Goal: Information Seeking & Learning: Learn about a topic

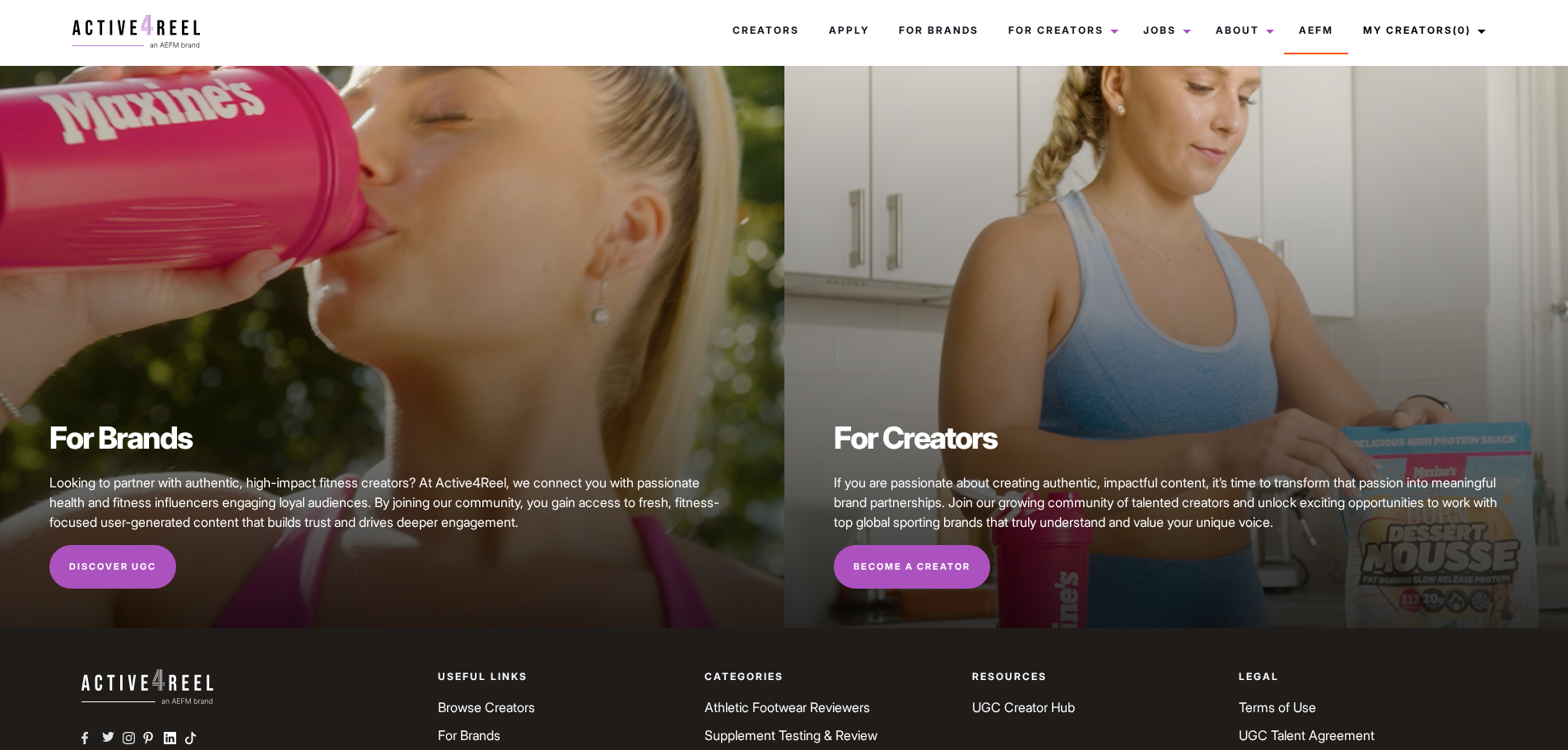
click at [152, 36] on img at bounding box center [136, 31] width 127 height 33
click at [917, 554] on link "Become a Creator" at bounding box center [912, 567] width 157 height 45
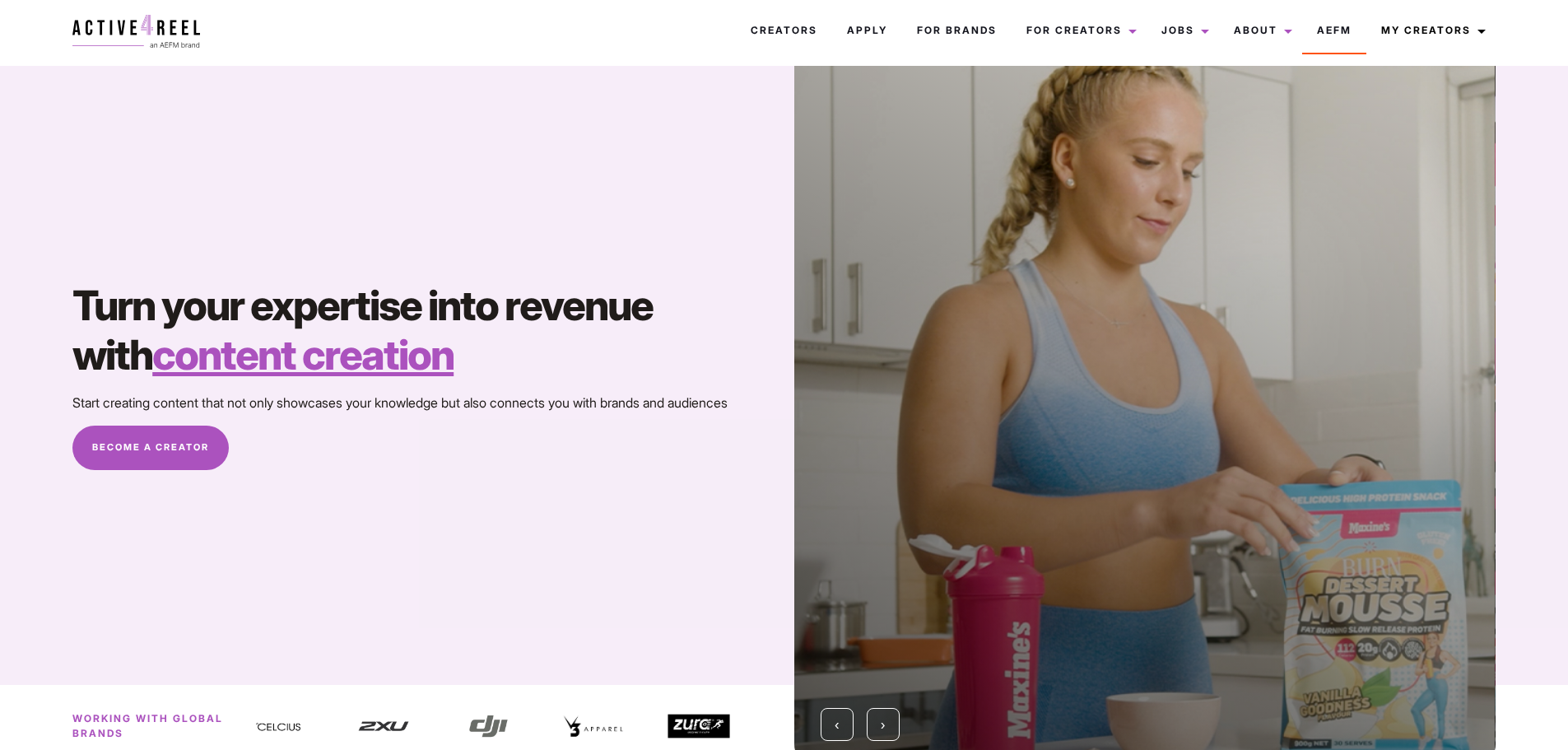
click at [192, 447] on link "Become A Creator" at bounding box center [151, 448] width 157 height 45
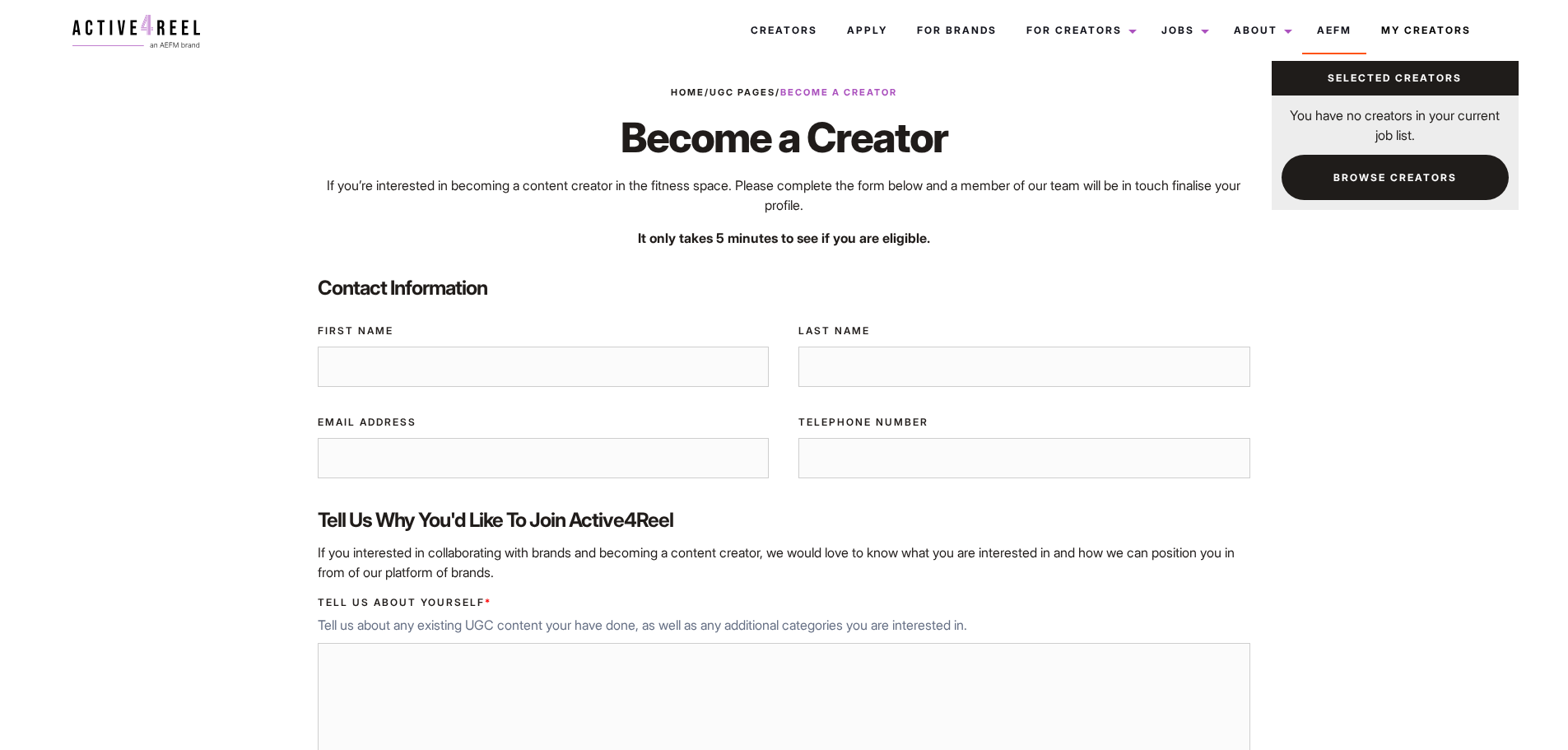
click at [1409, 22] on link "My Creators" at bounding box center [1431, 30] width 129 height 45
click at [1396, 162] on link "Browse Creators" at bounding box center [1395, 177] width 228 height 46
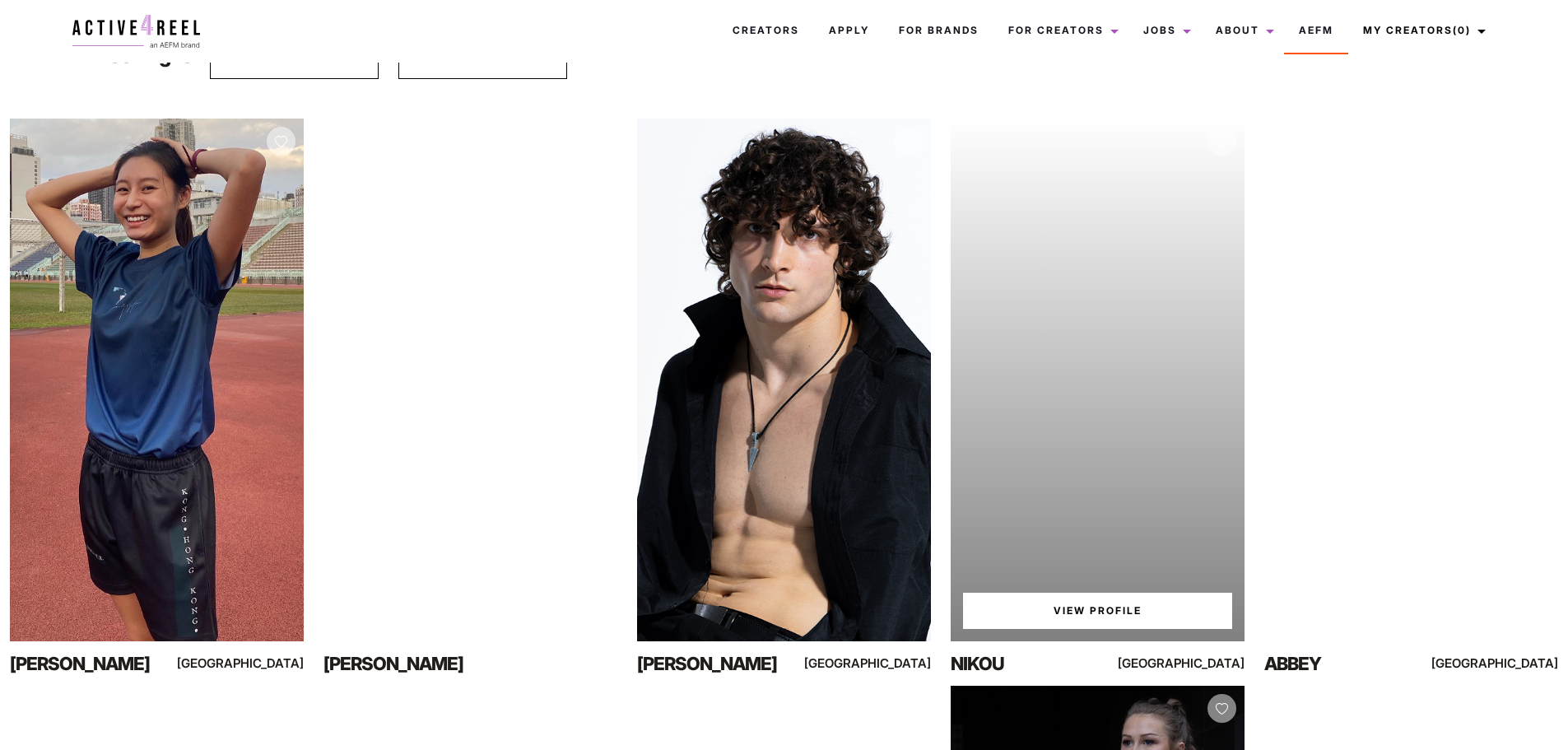
scroll to position [165, 0]
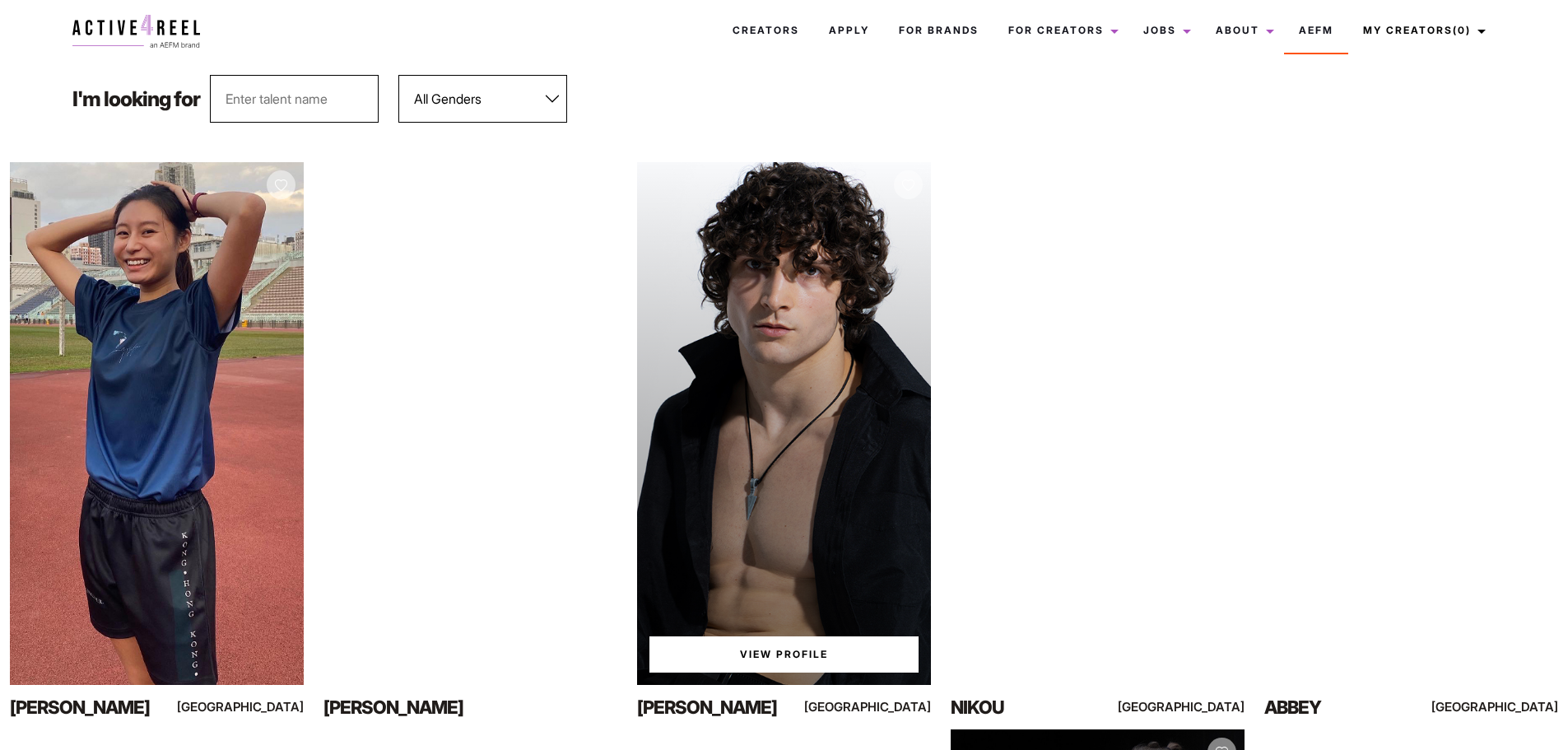
click at [780, 659] on link "View Profile" at bounding box center [784, 654] width 269 height 36
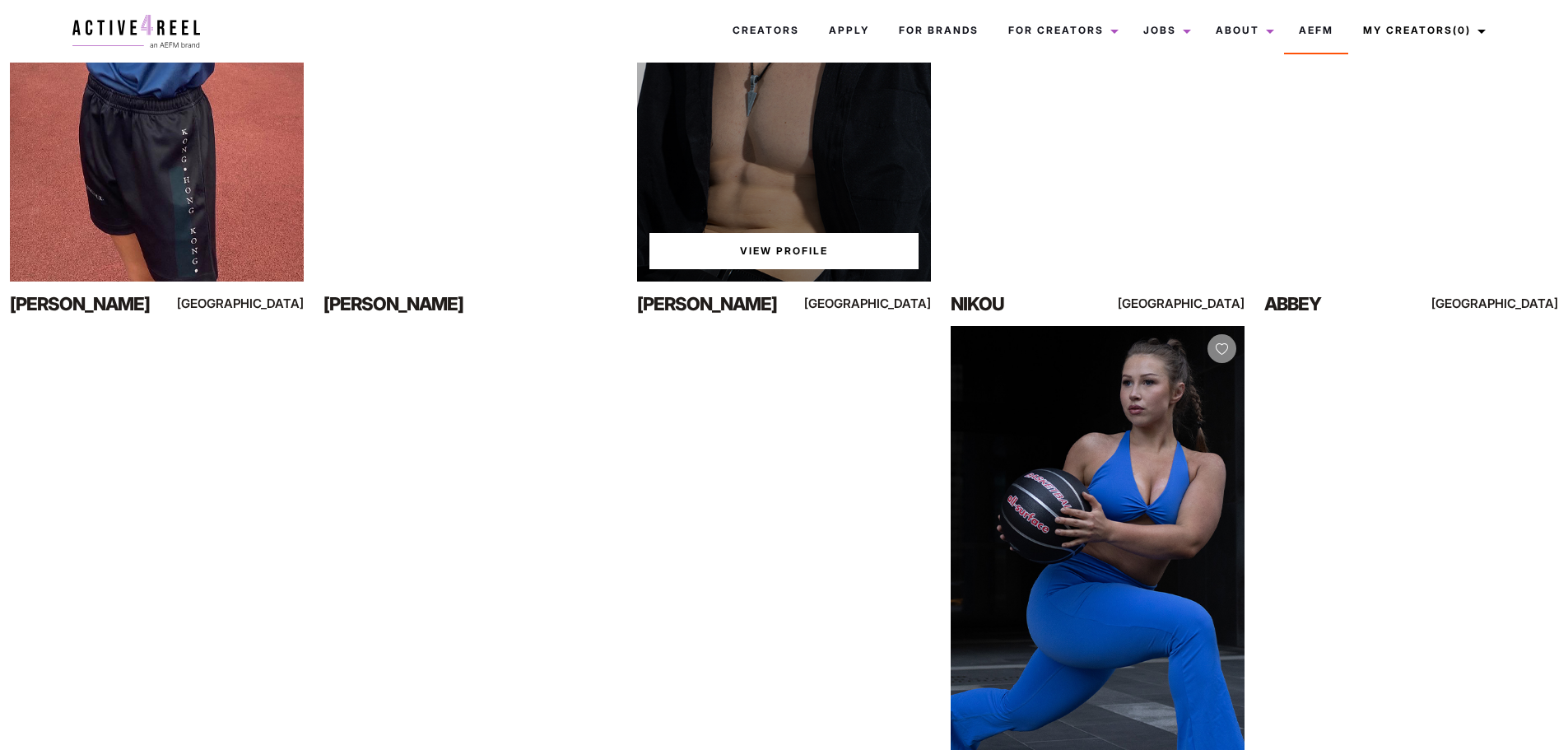
scroll to position [741, 0]
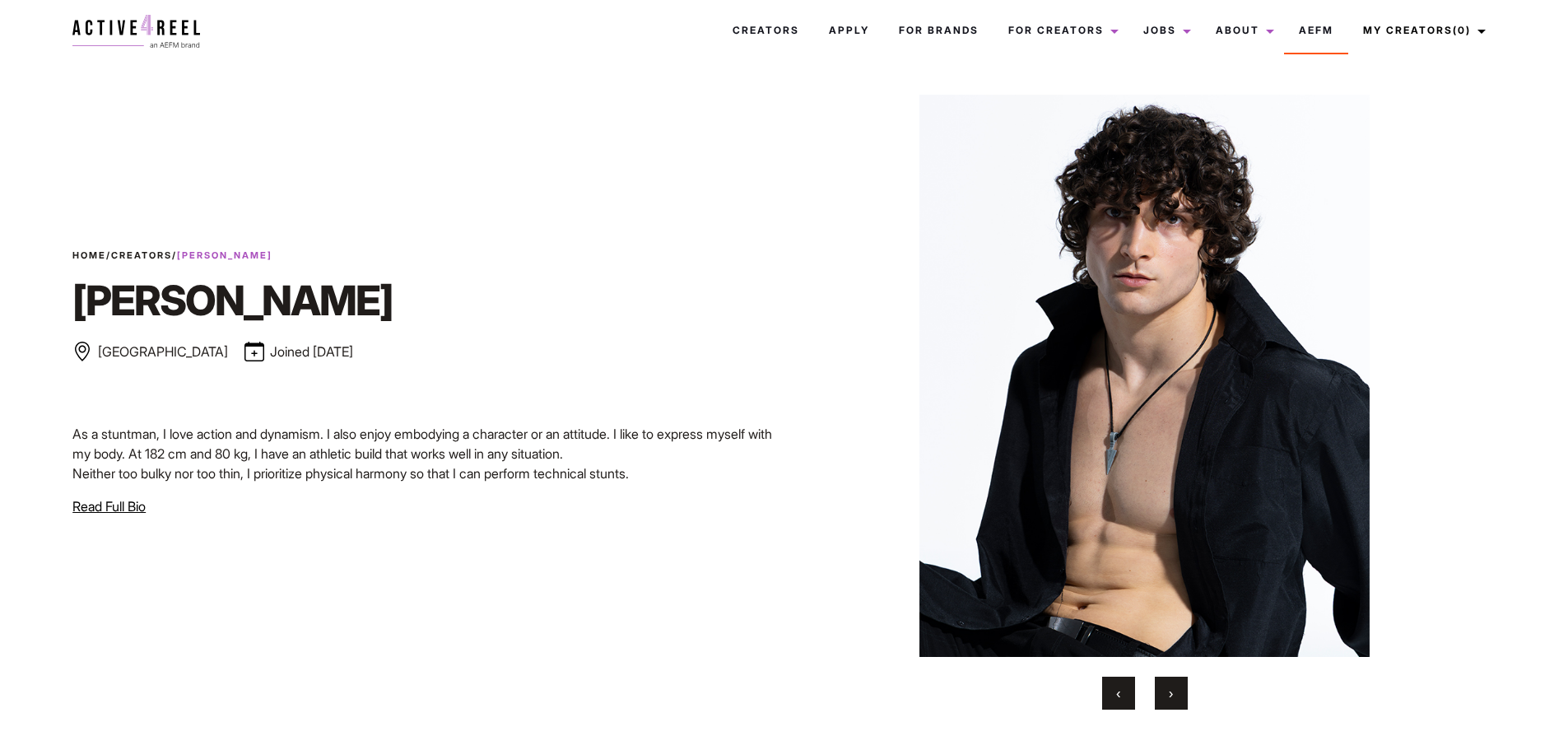
click at [99, 505] on span "Read Full Bio" at bounding box center [109, 506] width 73 height 16
click at [1174, 699] on button "›" at bounding box center [1171, 693] width 33 height 33
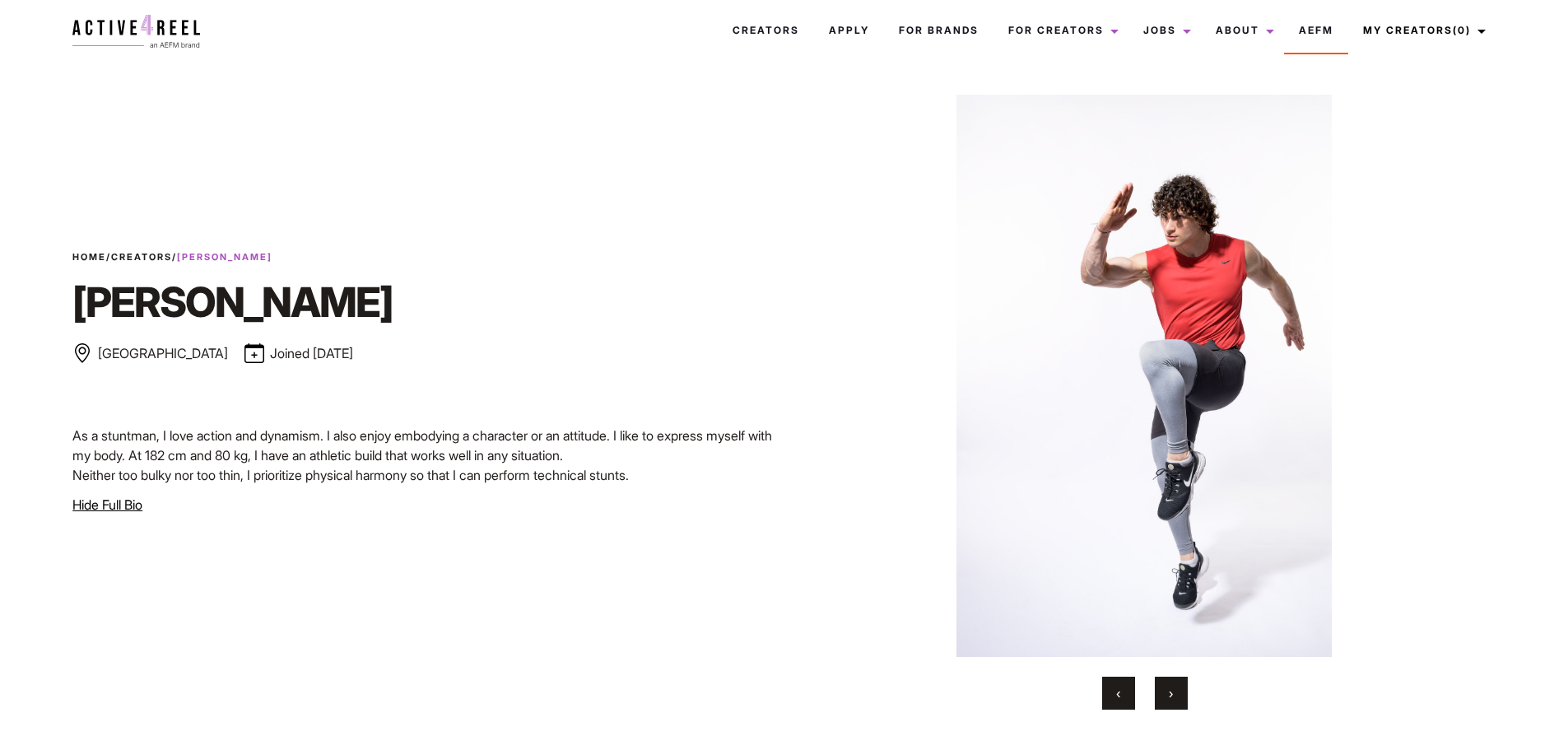
click at [1169, 698] on span "›" at bounding box center [1171, 693] width 4 height 16
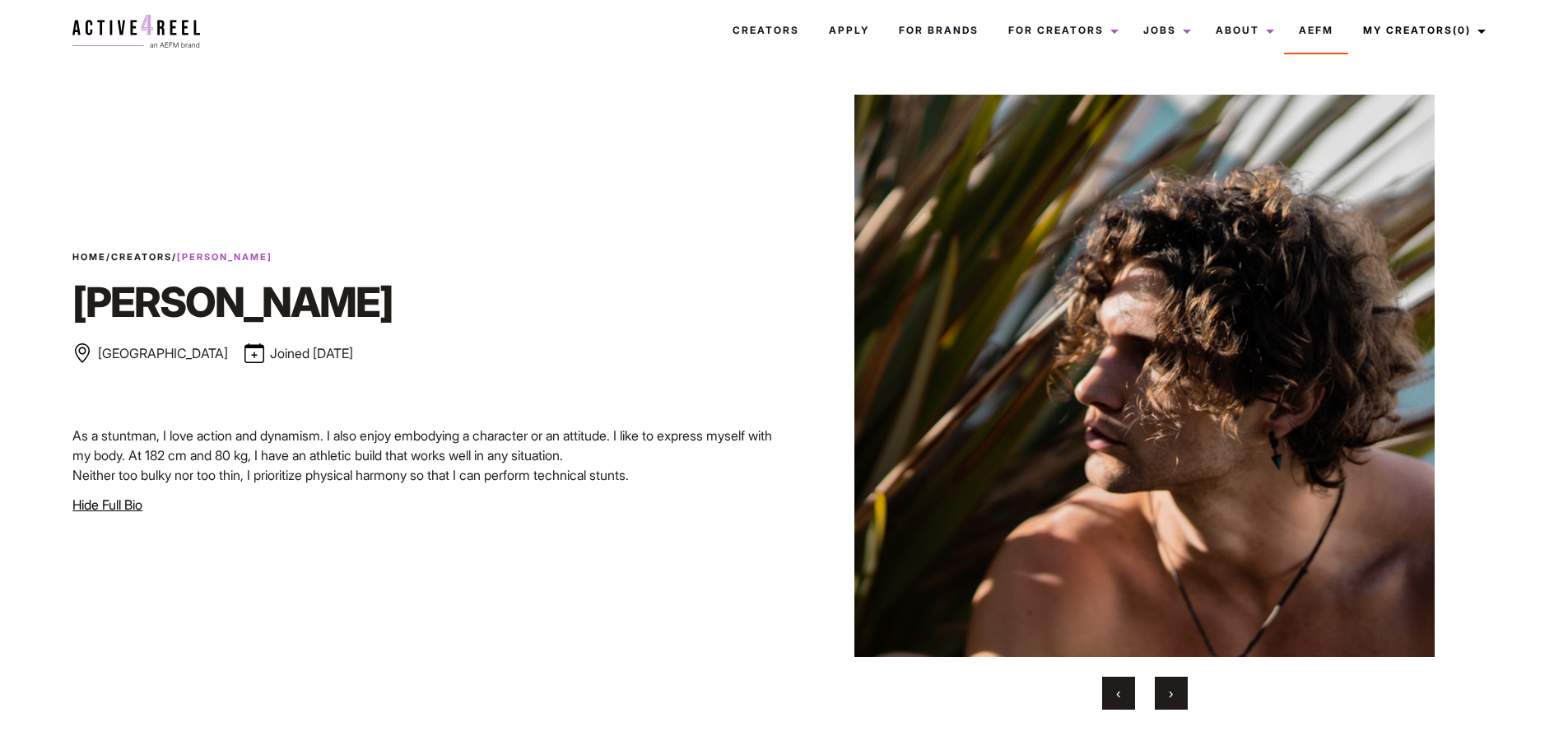
click at [1170, 696] on span "›" at bounding box center [1171, 693] width 4 height 16
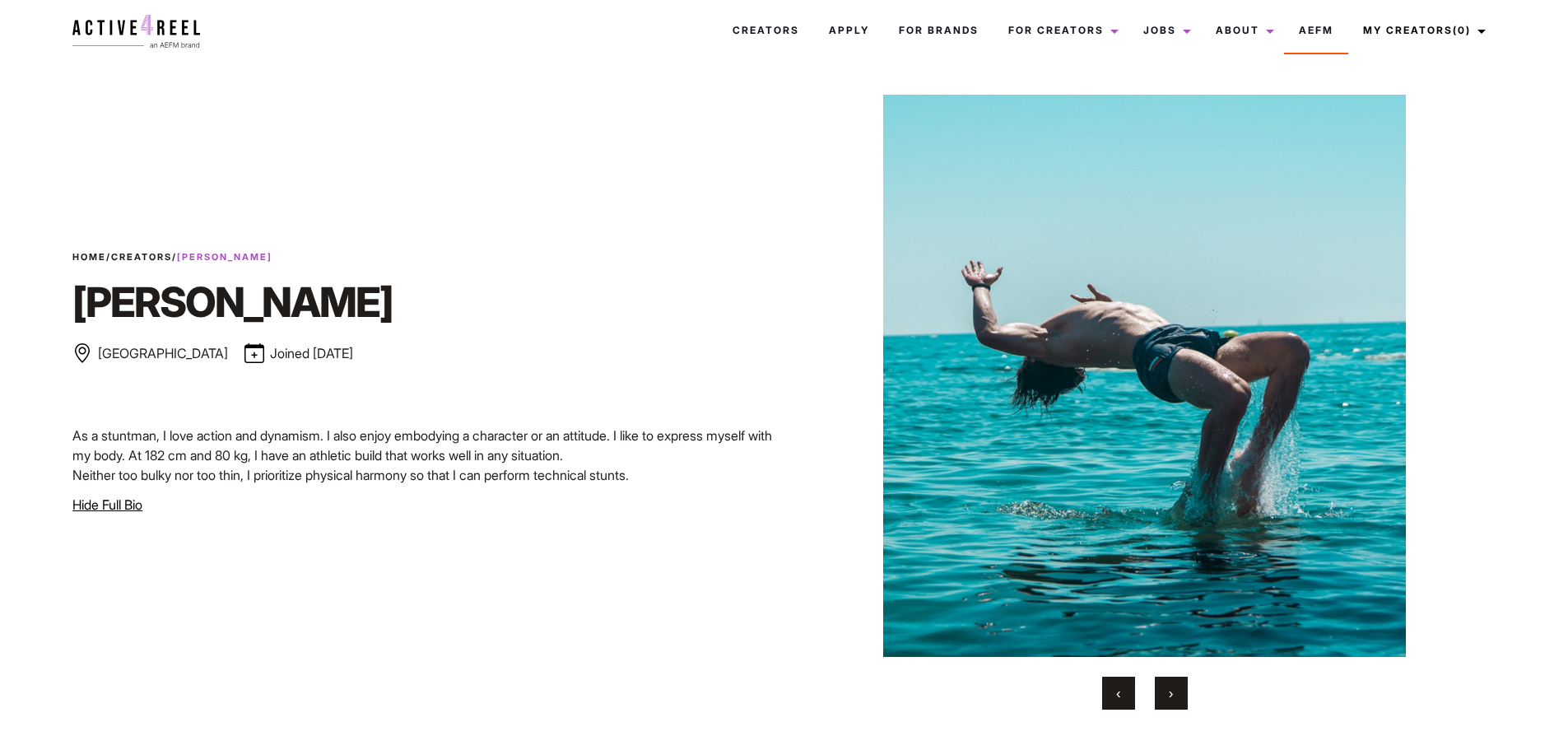
click at [1170, 696] on span "›" at bounding box center [1171, 693] width 4 height 16
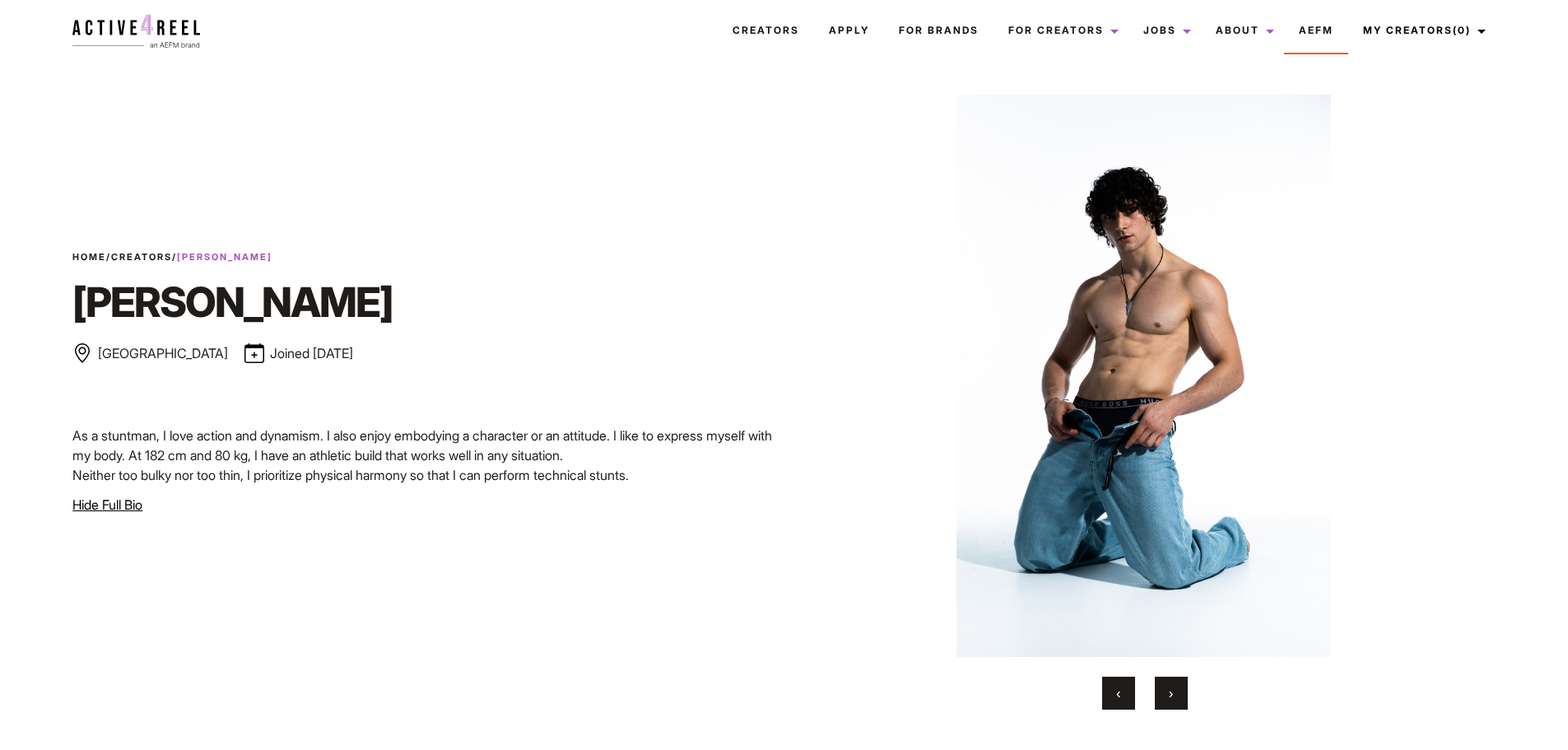
click at [1170, 696] on span "›" at bounding box center [1171, 693] width 4 height 16
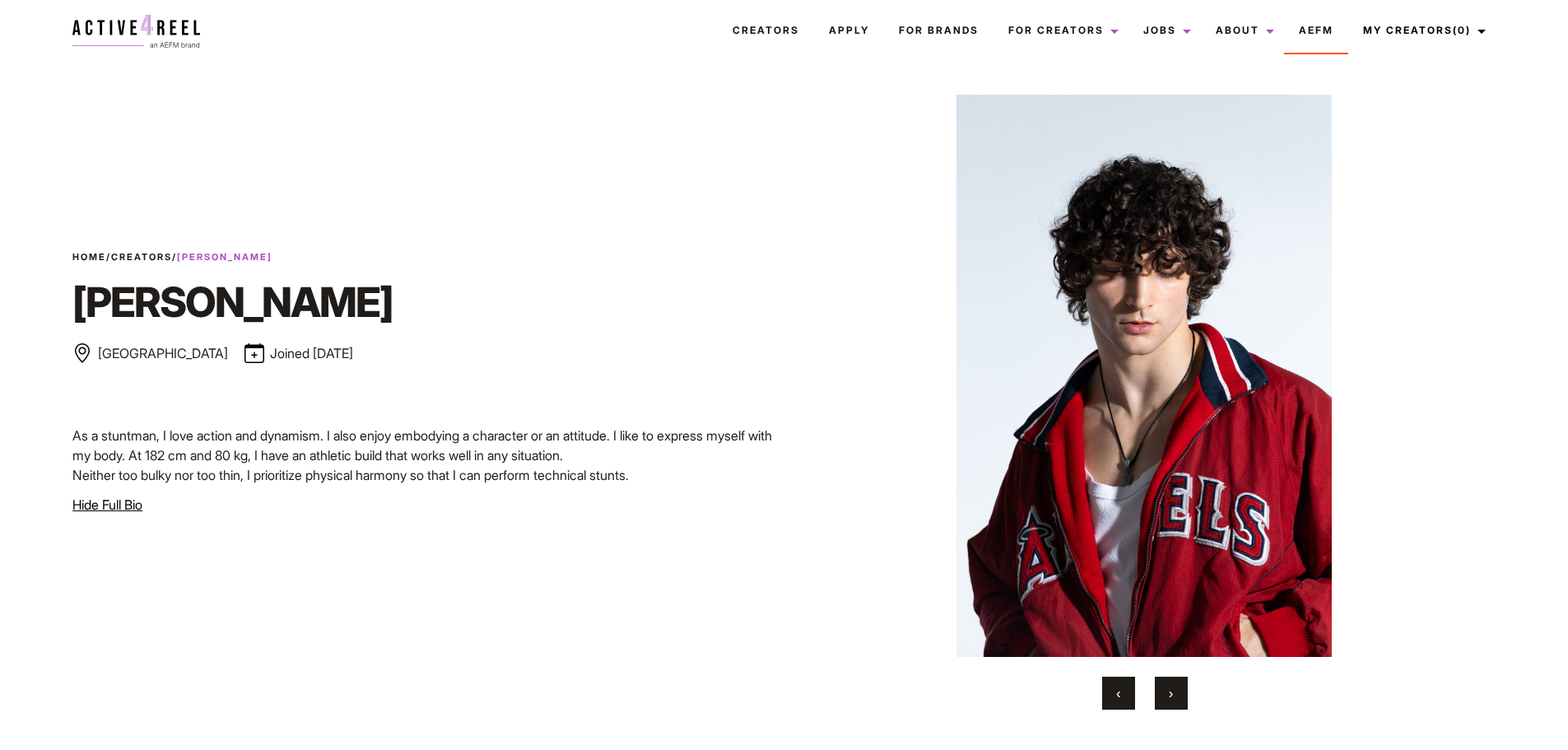
click at [1170, 696] on span "›" at bounding box center [1171, 693] width 4 height 16
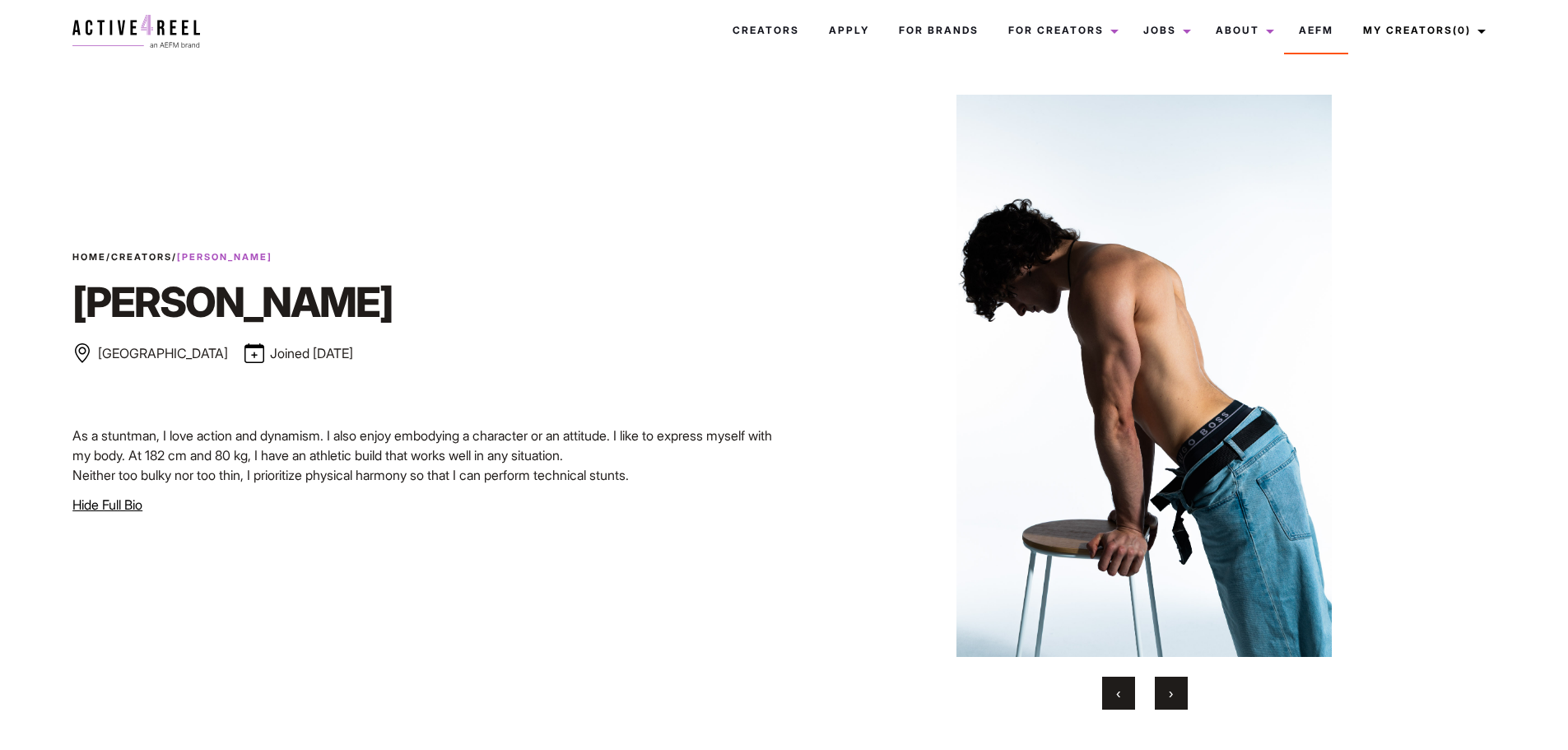
click at [1182, 694] on button "›" at bounding box center [1171, 693] width 33 height 33
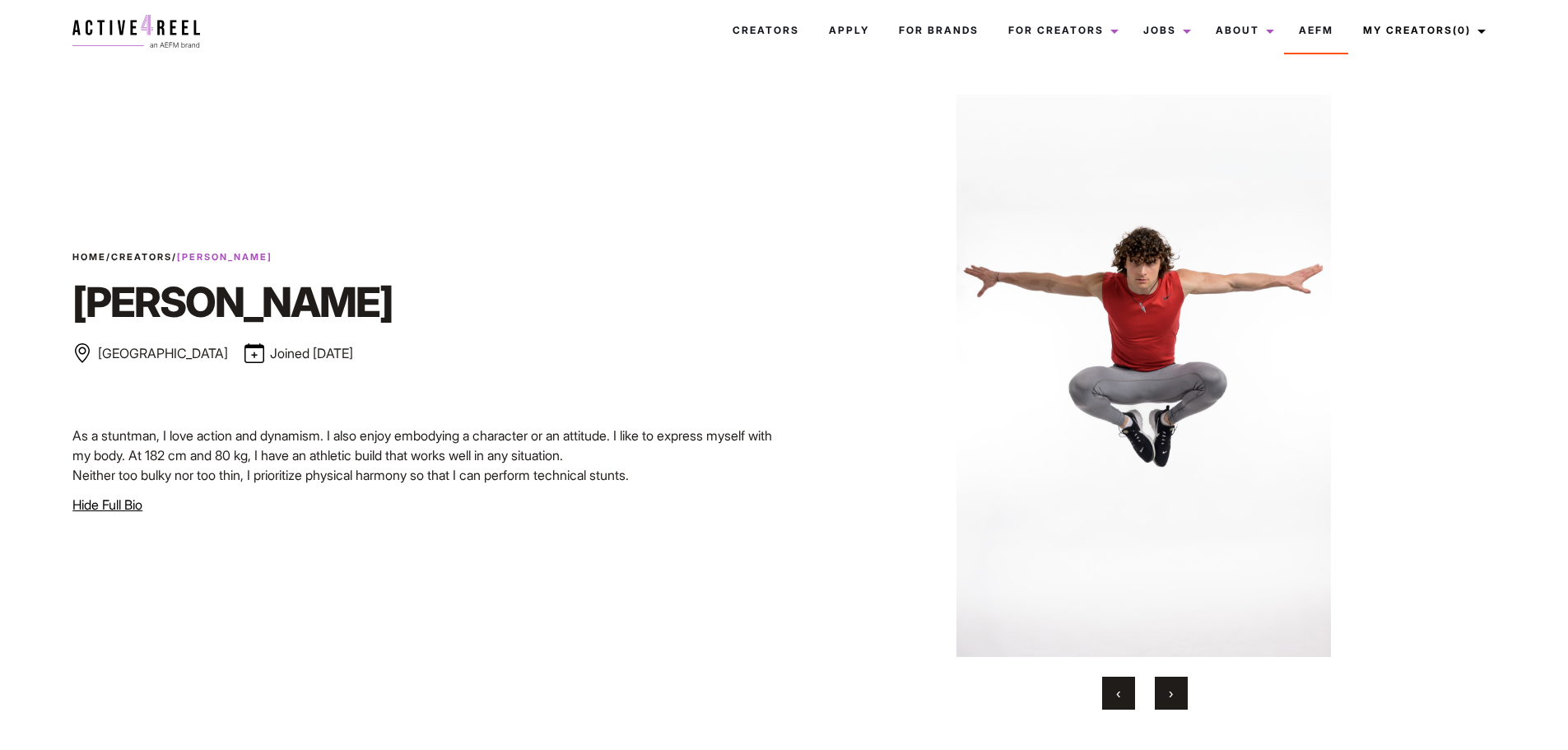
click at [1171, 694] on span "›" at bounding box center [1171, 693] width 4 height 16
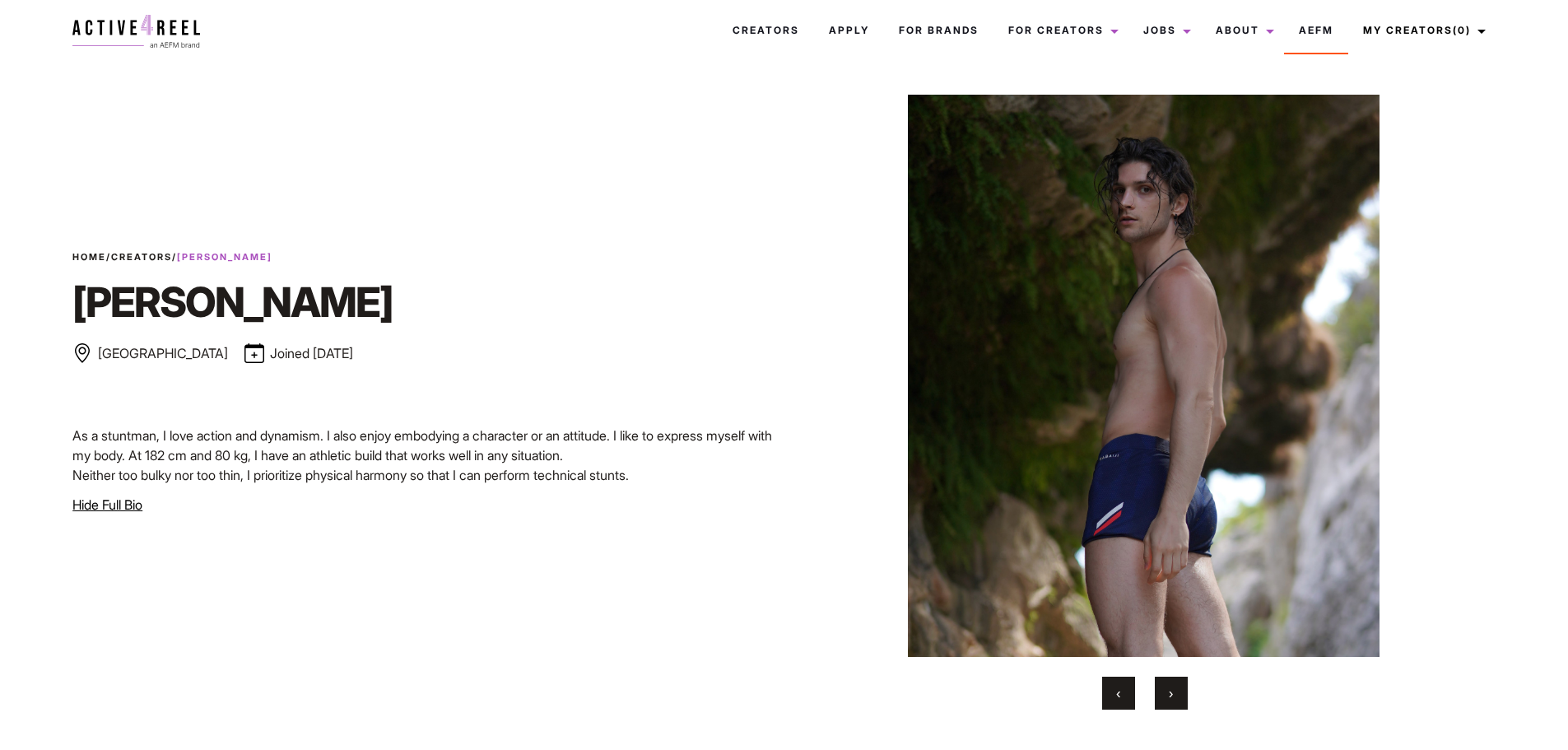
click at [1173, 694] on span "›" at bounding box center [1171, 693] width 4 height 16
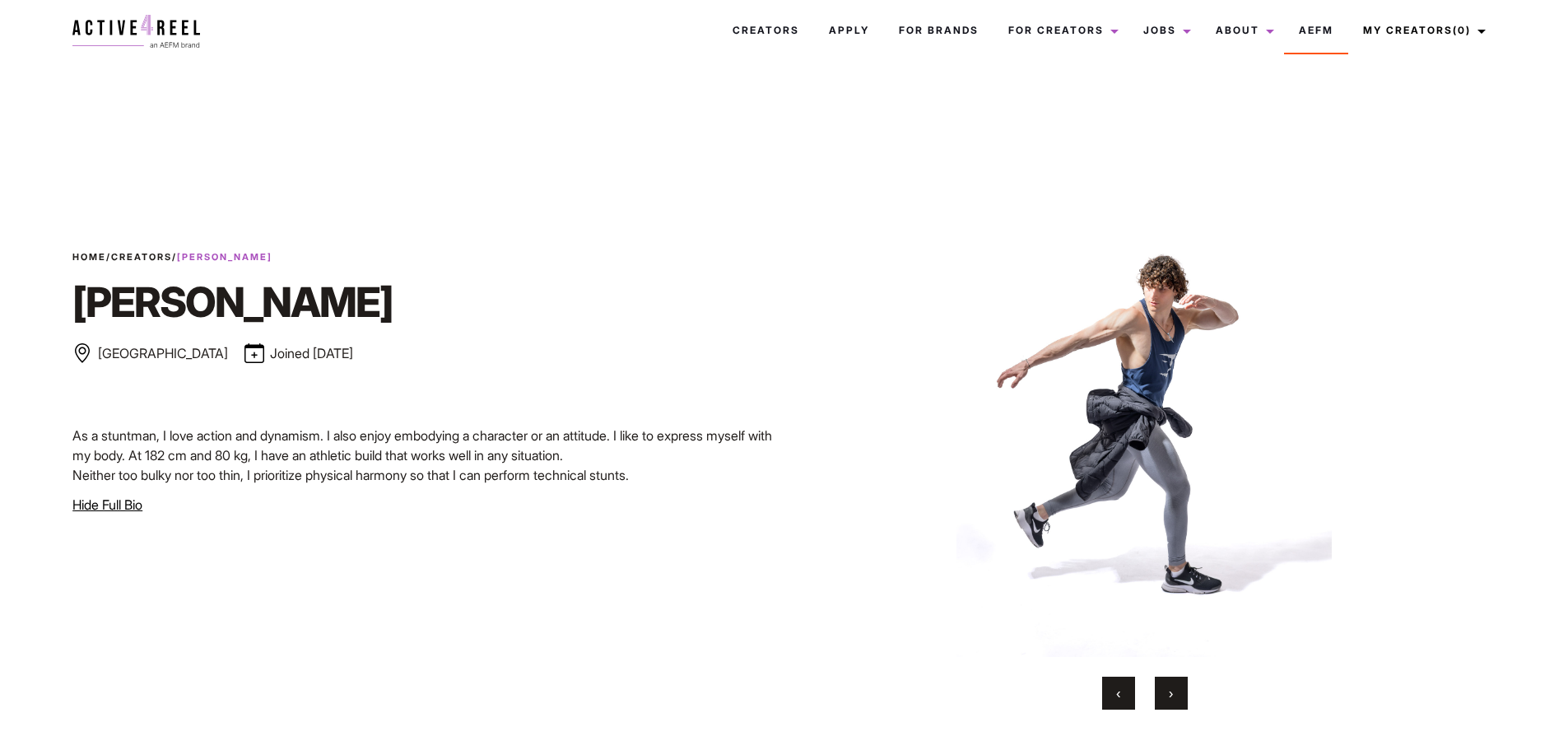
click at [1173, 694] on span "›" at bounding box center [1171, 693] width 4 height 16
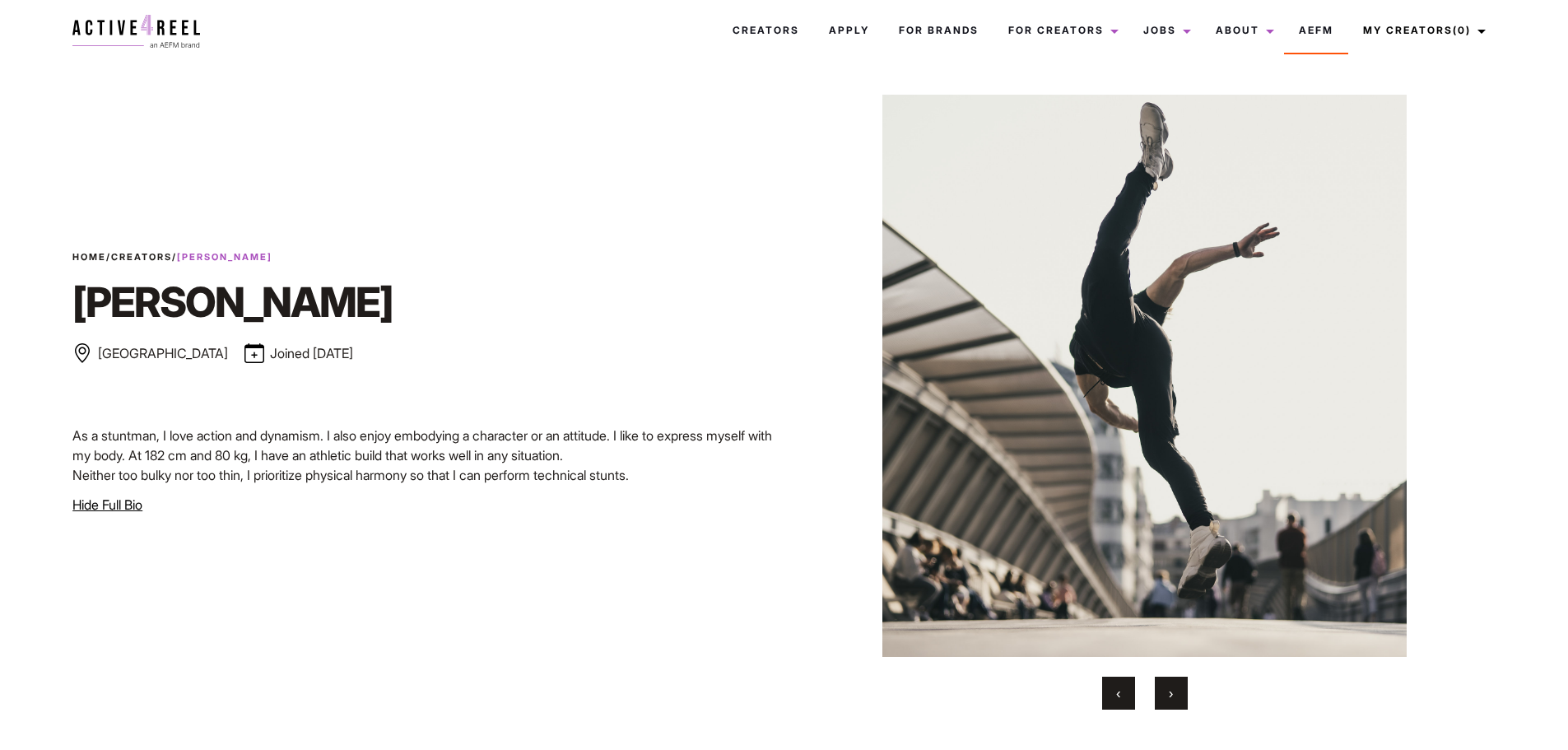
click at [1167, 686] on button "›" at bounding box center [1171, 693] width 33 height 33
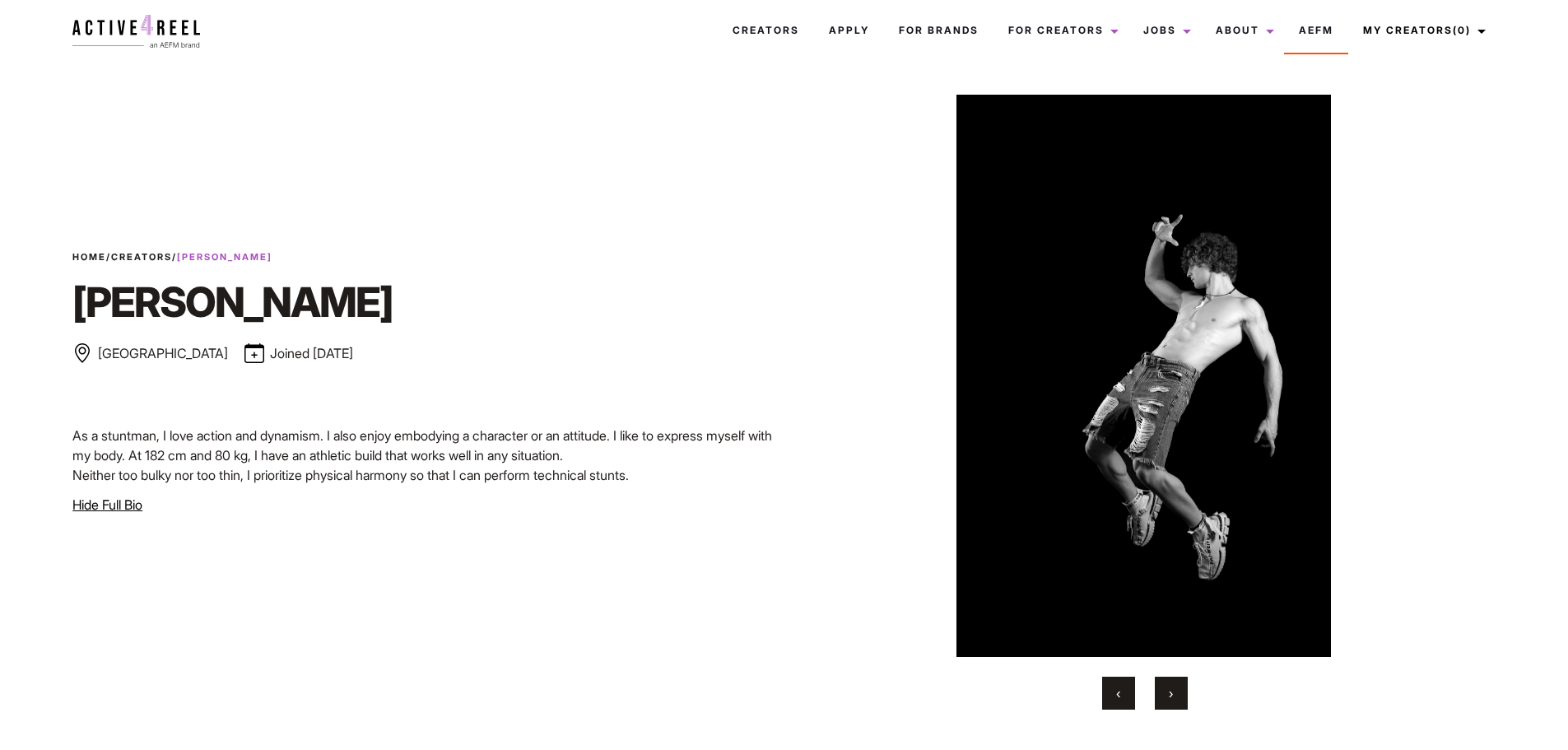
click at [1167, 686] on button "›" at bounding box center [1171, 693] width 33 height 33
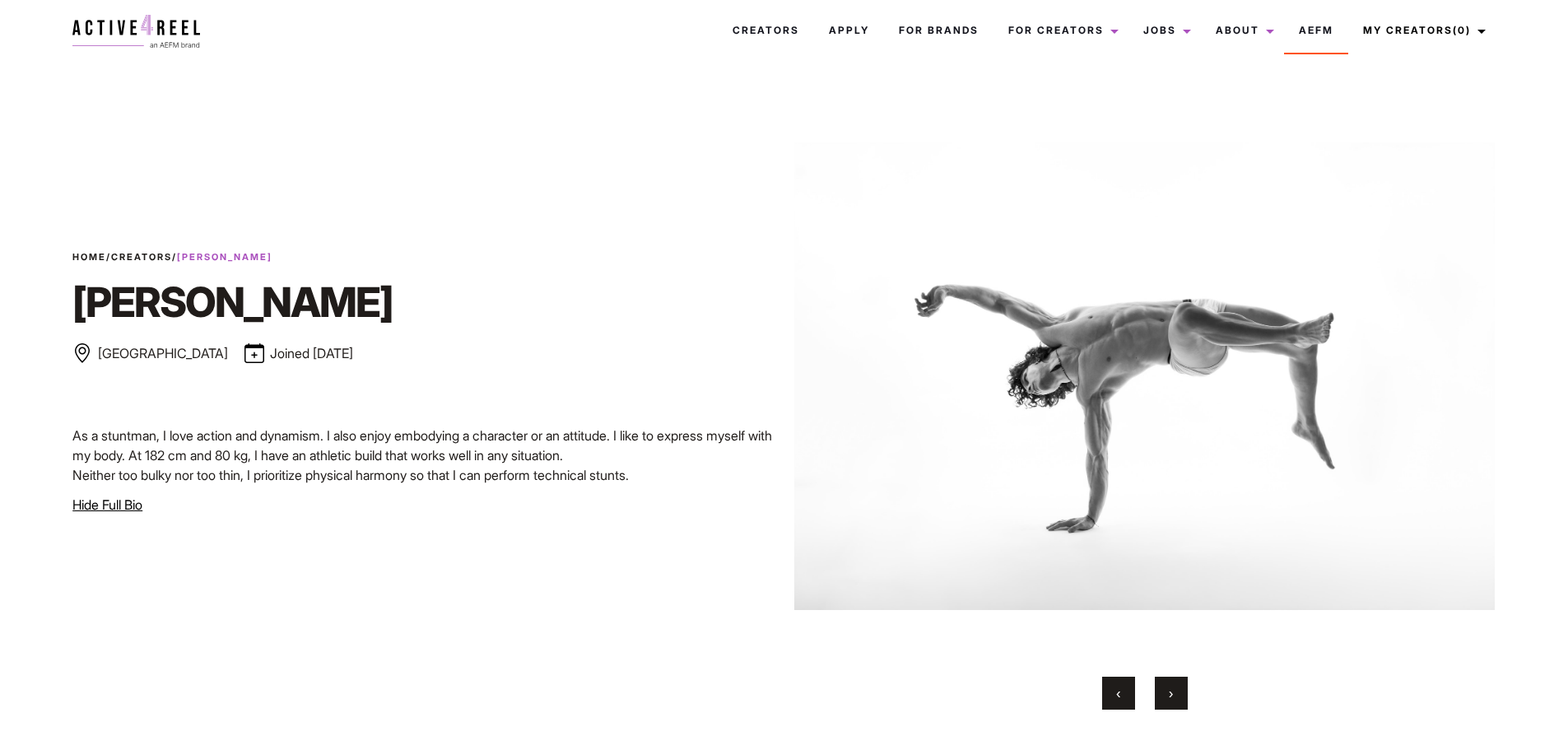
click at [1110, 690] on button "‹" at bounding box center [1118, 693] width 33 height 33
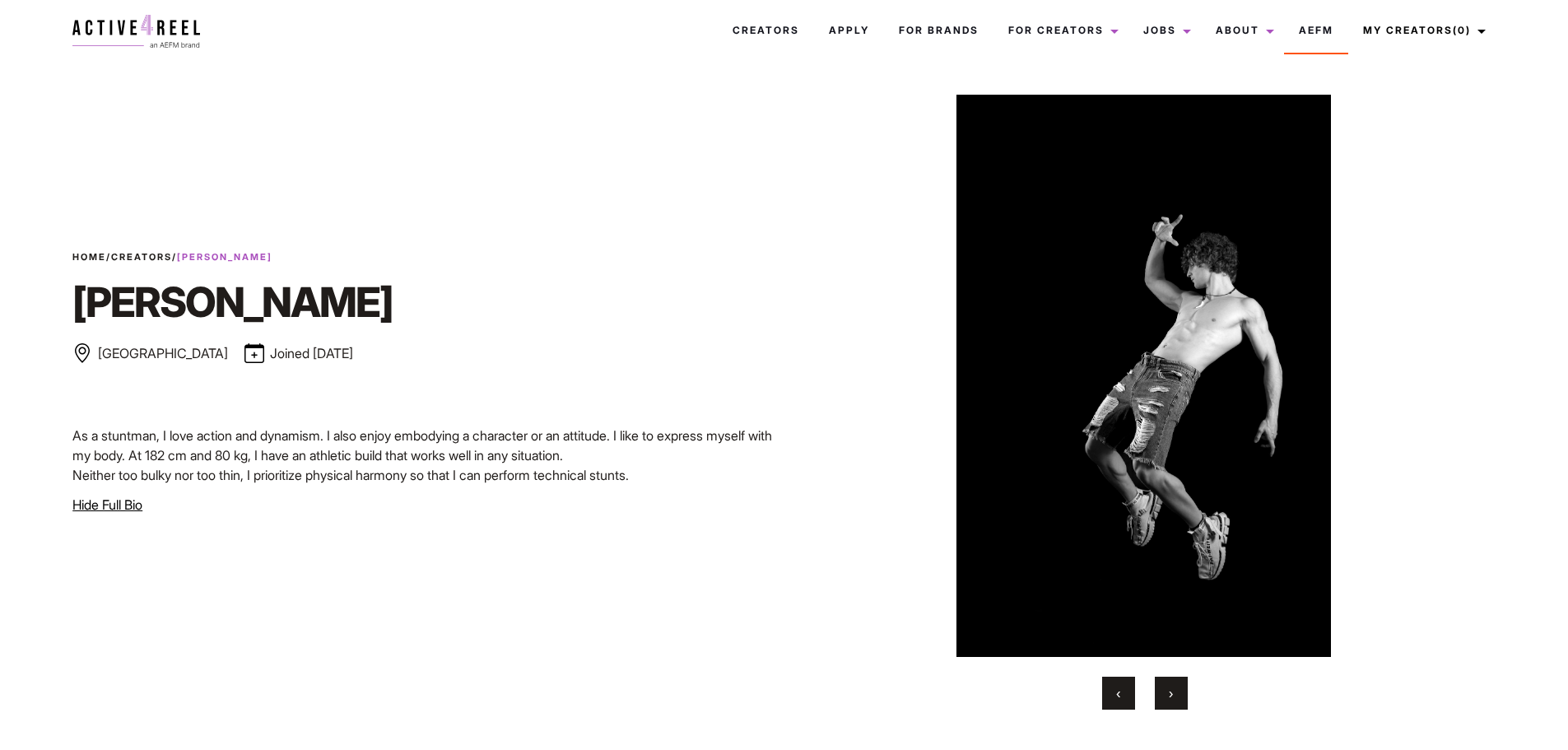
drag, startPoint x: 1184, startPoint y: 695, endPoint x: 1191, endPoint y: 683, distance: 13.9
click at [1184, 694] on button "›" at bounding box center [1171, 693] width 33 height 33
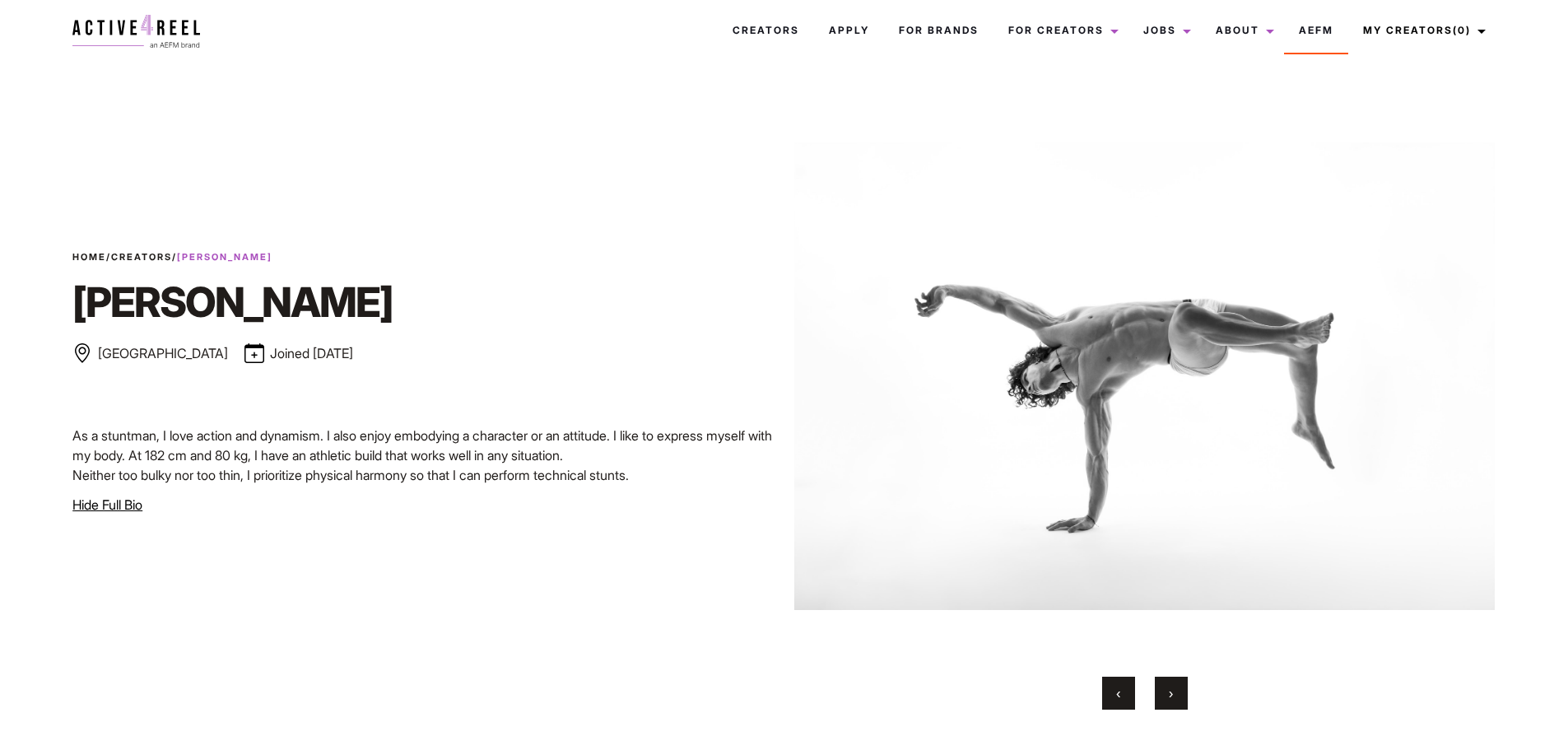
click at [1175, 691] on button "›" at bounding box center [1171, 693] width 33 height 33
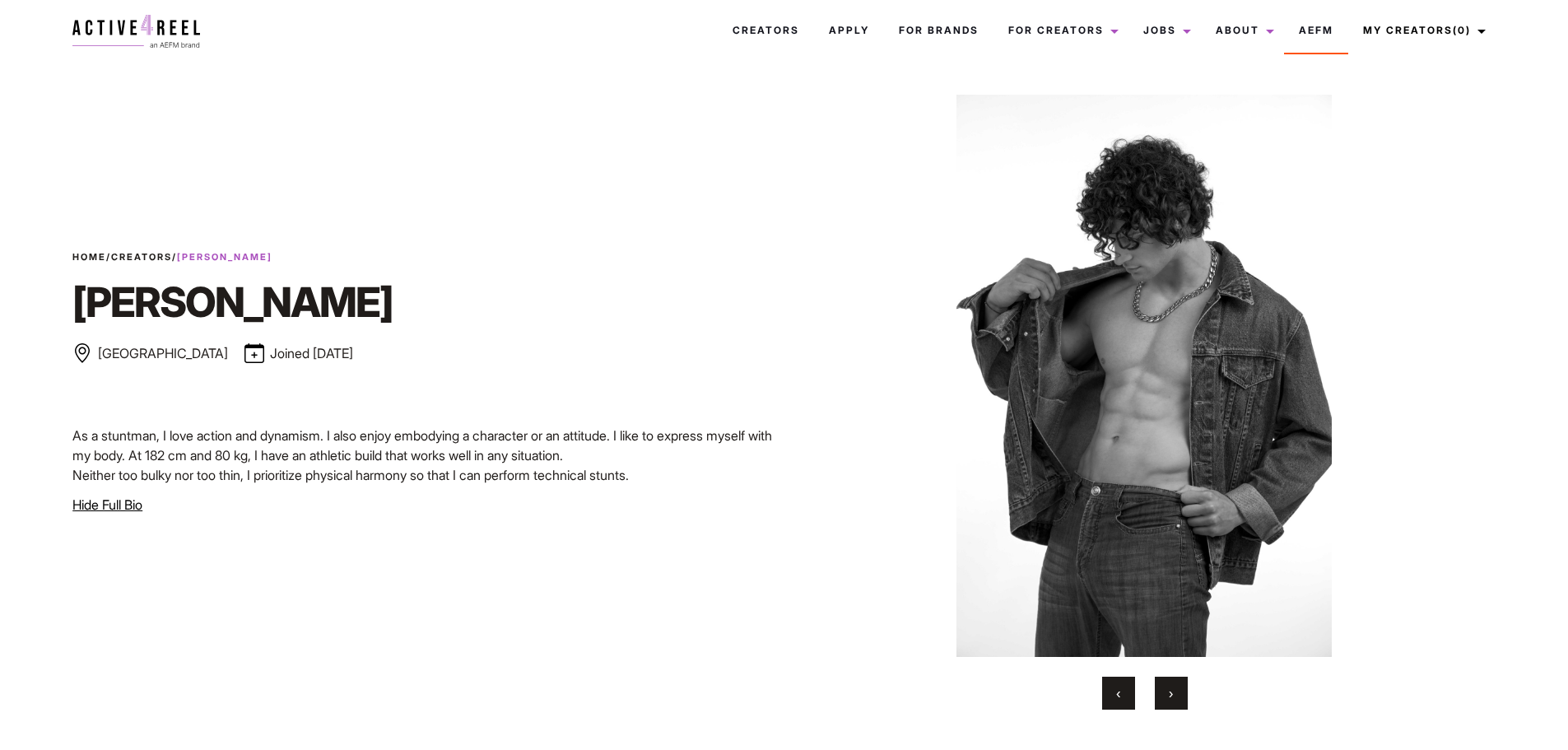
click at [1124, 681] on button "‹" at bounding box center [1118, 693] width 33 height 33
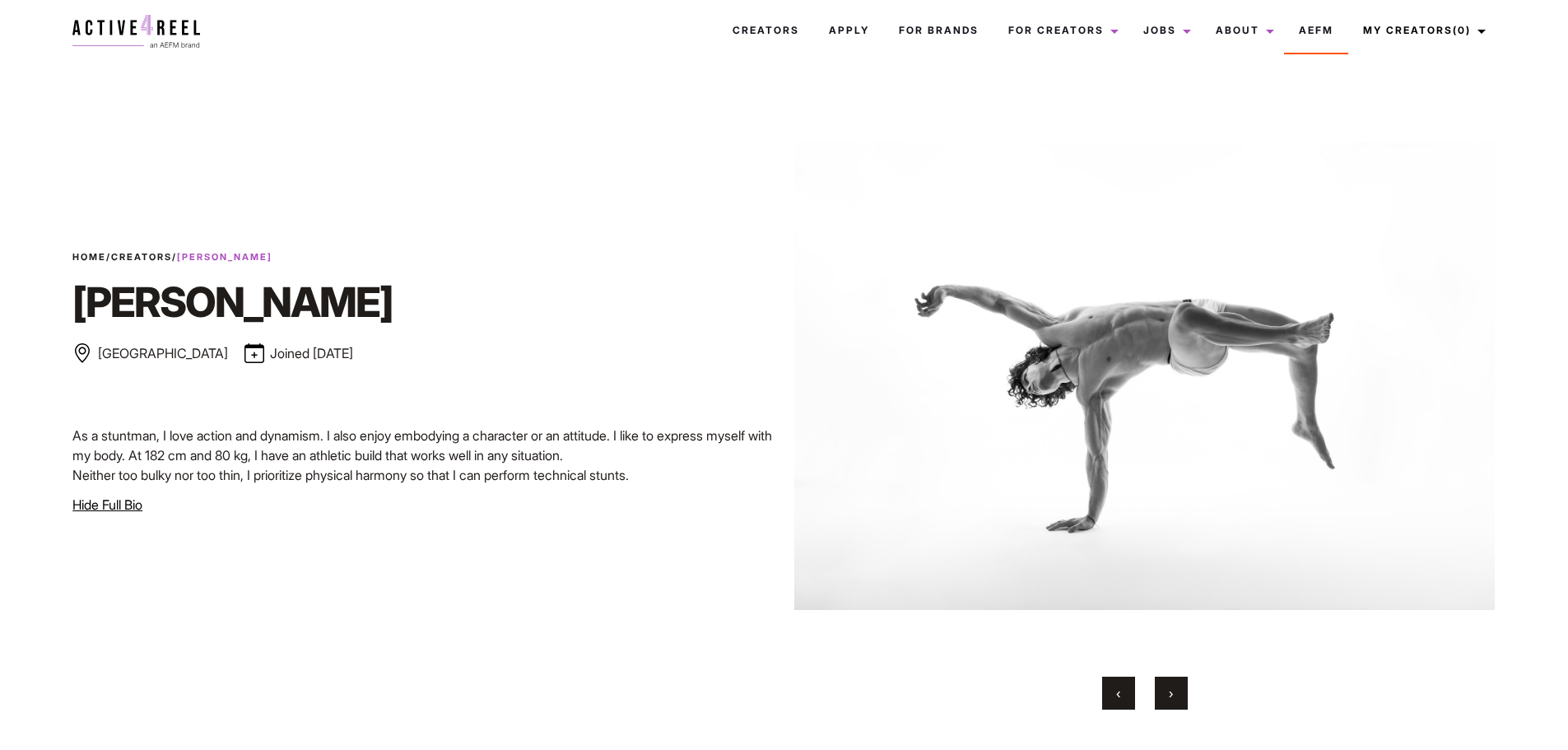
click at [1180, 692] on button "›" at bounding box center [1171, 693] width 33 height 33
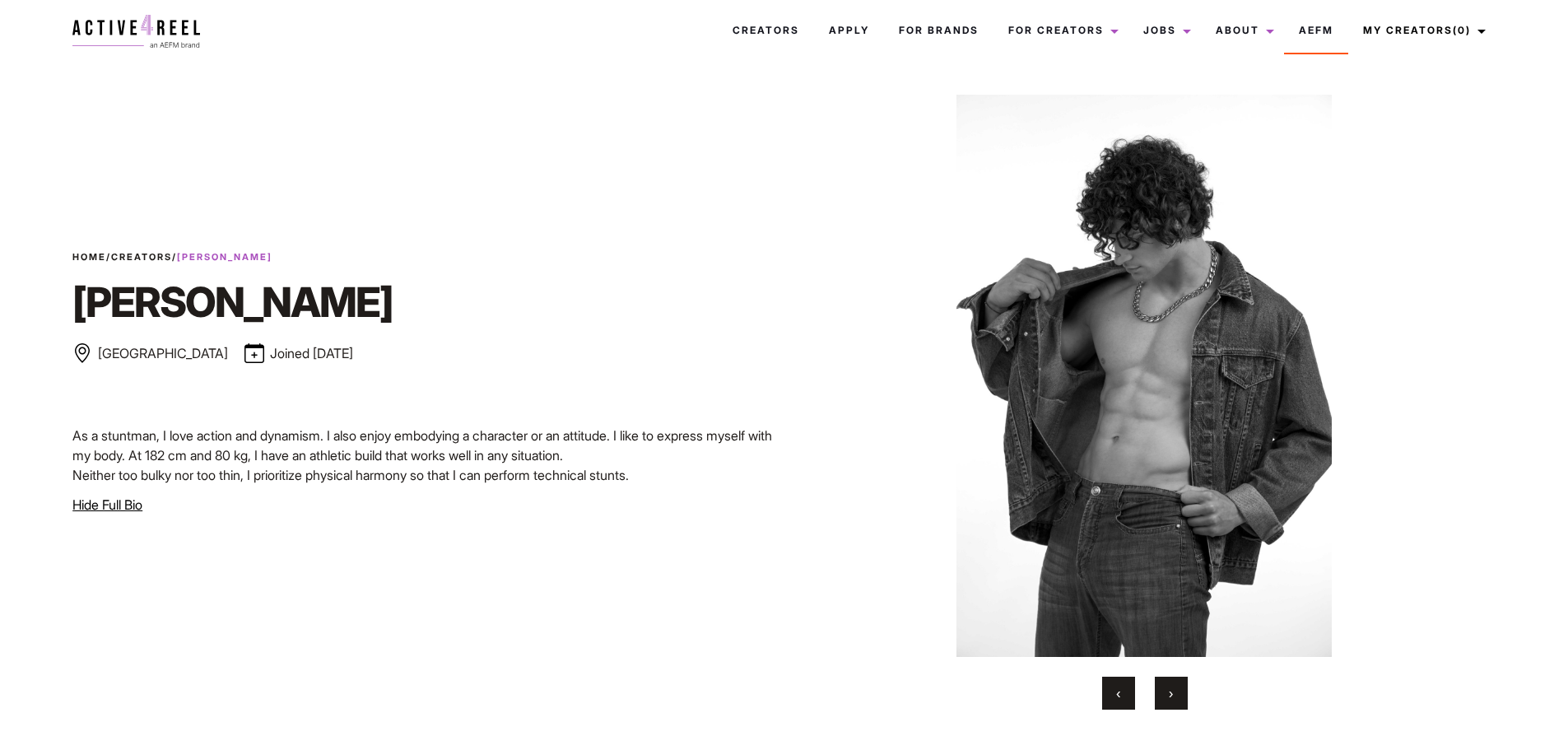
click at [1180, 692] on button "›" at bounding box center [1171, 693] width 33 height 33
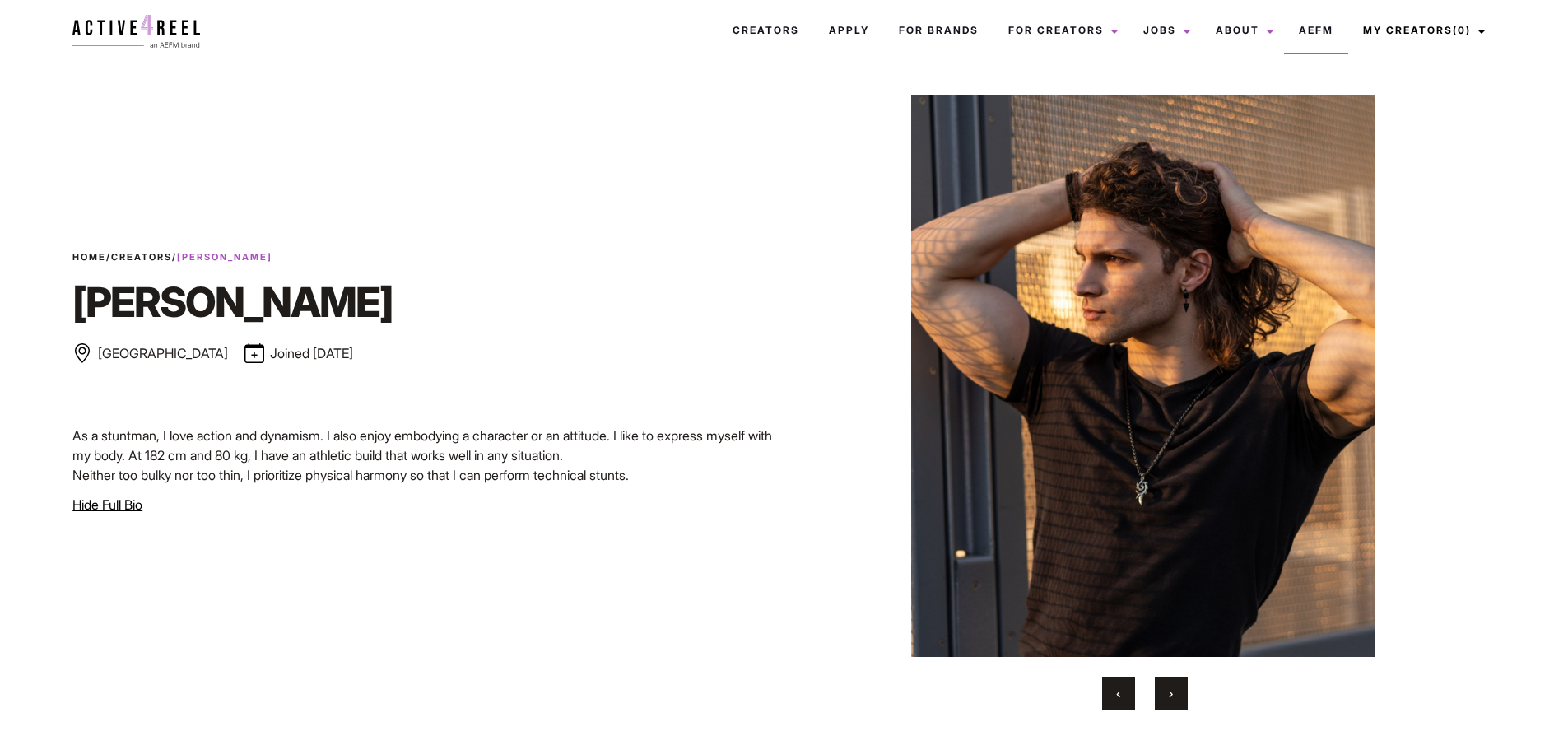
click at [1180, 692] on button "›" at bounding box center [1171, 693] width 33 height 33
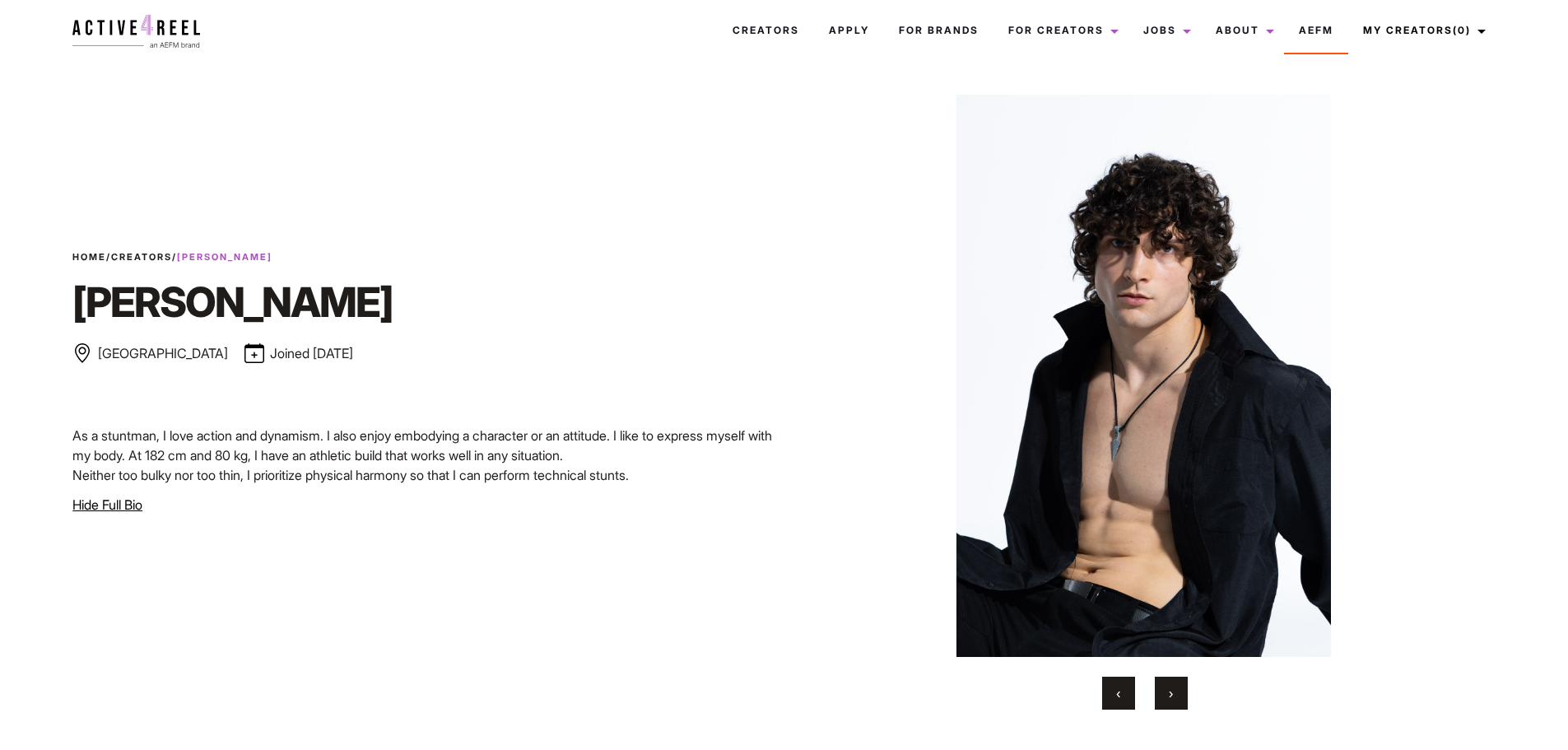
click at [1179, 692] on button "›" at bounding box center [1171, 693] width 33 height 33
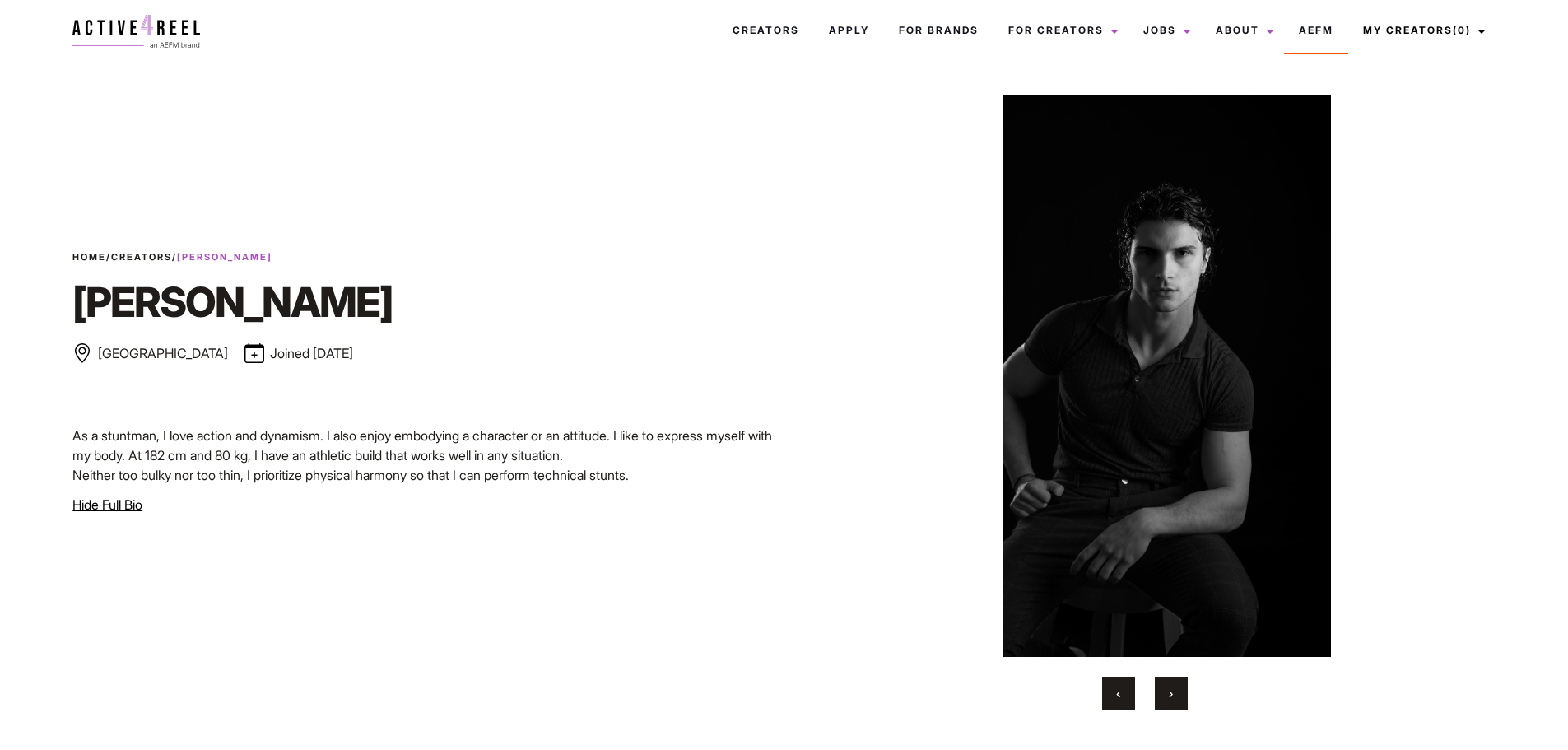
click at [1179, 692] on button "›" at bounding box center [1171, 693] width 33 height 33
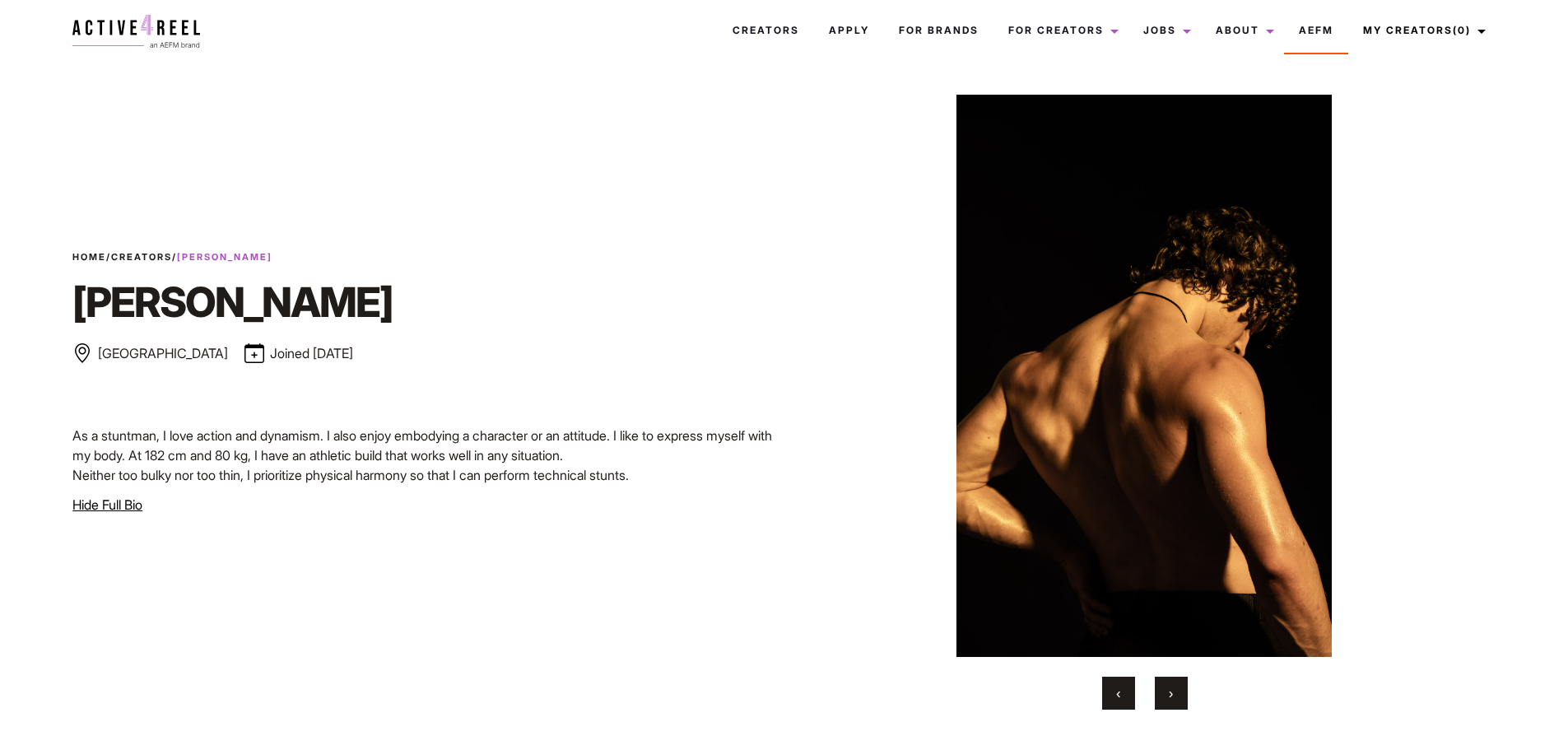
click at [1128, 703] on button "‹" at bounding box center [1118, 693] width 33 height 33
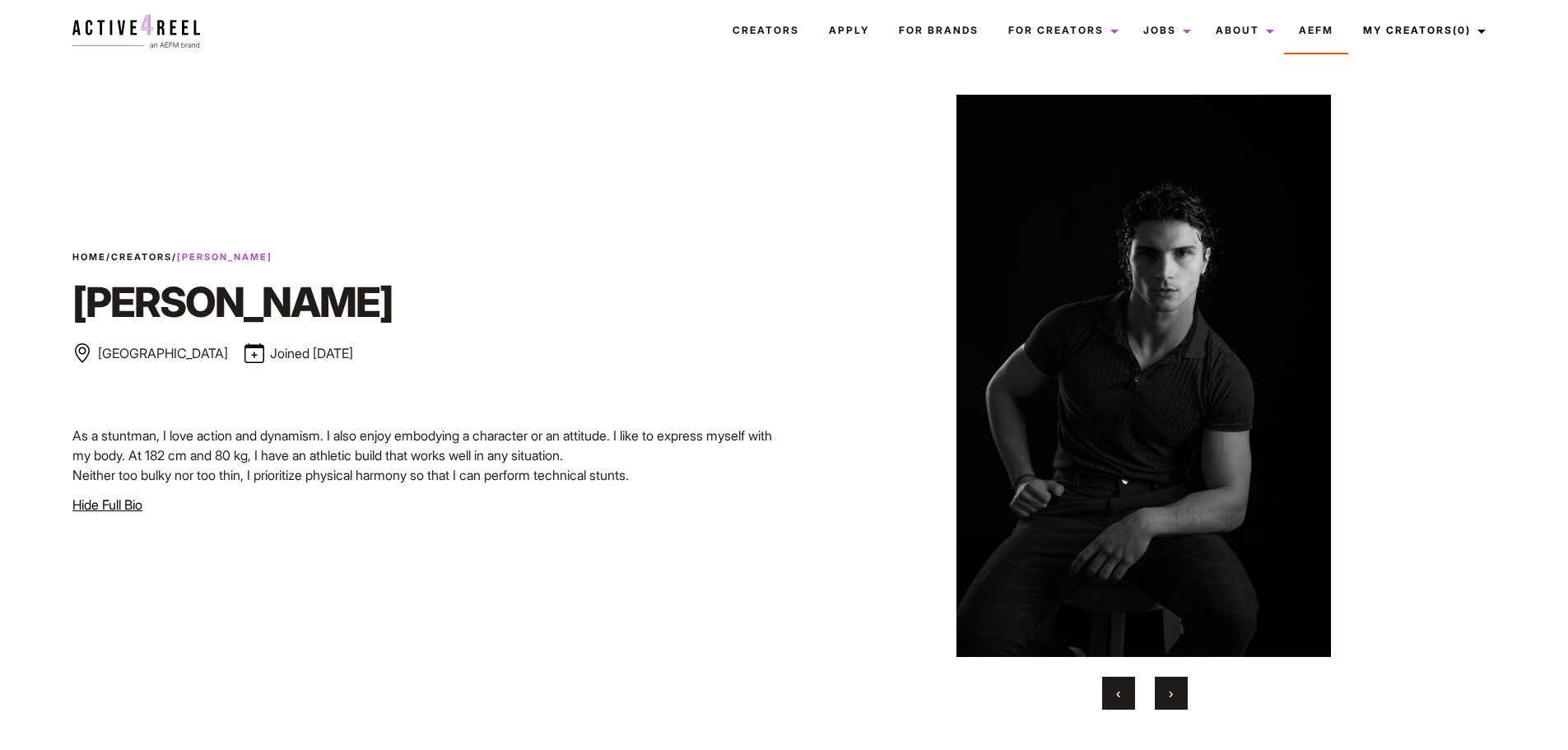
click at [1125, 703] on button "‹" at bounding box center [1118, 693] width 33 height 33
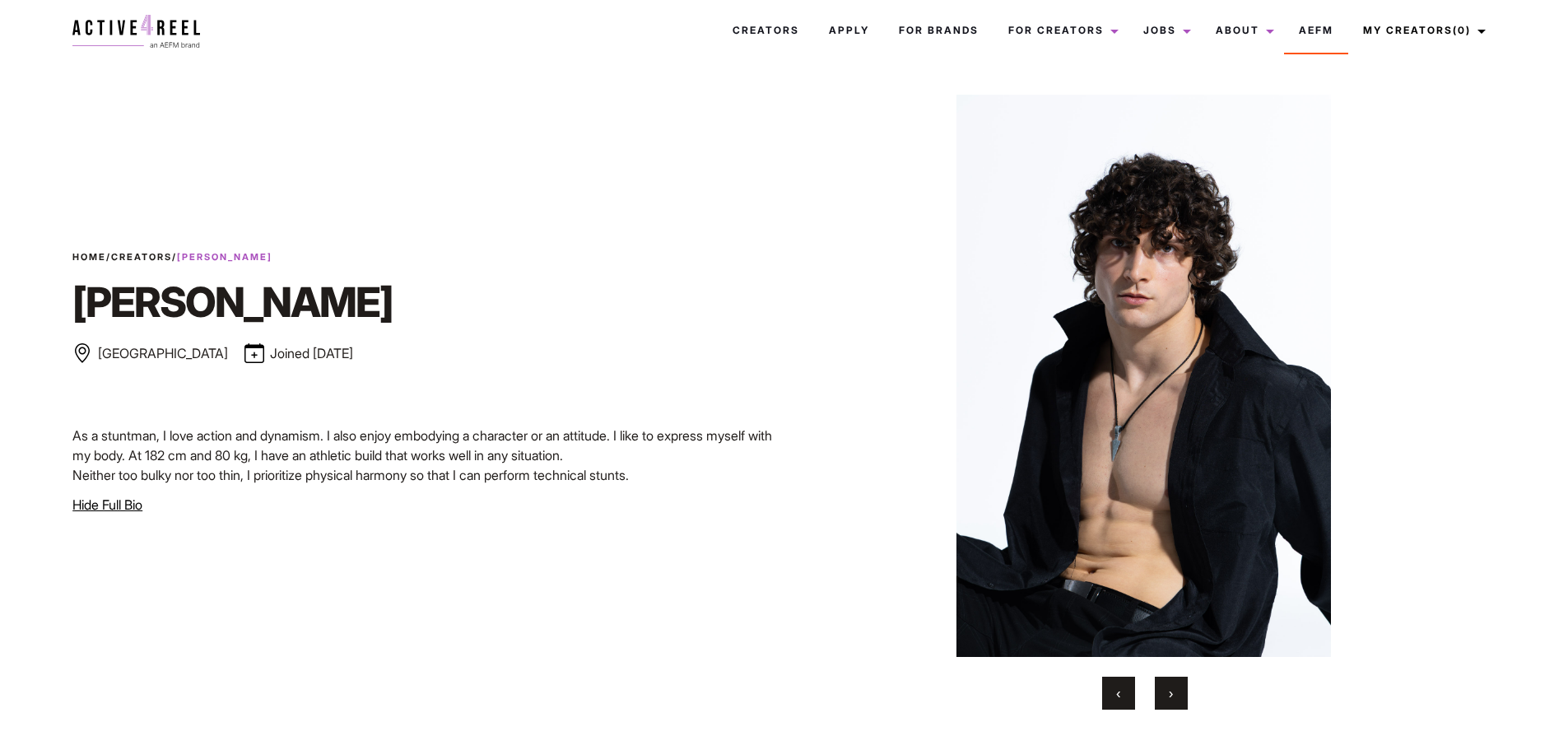
click at [1173, 691] on span "›" at bounding box center [1171, 693] width 4 height 16
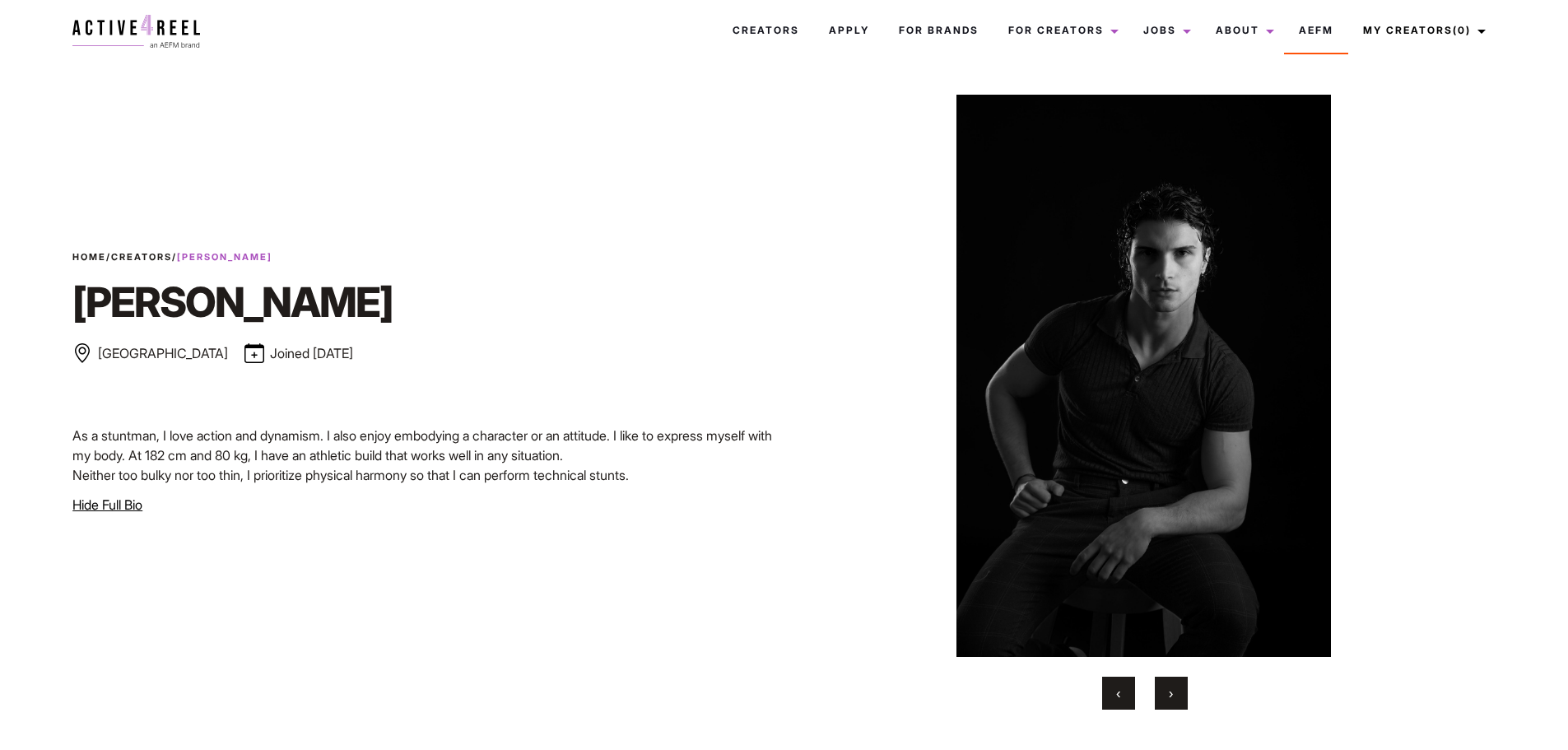
click at [1173, 691] on span "›" at bounding box center [1171, 693] width 4 height 16
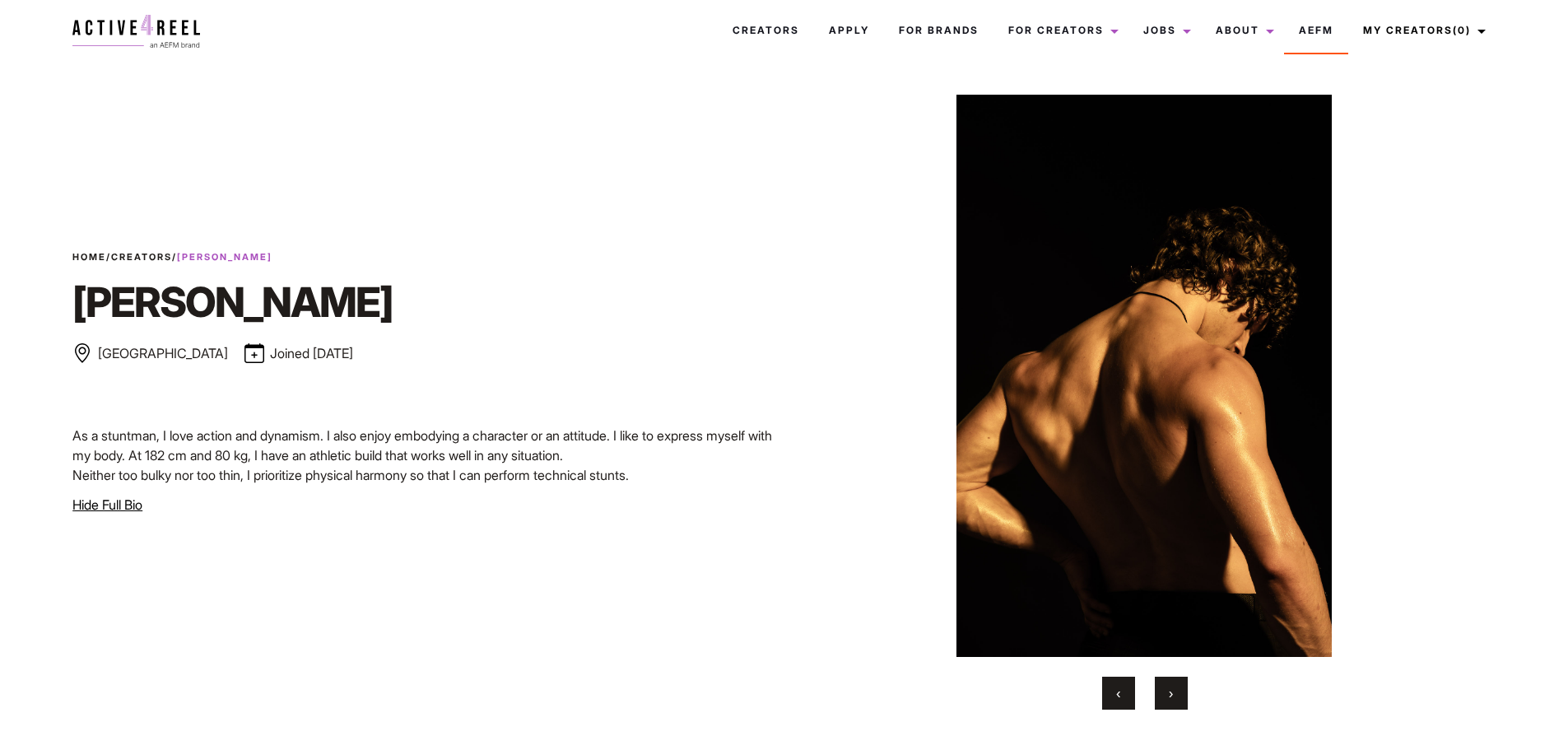
click at [1173, 691] on span "›" at bounding box center [1171, 693] width 4 height 16
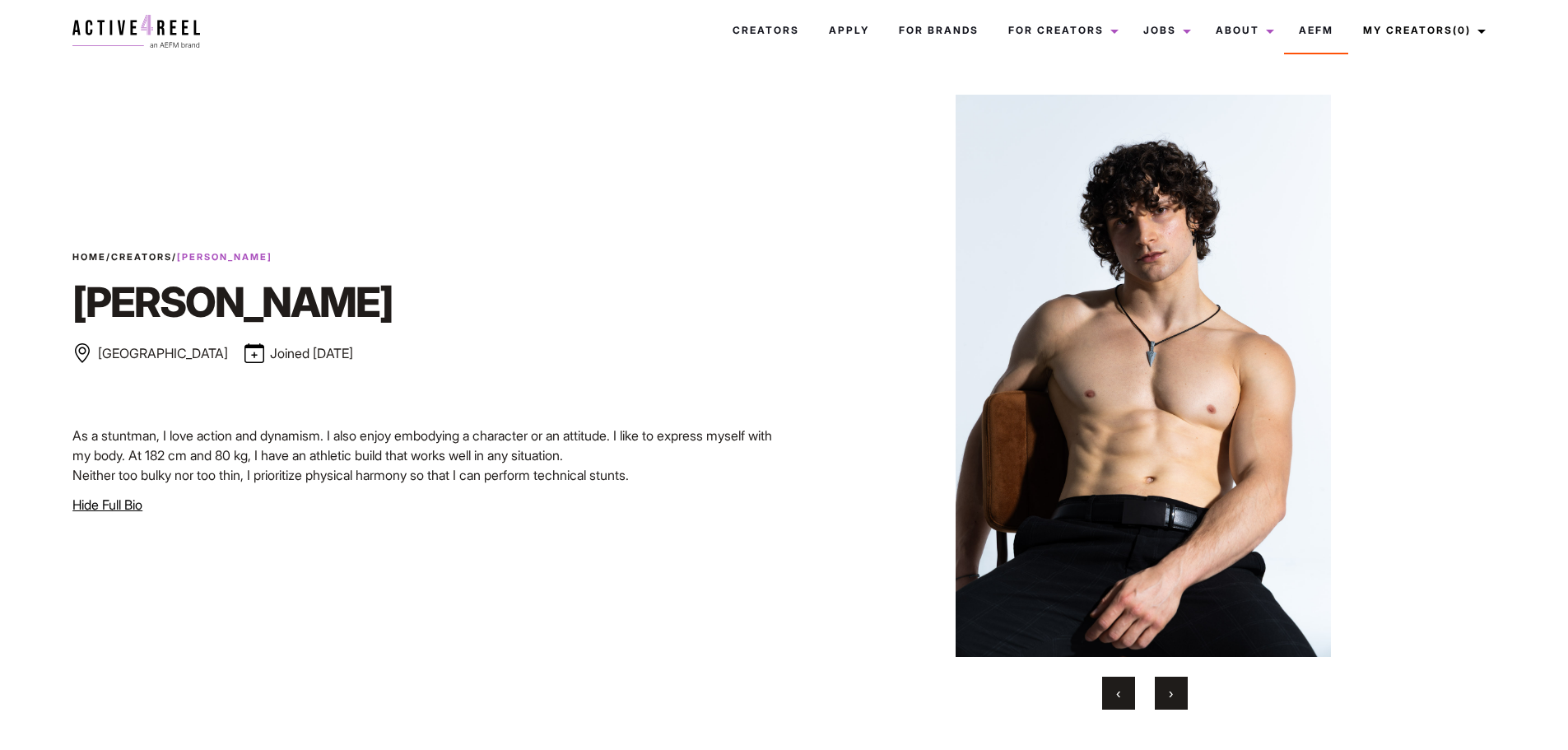
click at [1173, 691] on span "›" at bounding box center [1171, 693] width 4 height 16
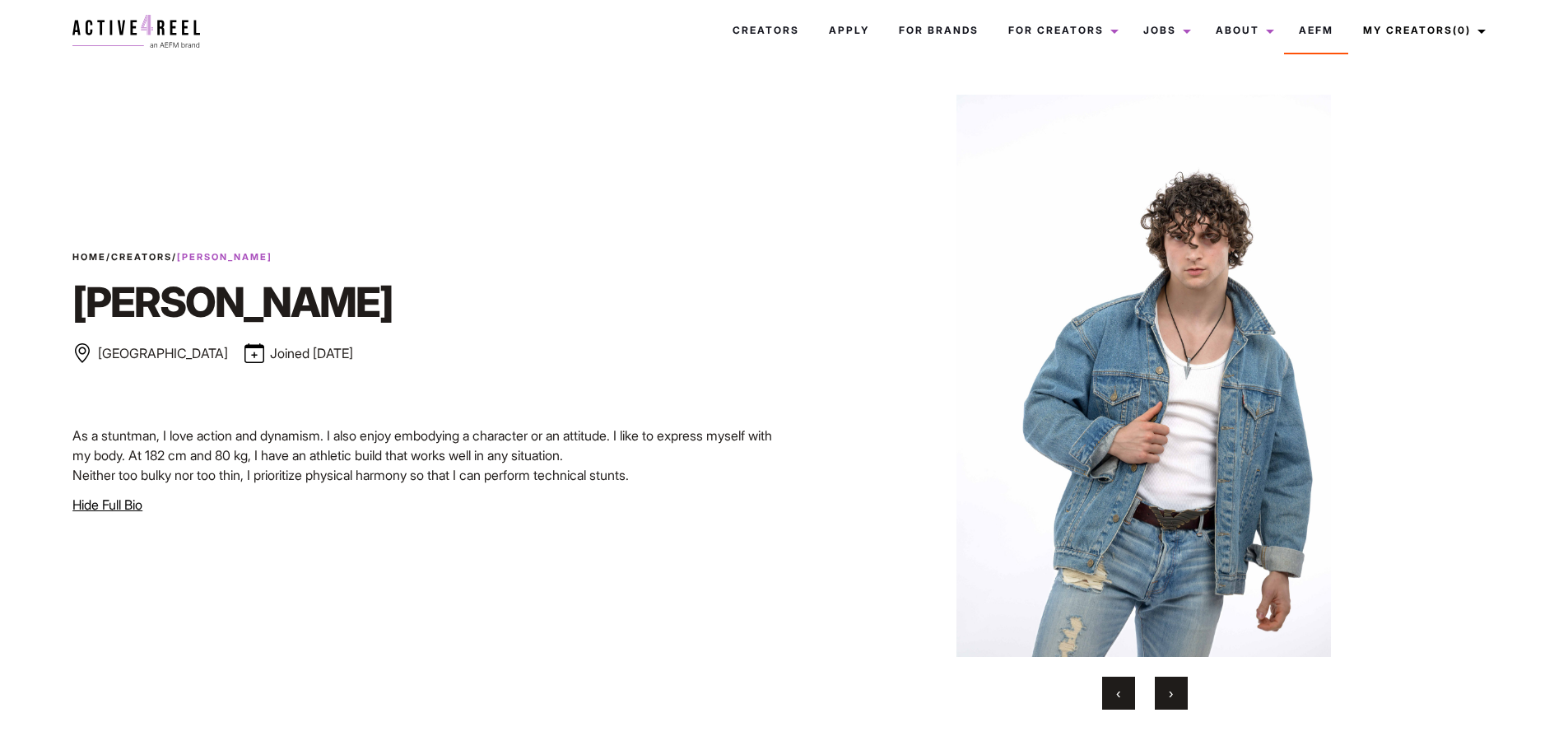
click at [1173, 691] on span "›" at bounding box center [1171, 693] width 4 height 16
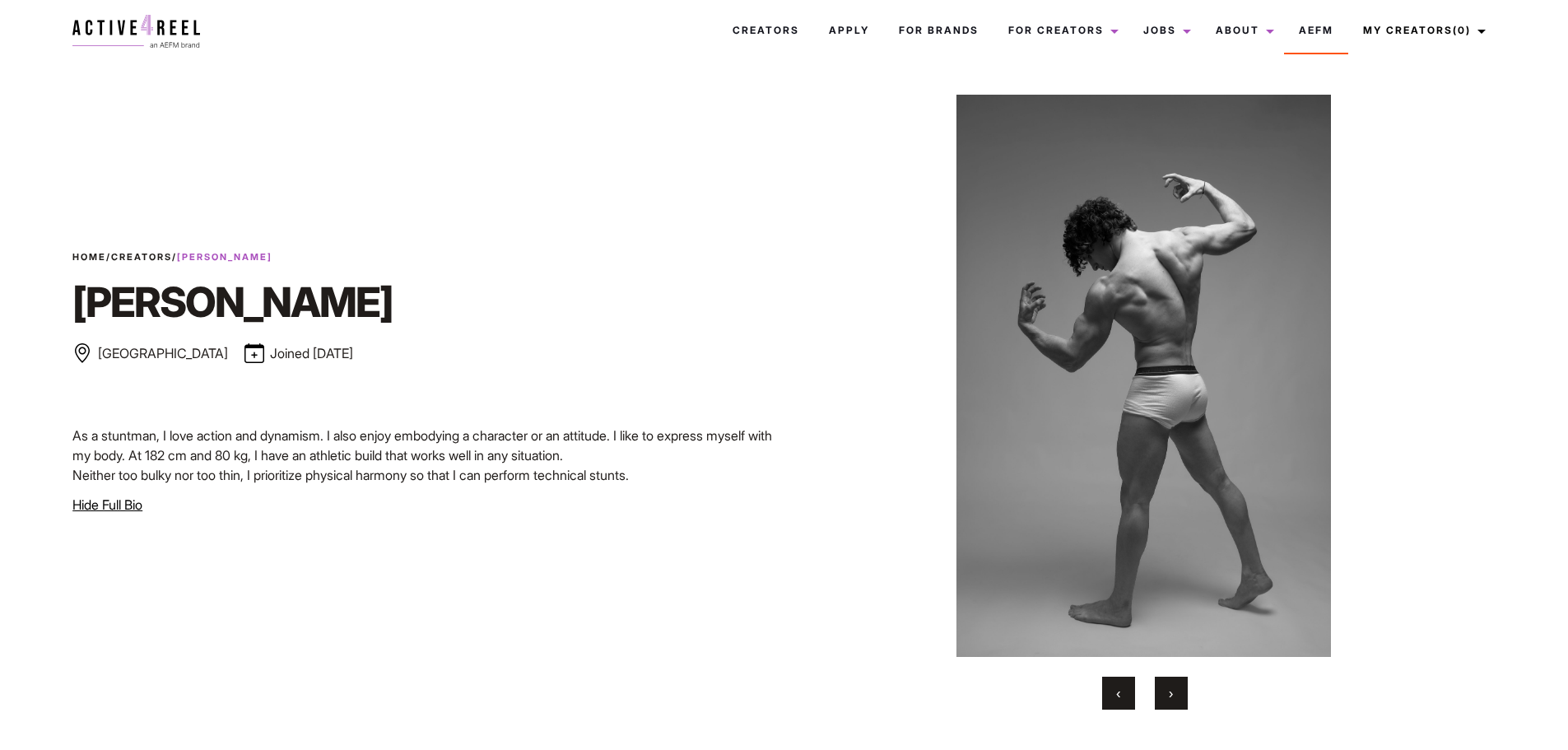
click at [1173, 691] on span "›" at bounding box center [1171, 693] width 4 height 16
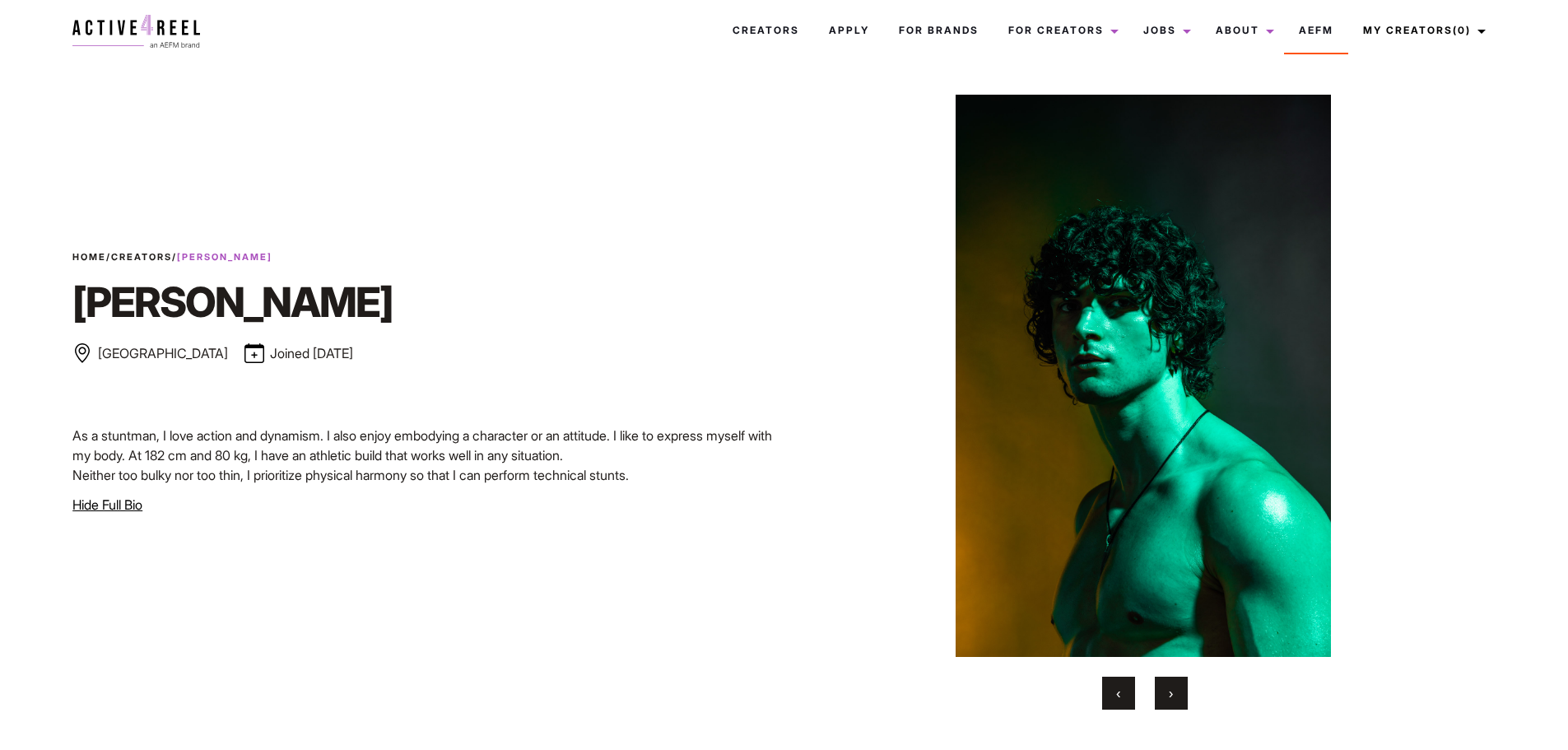
click at [1108, 690] on button "‹" at bounding box center [1118, 693] width 33 height 33
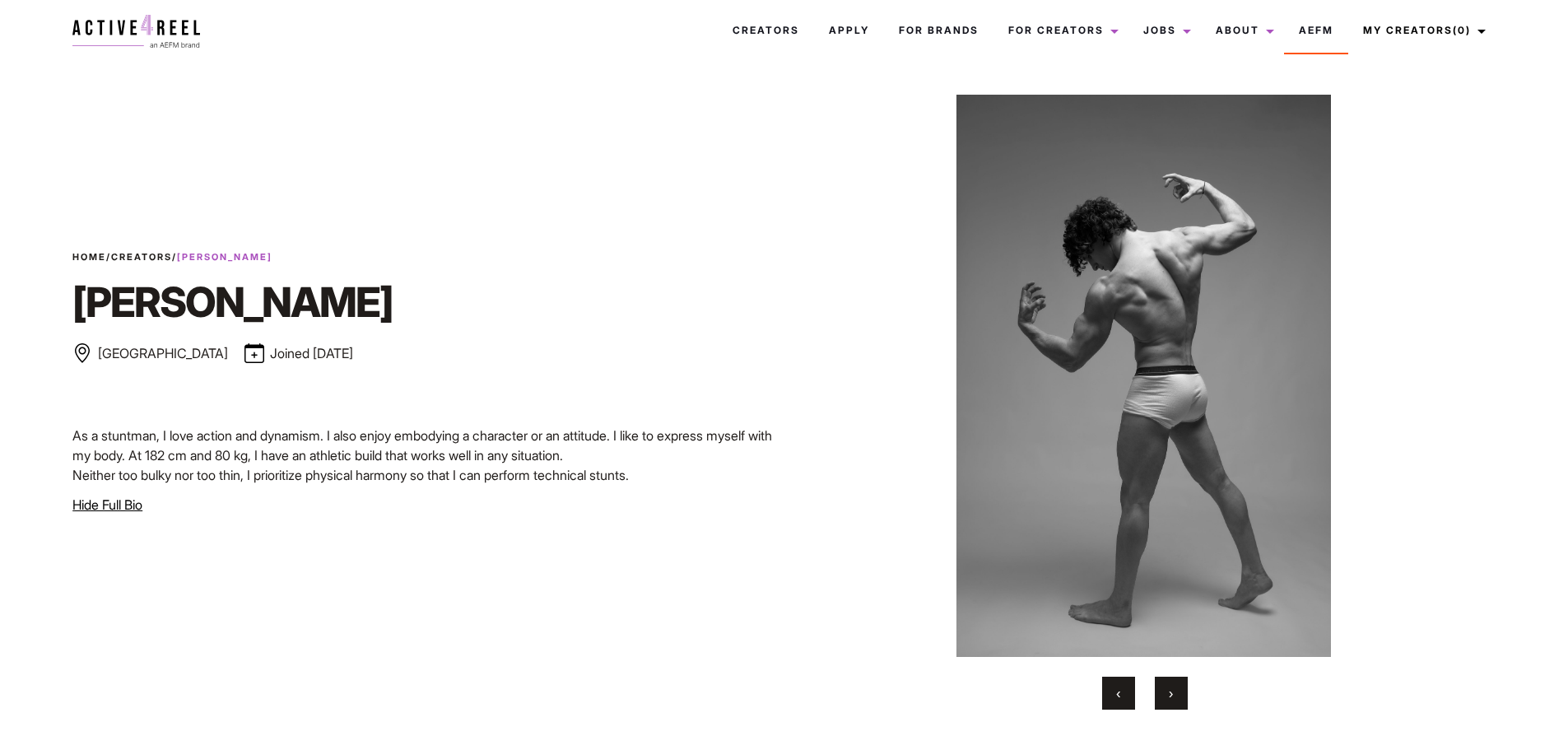
click at [1175, 690] on button "›" at bounding box center [1171, 693] width 33 height 33
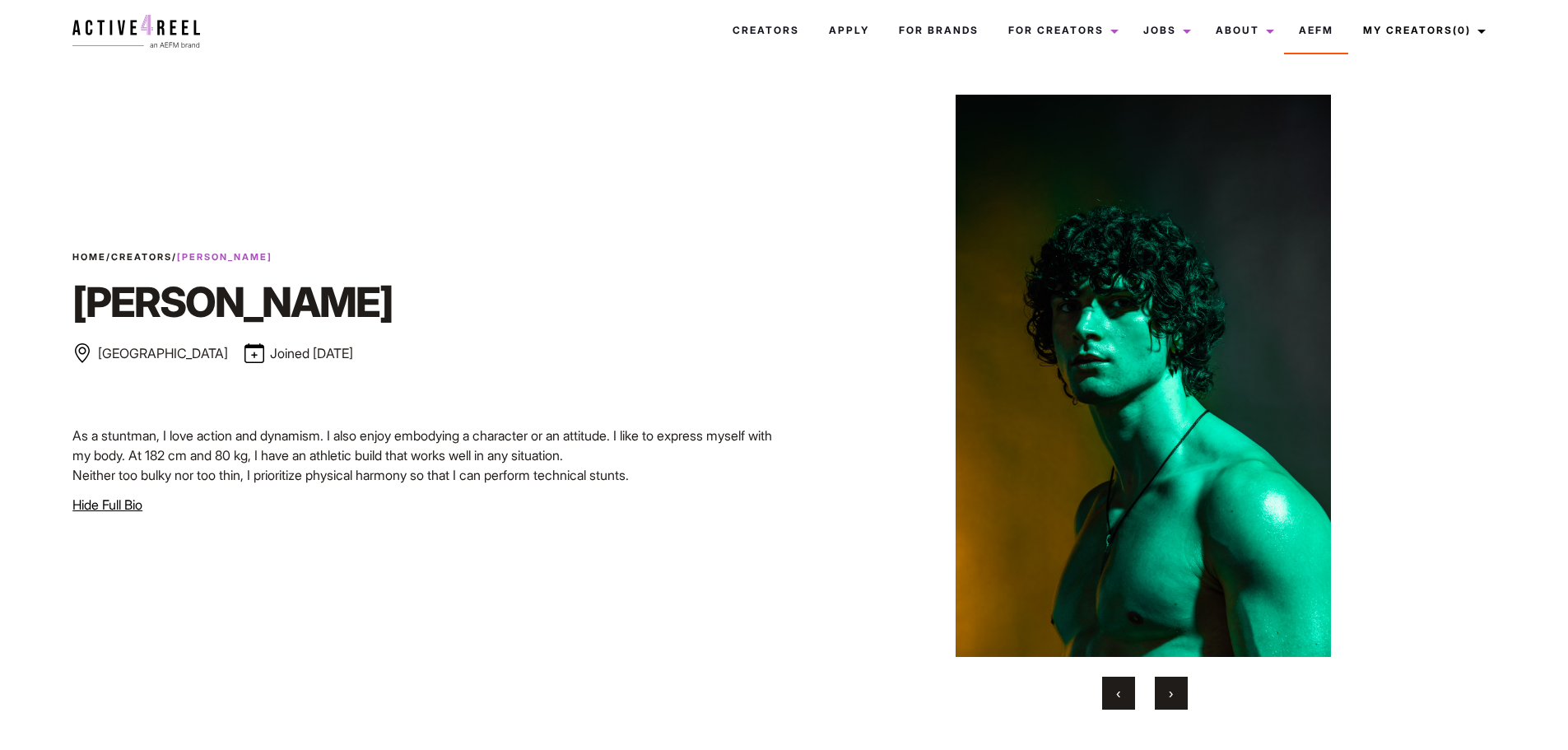
click at [1175, 690] on button "›" at bounding box center [1171, 693] width 33 height 33
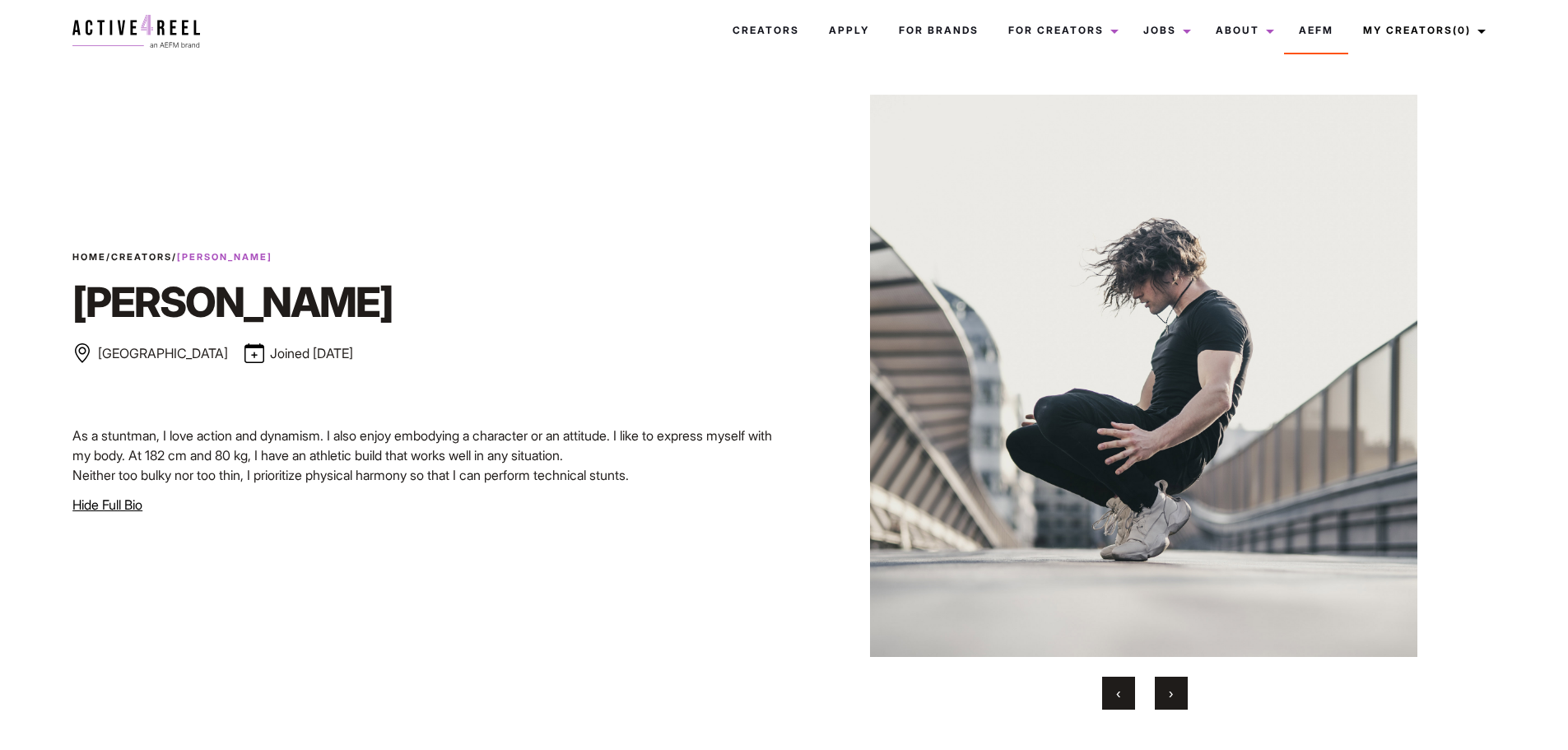
click at [1175, 690] on button "›" at bounding box center [1171, 693] width 33 height 33
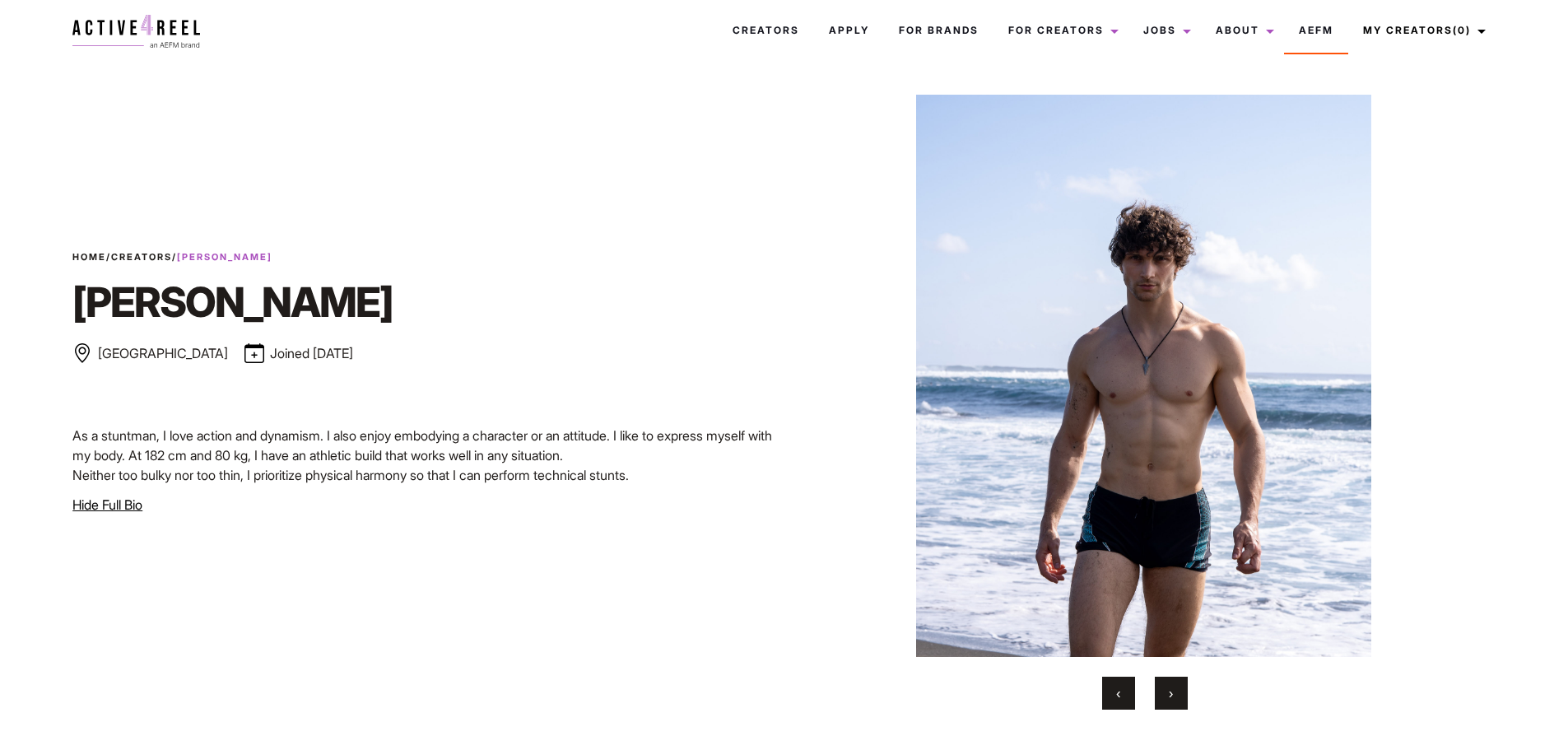
click at [1175, 690] on button "›" at bounding box center [1171, 693] width 33 height 33
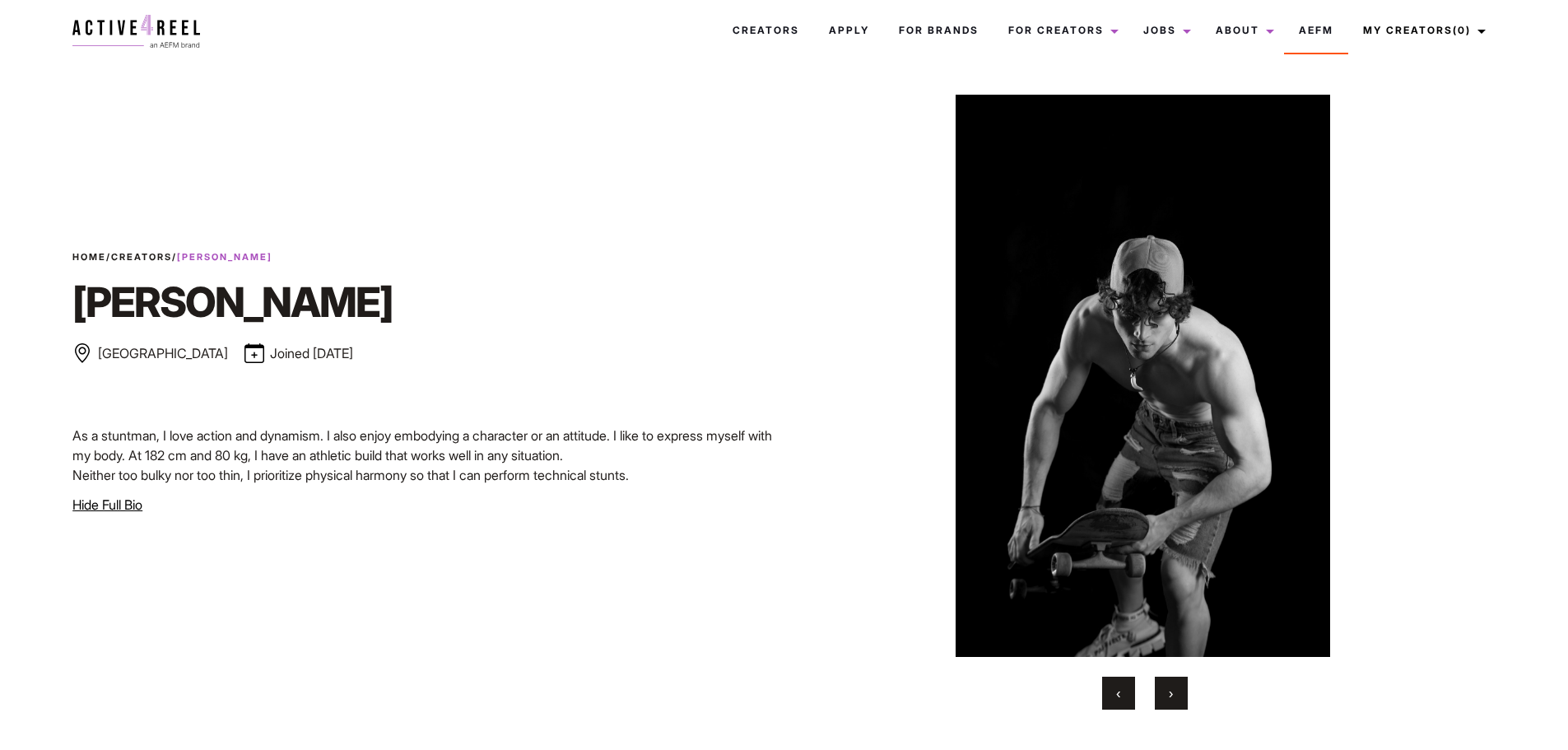
click at [1174, 690] on button "›" at bounding box center [1171, 693] width 33 height 33
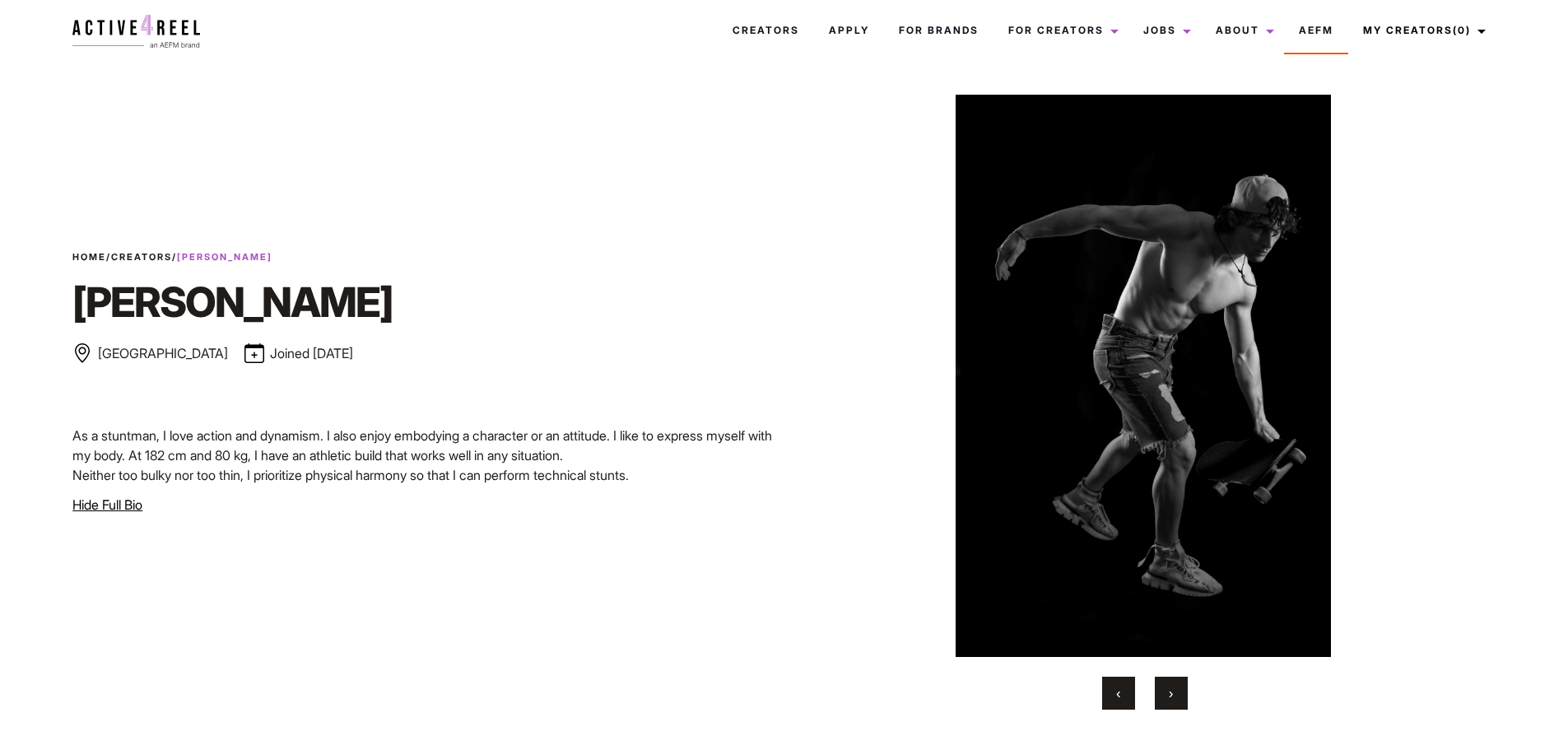
click at [1174, 690] on button "›" at bounding box center [1171, 693] width 33 height 33
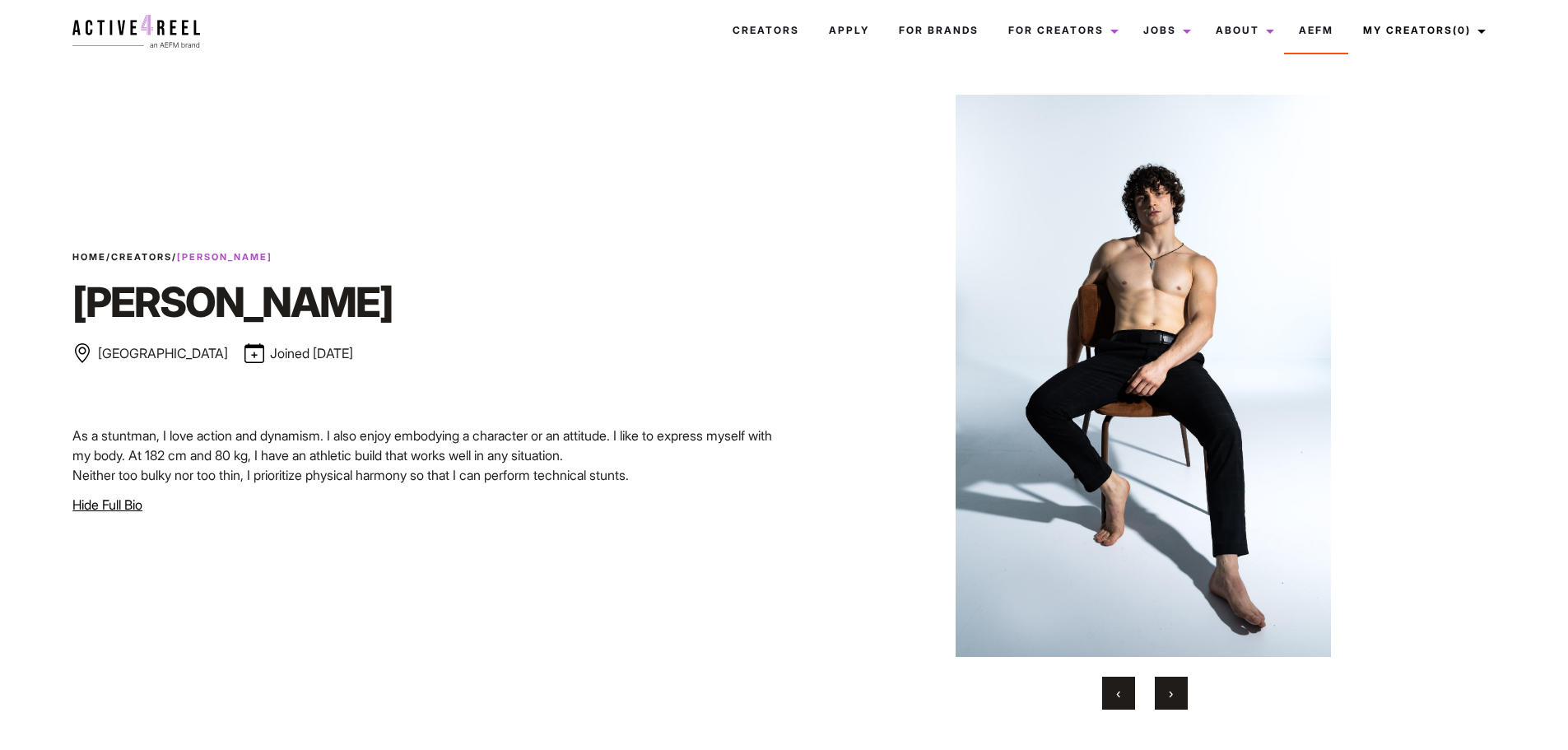
click at [1174, 690] on button "›" at bounding box center [1171, 693] width 33 height 33
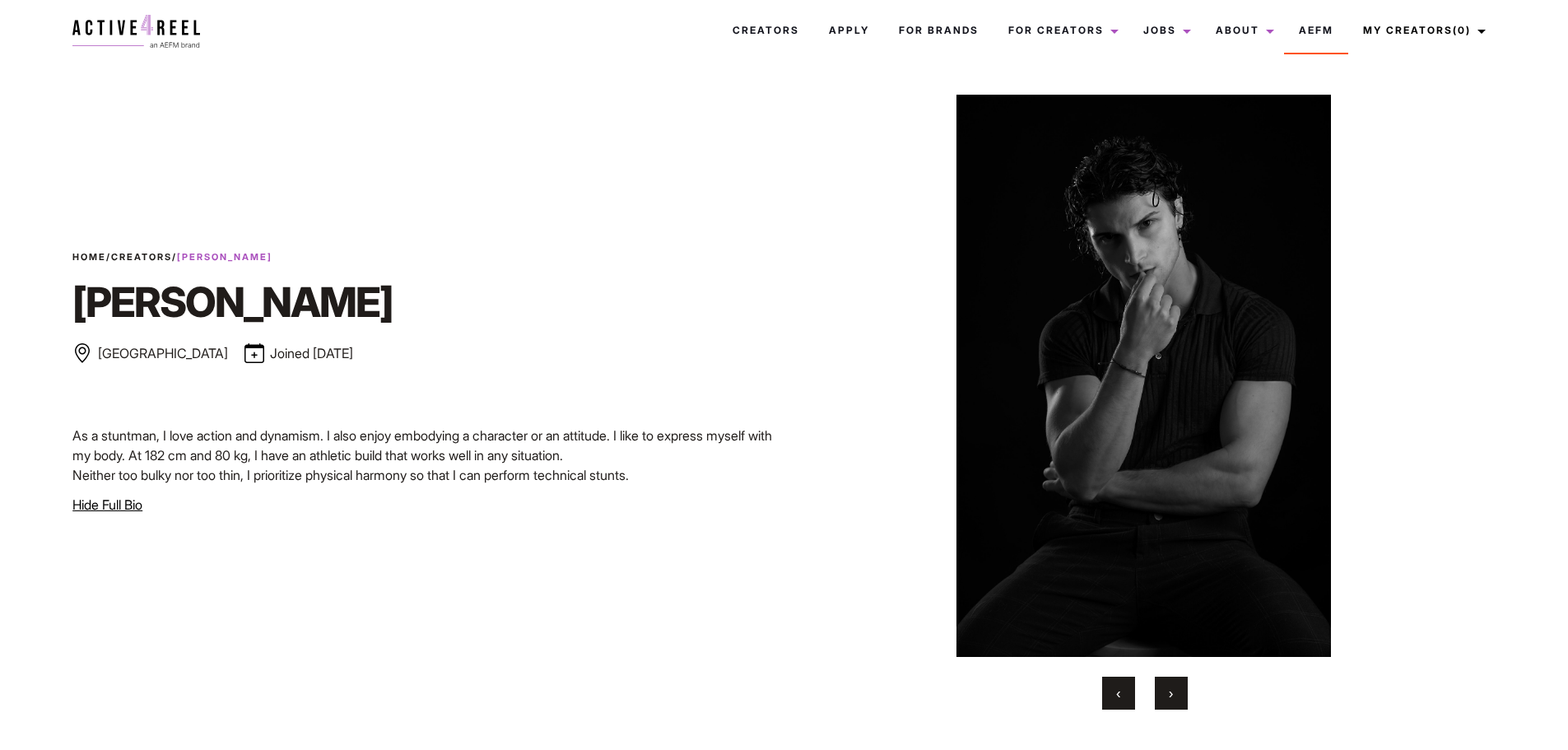
click at [1174, 690] on button "›" at bounding box center [1171, 693] width 33 height 33
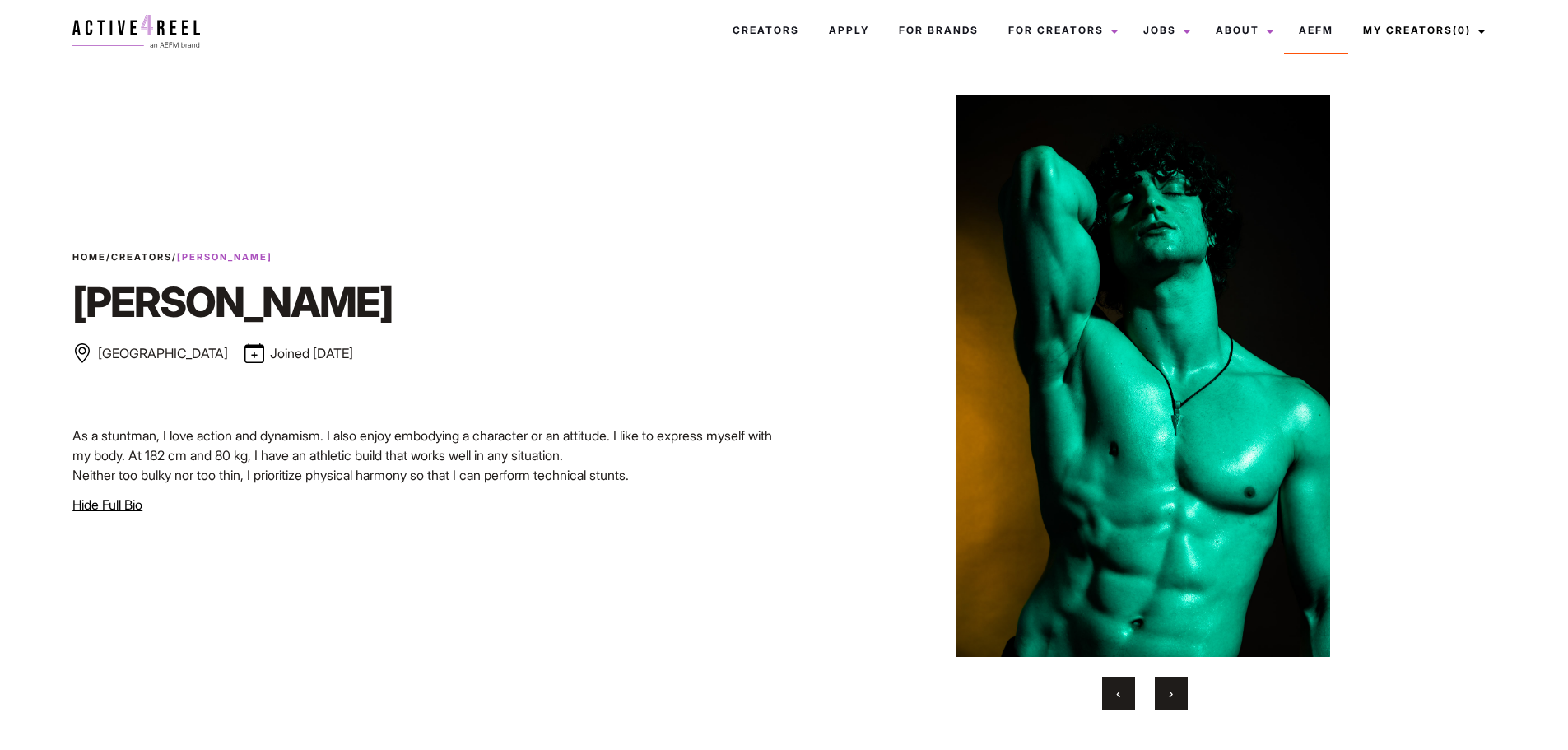
click at [1173, 690] on span "›" at bounding box center [1171, 693] width 4 height 16
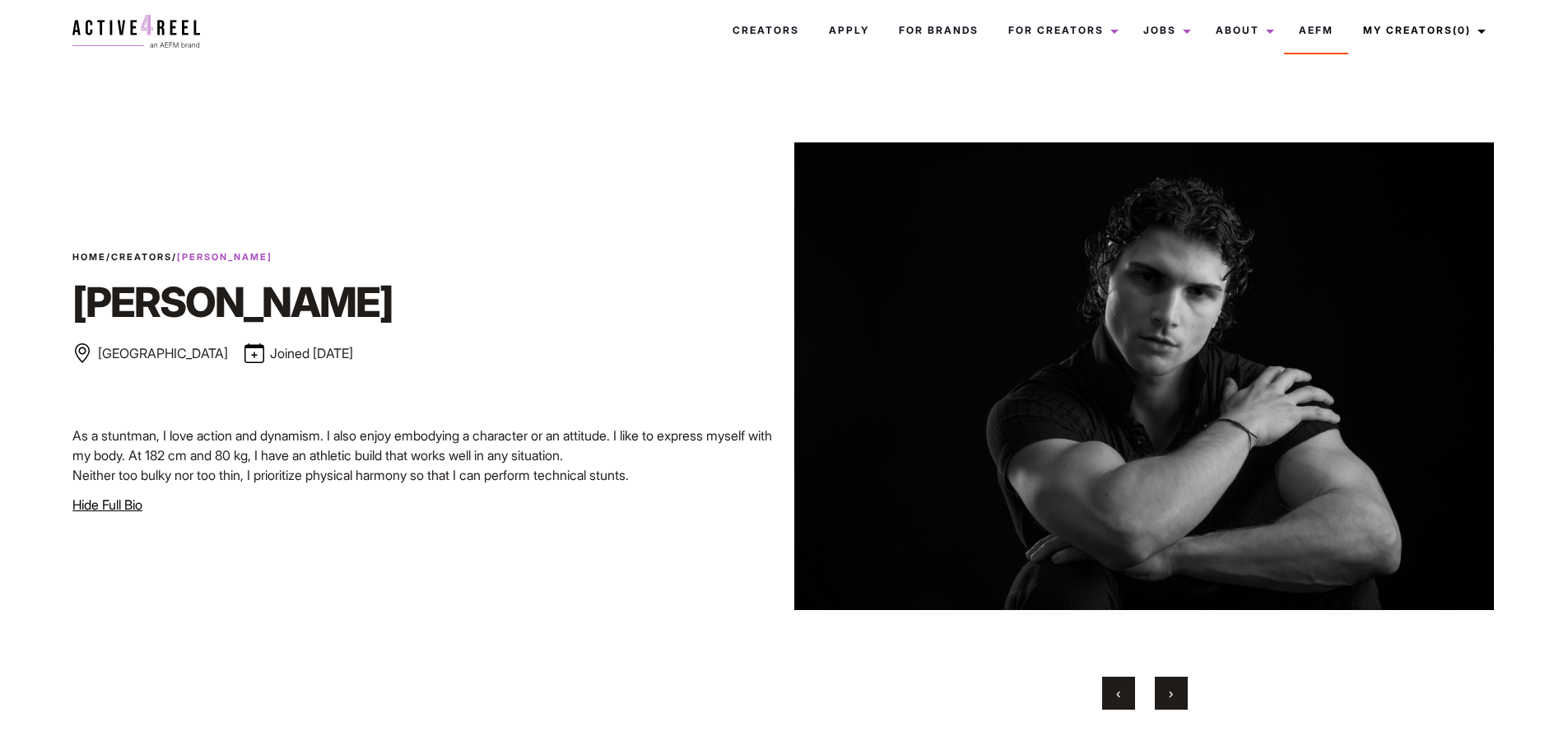
click at [1173, 690] on span "›" at bounding box center [1171, 693] width 4 height 16
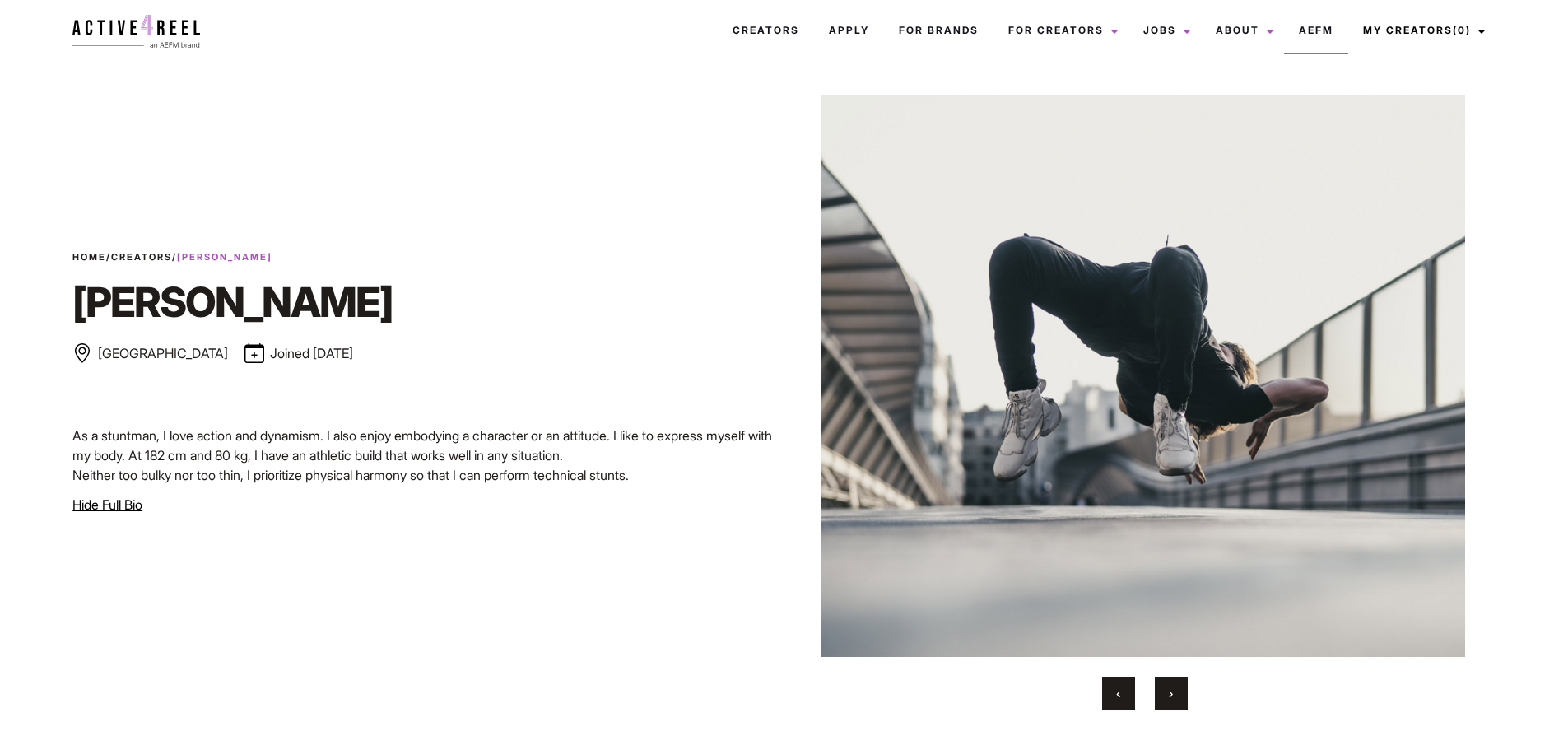
click at [1173, 690] on span "›" at bounding box center [1171, 693] width 4 height 16
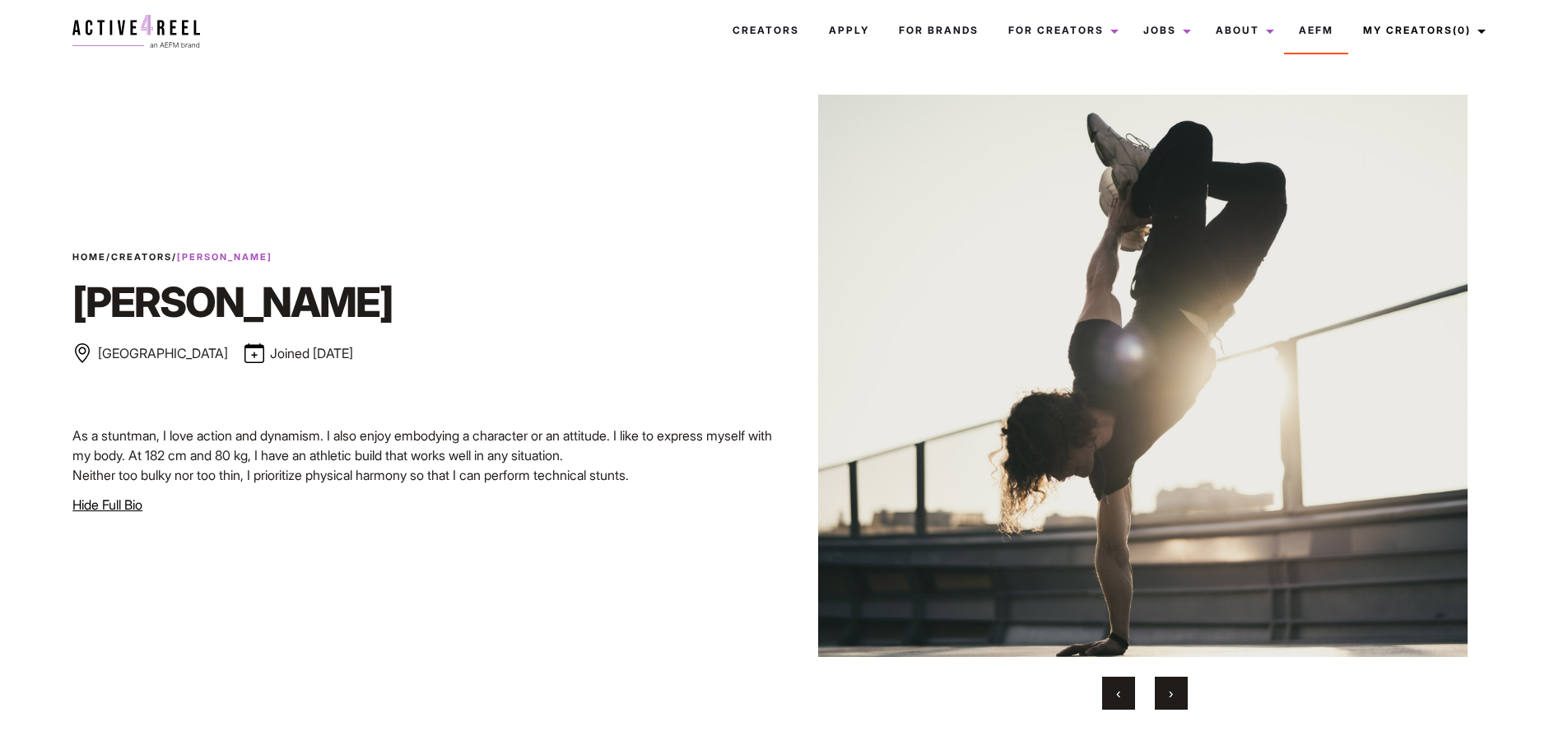
click at [1173, 690] on span "›" at bounding box center [1171, 693] width 4 height 16
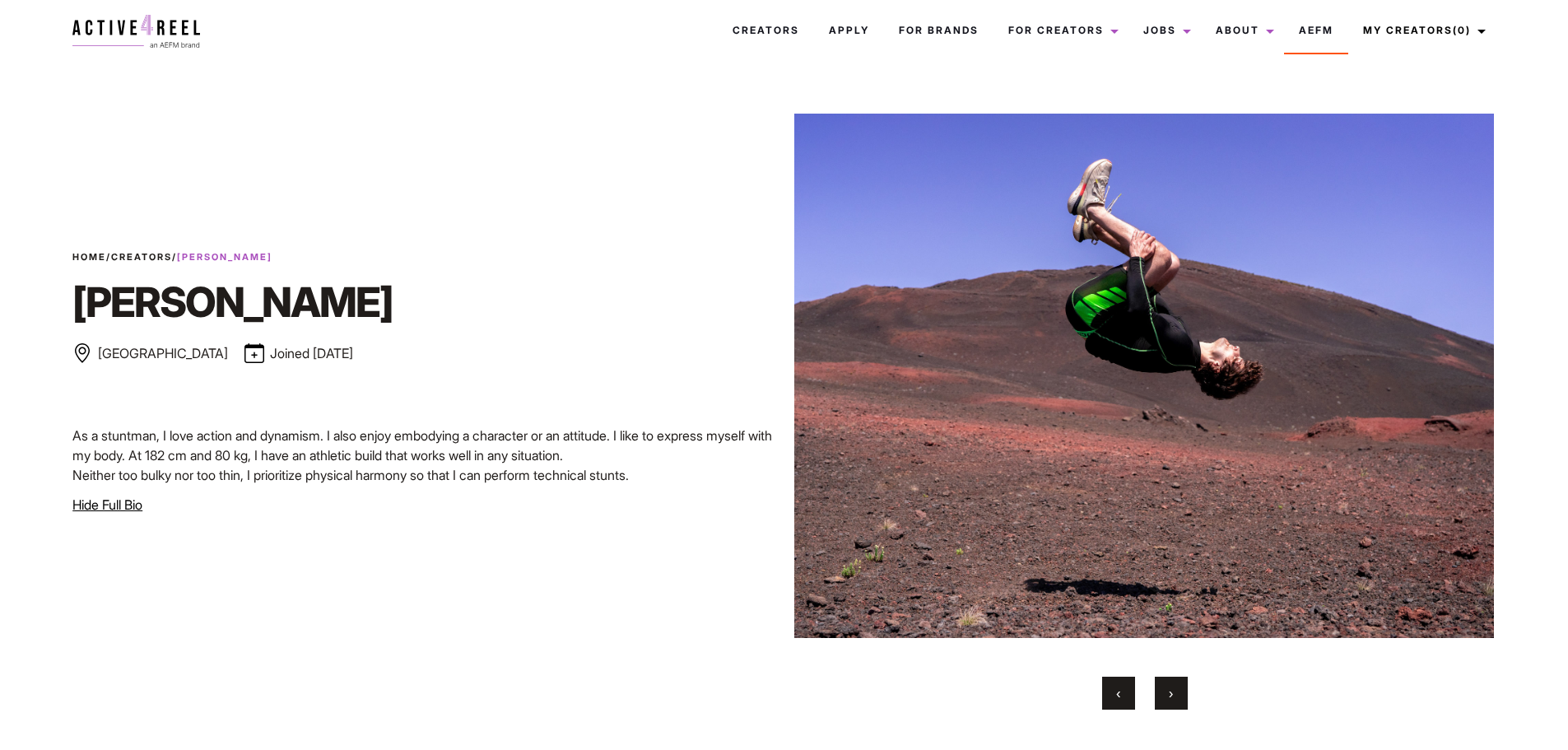
click at [1098, 699] on div "‹ ›" at bounding box center [1145, 693] width 702 height 33
click at [1131, 699] on button "‹" at bounding box center [1118, 693] width 33 height 33
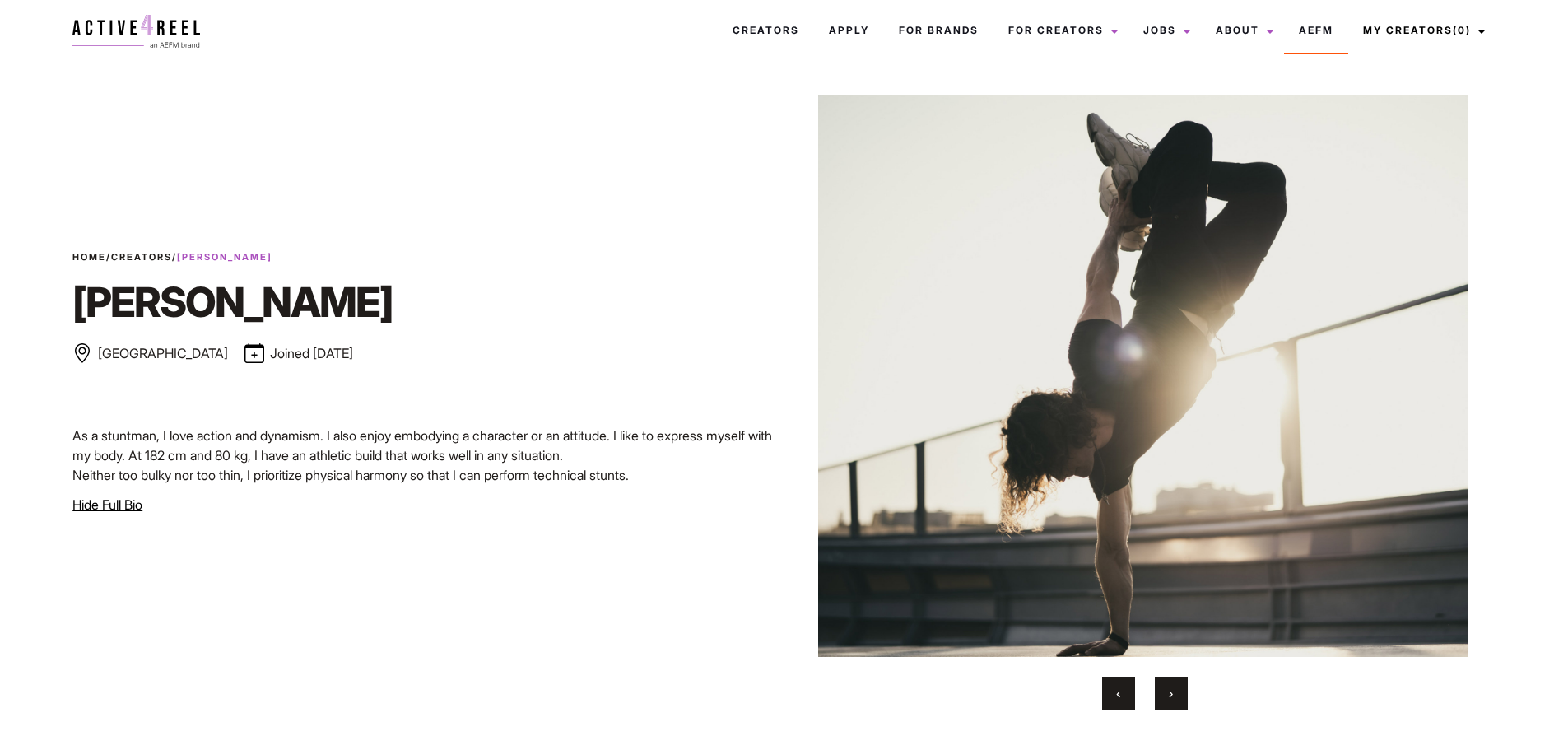
click at [1112, 694] on button "‹" at bounding box center [1118, 693] width 33 height 33
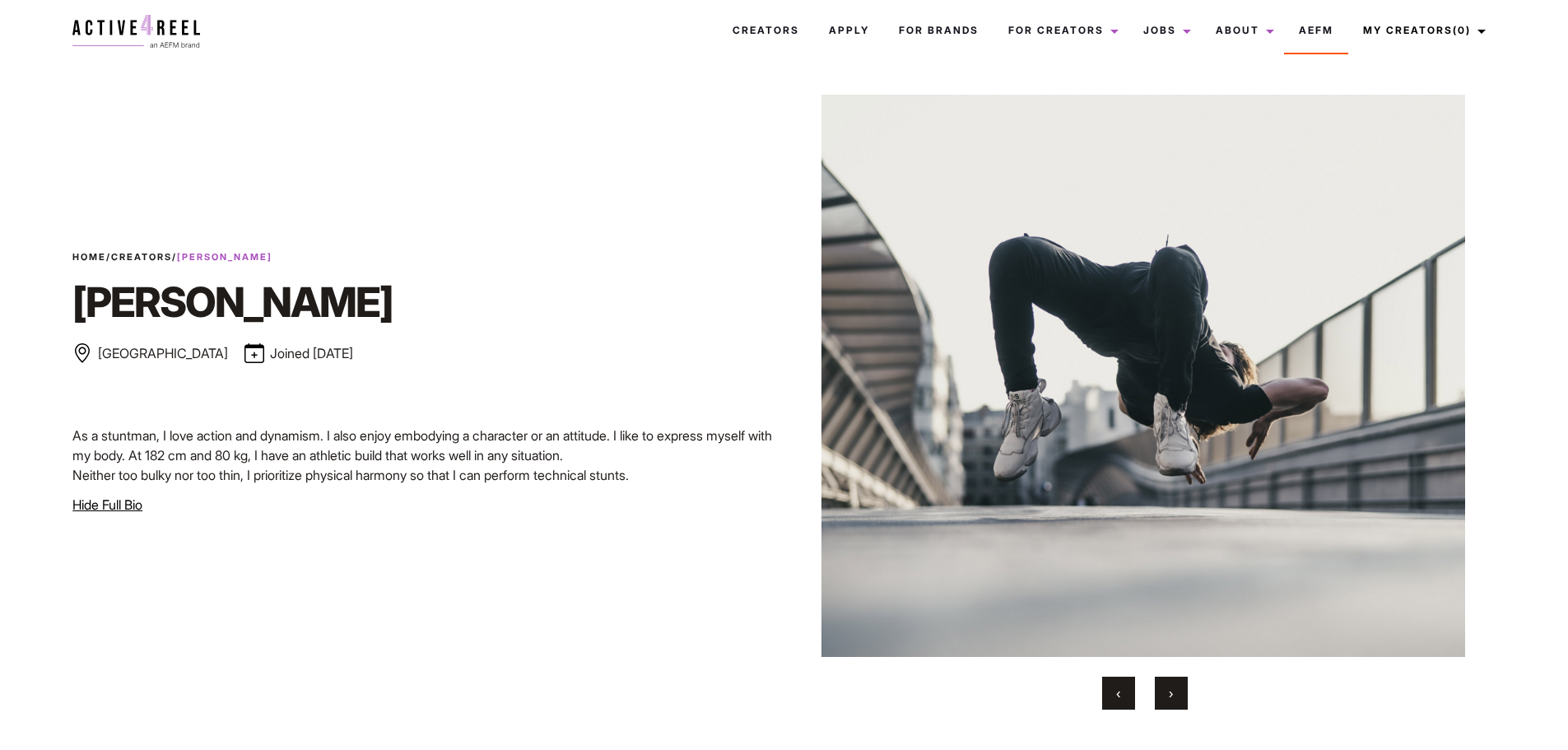
click at [1159, 694] on button "›" at bounding box center [1171, 693] width 33 height 33
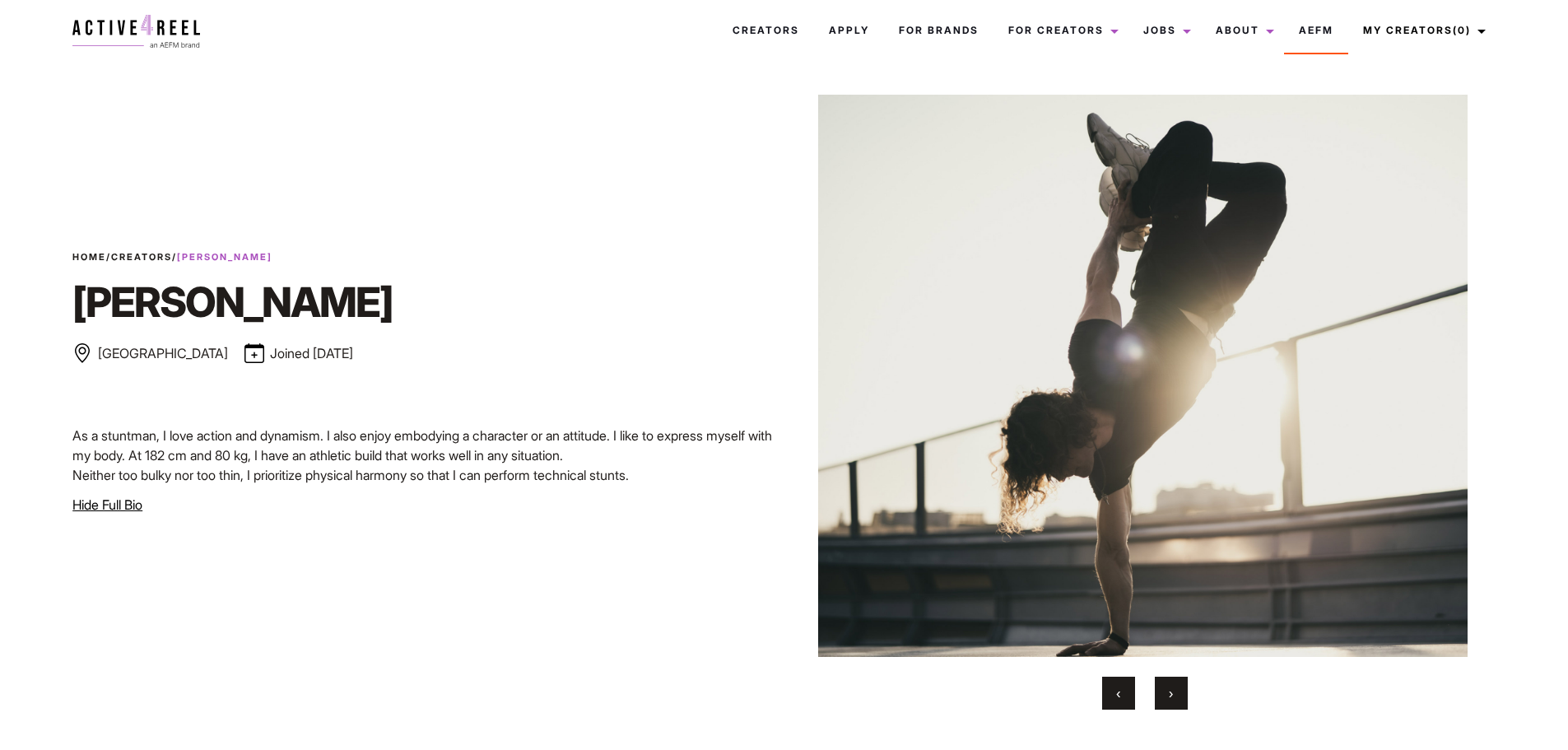
click at [1159, 694] on button "›" at bounding box center [1171, 693] width 33 height 33
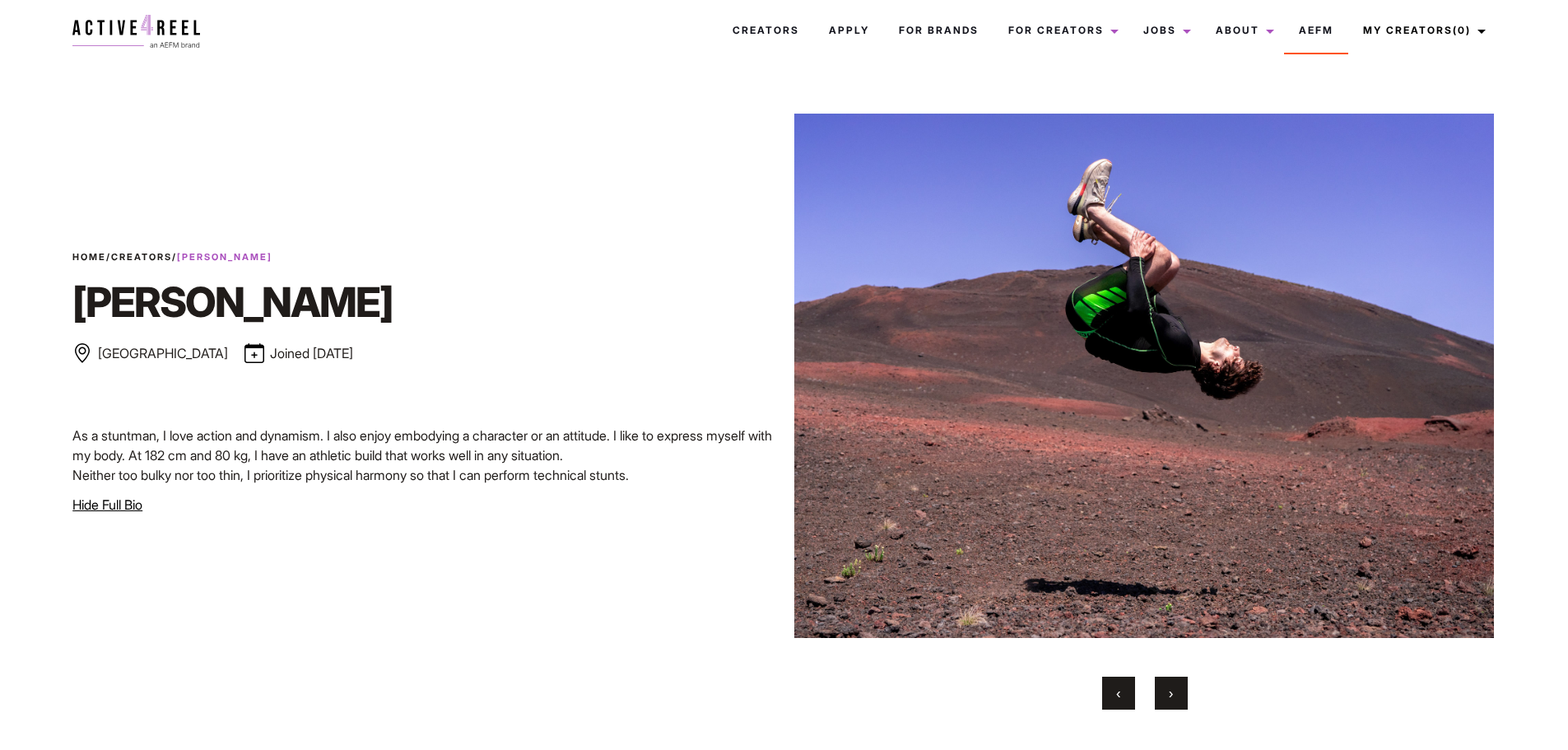
click at [1156, 694] on button "›" at bounding box center [1171, 693] width 33 height 33
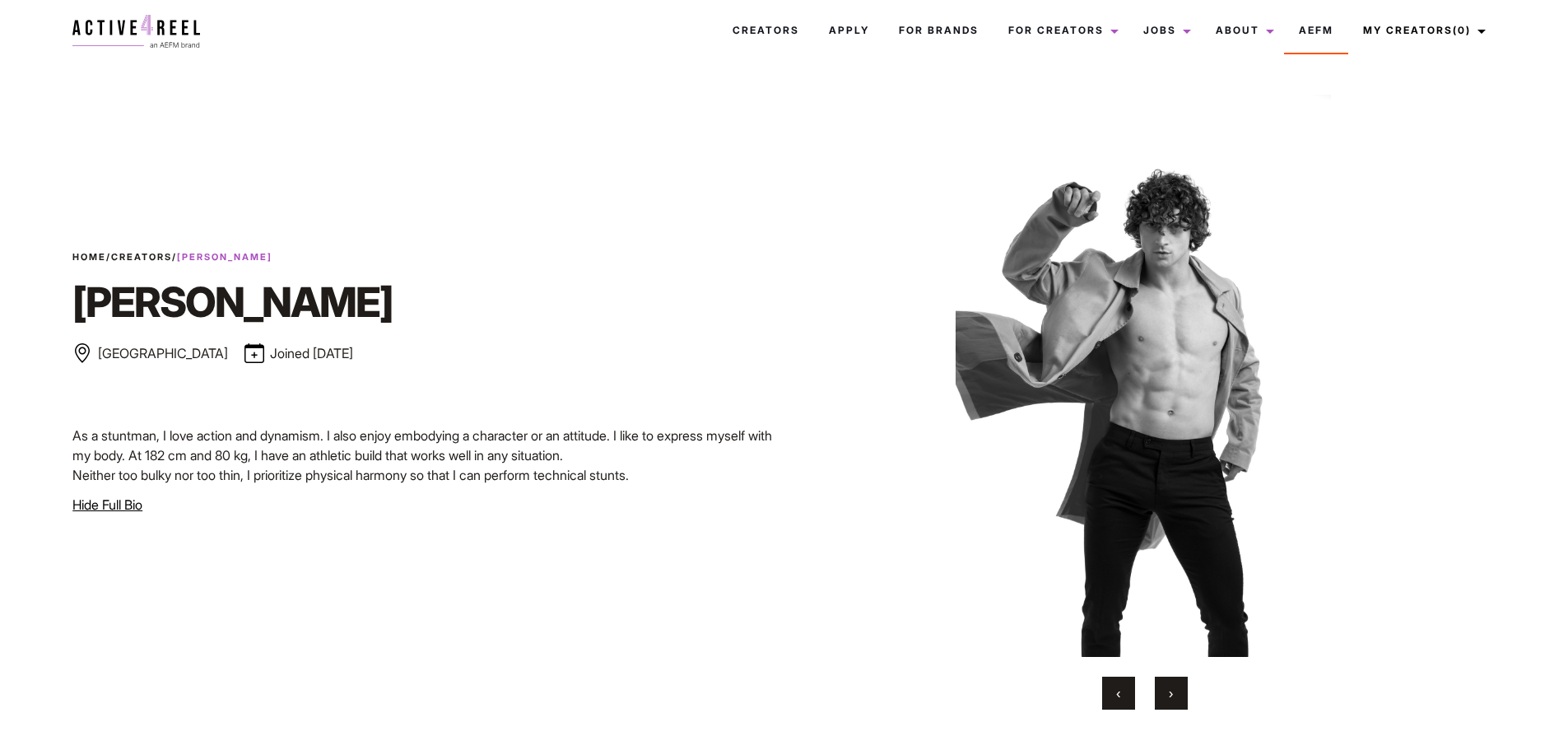
click at [1151, 694] on div "‹ ›" at bounding box center [1145, 693] width 702 height 33
click at [1157, 691] on button "›" at bounding box center [1171, 693] width 33 height 33
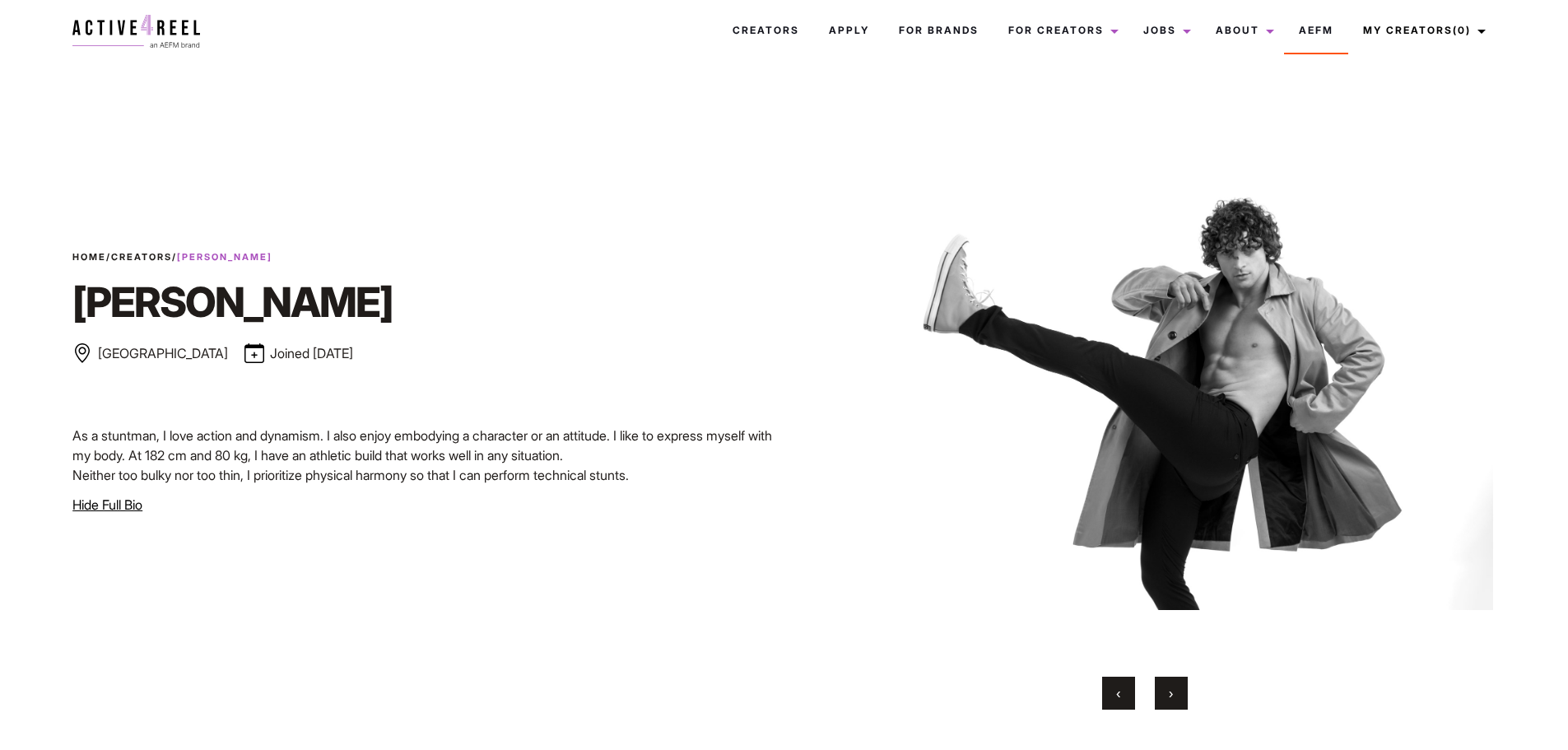
click at [1170, 690] on span "›" at bounding box center [1171, 693] width 4 height 16
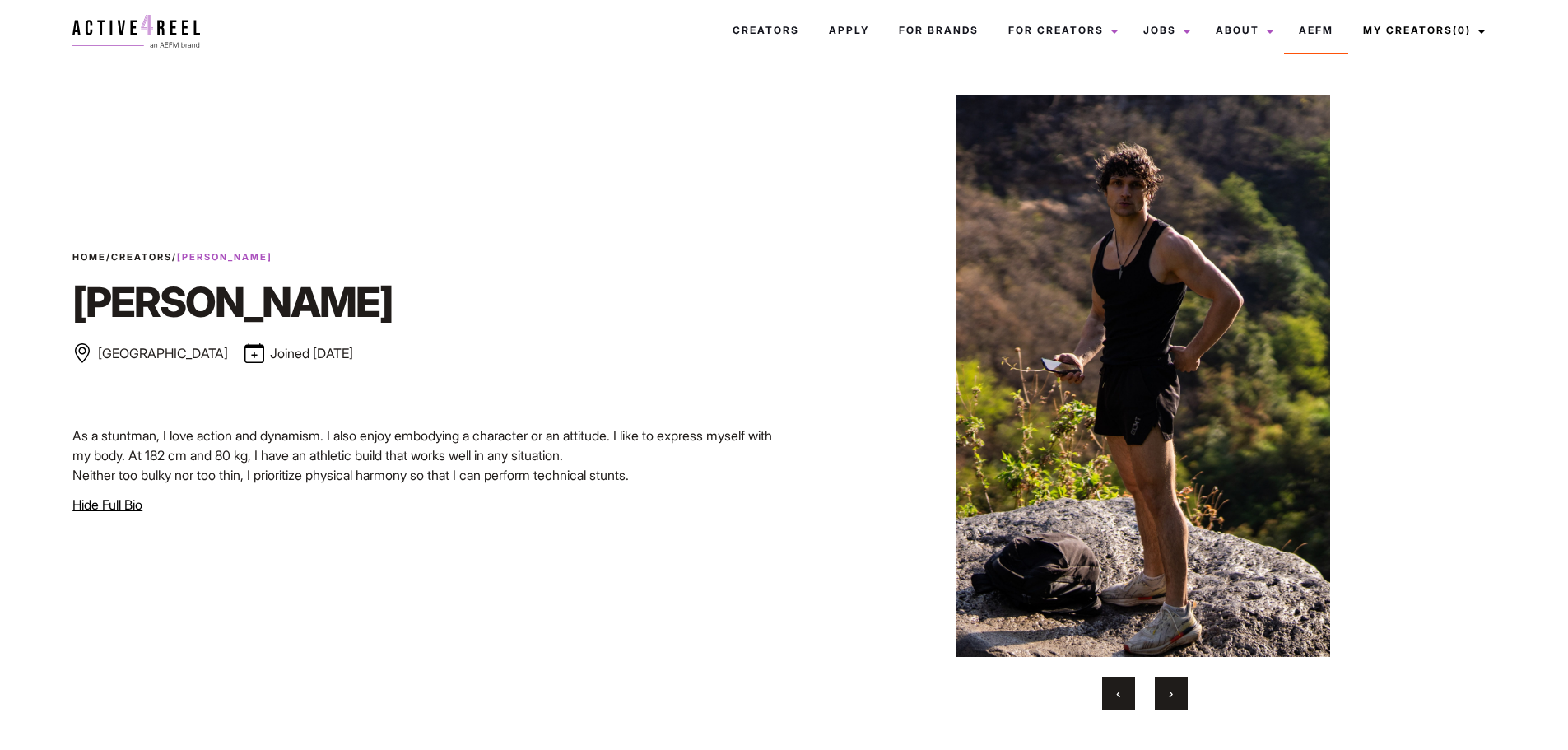
click at [1164, 689] on button "›" at bounding box center [1171, 693] width 33 height 33
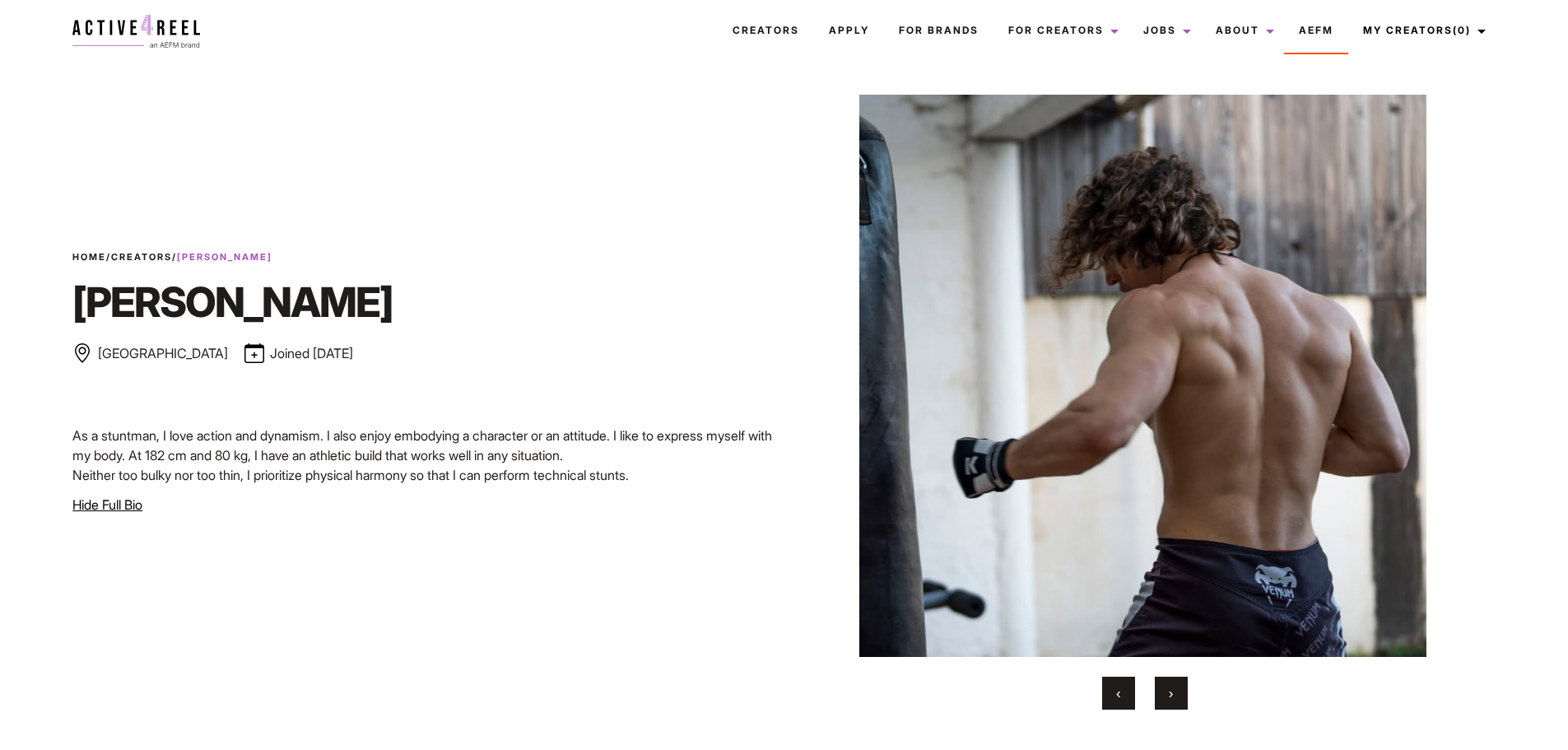
click at [1164, 689] on button "›" at bounding box center [1171, 693] width 33 height 33
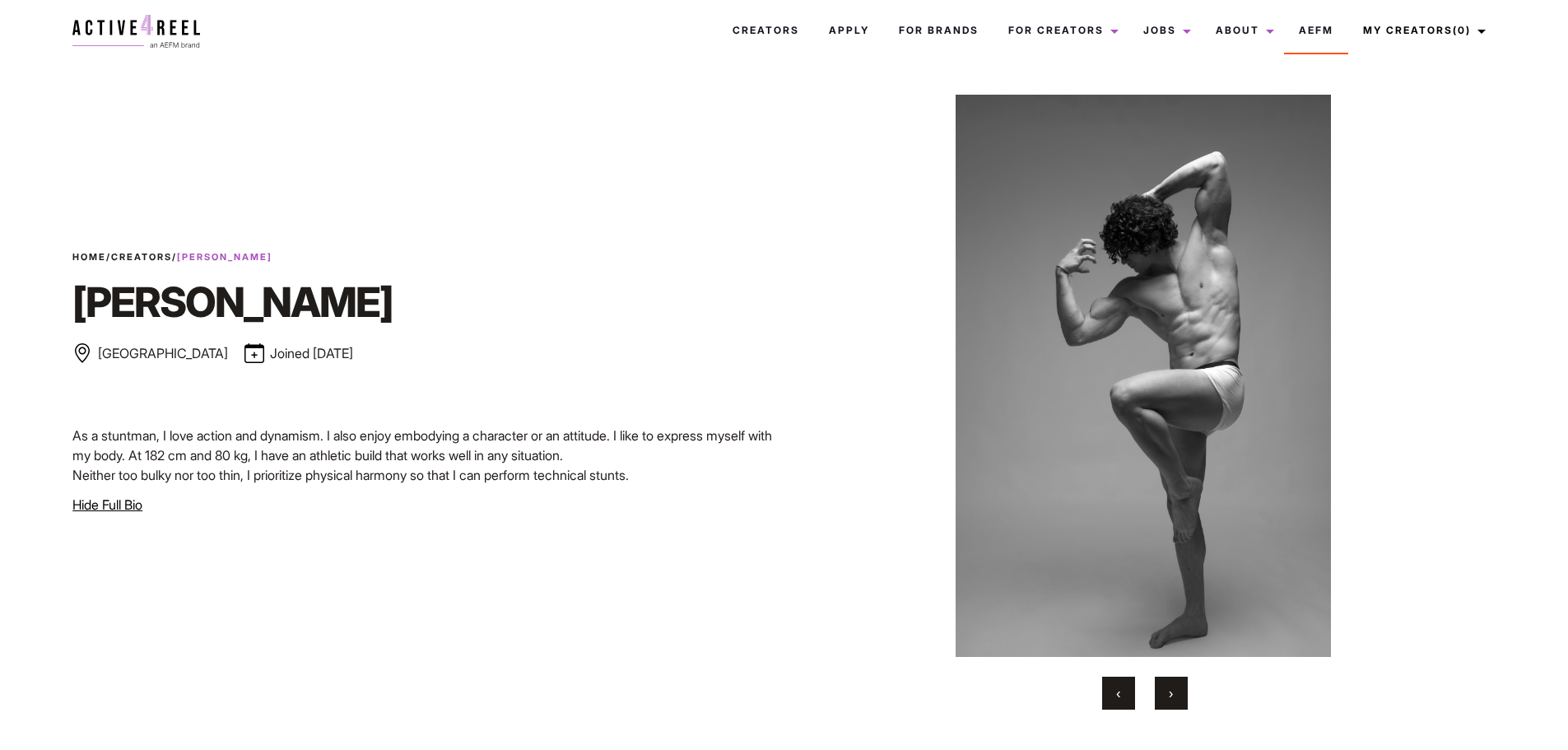
click at [1164, 689] on button "›" at bounding box center [1171, 693] width 33 height 33
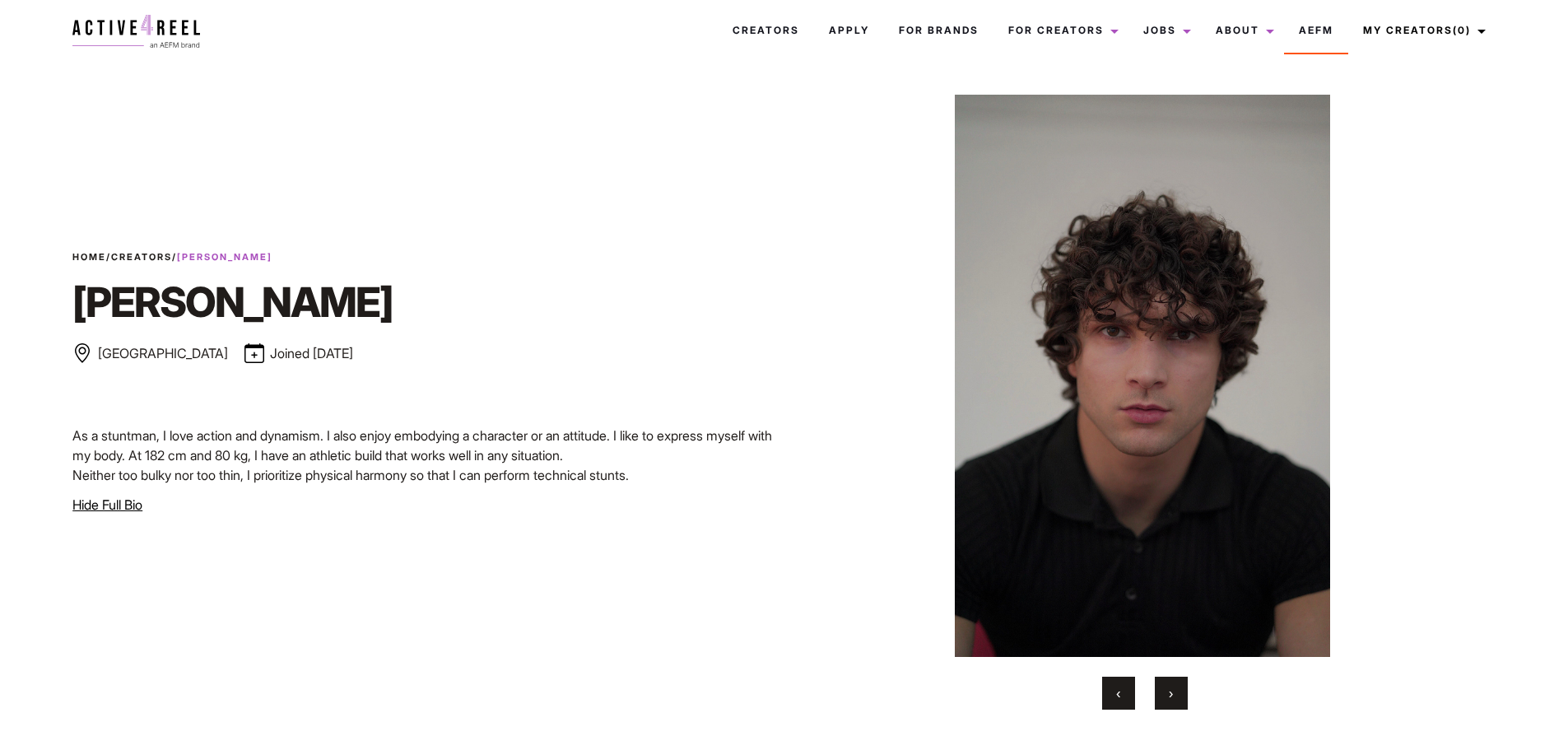
click at [1165, 686] on button "›" at bounding box center [1171, 693] width 33 height 33
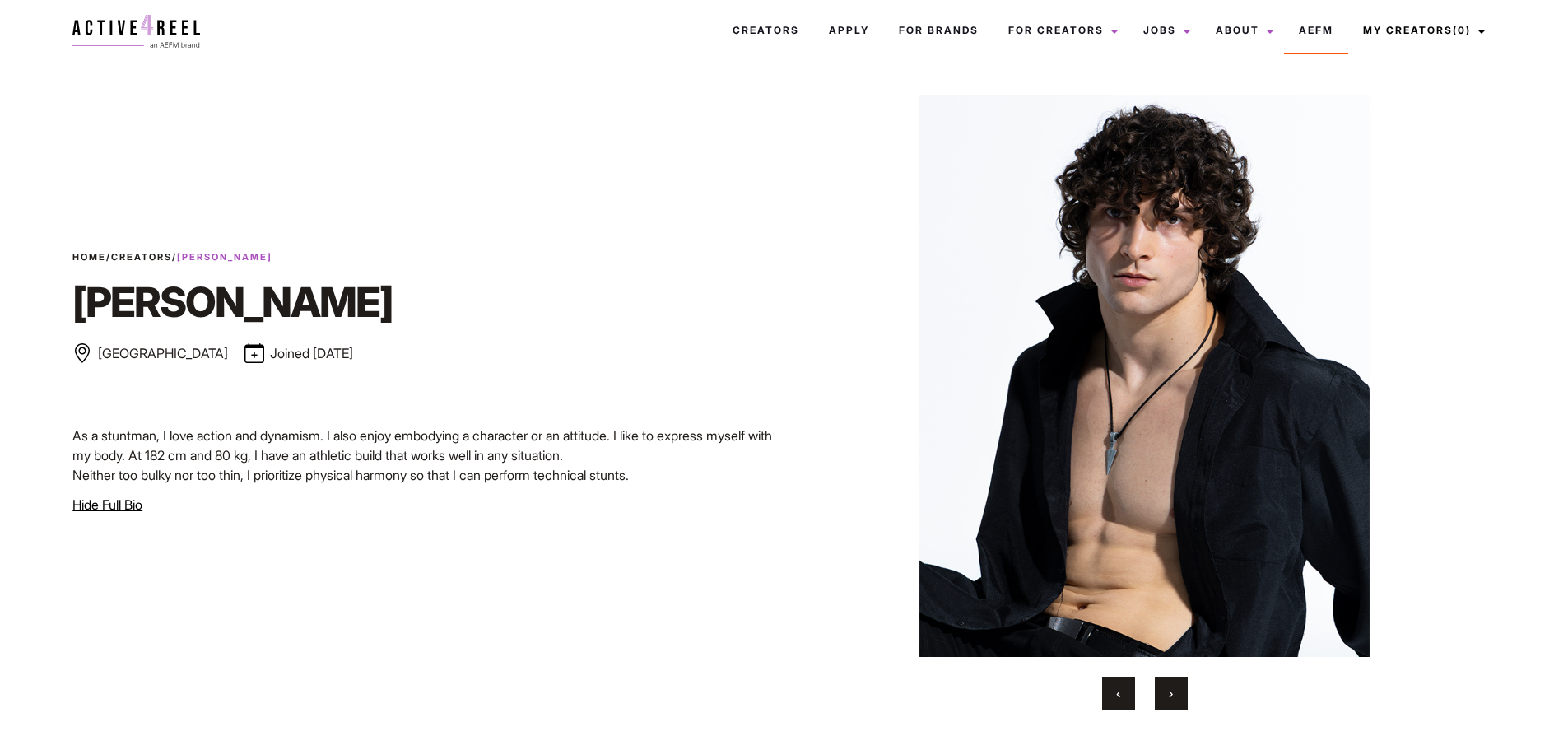
click at [1165, 686] on button "›" at bounding box center [1171, 693] width 33 height 33
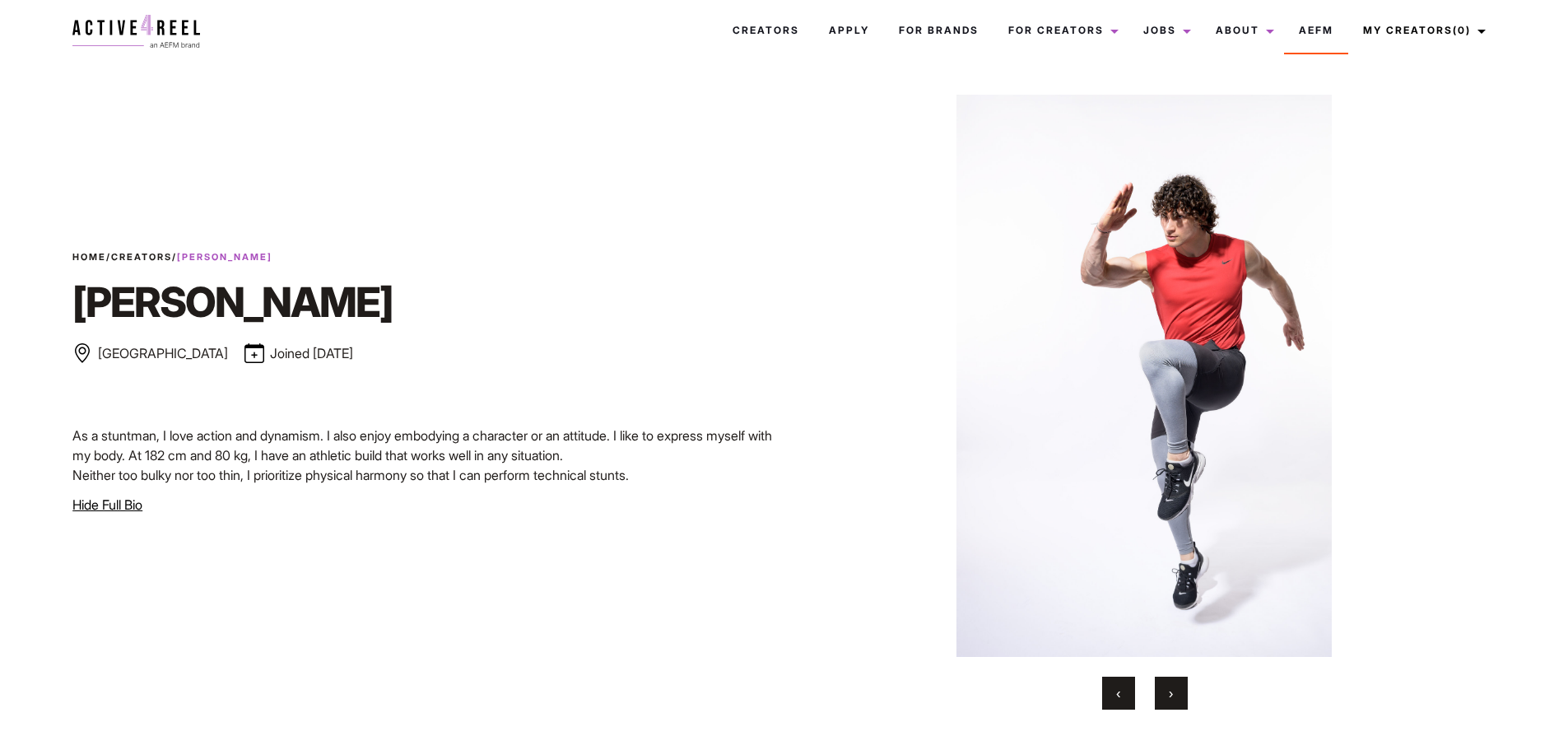
click at [1107, 684] on button "‹" at bounding box center [1118, 693] width 33 height 33
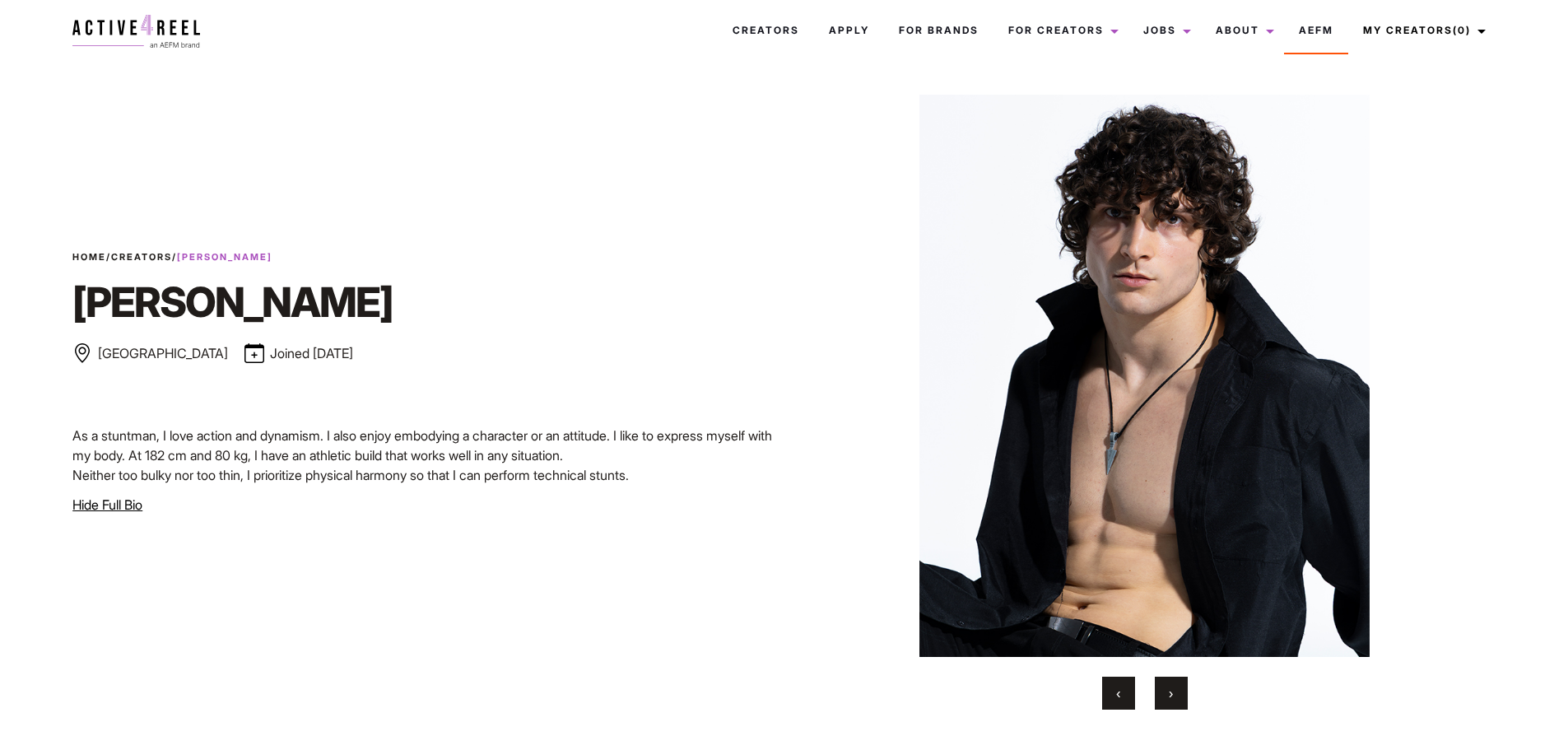
click at [183, 27] on img at bounding box center [136, 31] width 127 height 33
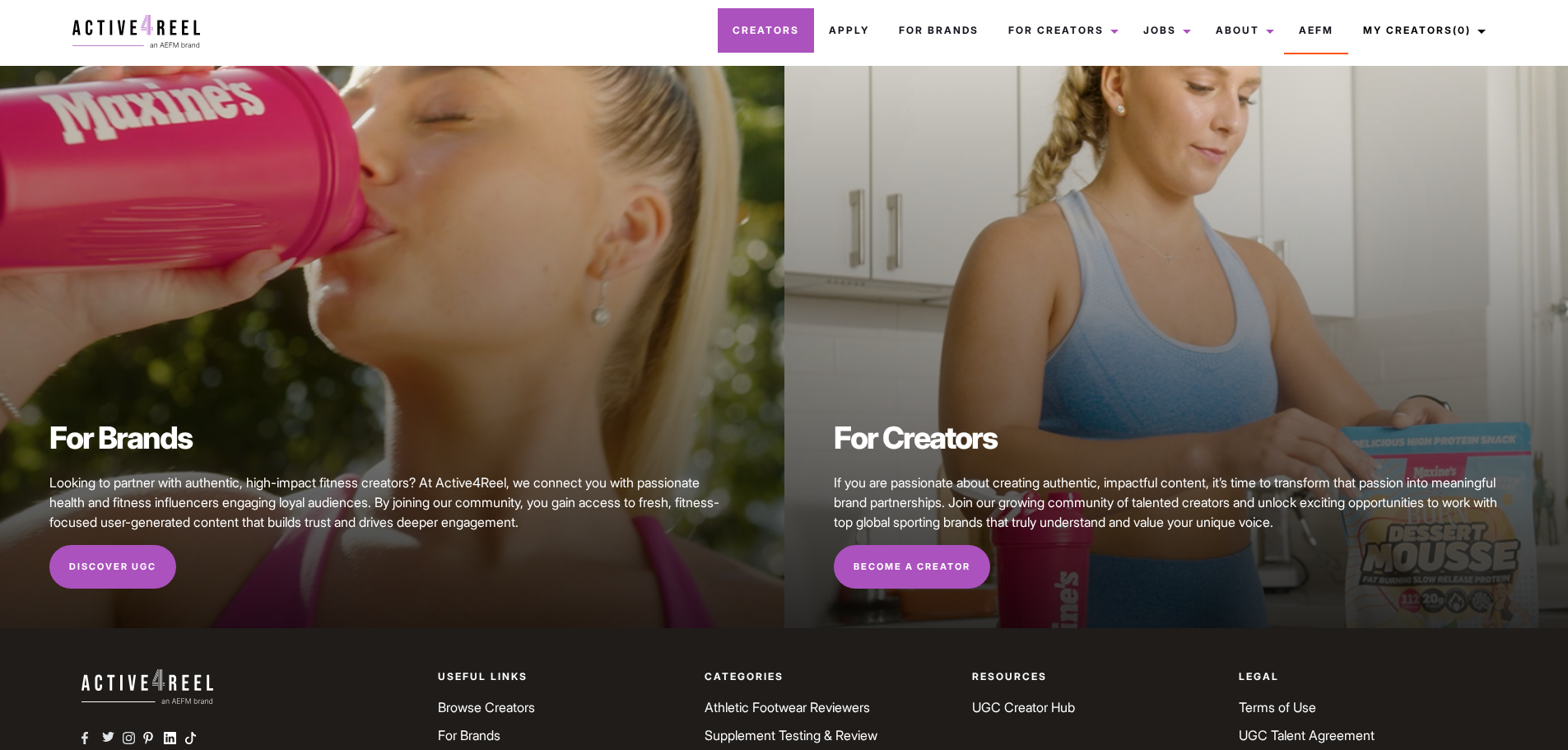
click at [754, 30] on link "Creators" at bounding box center [765, 30] width 96 height 45
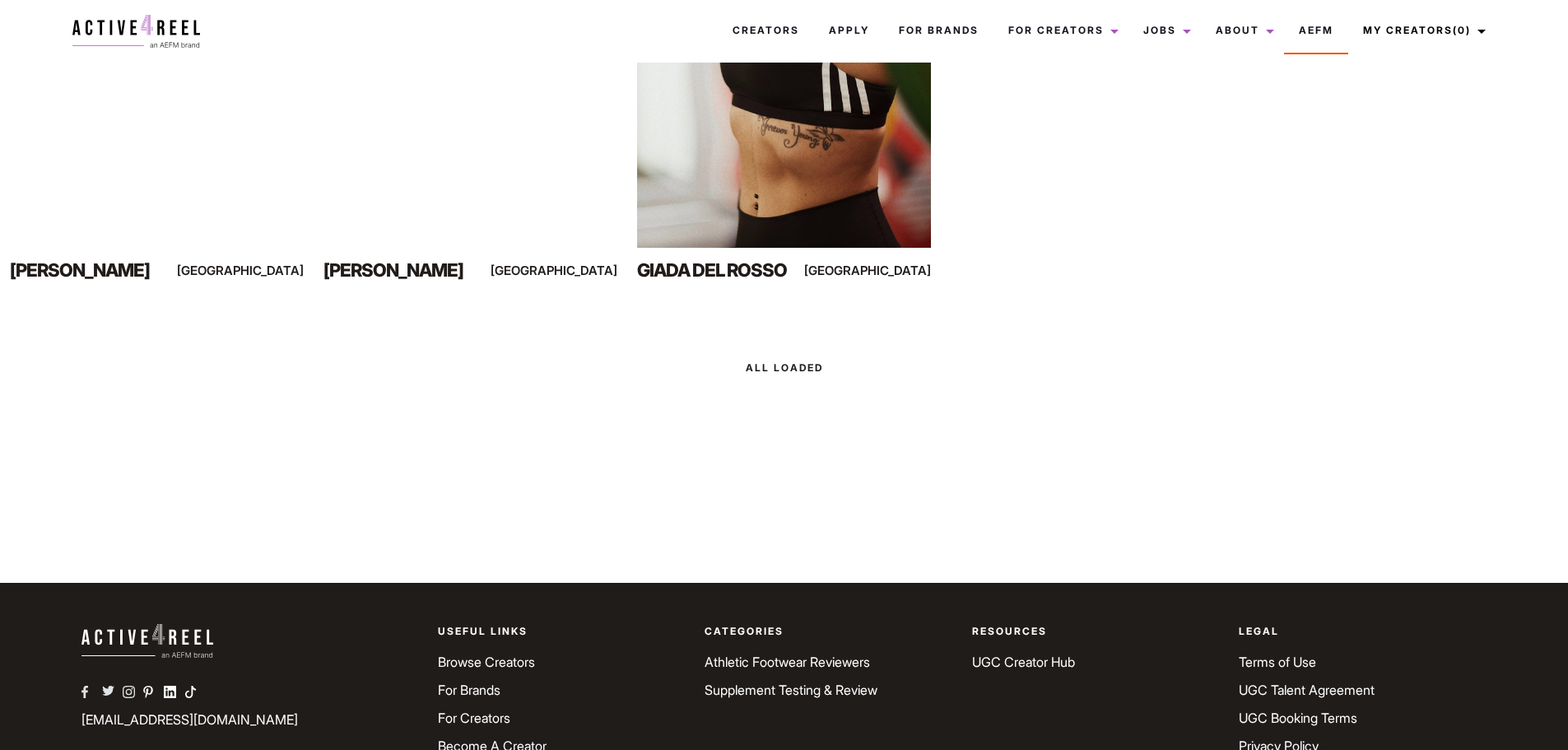
scroll to position [2737, 0]
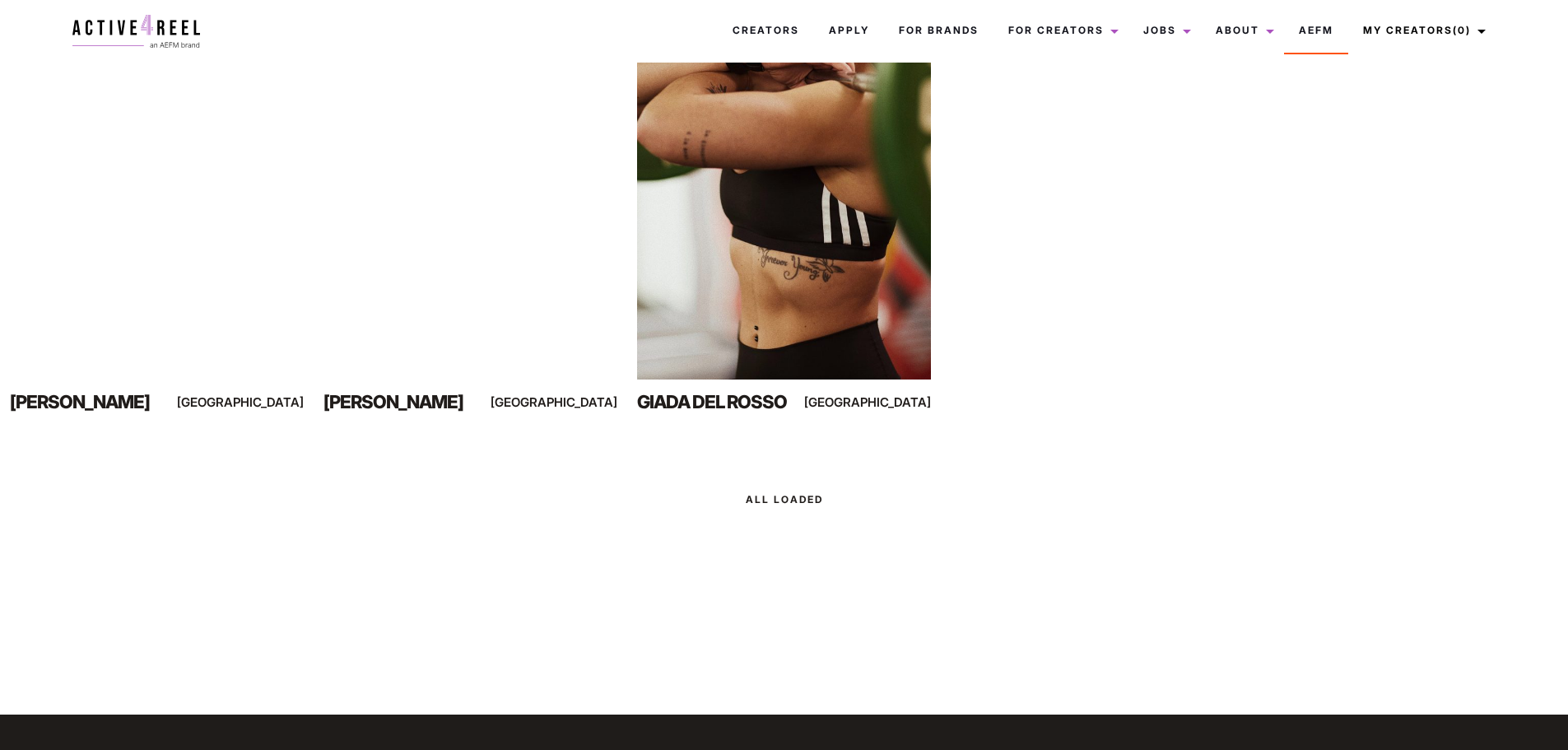
click at [764, 498] on div at bounding box center [784, 499] width 1568 height 46
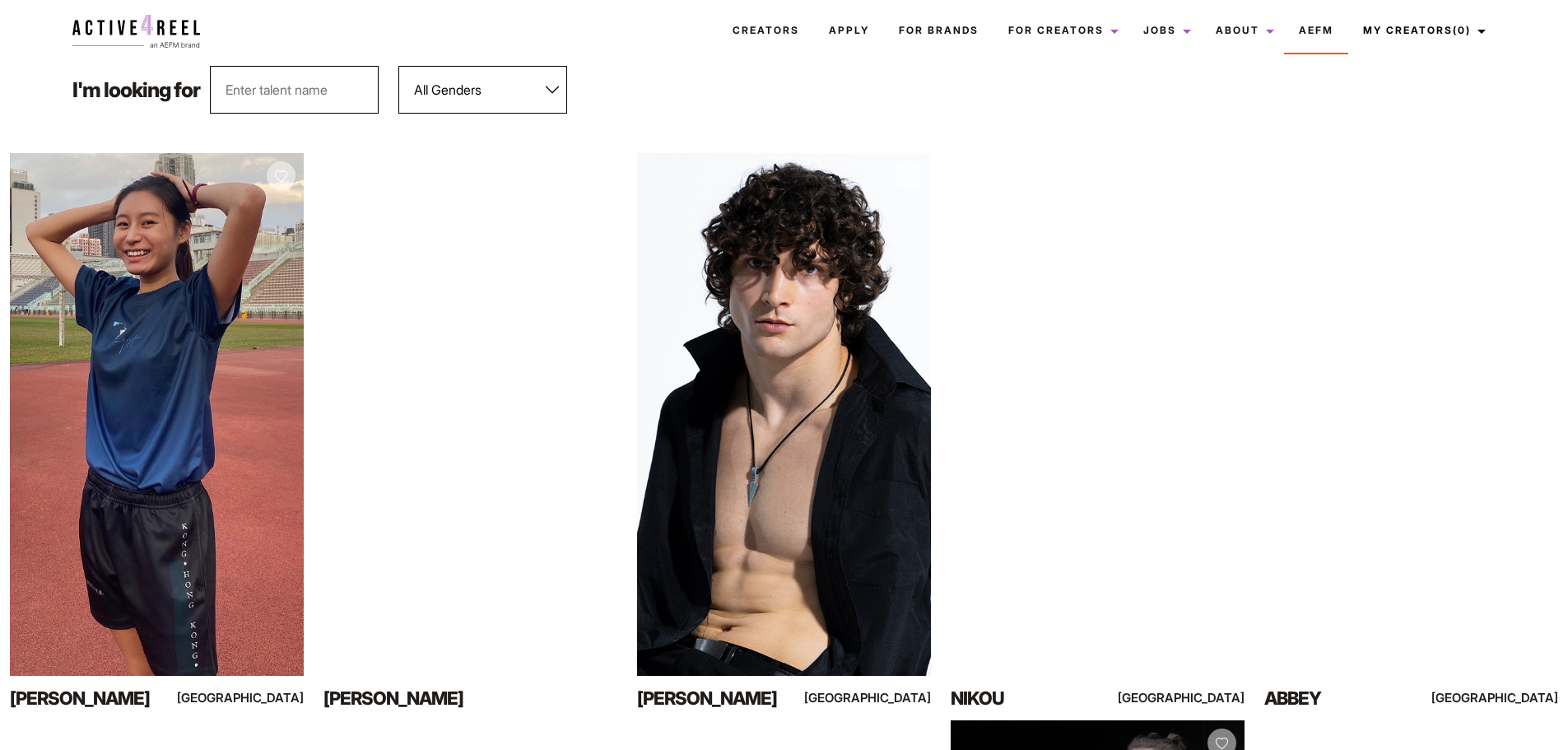
scroll to position [165, 0]
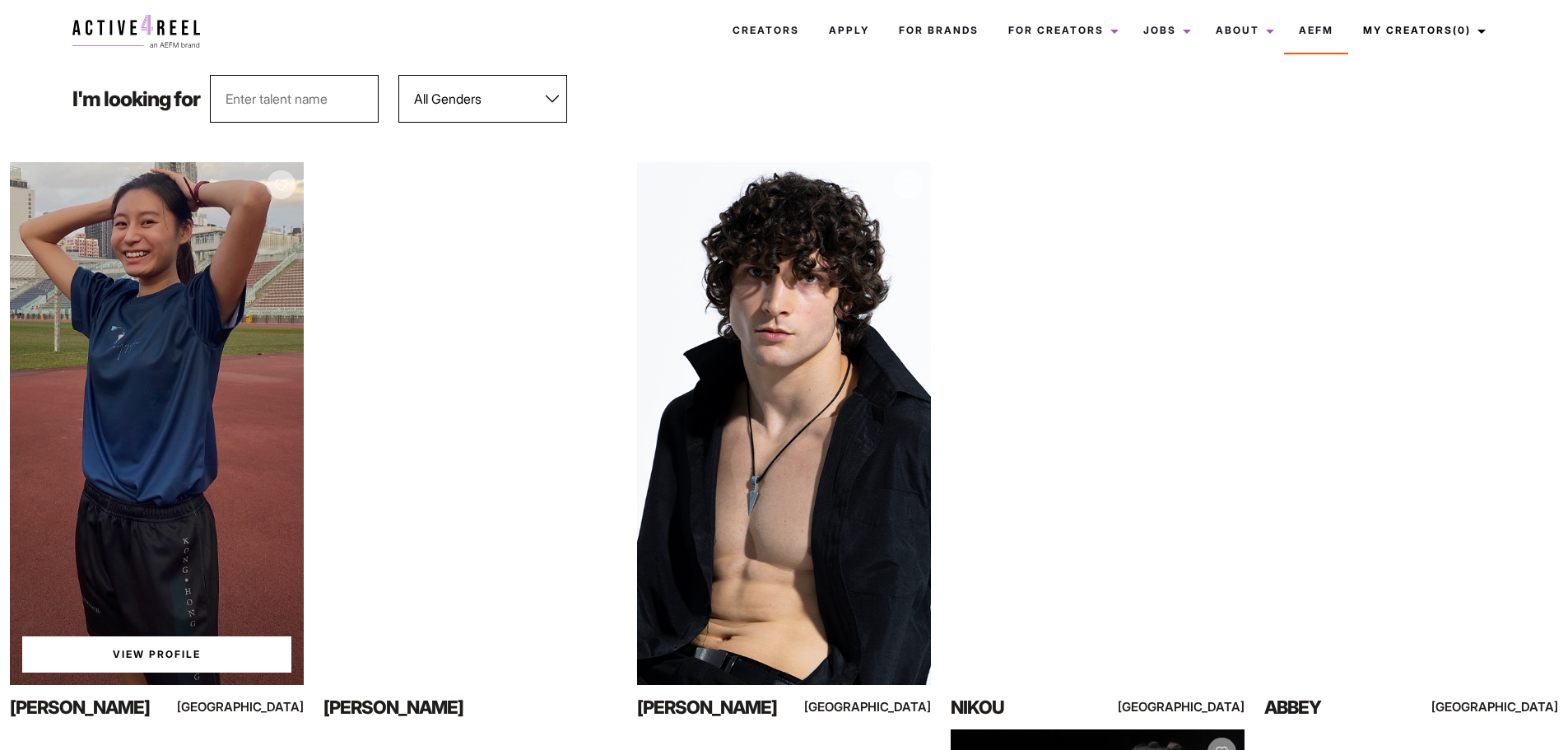
click at [170, 645] on link "View Profile" at bounding box center [157, 654] width 269 height 36
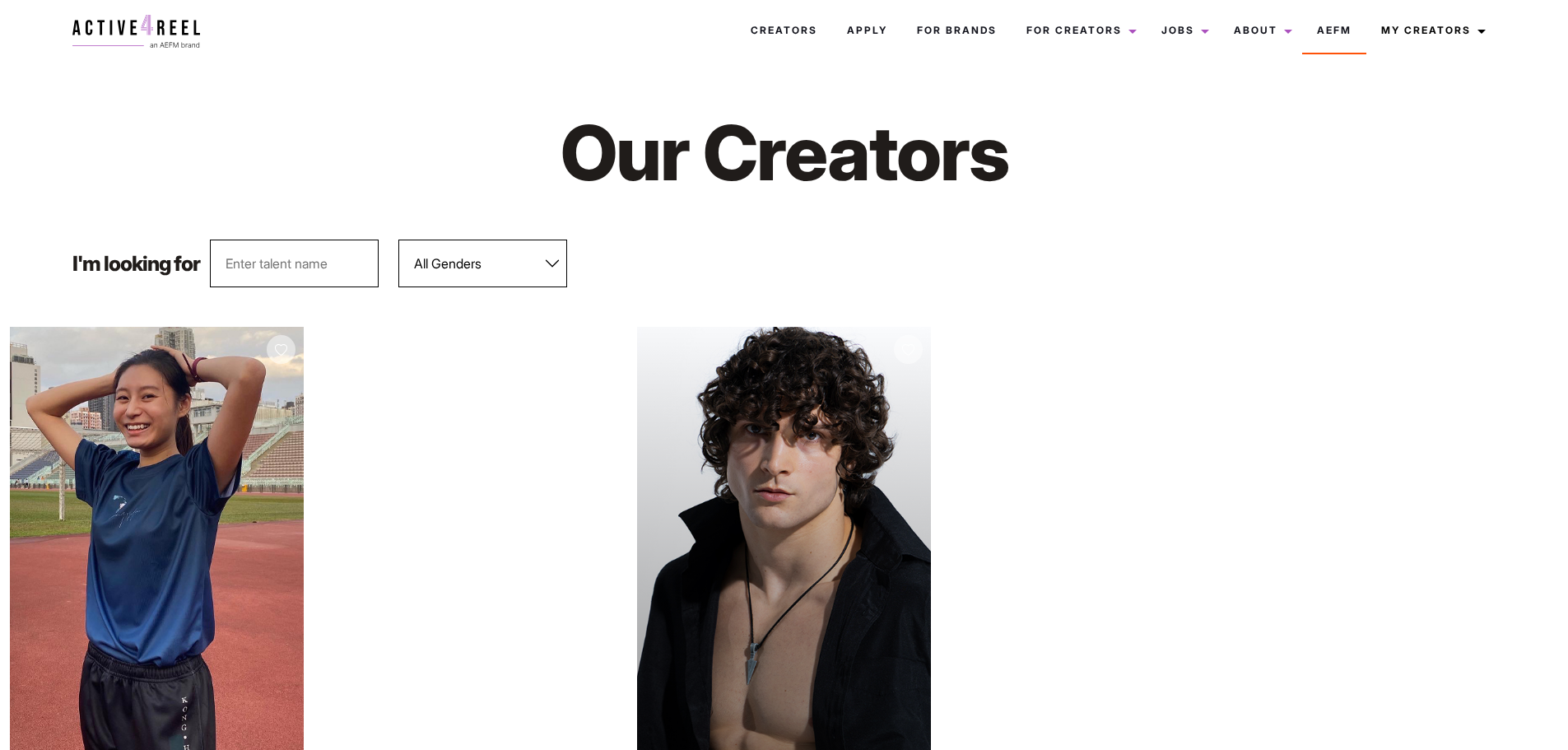
scroll to position [165, 0]
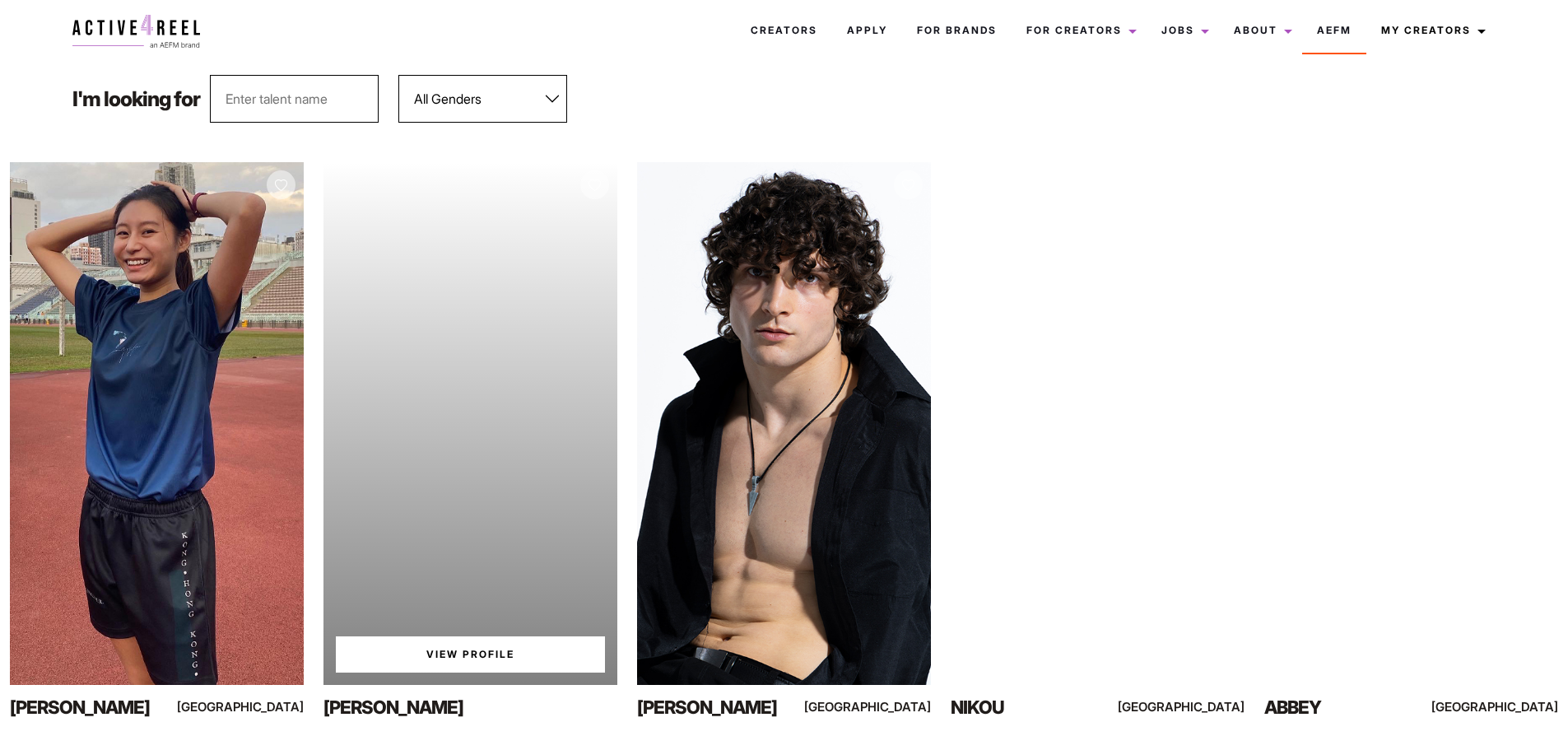
click at [442, 658] on link "View Profile" at bounding box center [470, 654] width 269 height 36
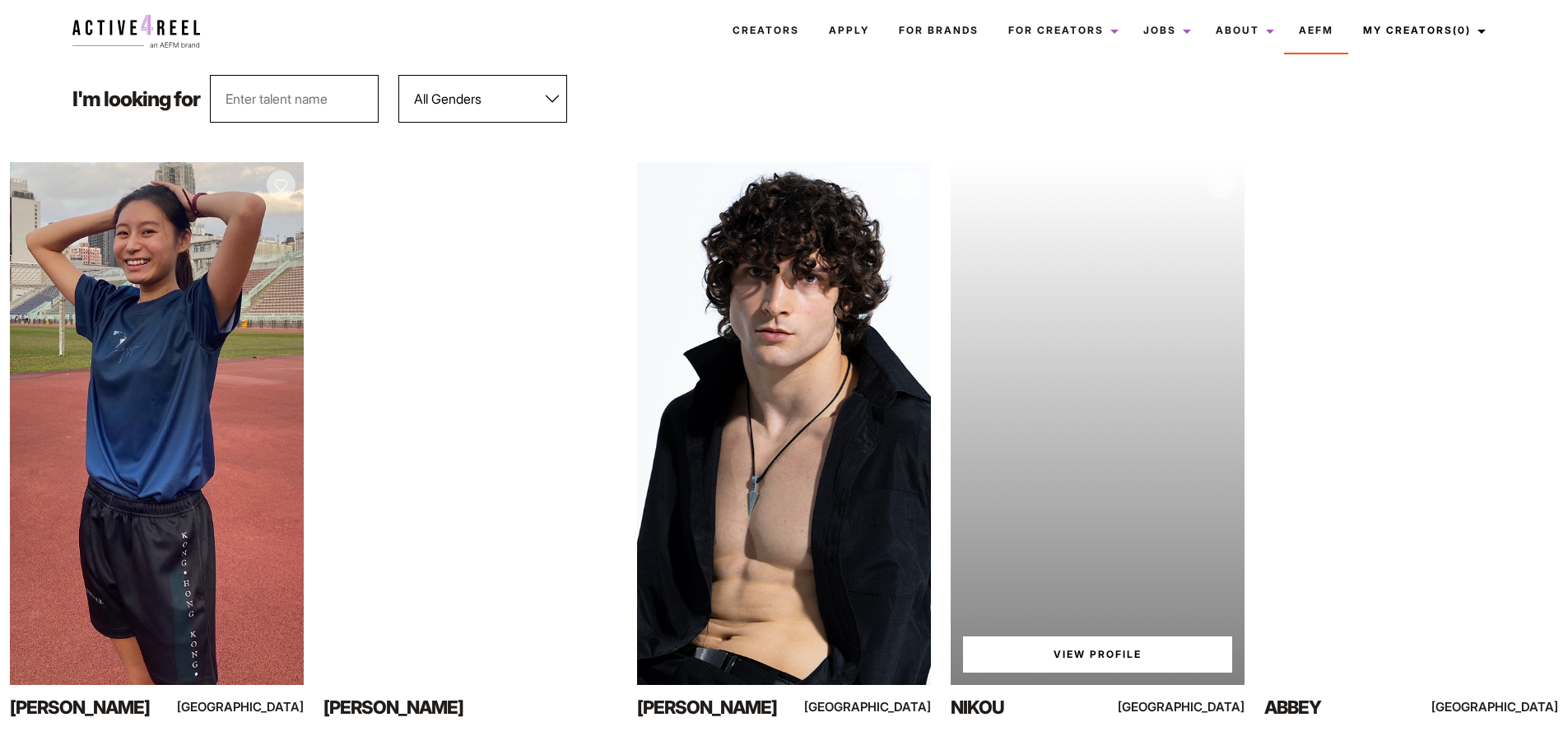
click at [1073, 653] on link "View Profile" at bounding box center [1098, 654] width 269 height 36
click at [1056, 651] on link "View Profile" at bounding box center [1098, 654] width 269 height 36
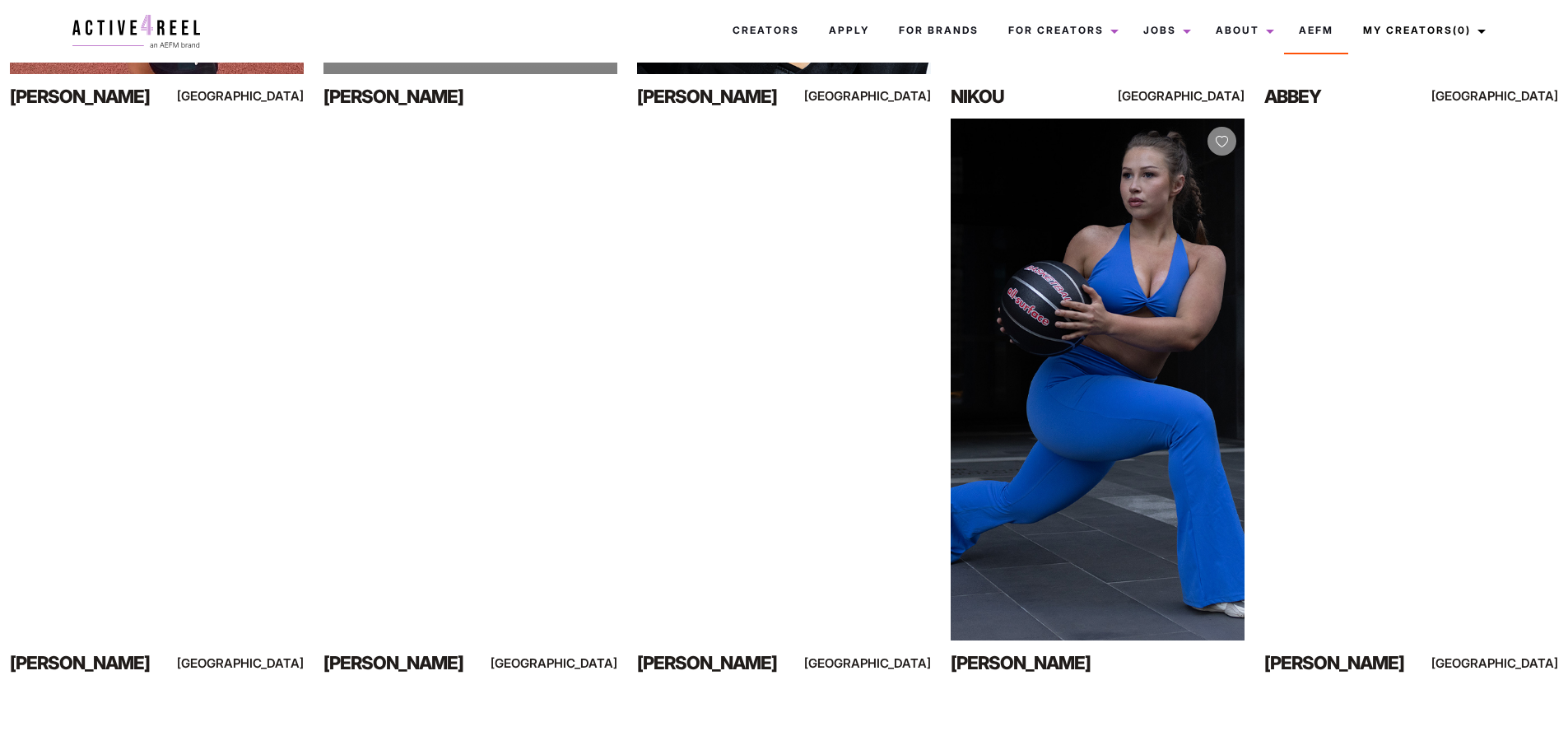
scroll to position [823, 0]
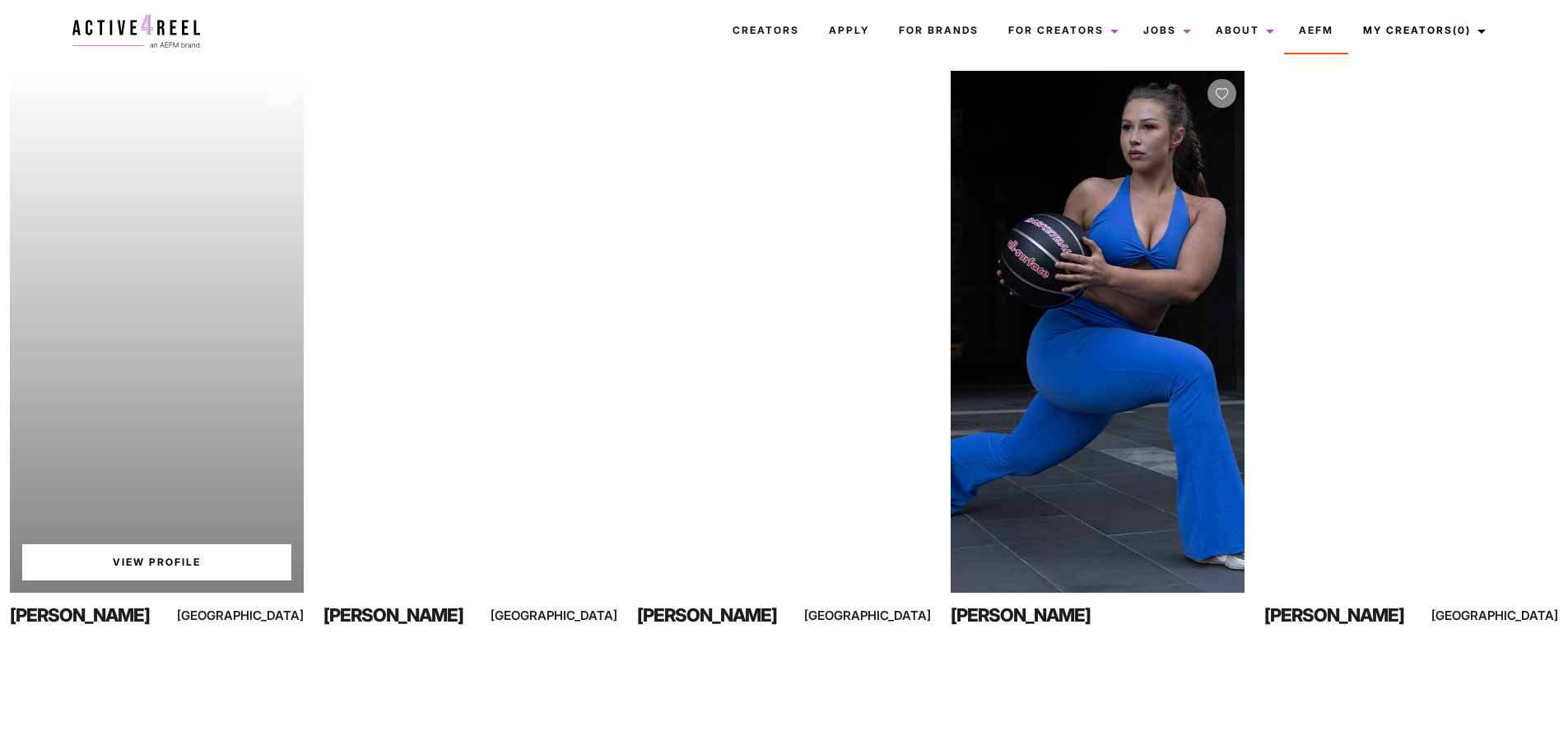
click at [140, 558] on link "View Profile" at bounding box center [157, 562] width 269 height 36
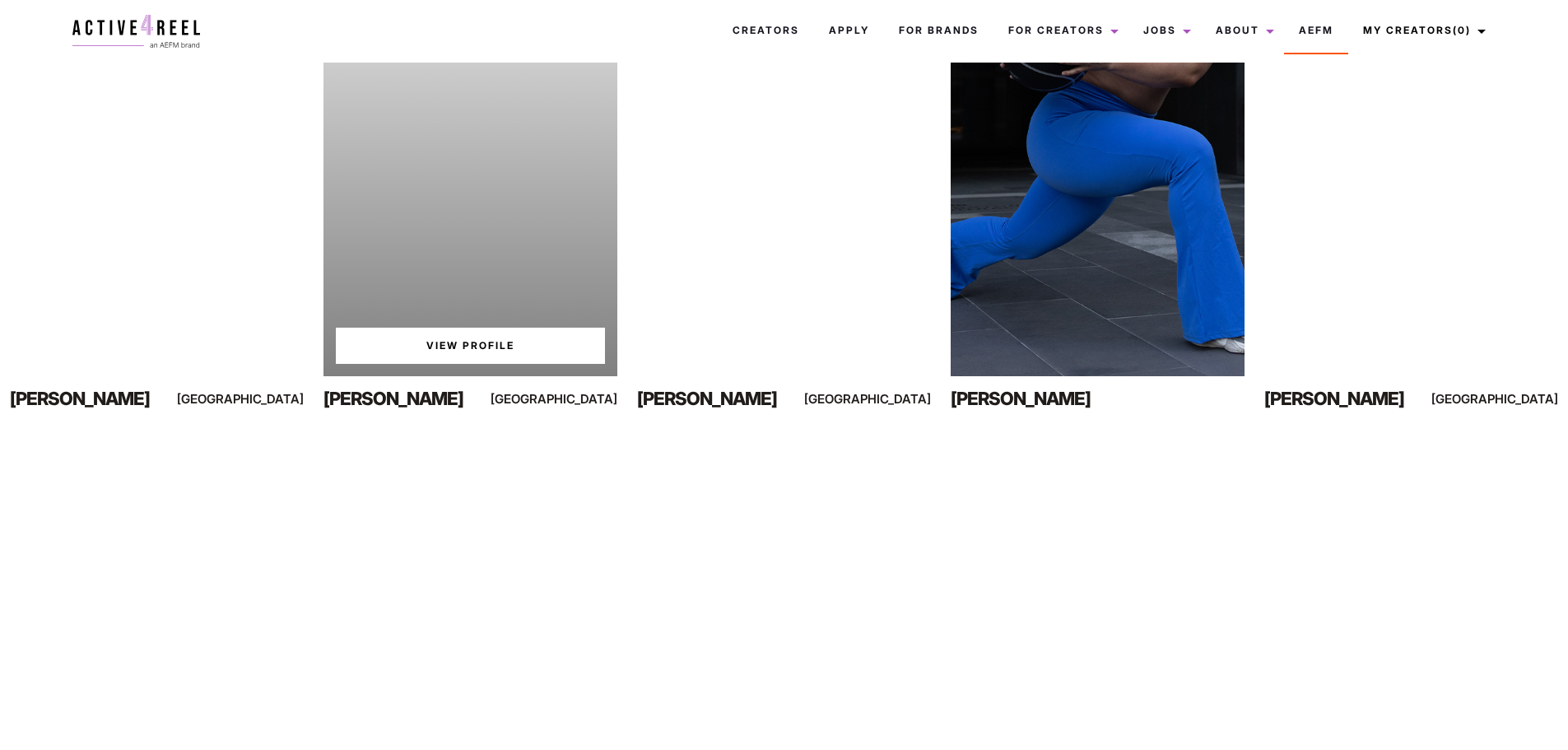
scroll to position [1070, 0]
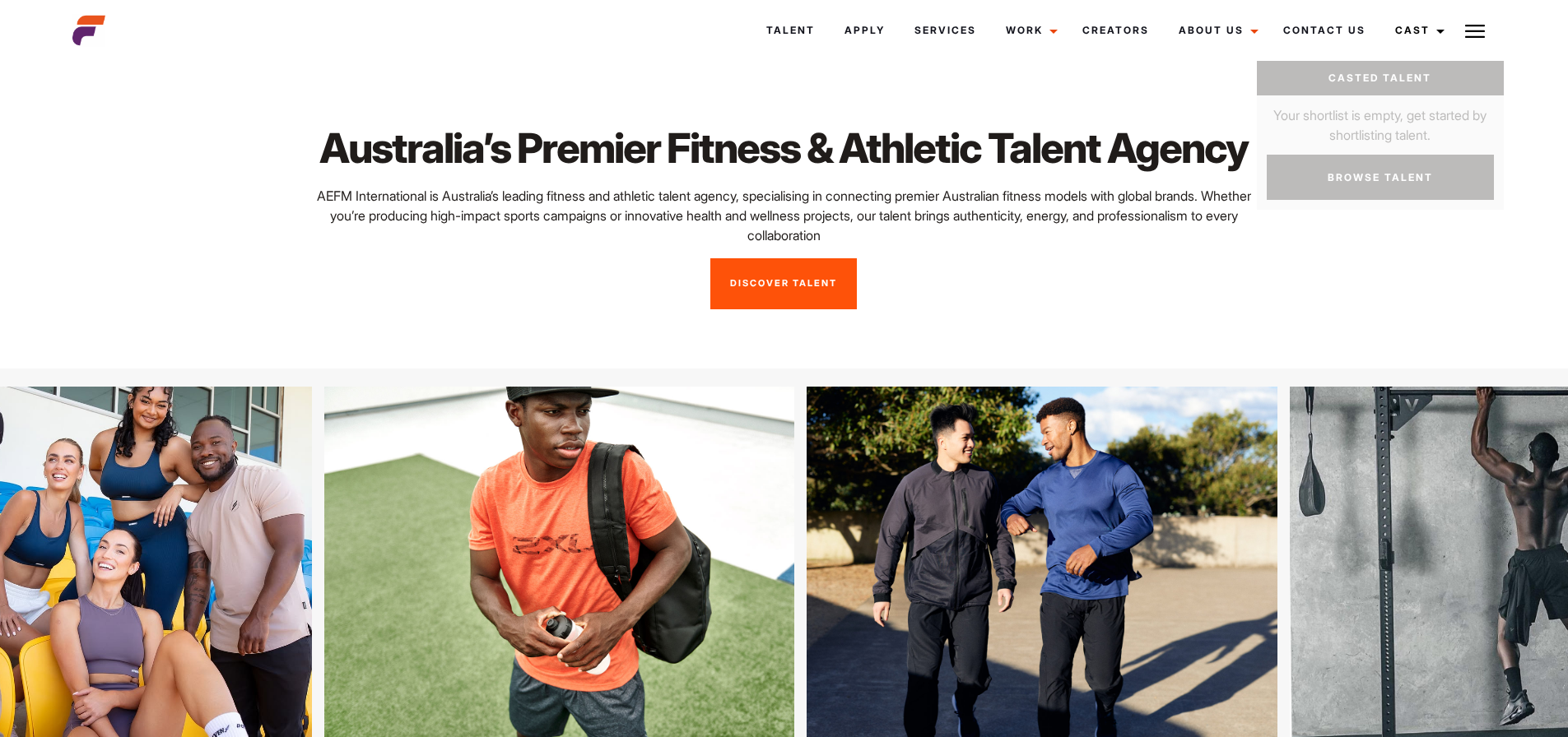
click at [1465, 30] on img at bounding box center [1475, 31] width 20 height 20
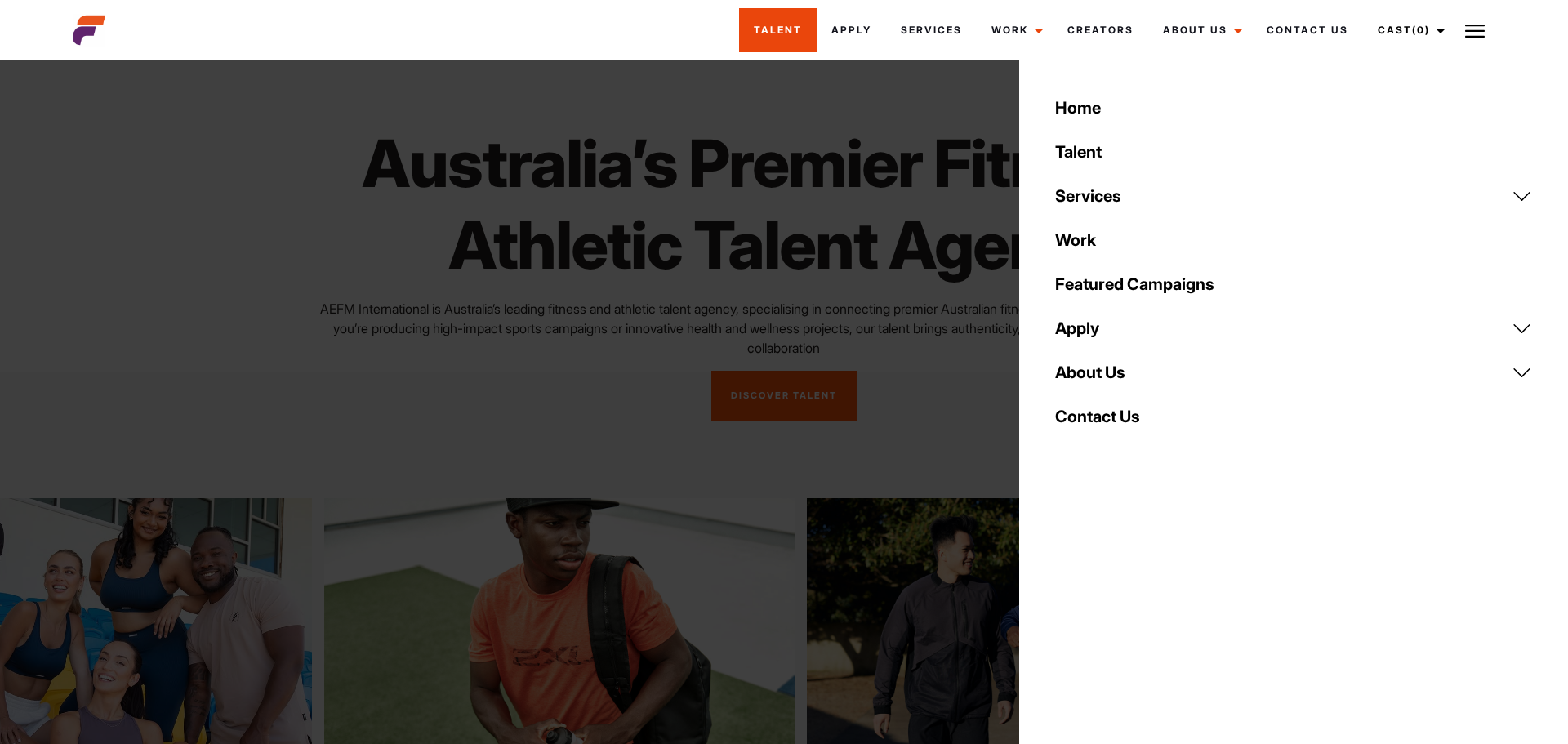
click at [781, 28] on link "Talent" at bounding box center [777, 30] width 77 height 44
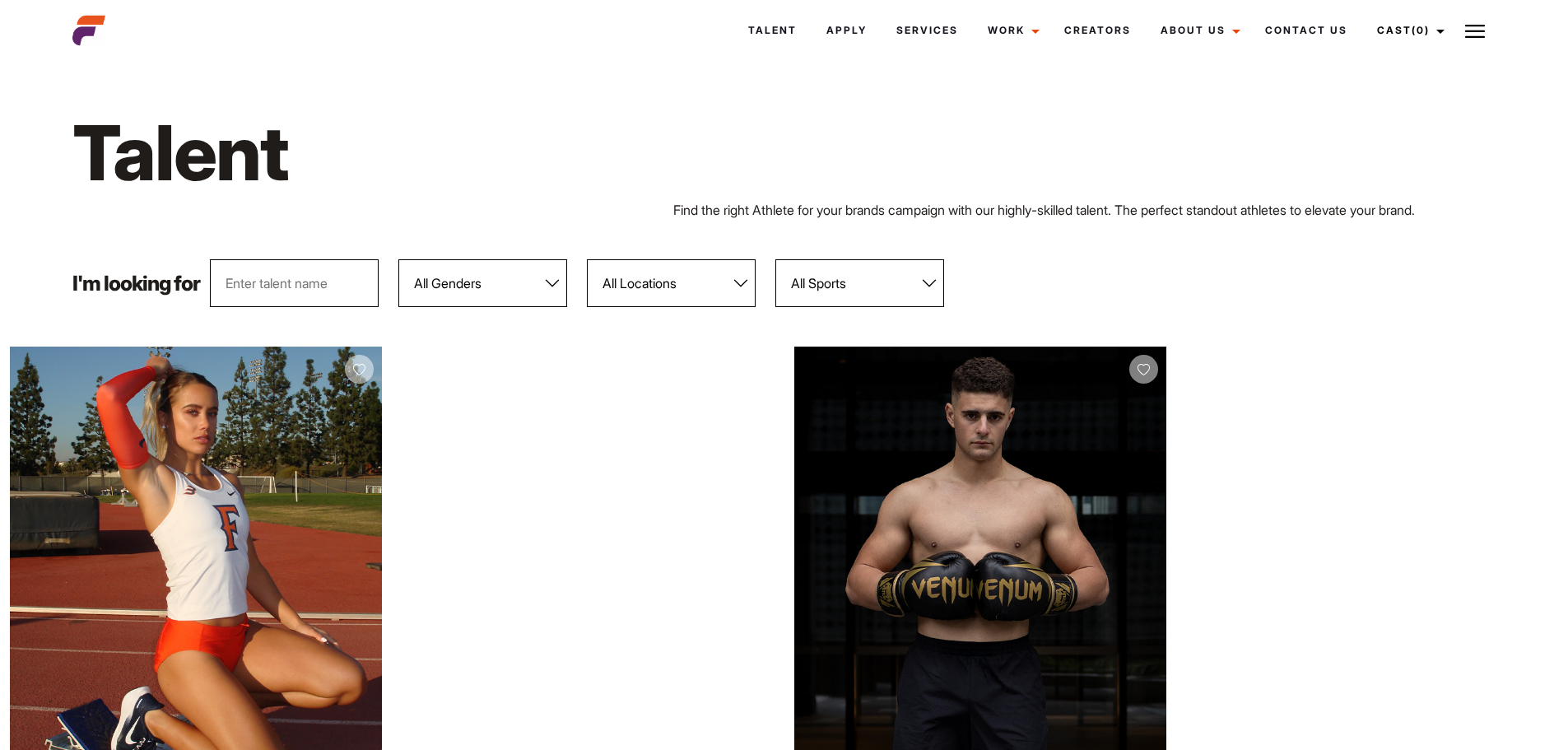
click at [1479, 25] on img at bounding box center [1475, 31] width 20 height 20
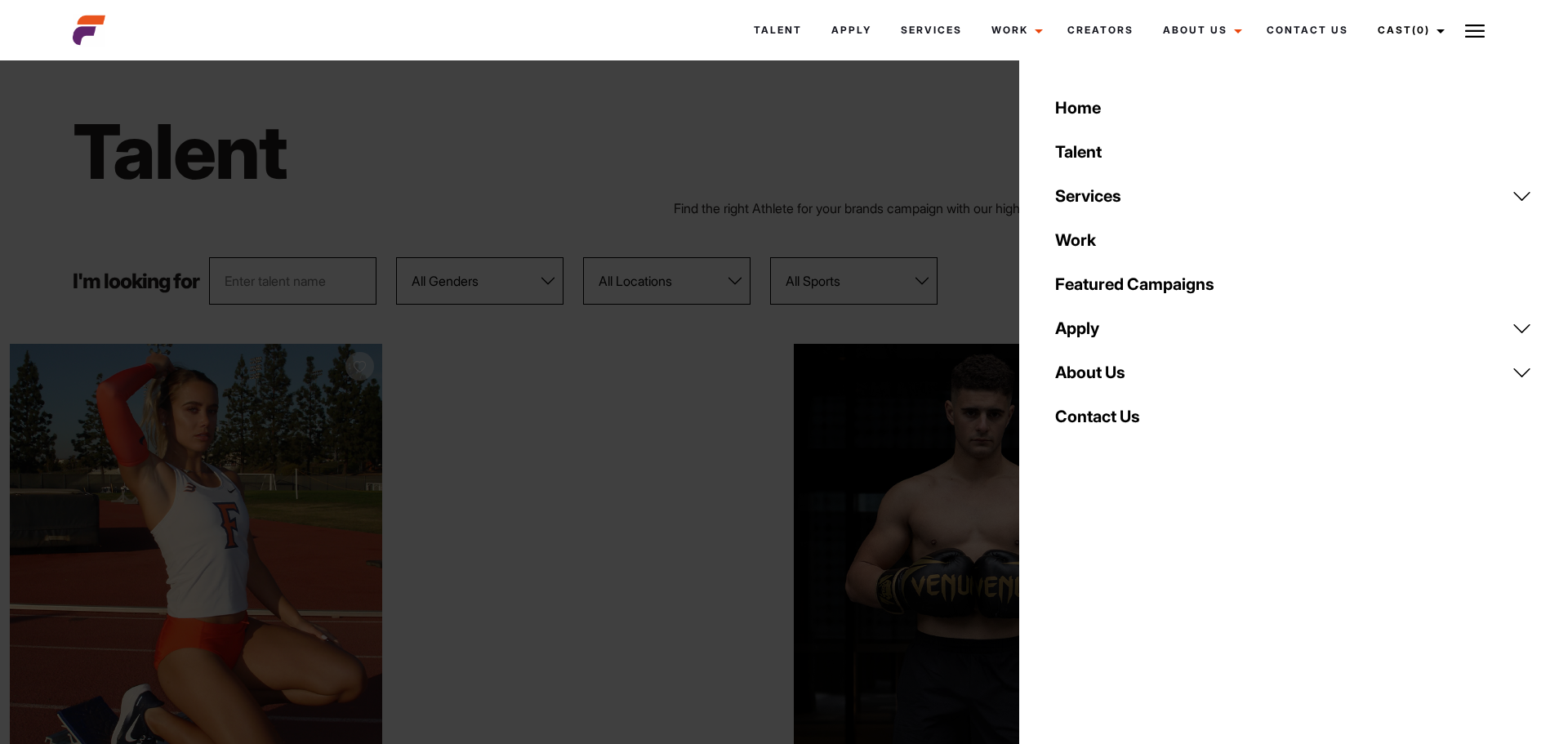
click at [989, 92] on div "Talent Find the right Athlete for your brands campaign with our highly-skilled …" at bounding box center [784, 161] width 1442 height 192
click at [964, 216] on p "Find the right Athlete for your brands campaign with our highly-skilled talent.…" at bounding box center [1084, 208] width 821 height 20
click at [970, 94] on div "Talent Find the right Athlete for your brands campaign with our highly-skilled …" at bounding box center [784, 161] width 1442 height 192
click at [895, 122] on div "Talent" at bounding box center [484, 152] width 841 height 94
click at [679, 105] on h1 "Talent" at bounding box center [484, 152] width 821 height 94
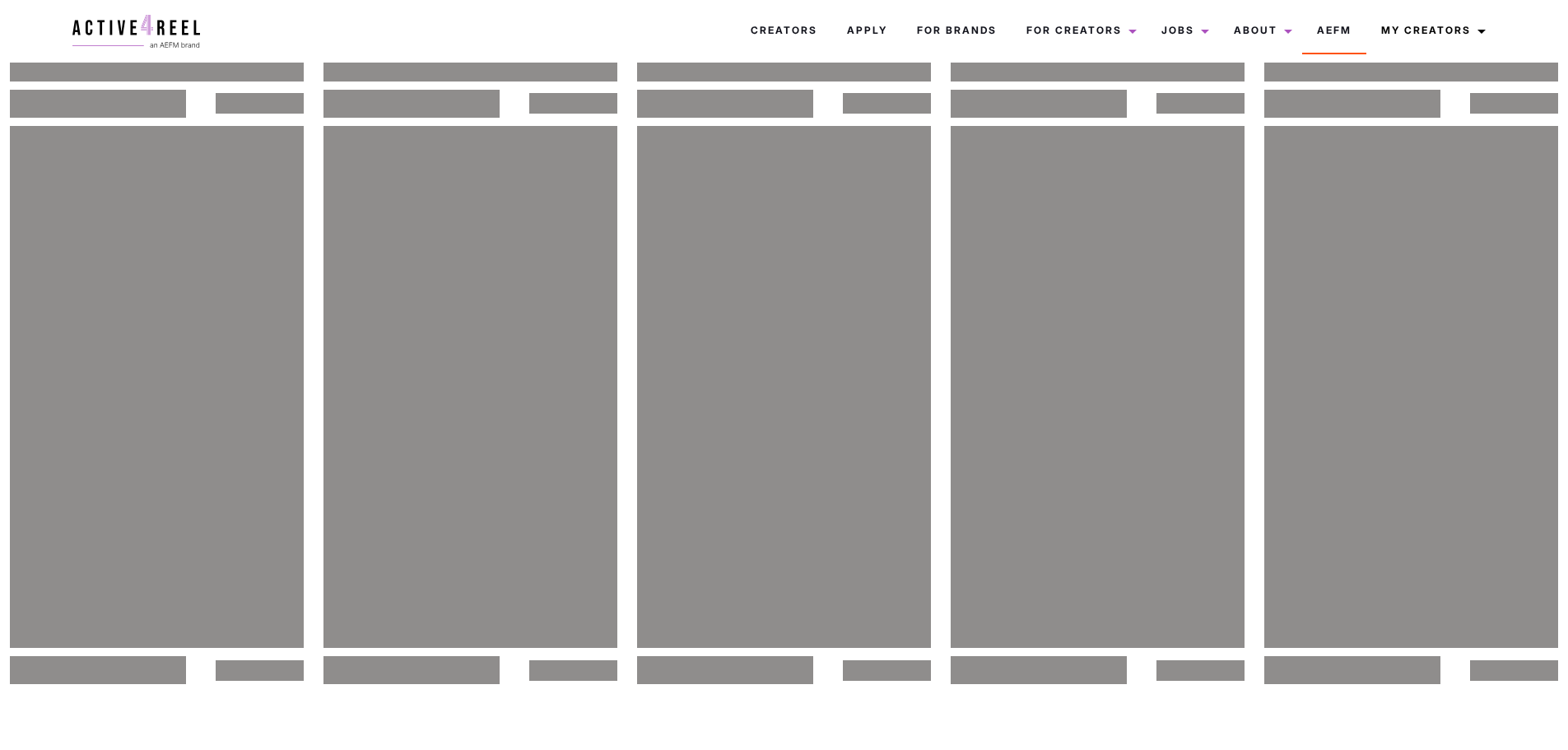
scroll to position [741, 0]
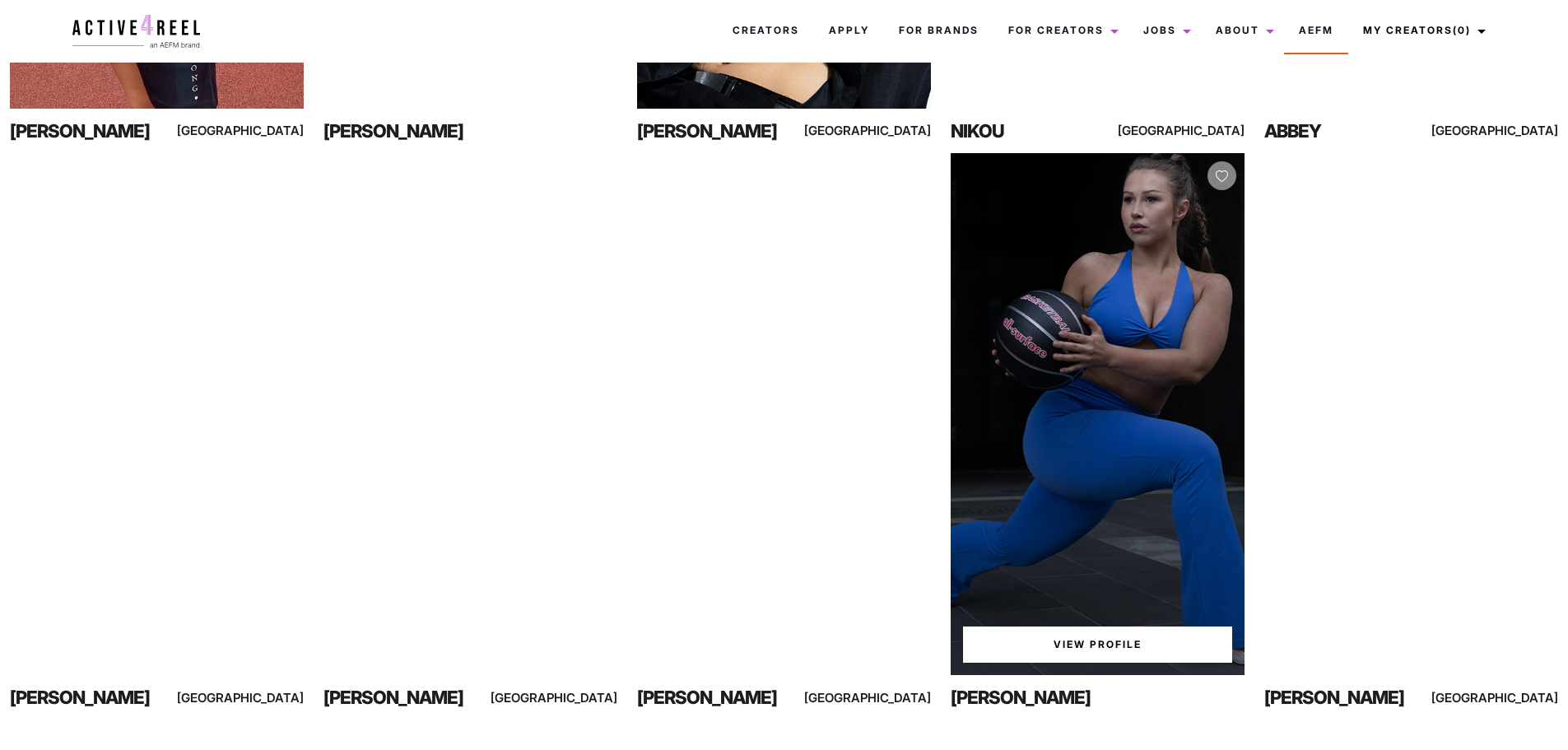
click at [1083, 643] on link "View Profile" at bounding box center [1098, 644] width 269 height 36
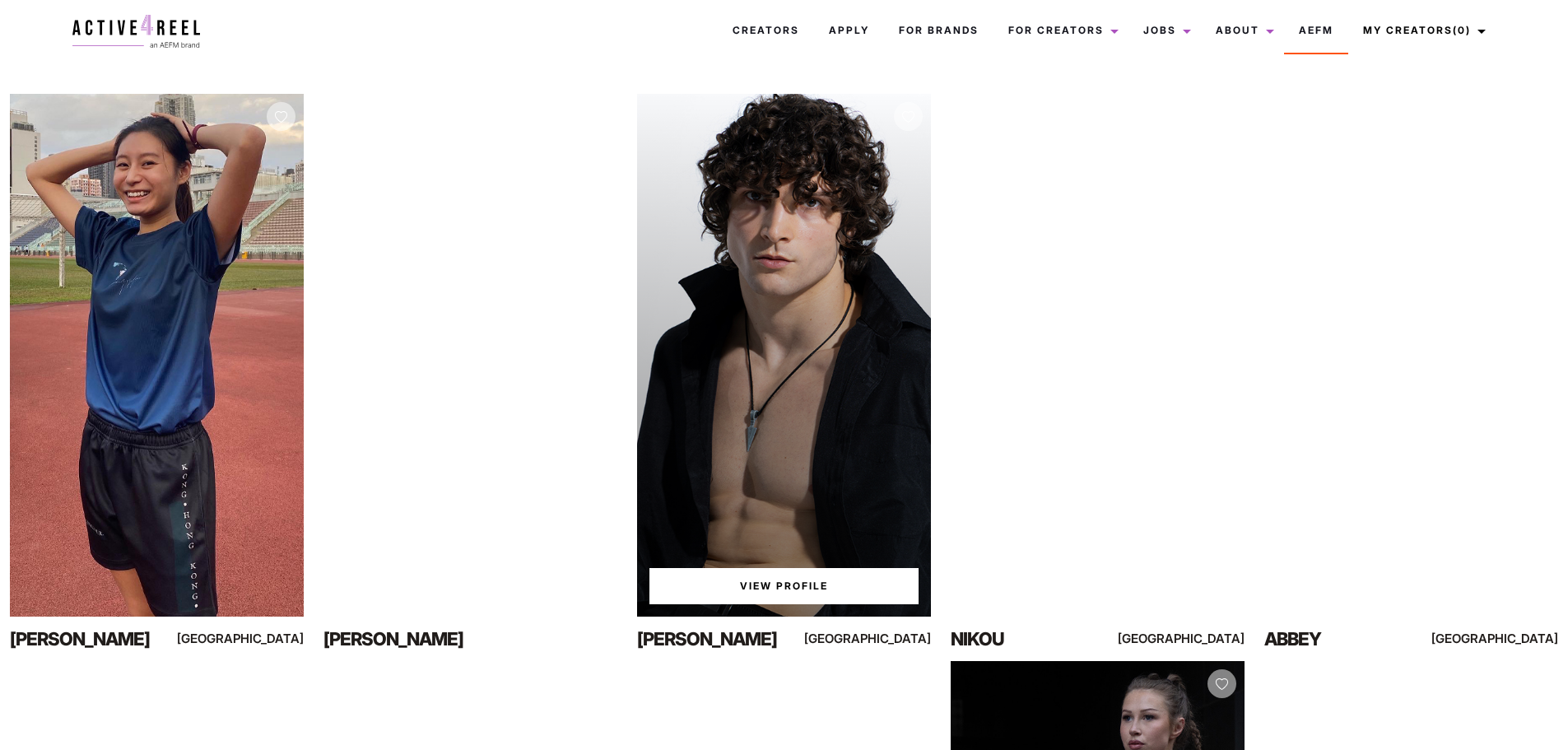
scroll to position [247, 0]
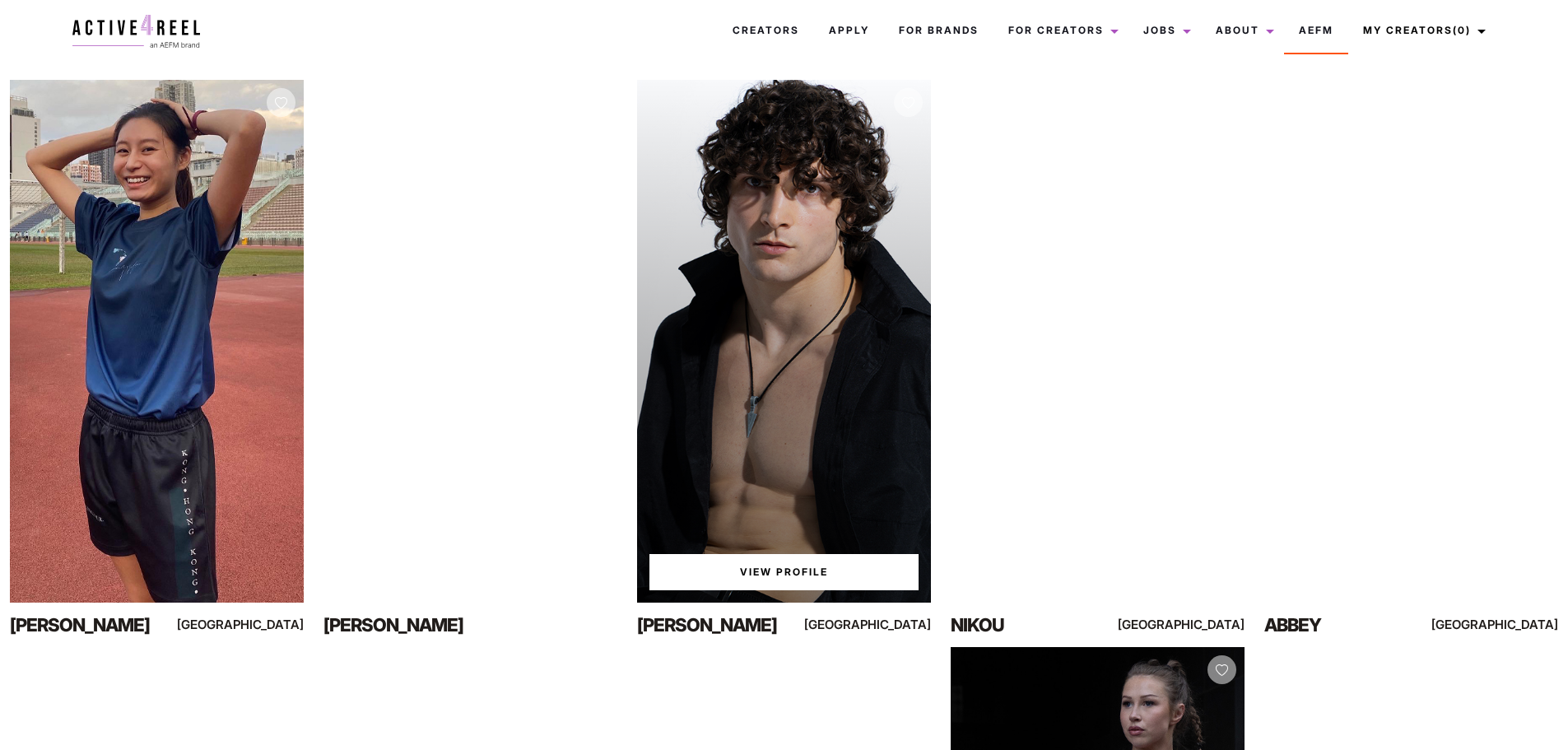
click at [735, 570] on link "View Profile" at bounding box center [784, 572] width 269 height 36
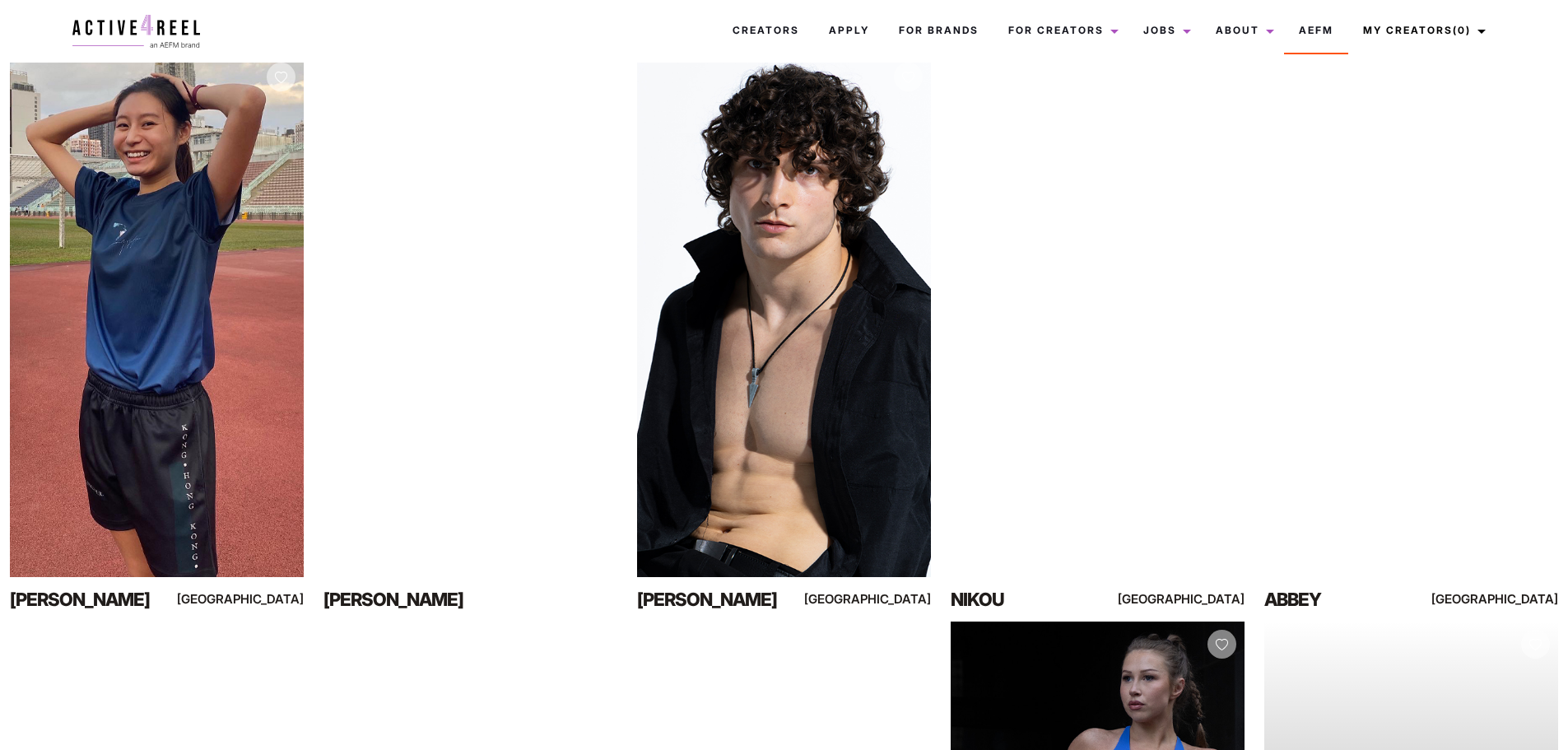
scroll to position [247, 0]
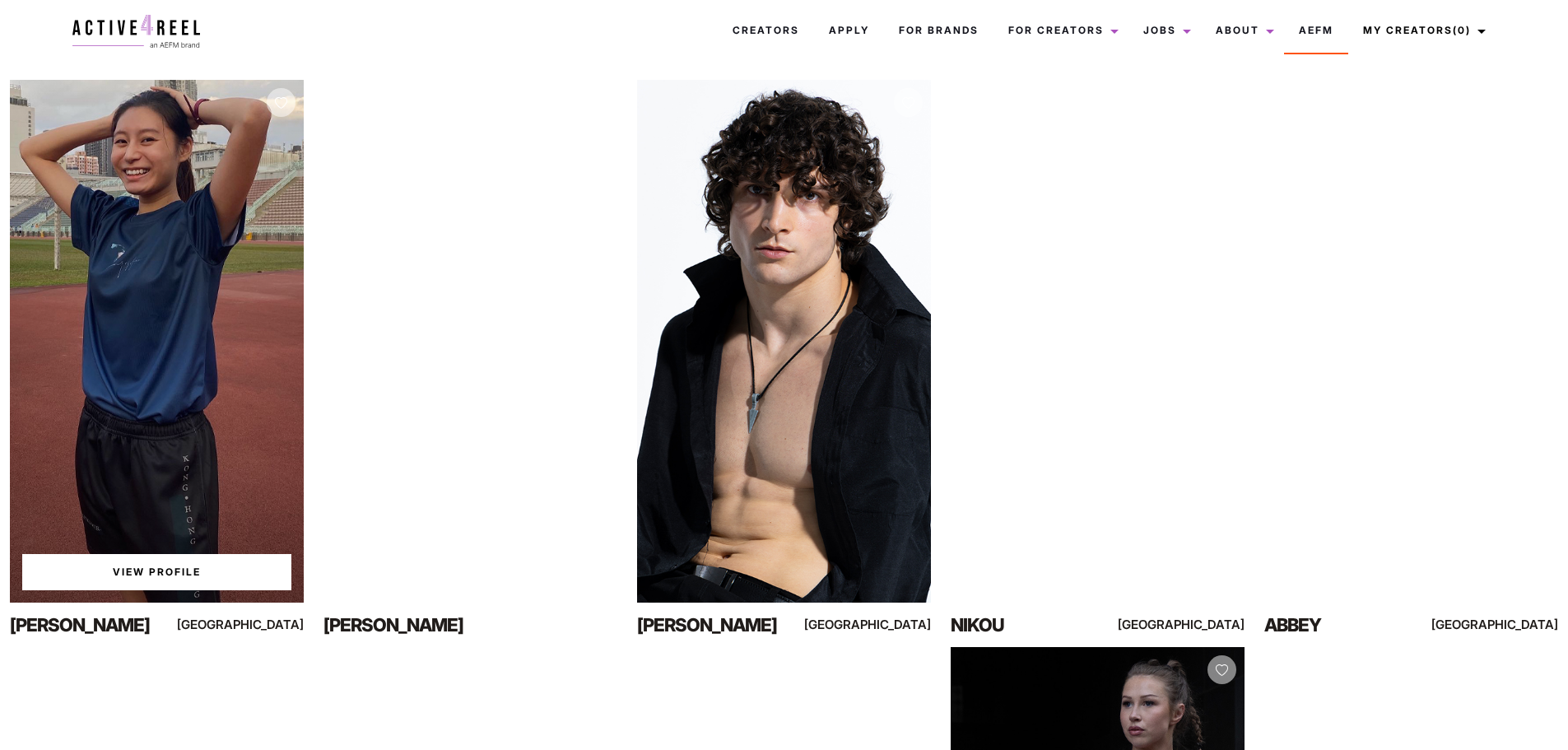
click at [174, 368] on div "View Profile" at bounding box center [157, 341] width 294 height 522
click at [234, 582] on link "View Profile" at bounding box center [157, 572] width 269 height 36
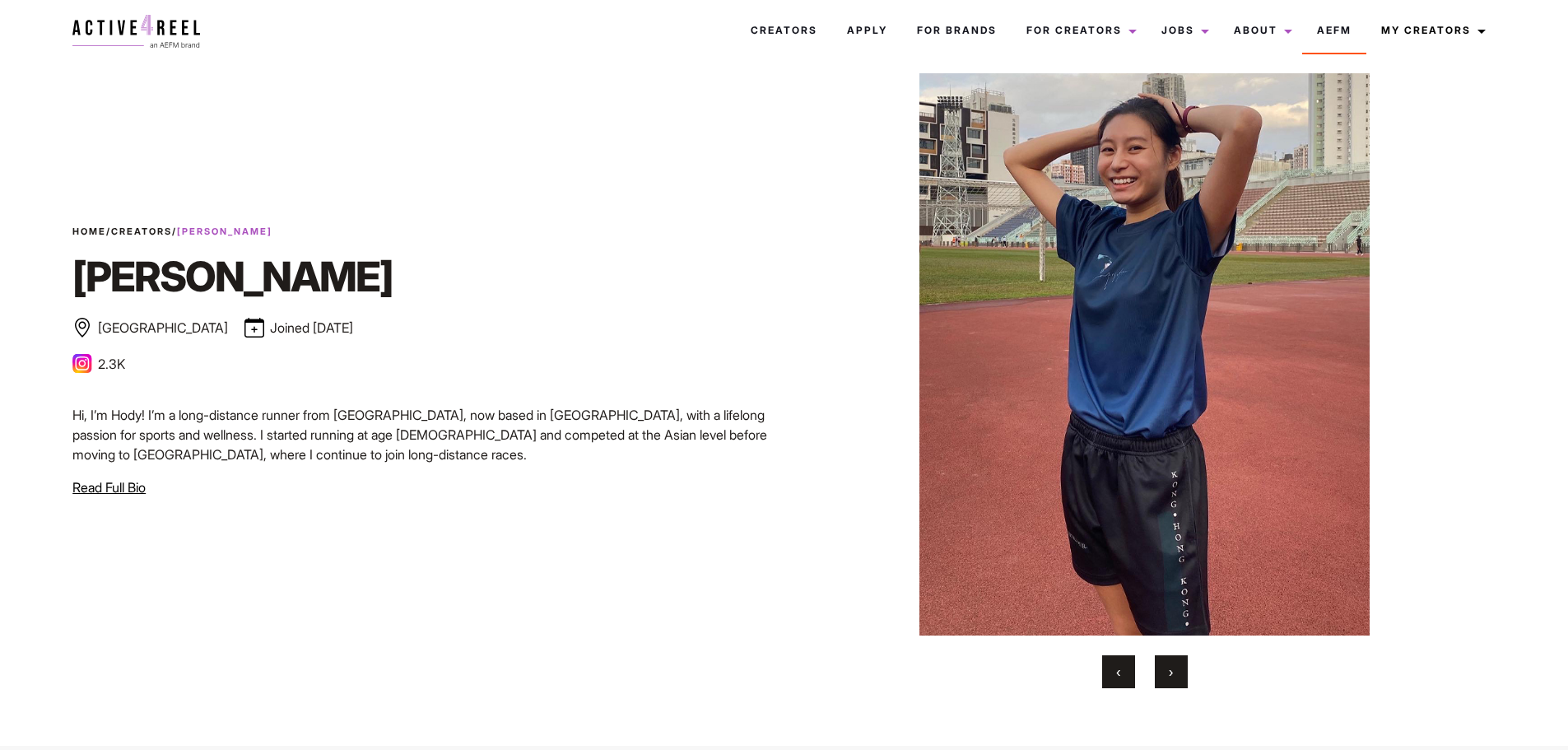
scroll to position [82, 0]
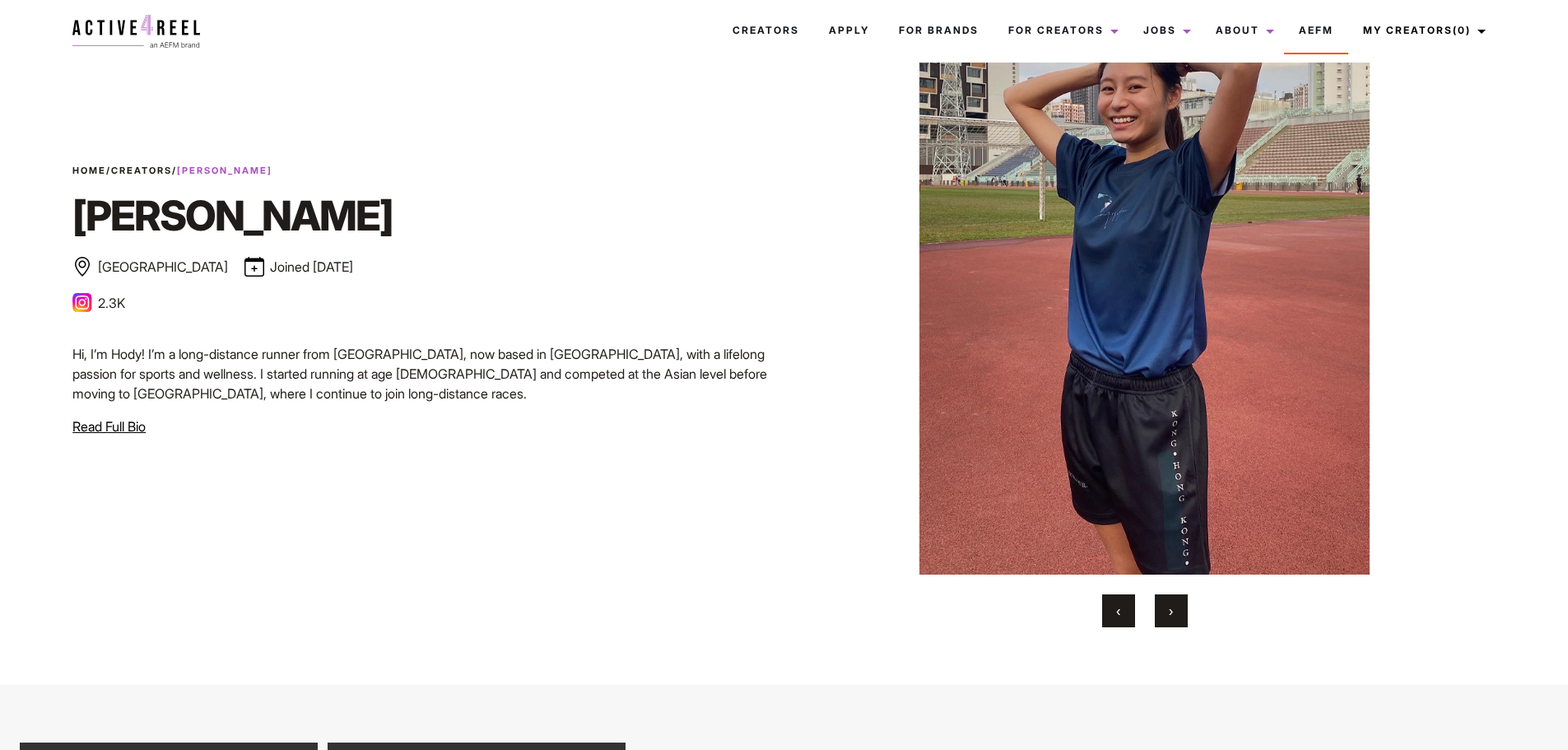
click at [1178, 605] on button "›" at bounding box center [1171, 610] width 33 height 33
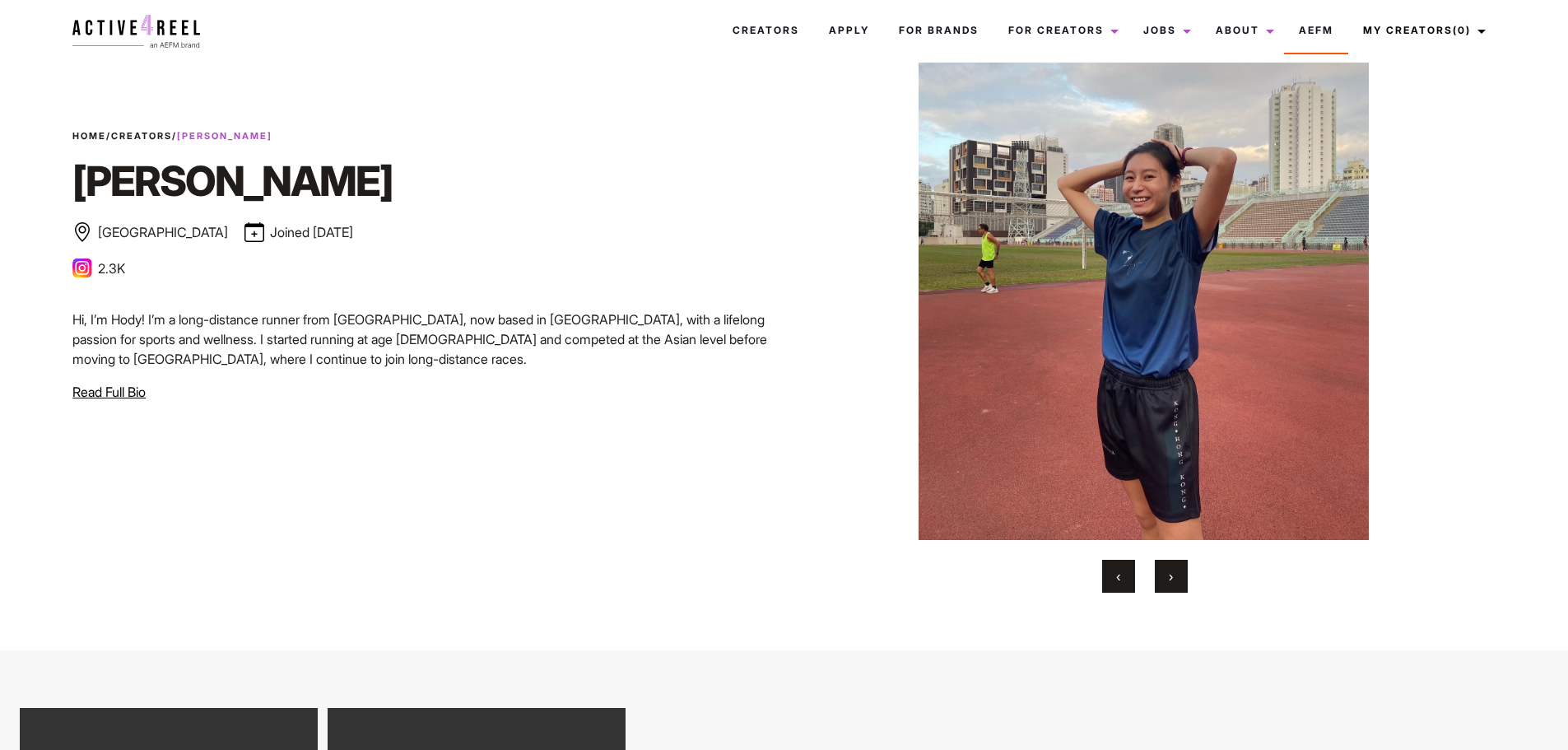
scroll to position [0, 0]
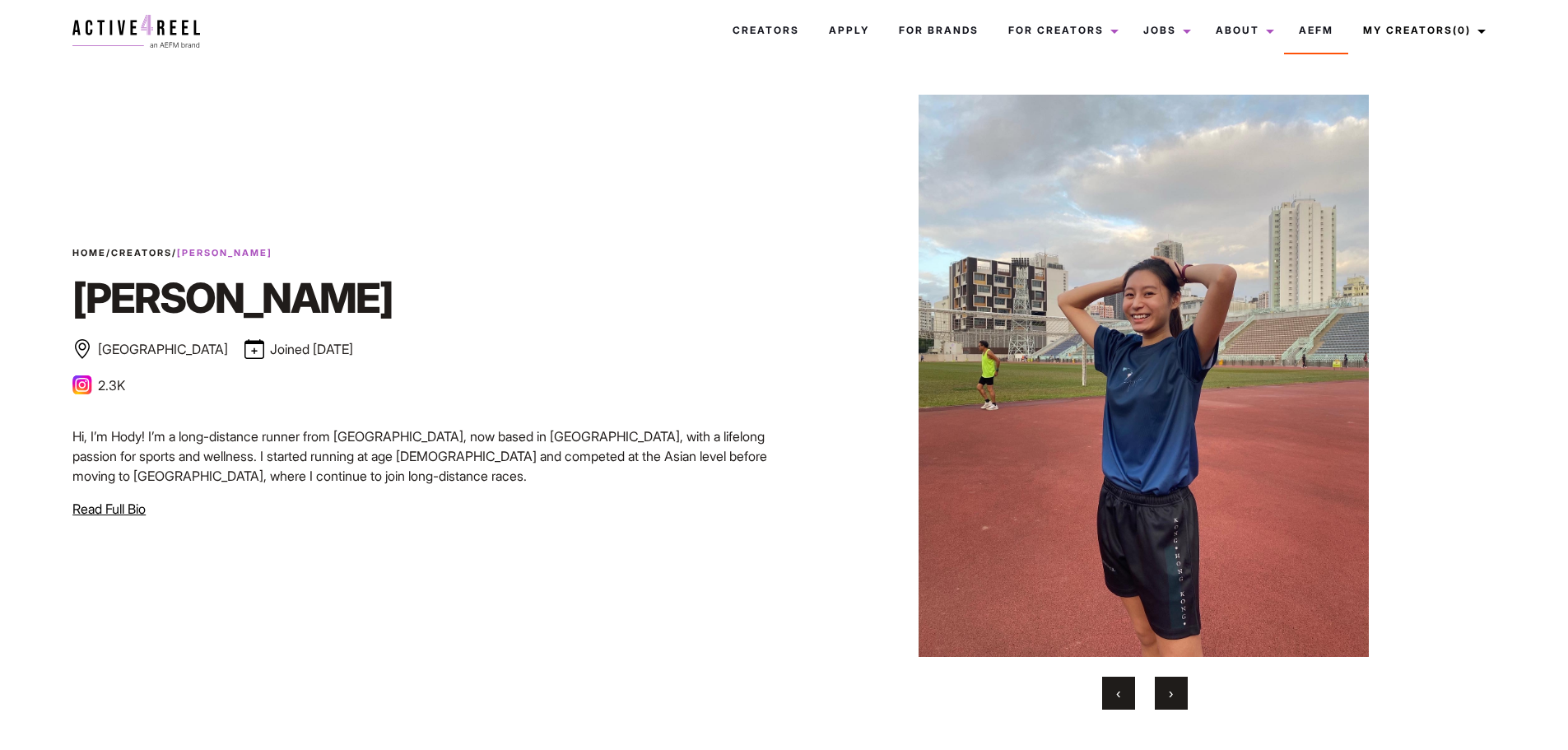
click at [1174, 691] on button "›" at bounding box center [1171, 693] width 33 height 33
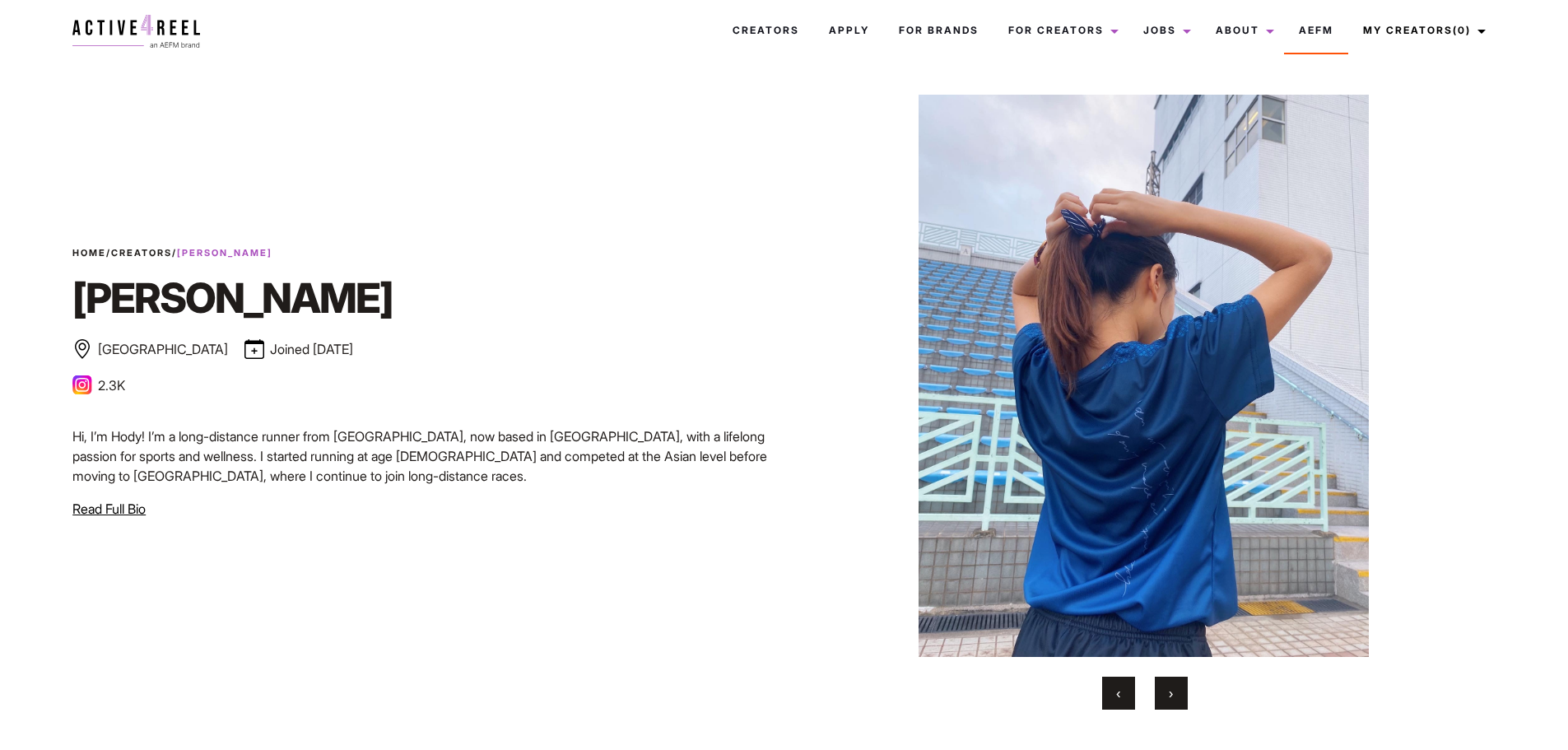
click at [1174, 691] on button "›" at bounding box center [1171, 693] width 33 height 33
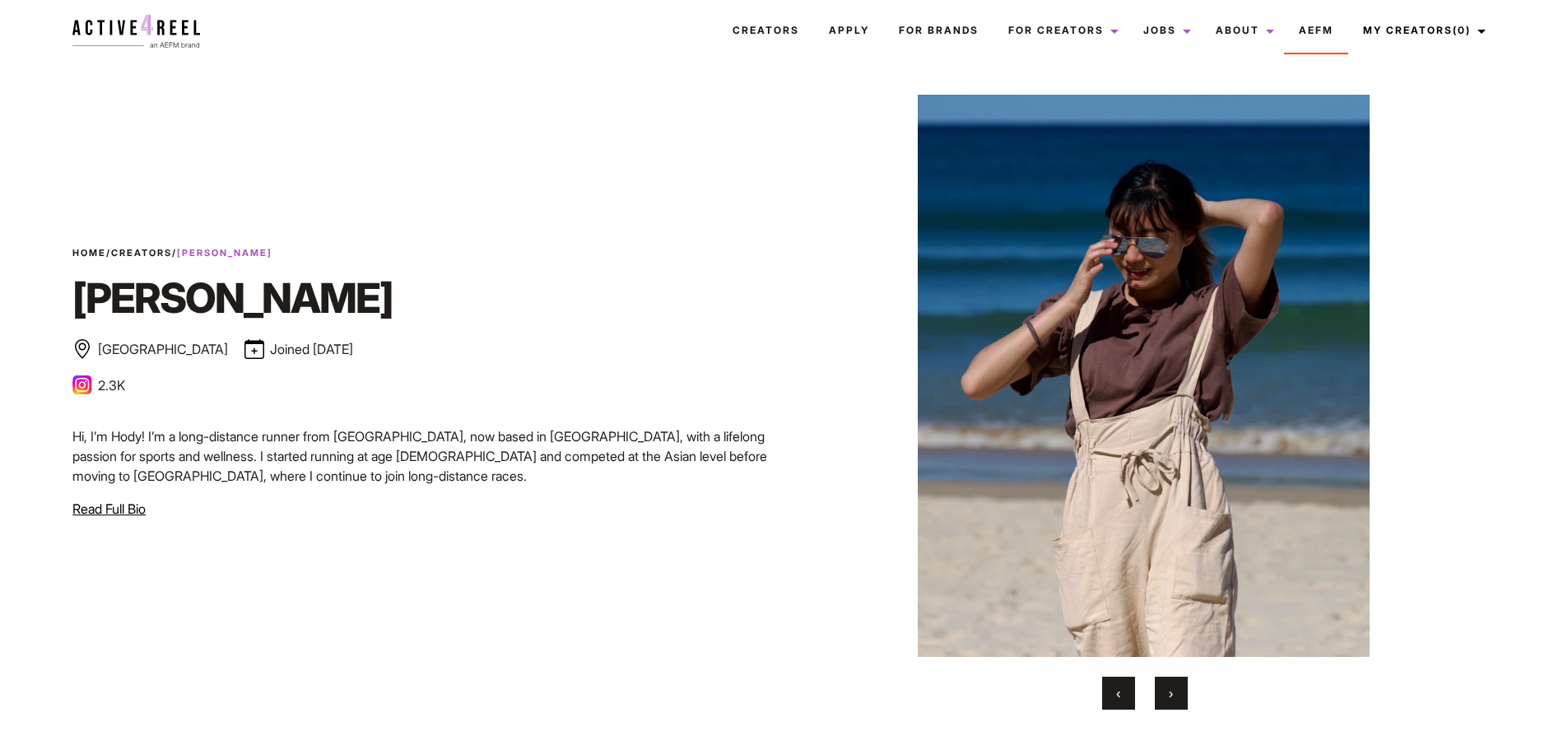
click at [1174, 691] on button "›" at bounding box center [1171, 693] width 33 height 33
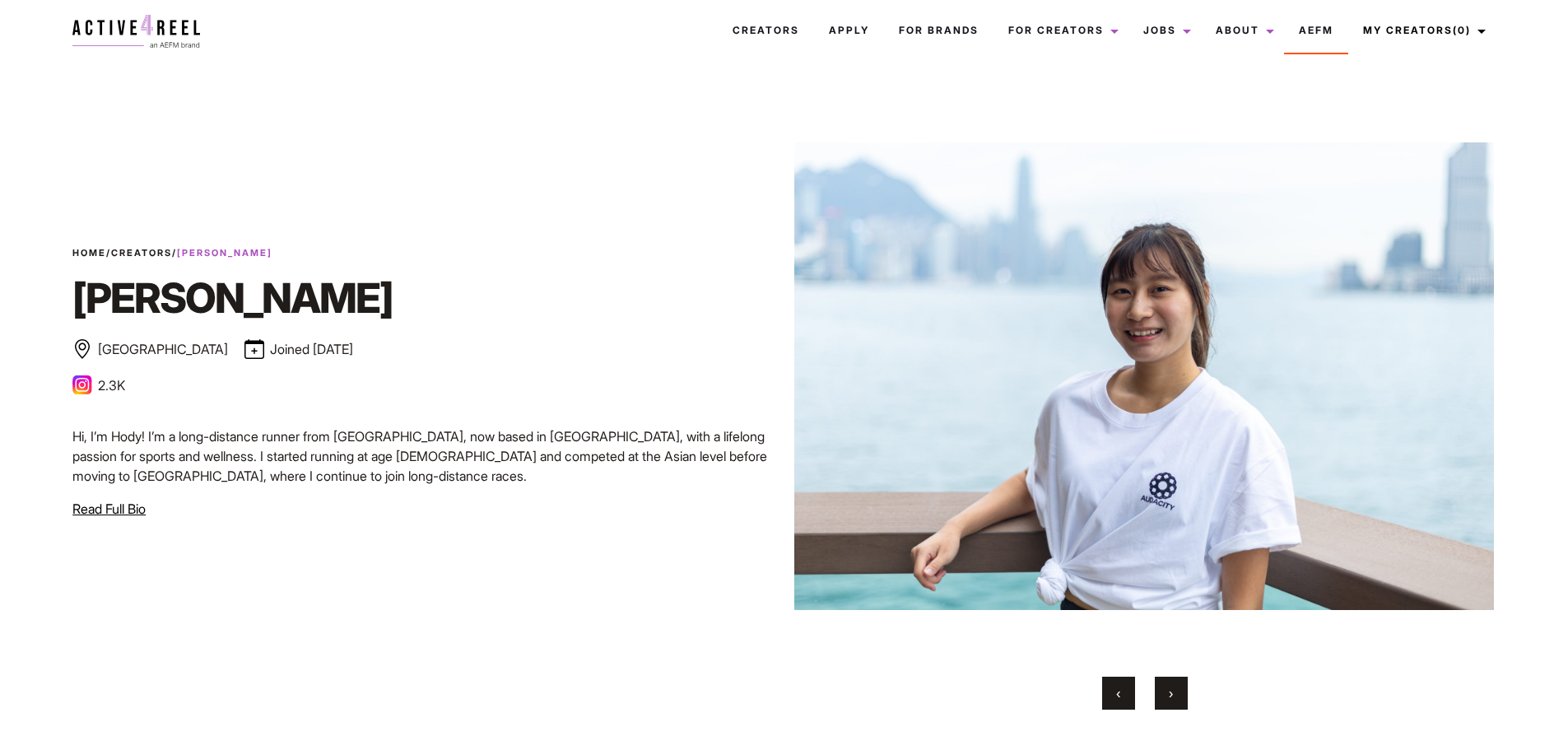
click at [1174, 691] on button "›" at bounding box center [1171, 693] width 33 height 33
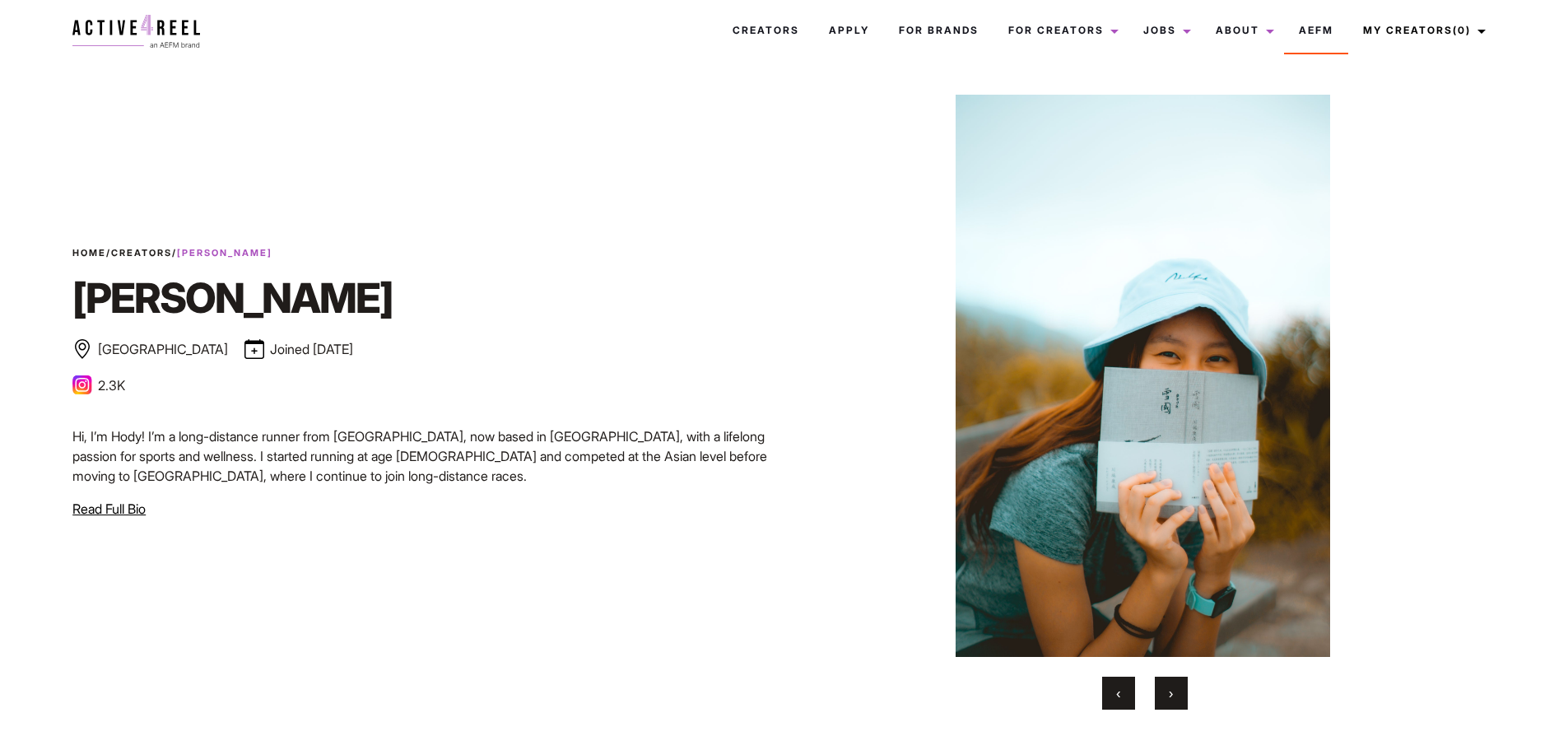
click at [1174, 691] on button "›" at bounding box center [1171, 693] width 33 height 33
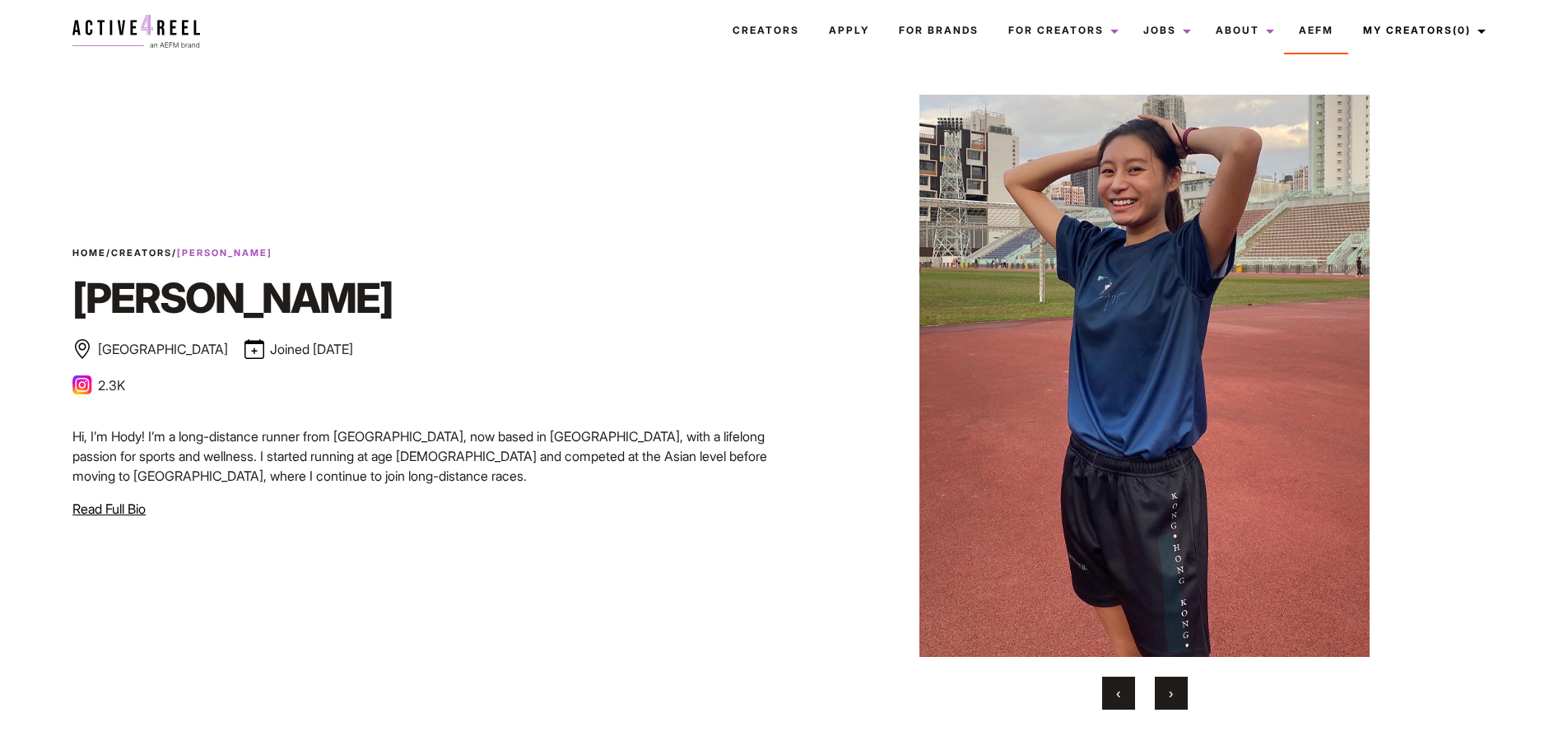
click at [1174, 691] on button "›" at bounding box center [1171, 693] width 33 height 33
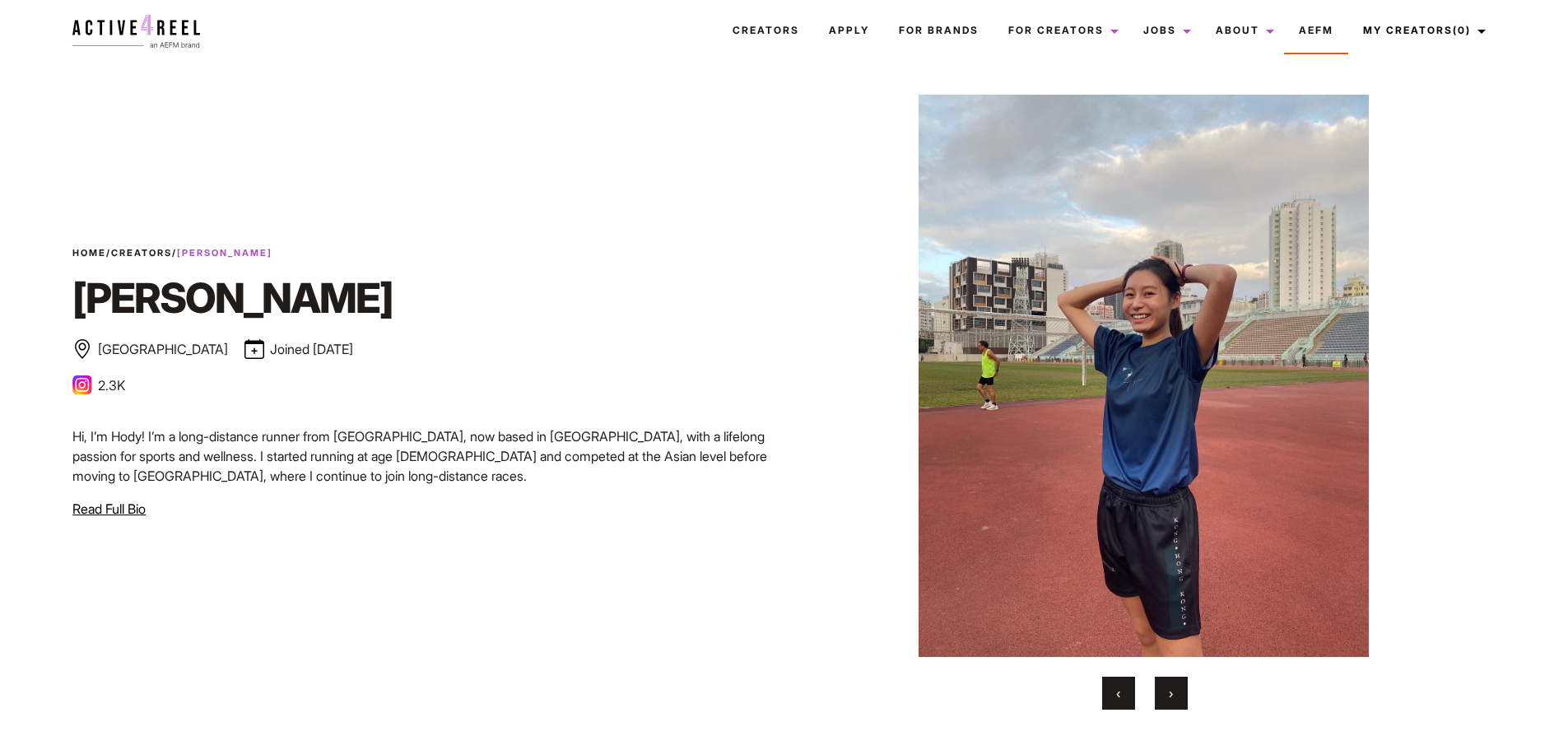
click at [1174, 691] on button "›" at bounding box center [1171, 693] width 33 height 33
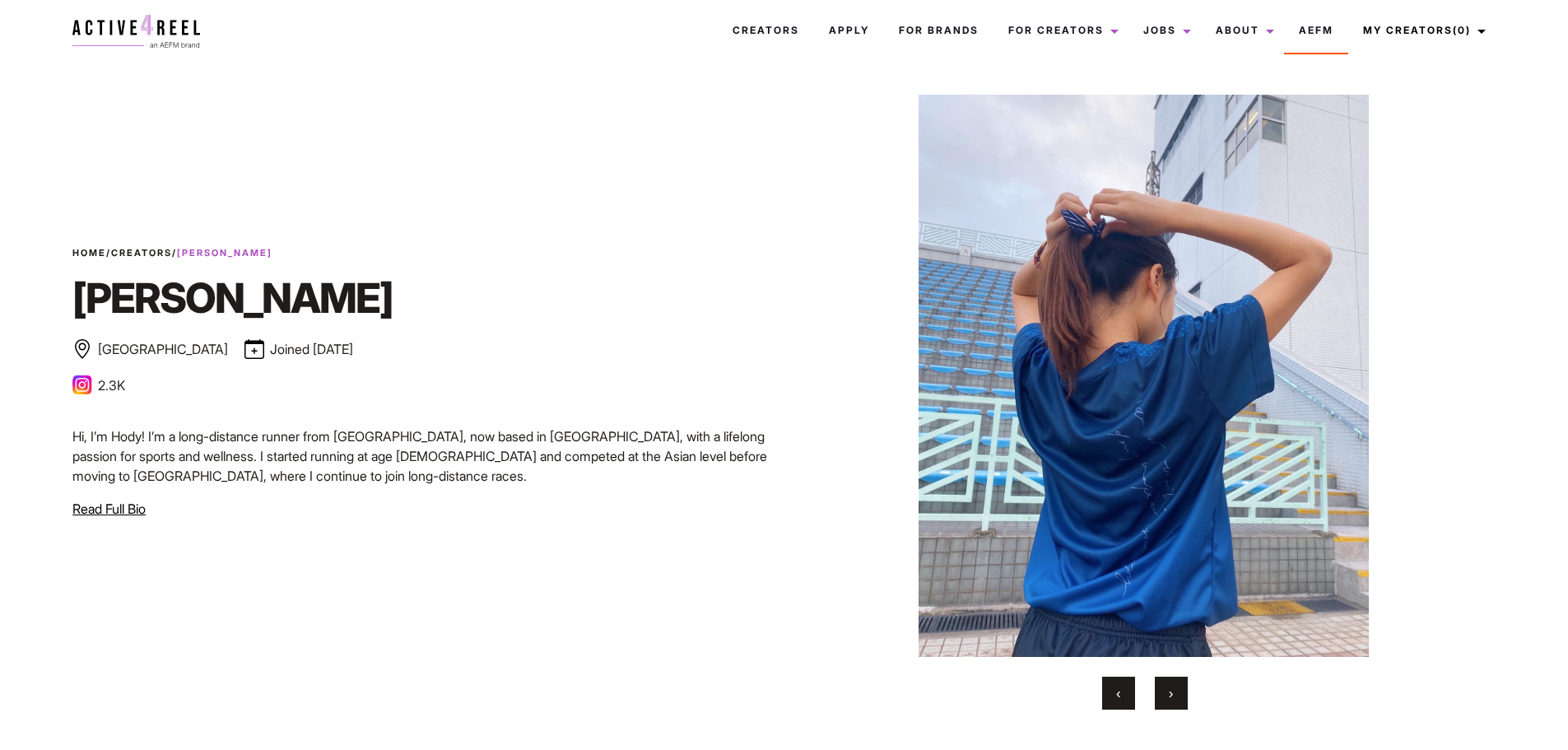
click at [1174, 691] on button "›" at bounding box center [1171, 693] width 33 height 33
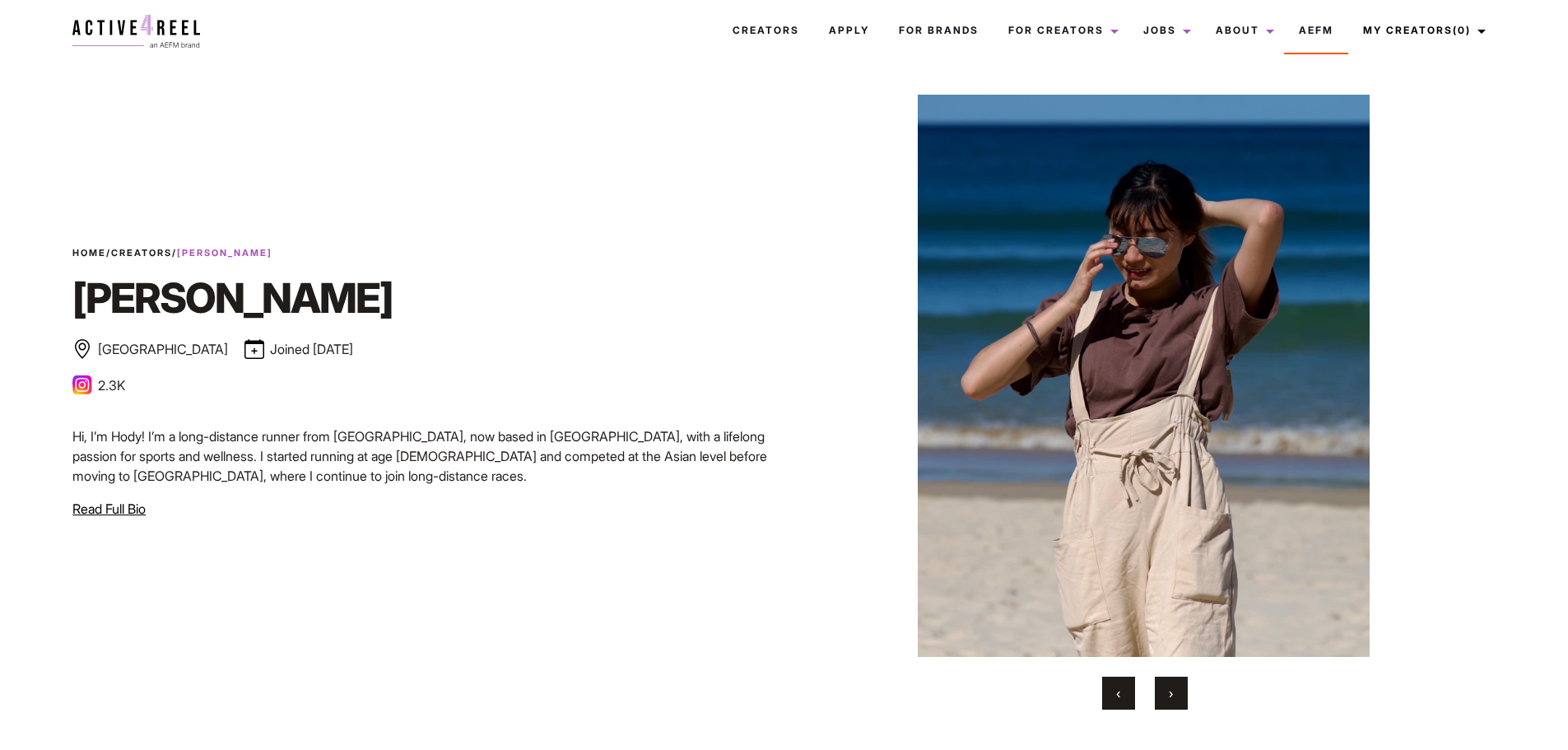
click at [1174, 691] on button "›" at bounding box center [1171, 693] width 33 height 33
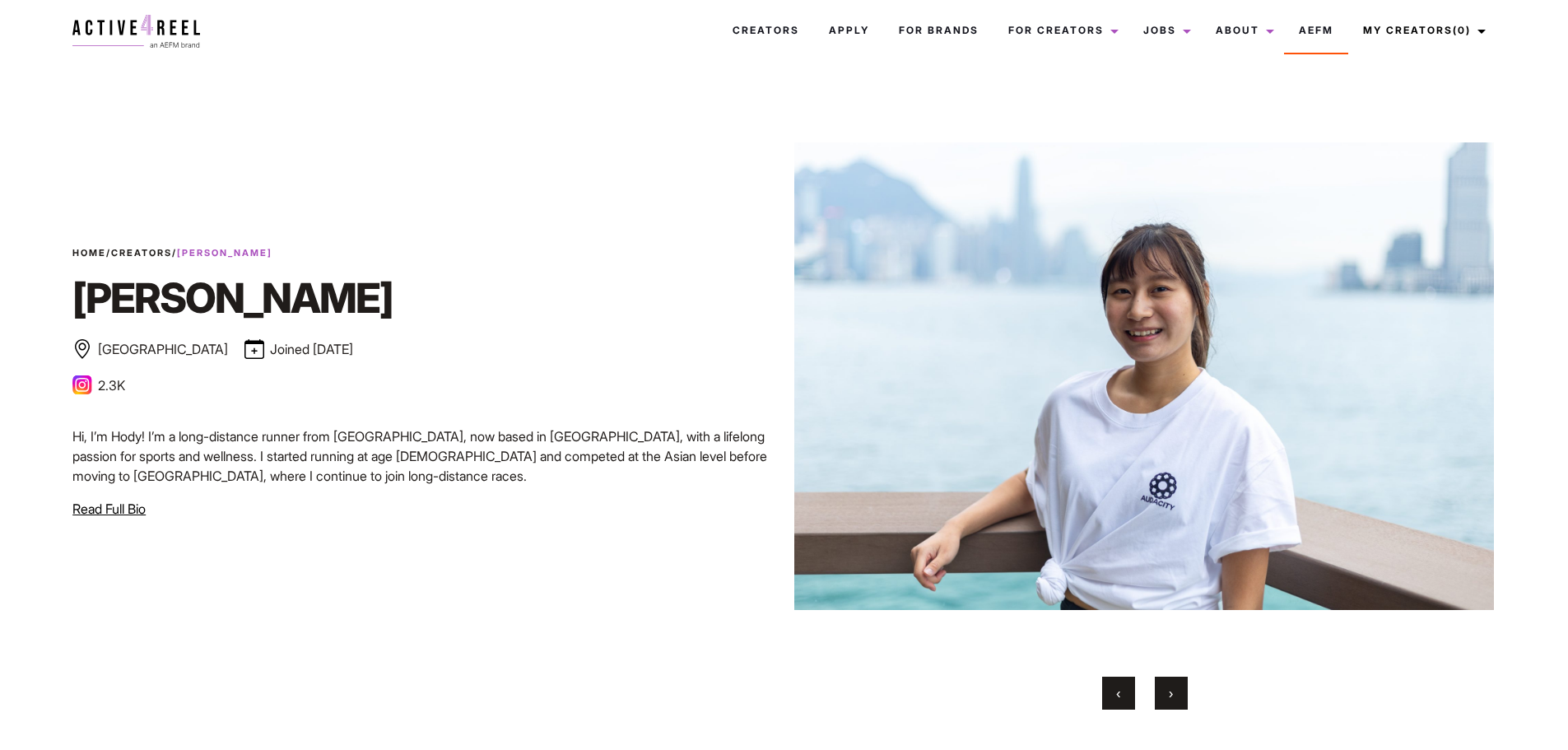
click at [1174, 691] on button "›" at bounding box center [1171, 693] width 33 height 33
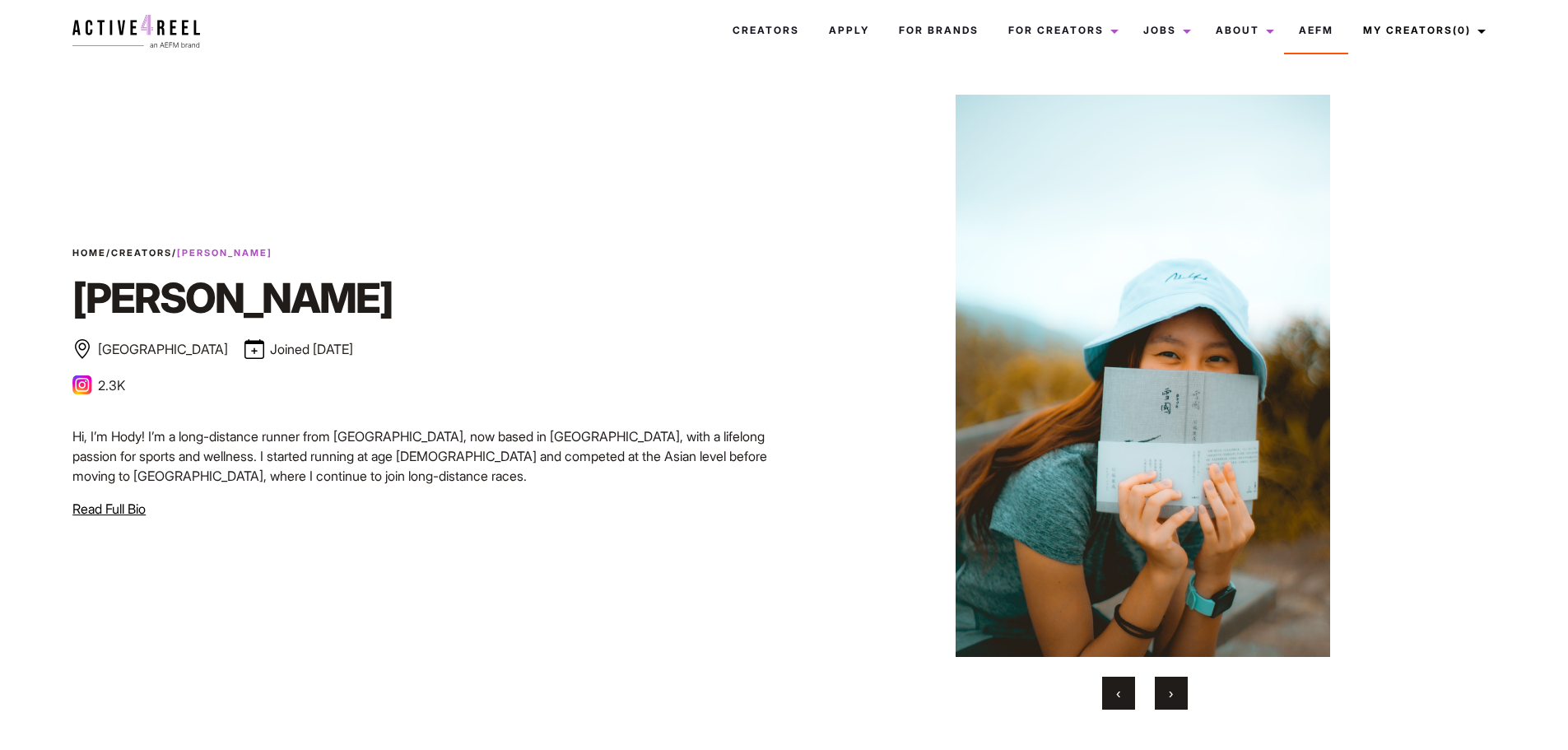
click at [1174, 691] on button "›" at bounding box center [1171, 693] width 33 height 33
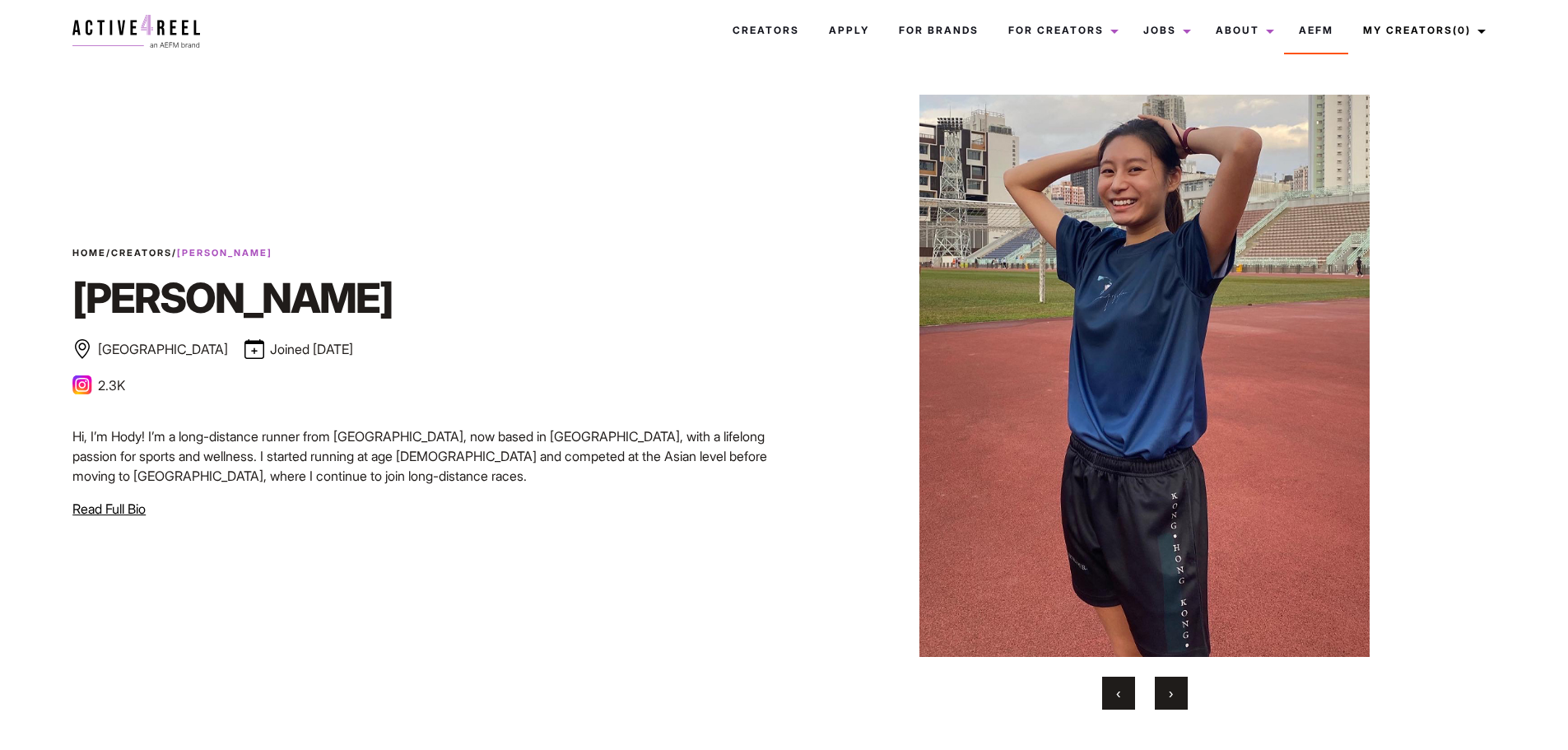
click at [1174, 691] on button "›" at bounding box center [1171, 693] width 33 height 33
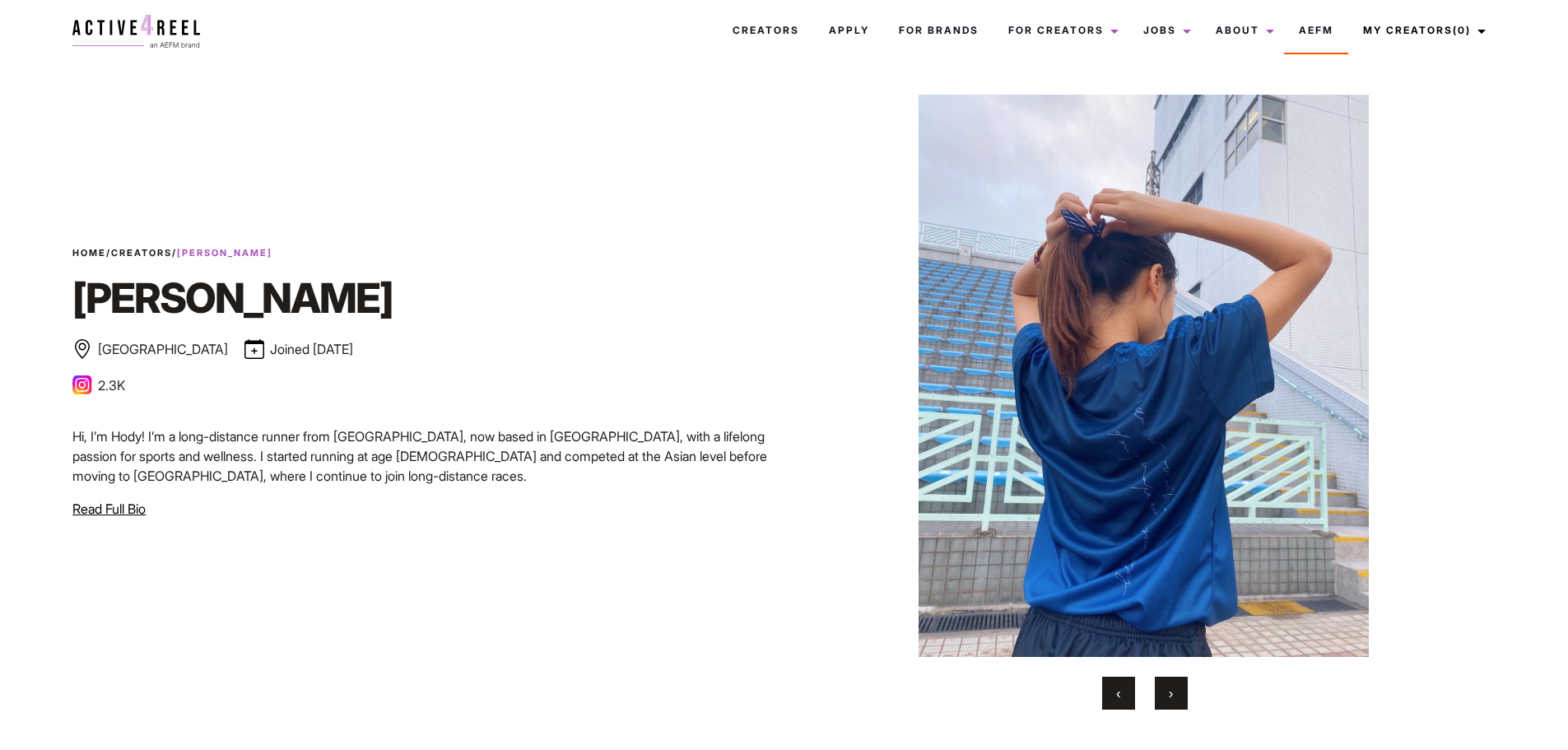
click at [1174, 691] on button "›" at bounding box center [1171, 693] width 33 height 33
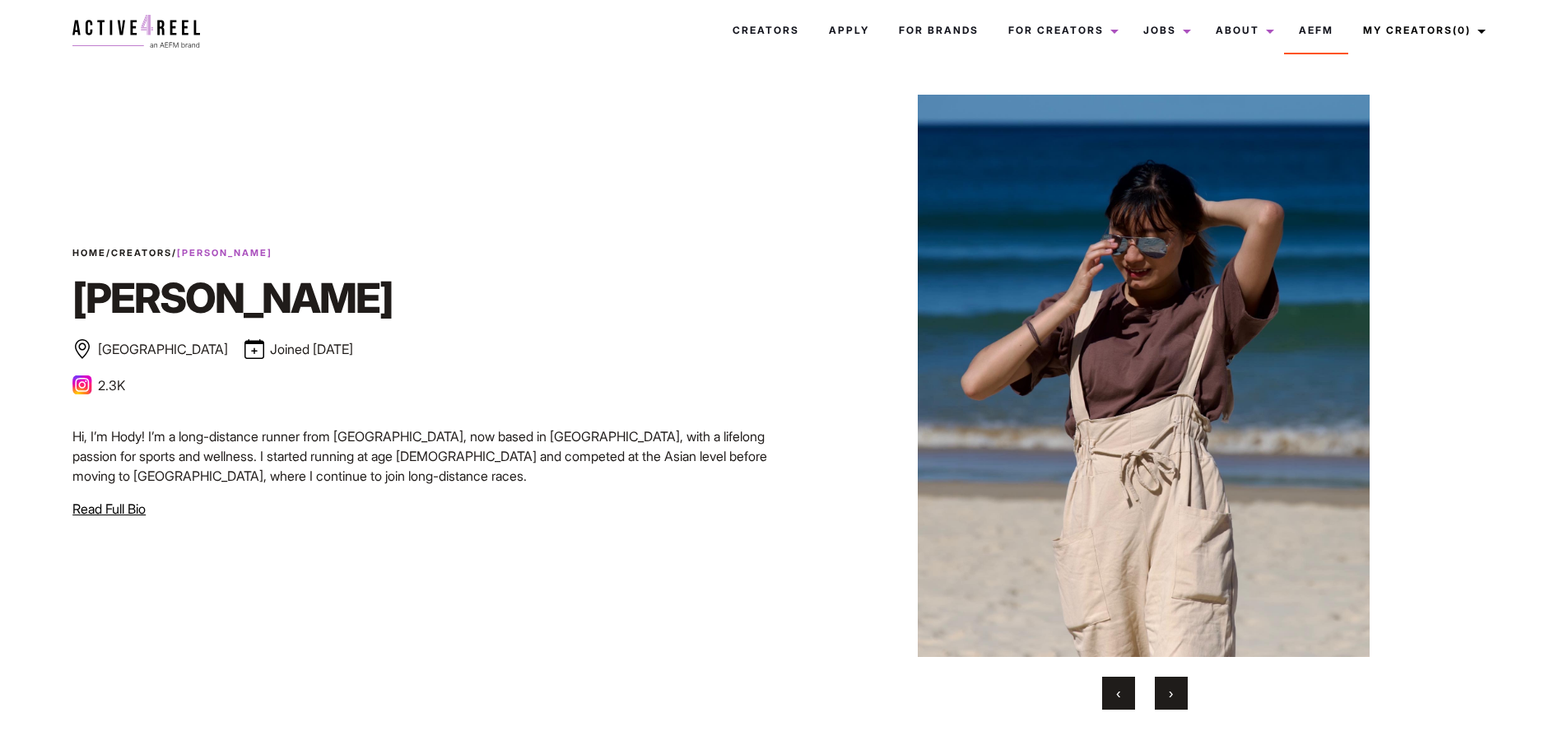
click at [1174, 691] on button "›" at bounding box center [1171, 693] width 33 height 33
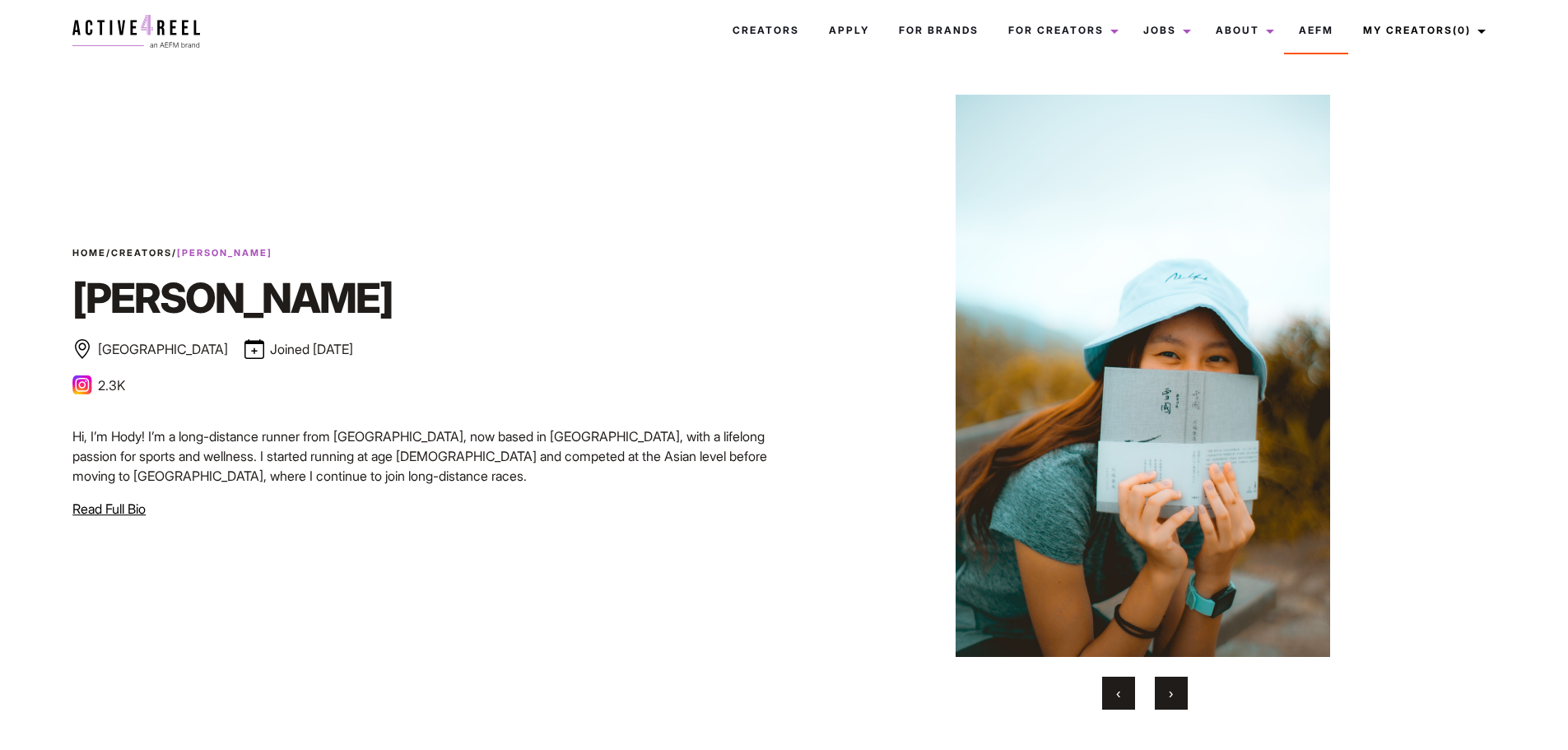
click at [1173, 691] on button "›" at bounding box center [1171, 693] width 33 height 33
click at [1173, 691] on span "›" at bounding box center [1171, 693] width 4 height 16
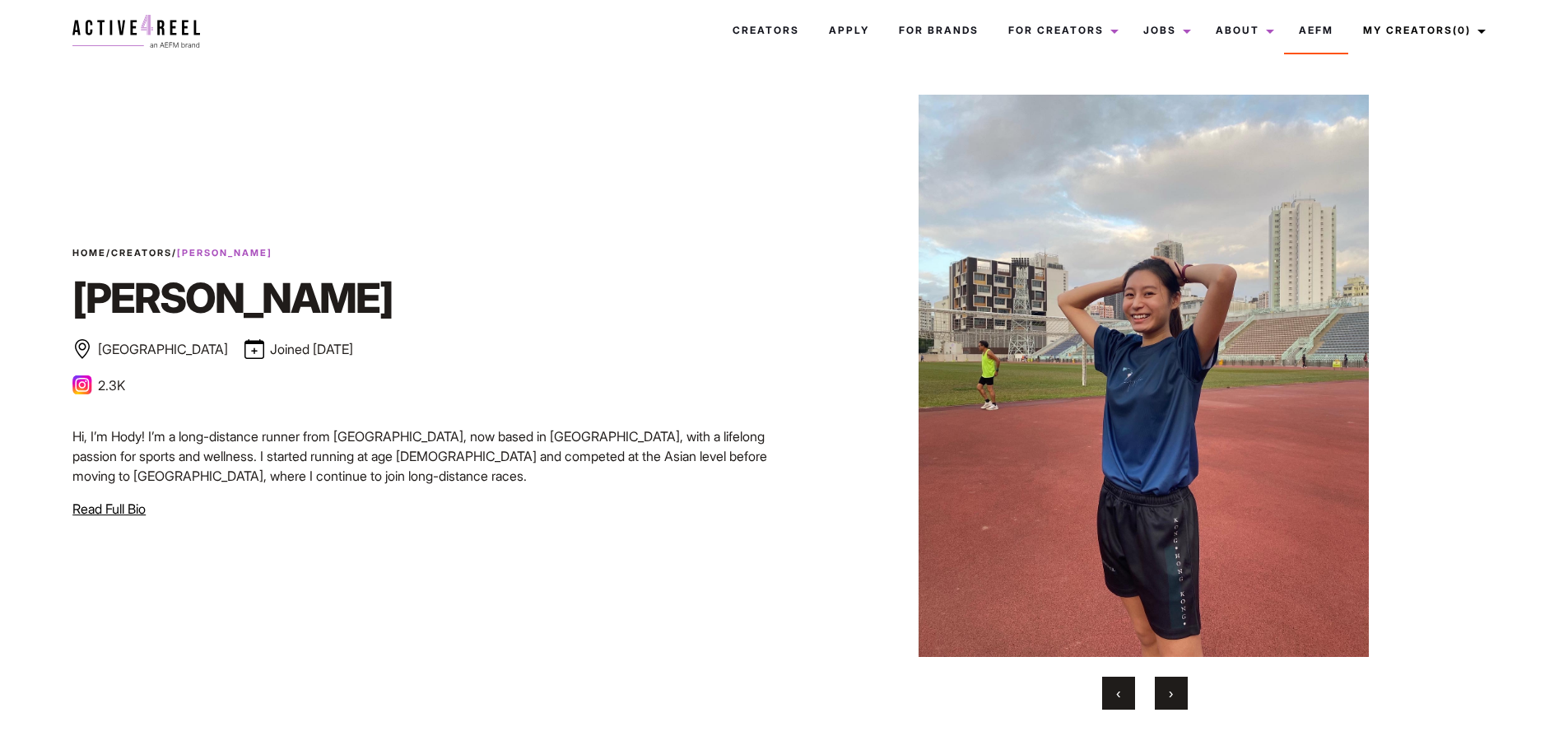
click at [1173, 691] on span "›" at bounding box center [1171, 693] width 4 height 16
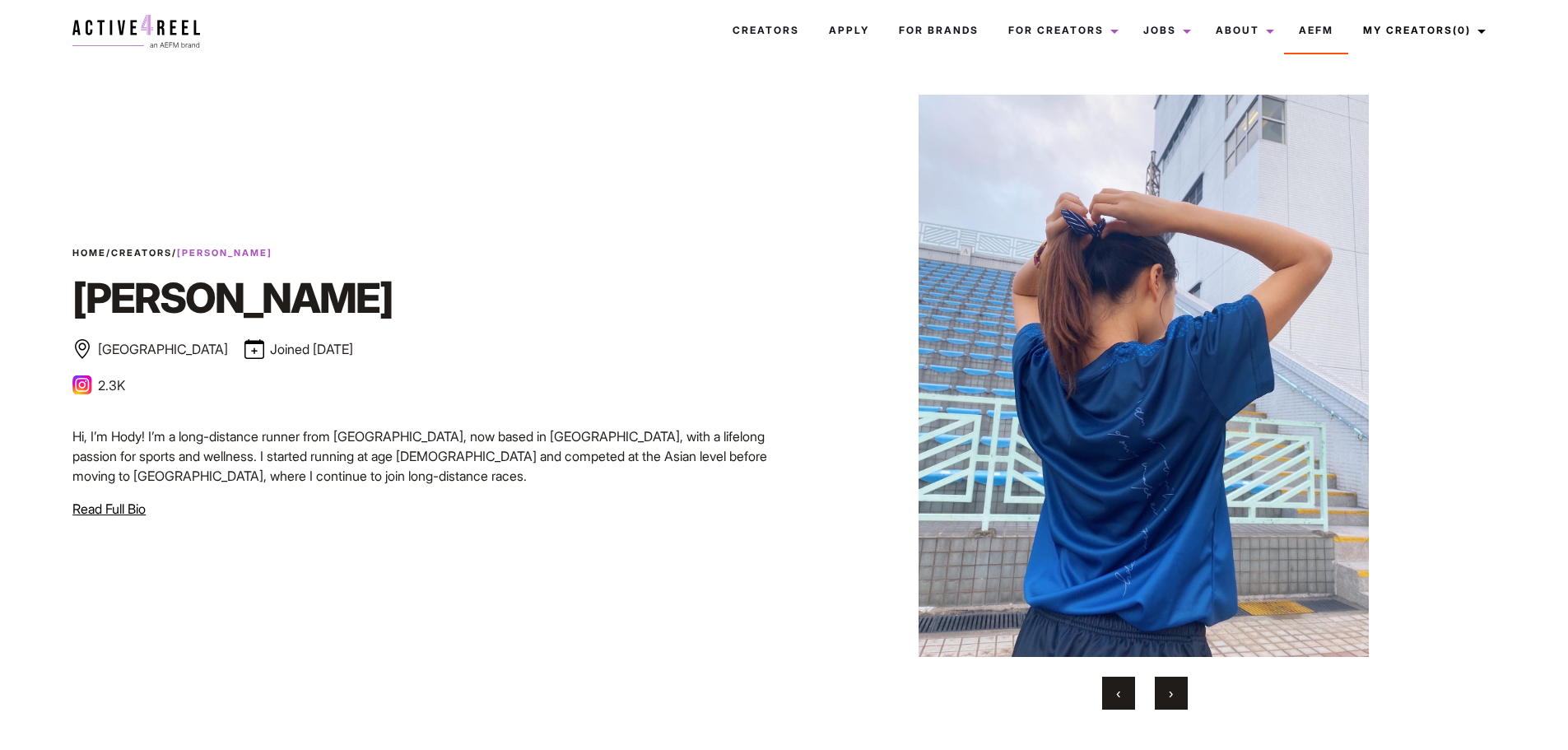
click at [1173, 691] on span "›" at bounding box center [1171, 693] width 4 height 16
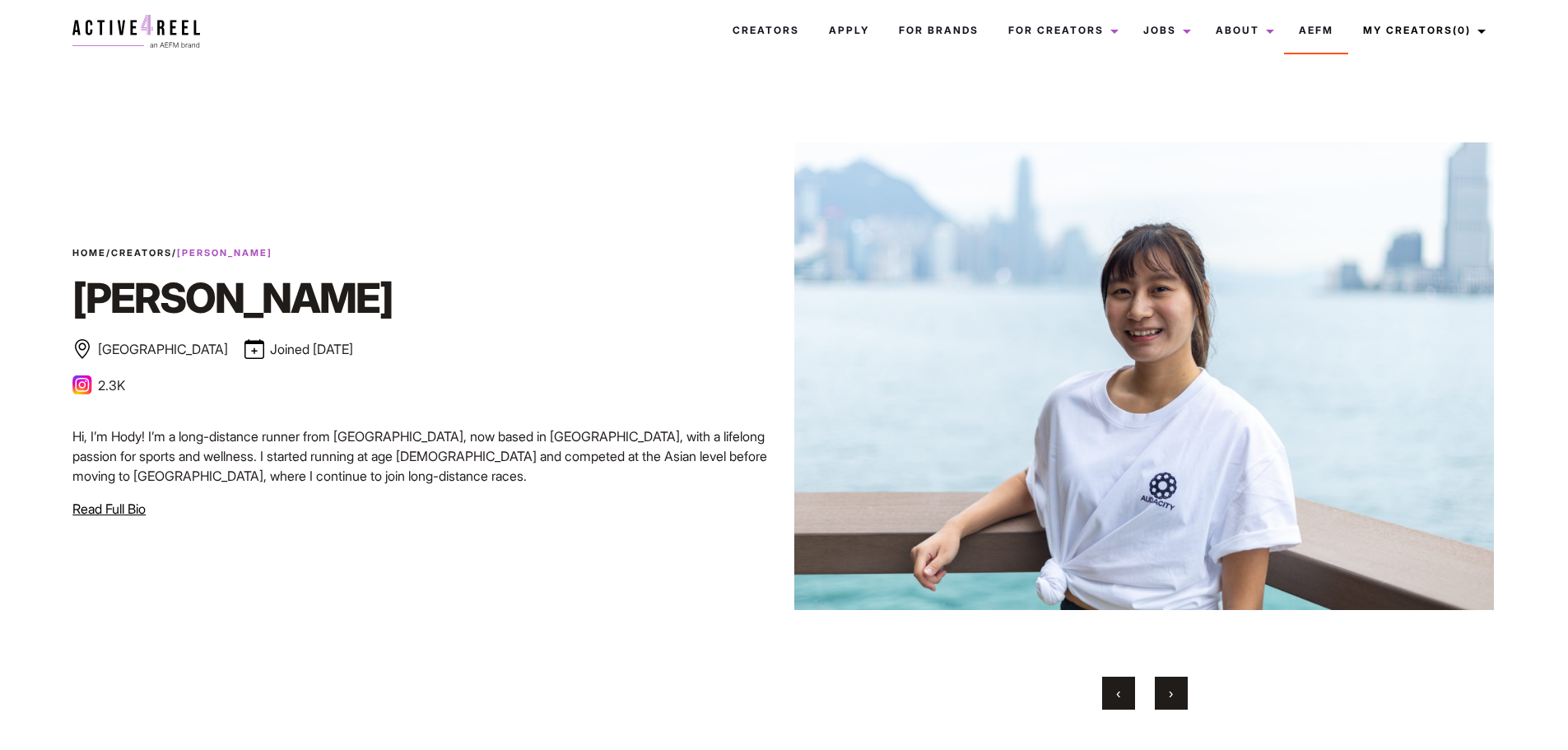
click at [1173, 691] on span "›" at bounding box center [1171, 693] width 4 height 16
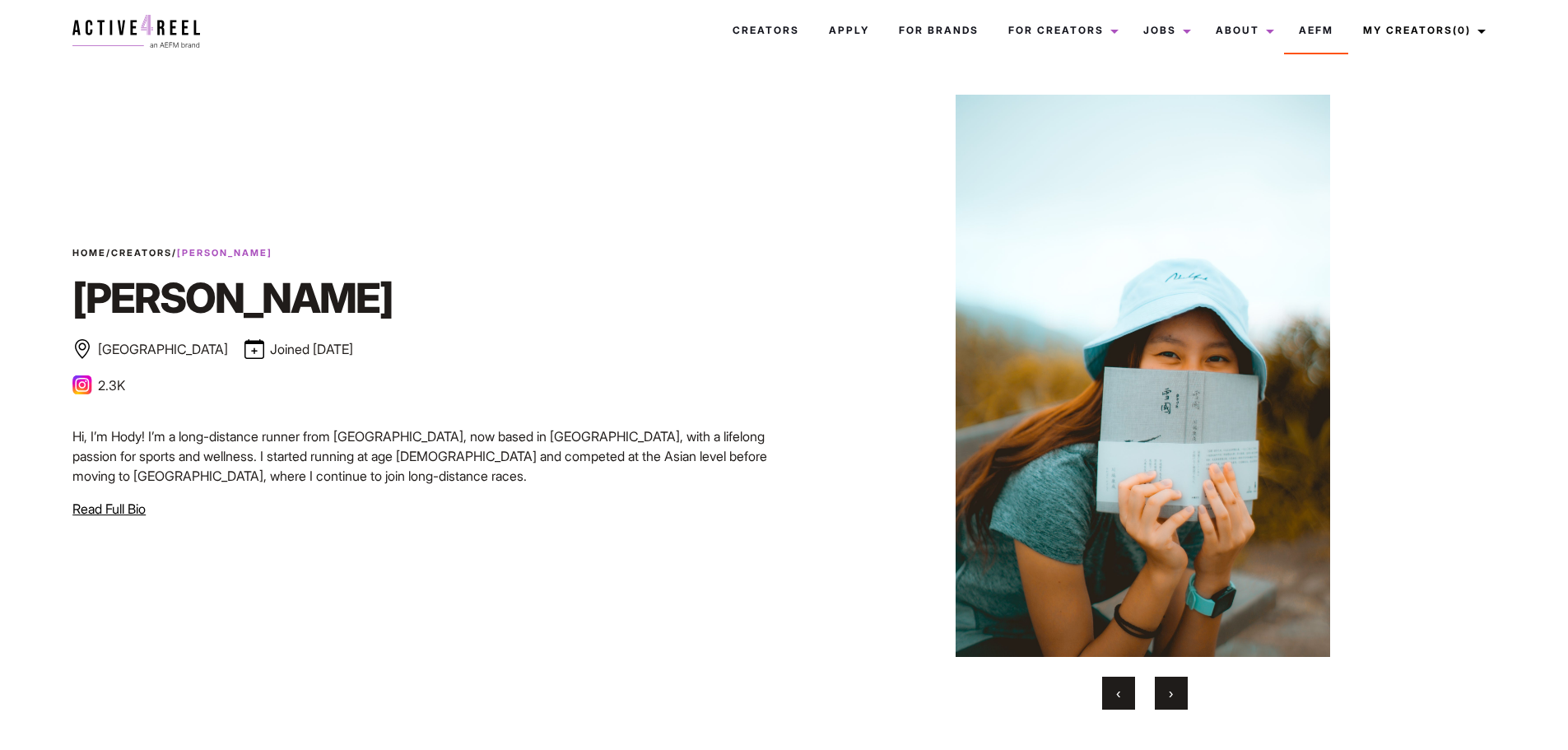
click at [1173, 691] on span "›" at bounding box center [1171, 693] width 4 height 16
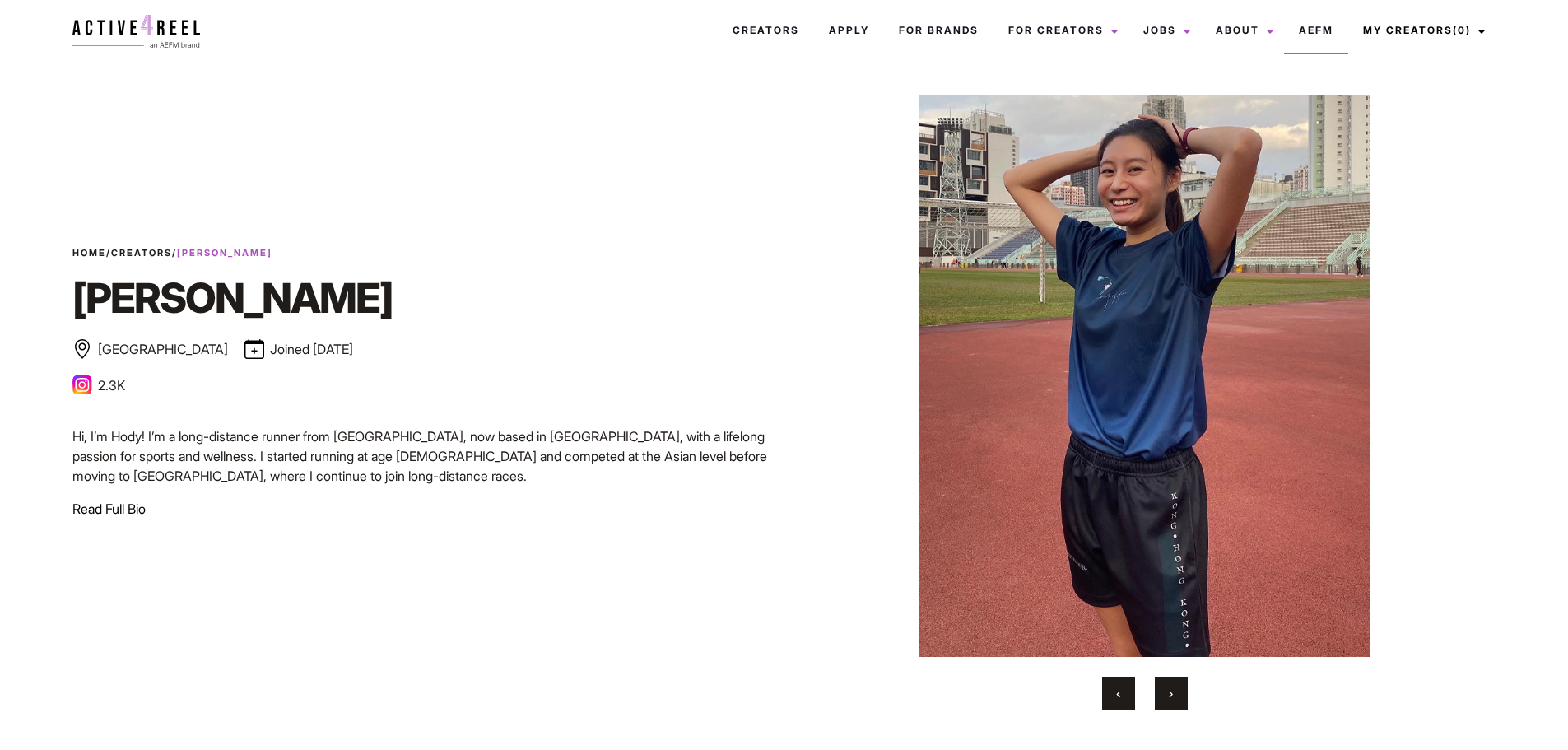
click at [1173, 691] on span "›" at bounding box center [1171, 693] width 4 height 16
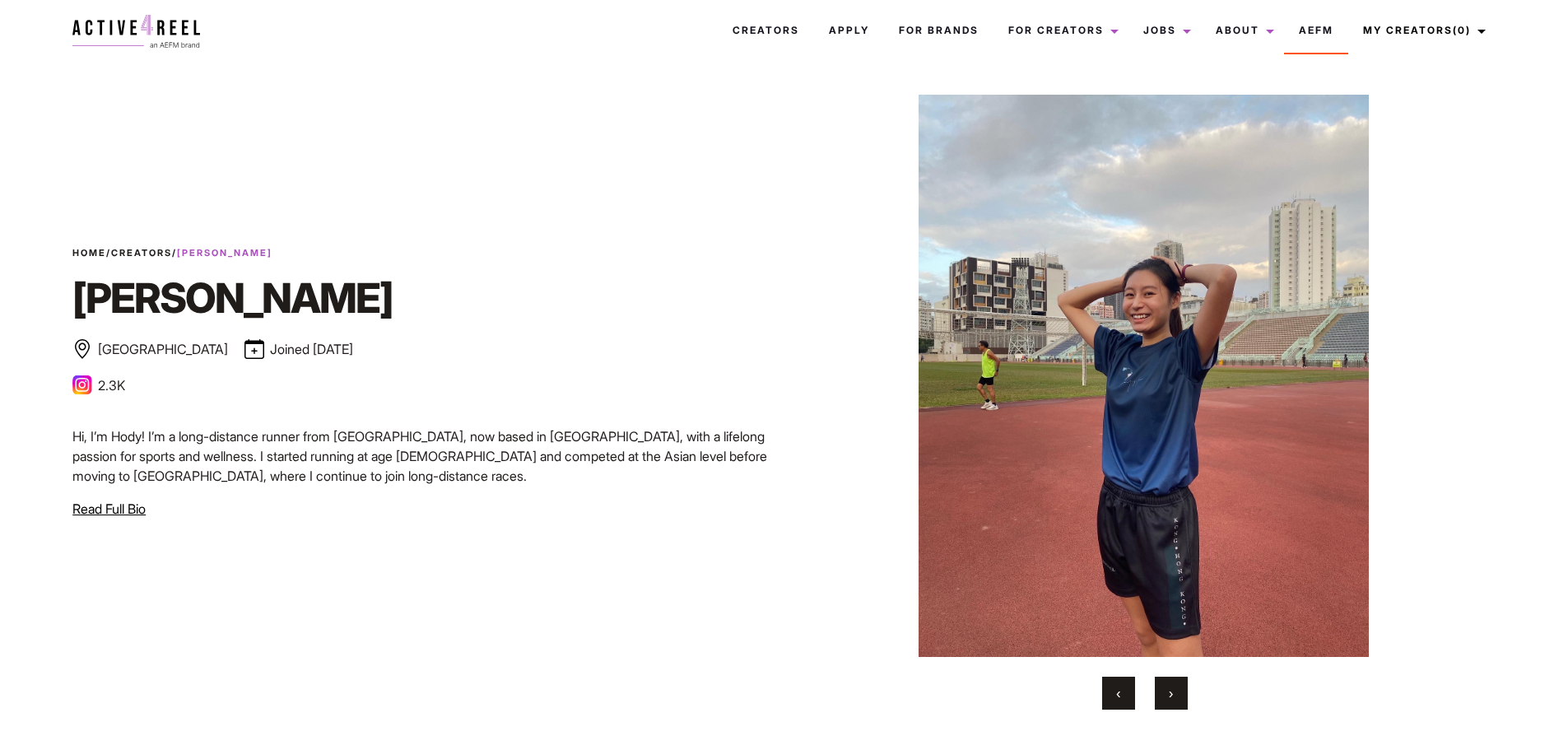
click at [1173, 691] on span "›" at bounding box center [1171, 693] width 4 height 16
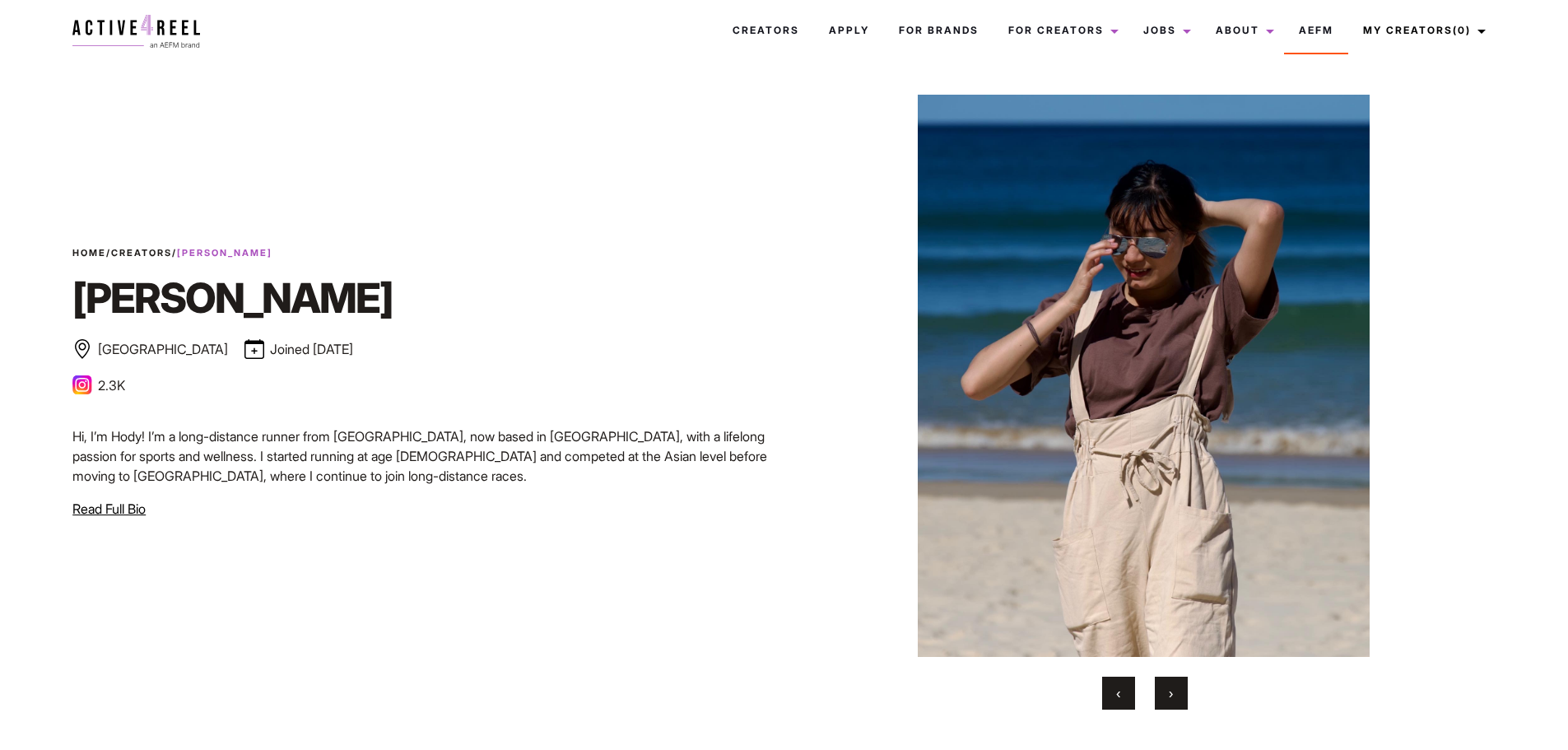
click at [1173, 691] on span "›" at bounding box center [1171, 693] width 4 height 16
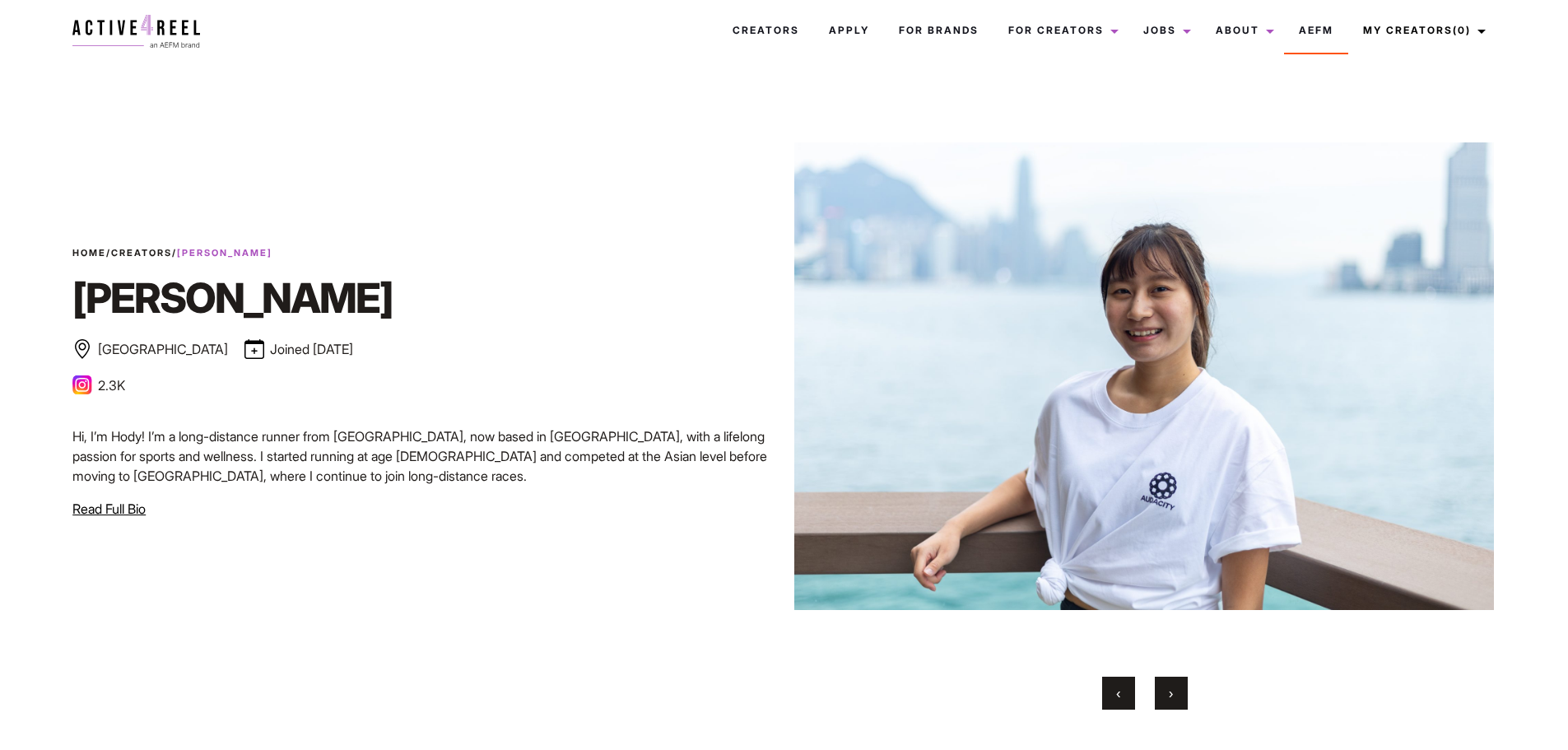
click at [1172, 688] on span "›" at bounding box center [1171, 693] width 4 height 16
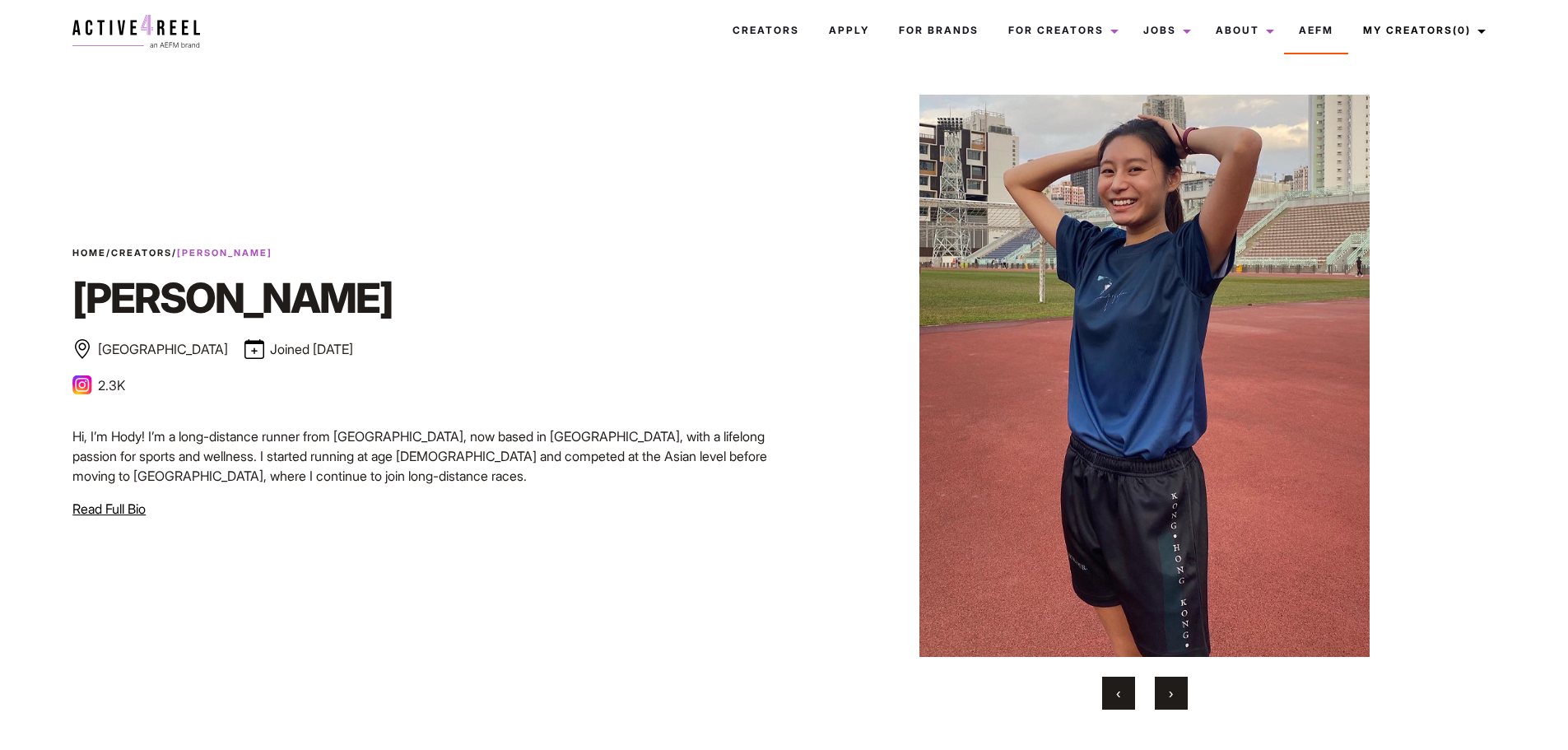
click at [1170, 686] on span "›" at bounding box center [1171, 693] width 4 height 16
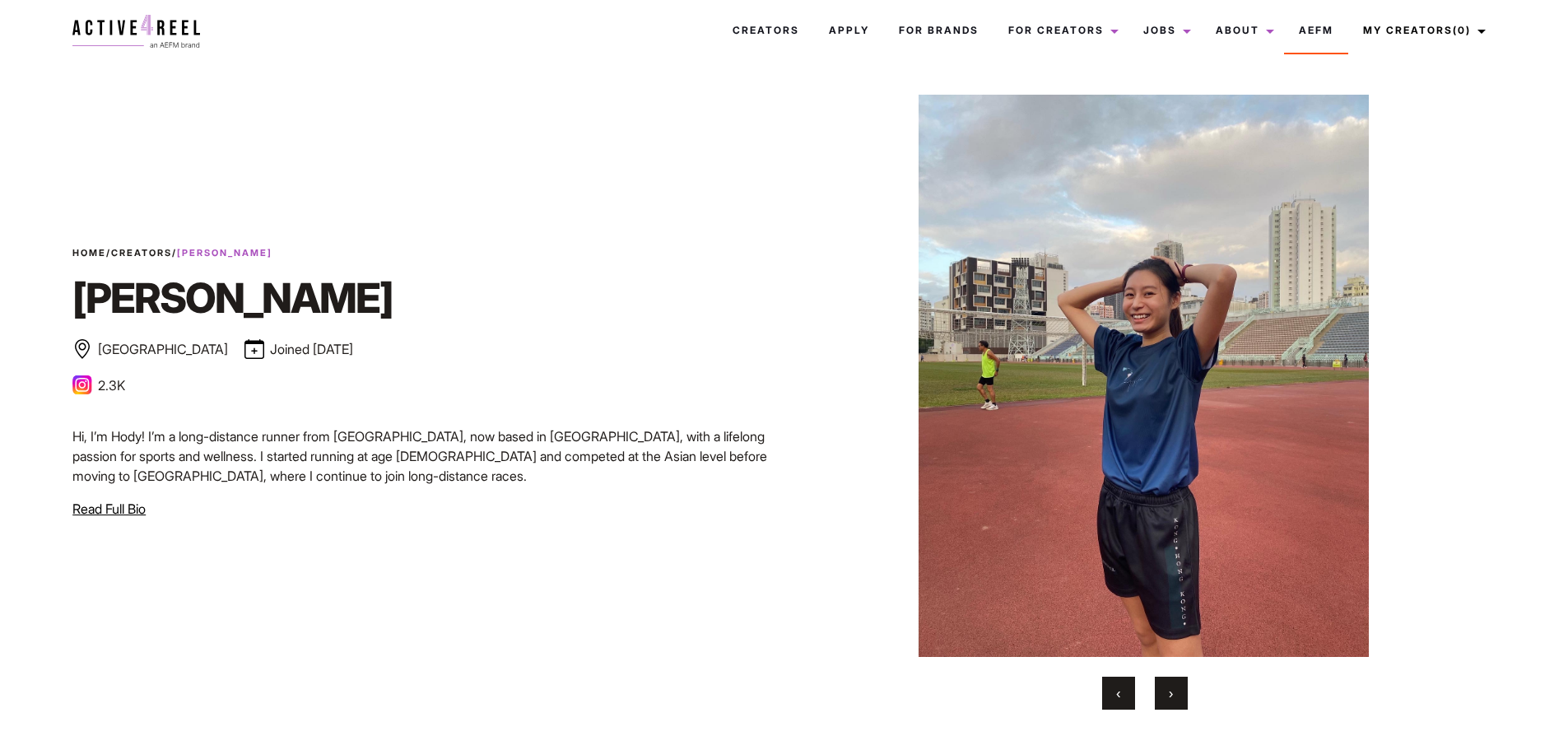
click at [1170, 686] on span "›" at bounding box center [1171, 693] width 4 height 16
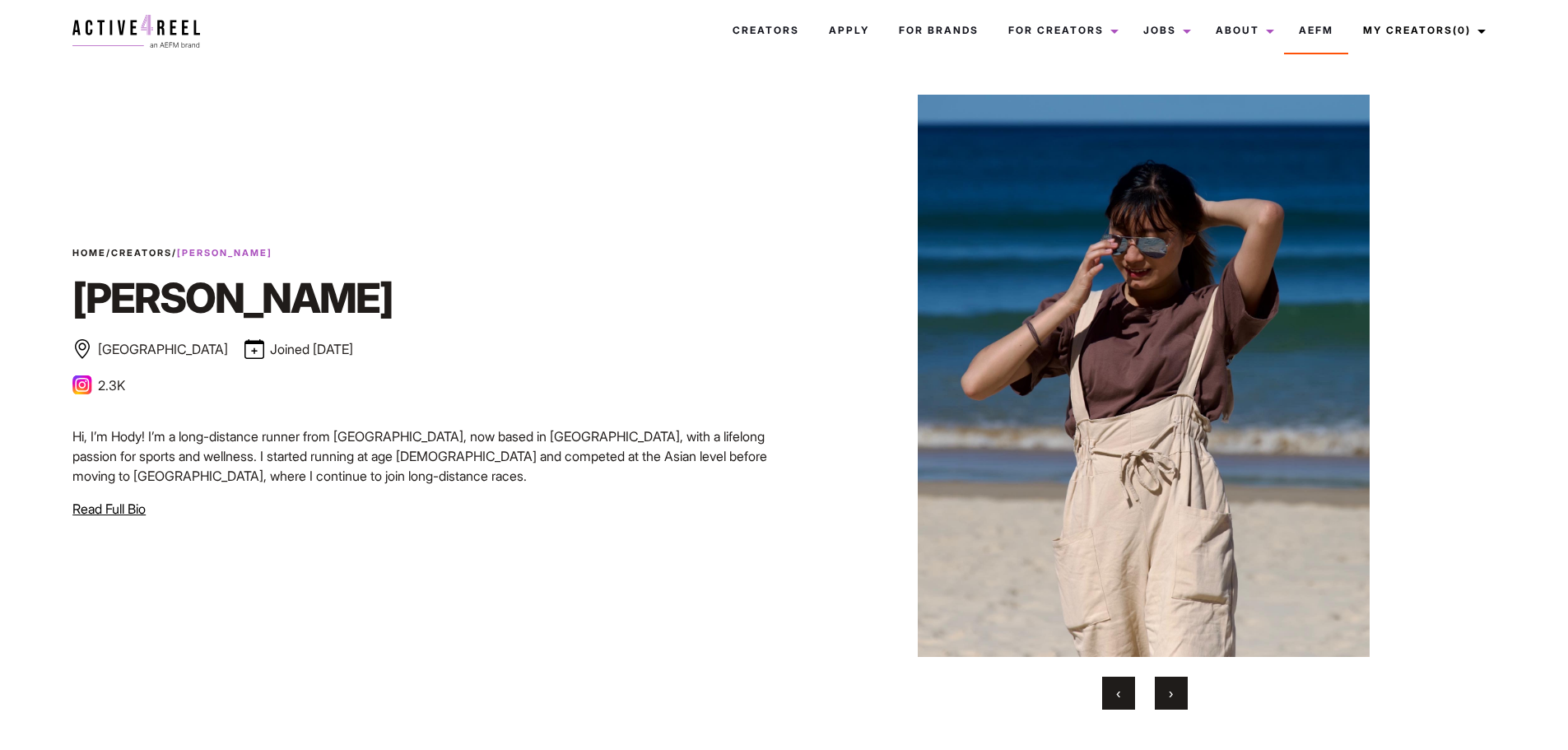
click at [1170, 686] on span "›" at bounding box center [1171, 693] width 4 height 16
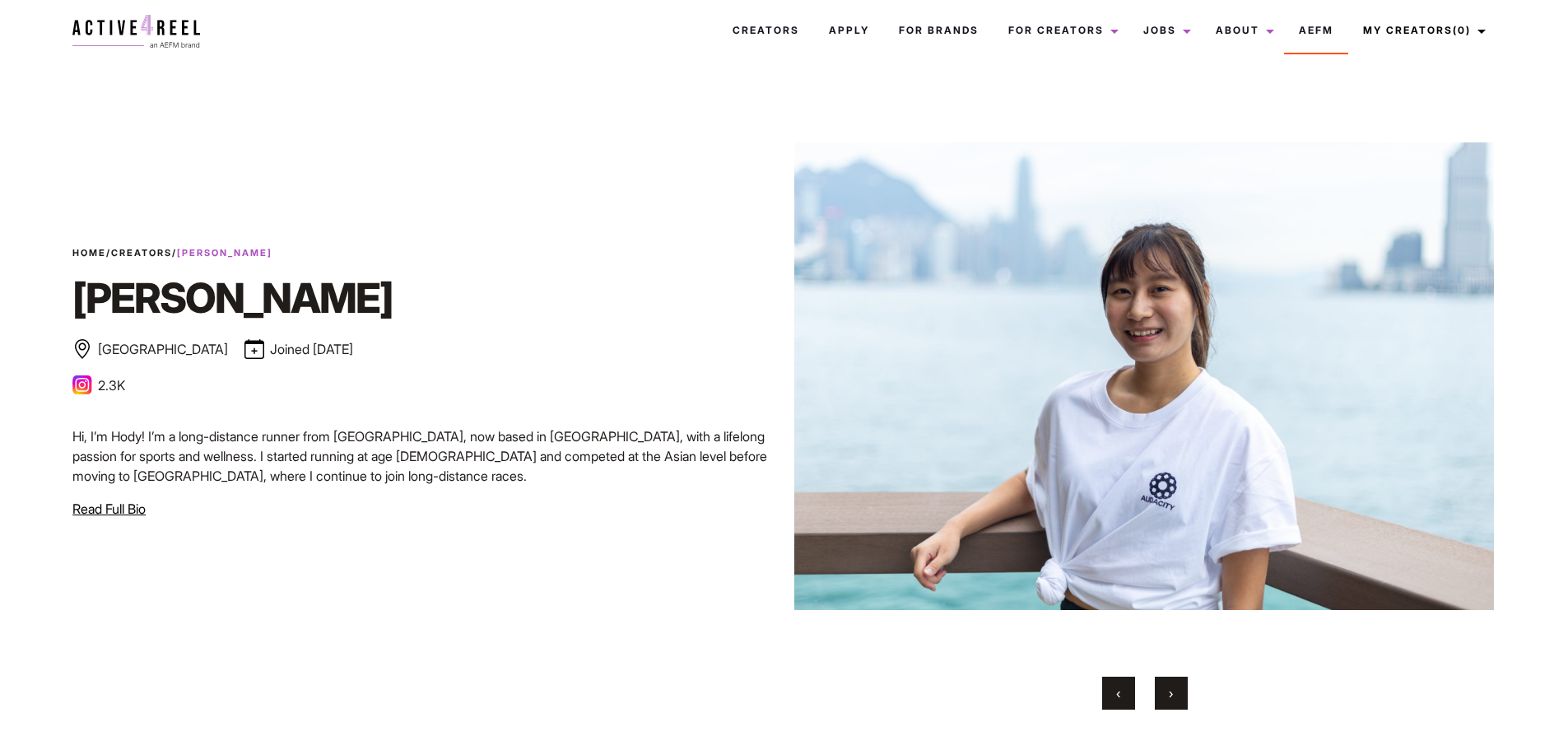
click at [1170, 686] on span "›" at bounding box center [1171, 693] width 4 height 16
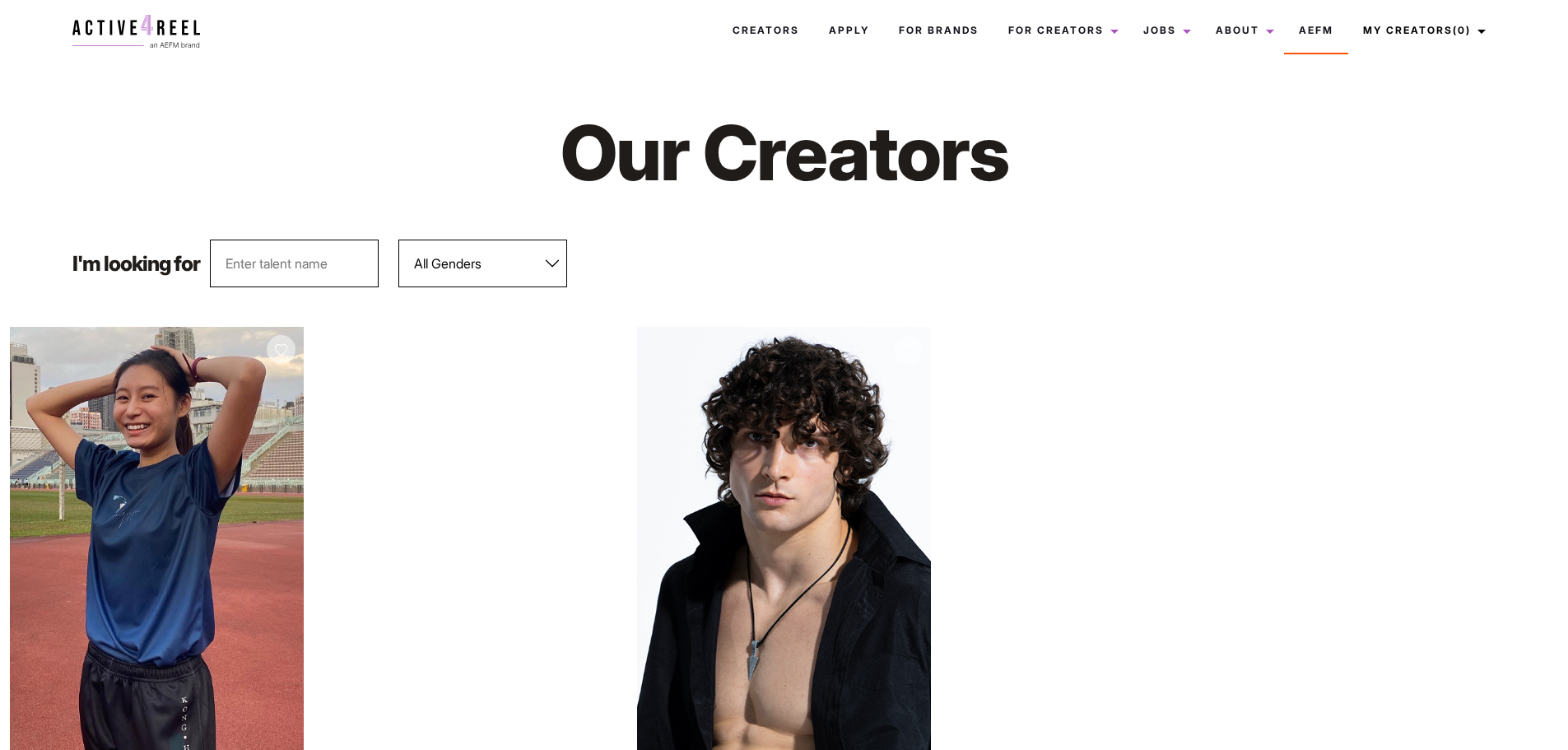
scroll to position [247, 0]
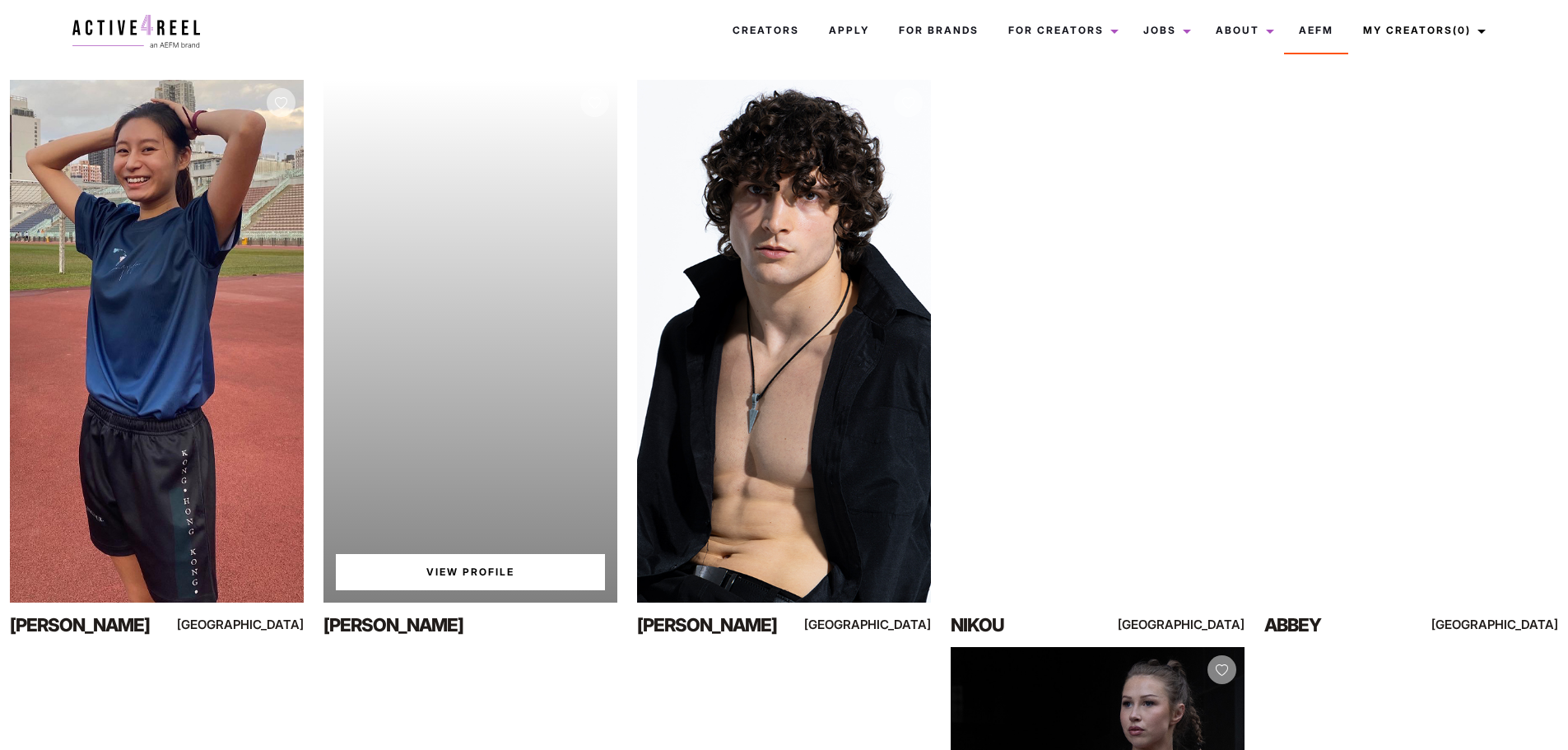
click at [446, 573] on link "View Profile" at bounding box center [470, 572] width 269 height 36
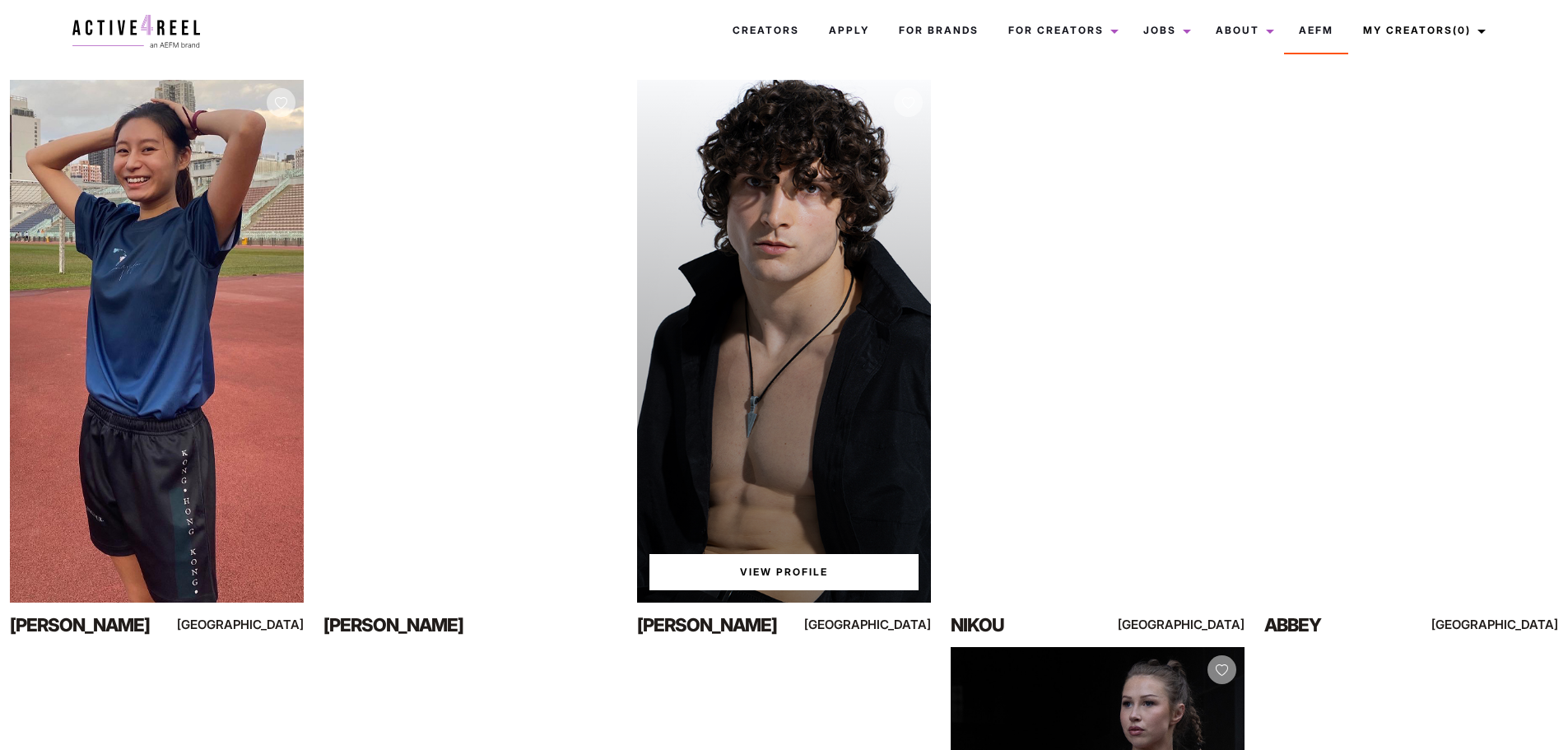
click at [757, 562] on link "View Profile" at bounding box center [784, 572] width 269 height 36
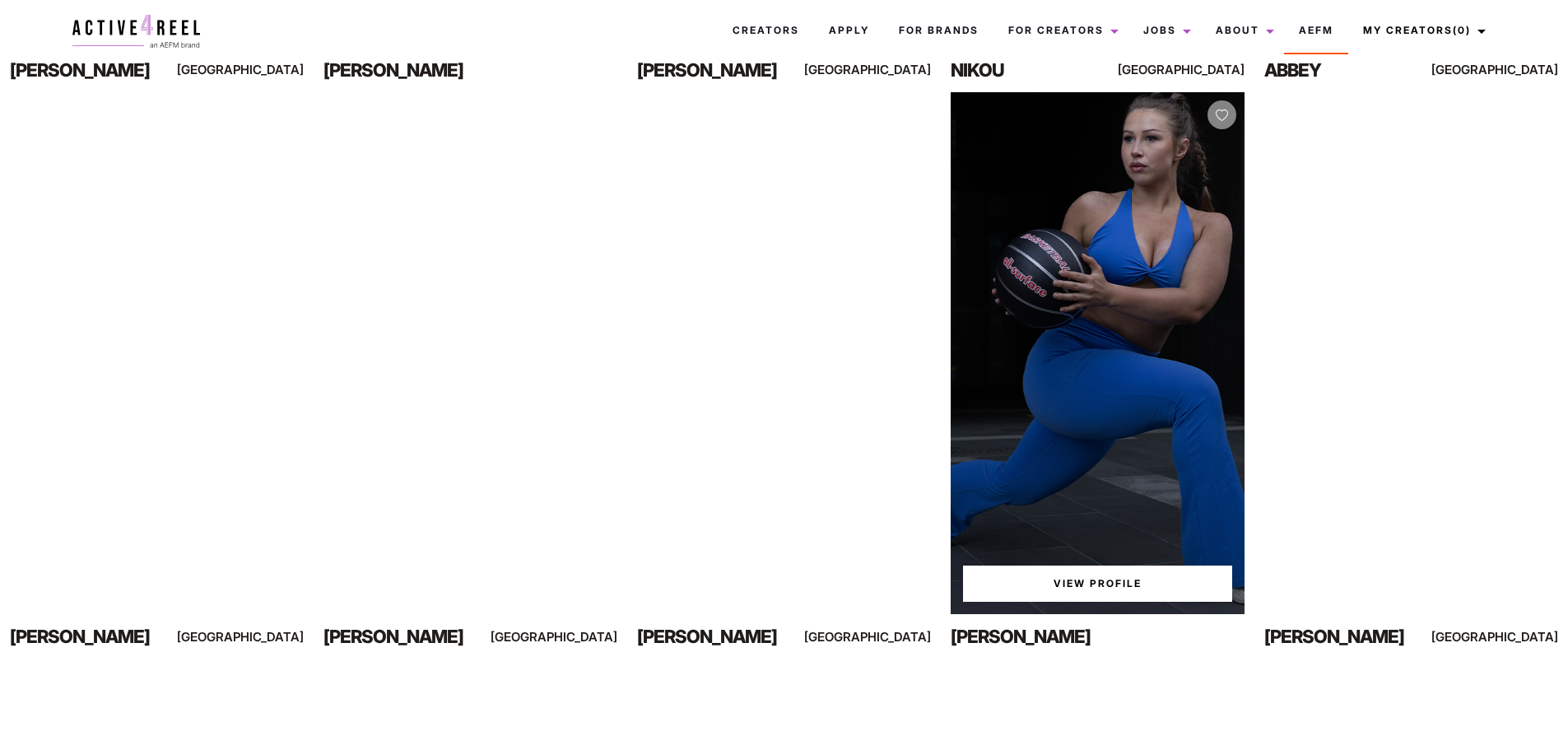
scroll to position [823, 0]
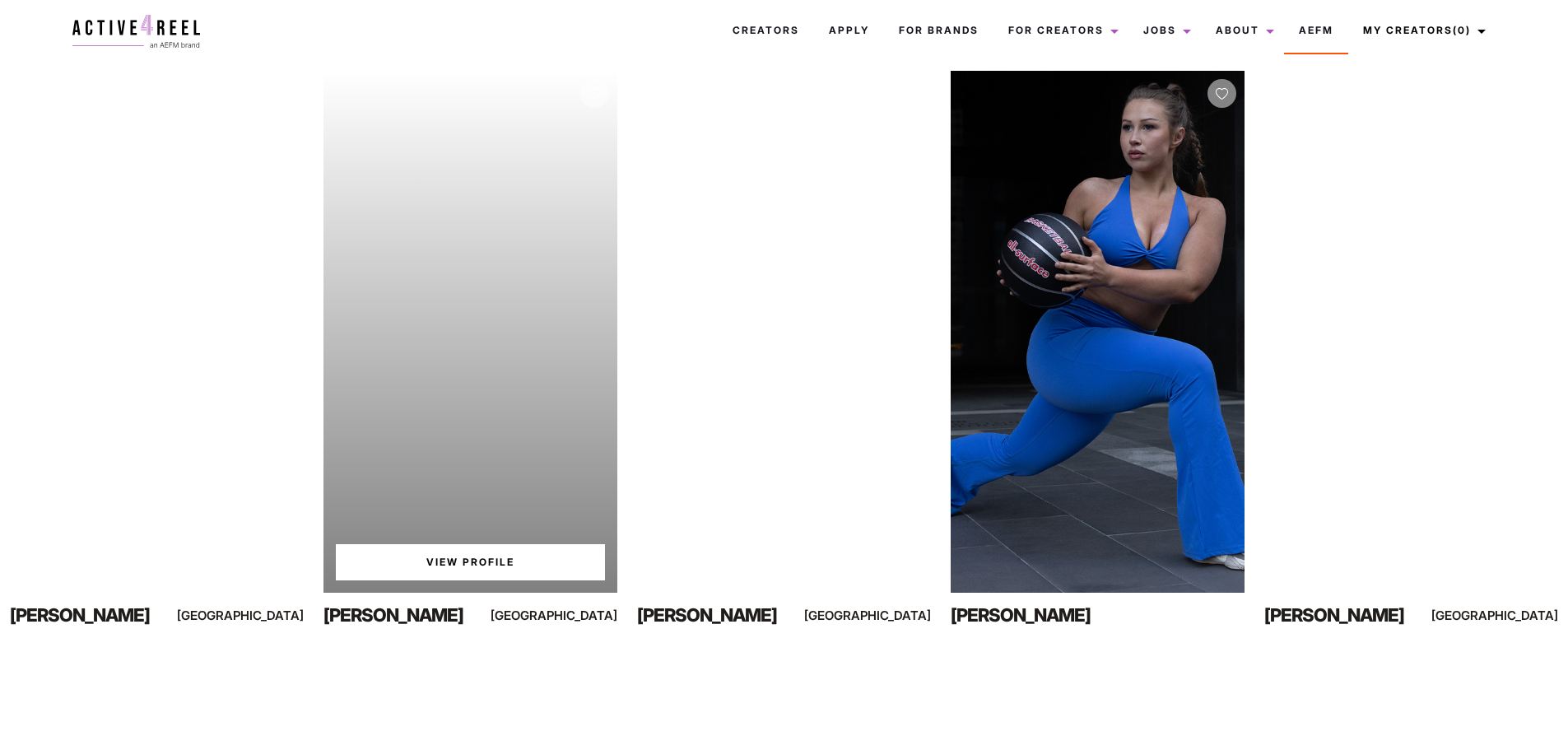
click at [435, 553] on link "View Profile" at bounding box center [470, 562] width 269 height 36
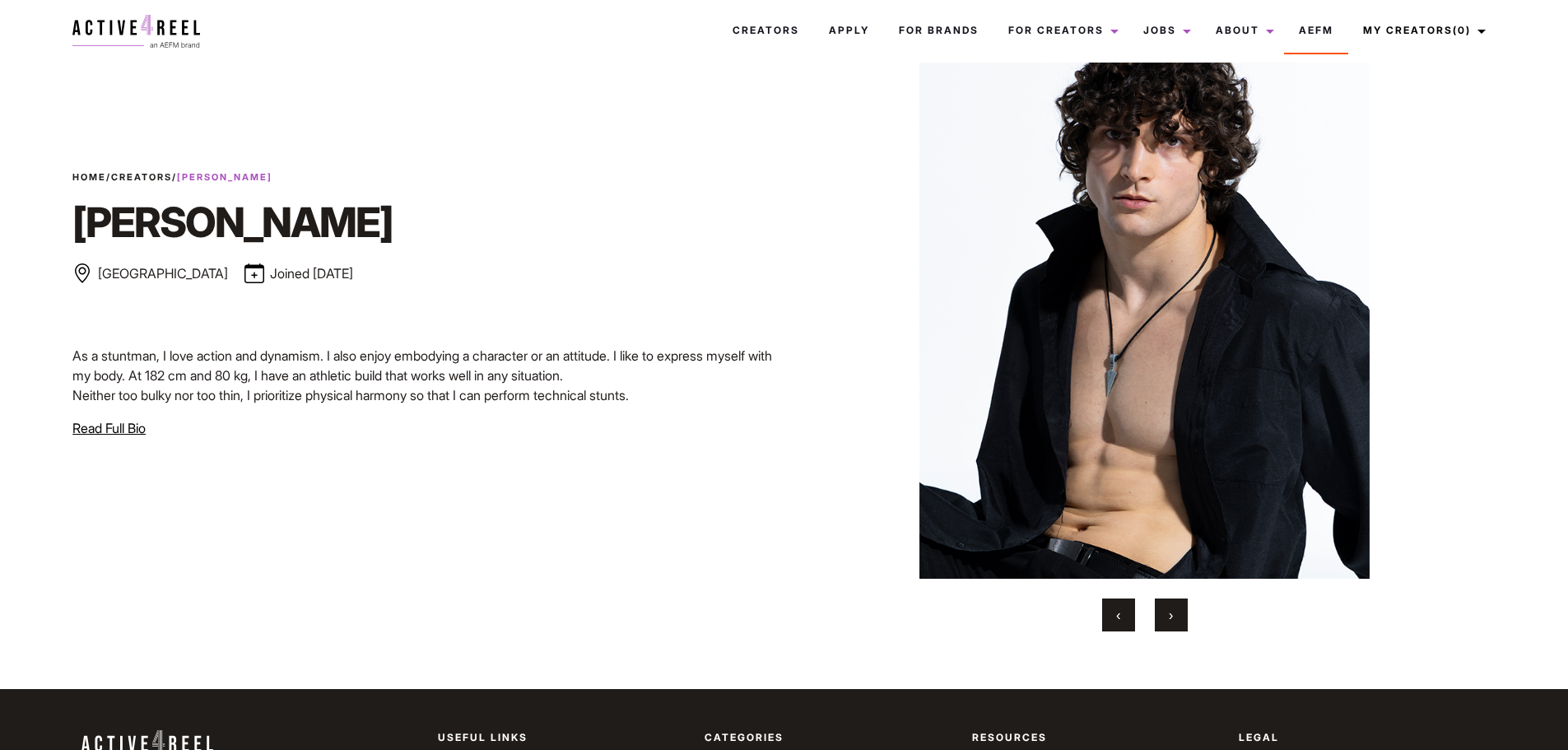
scroll to position [82, 0]
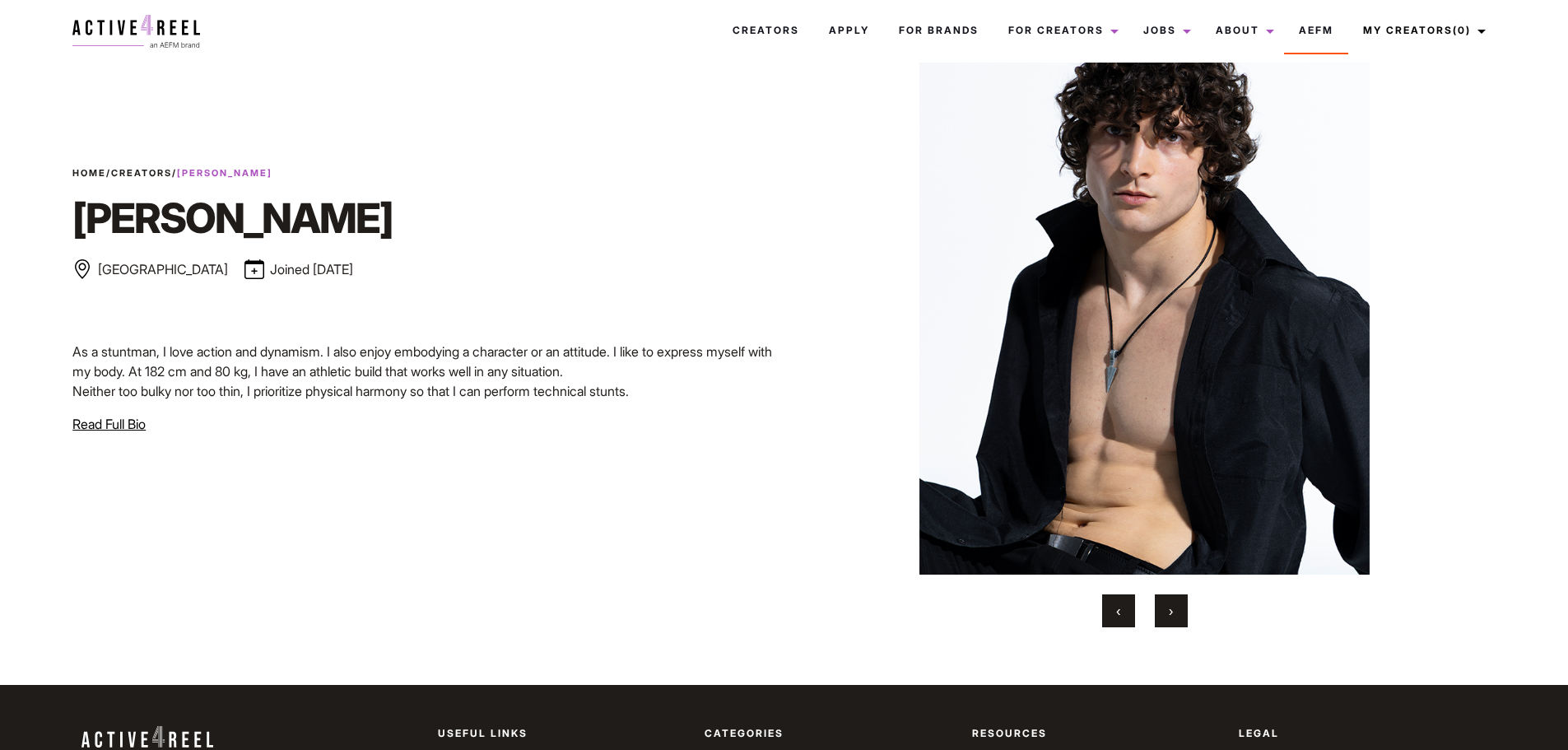
click at [1180, 623] on button "›" at bounding box center [1171, 610] width 33 height 33
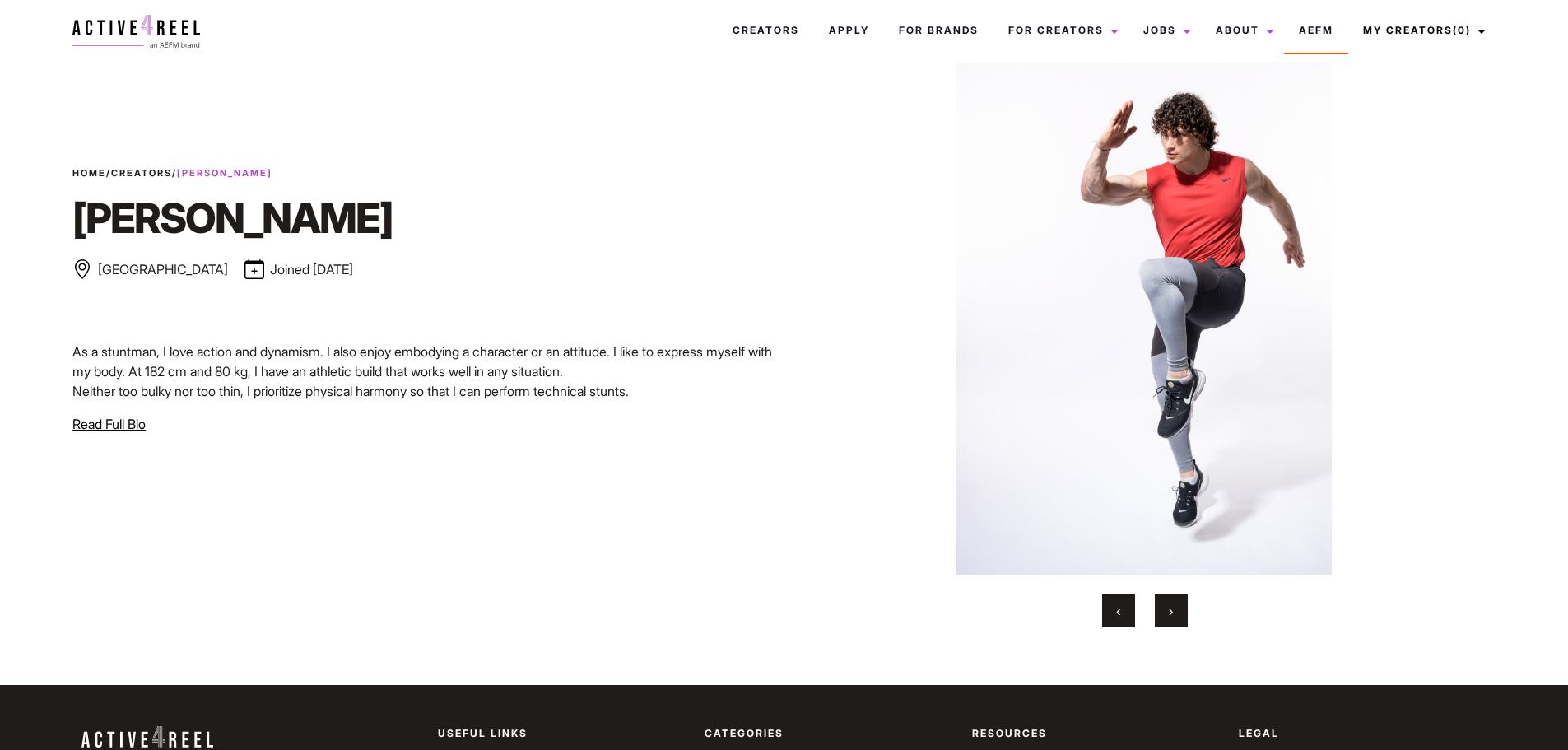
click at [1172, 602] on button "›" at bounding box center [1171, 610] width 33 height 33
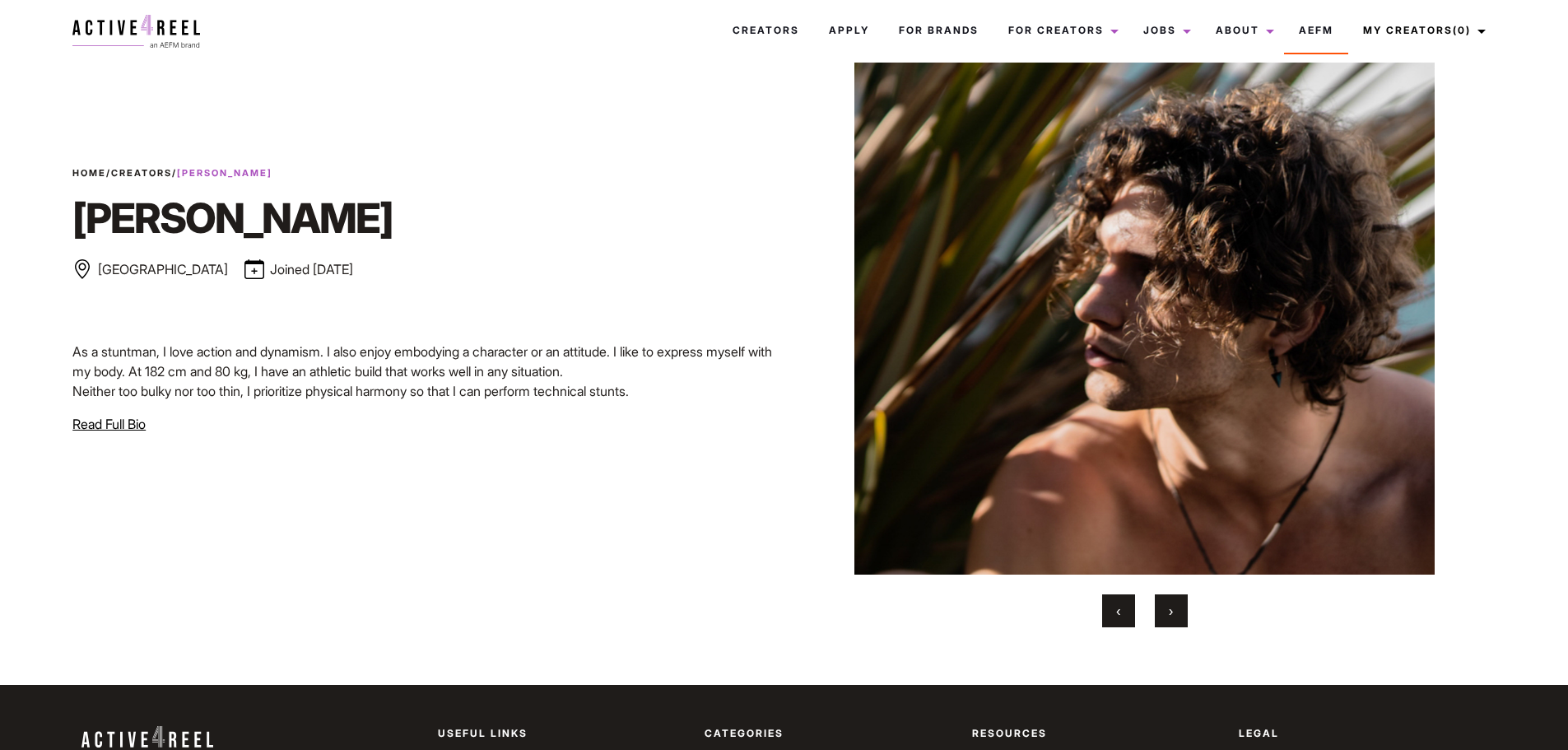
click at [1172, 602] on button "›" at bounding box center [1171, 610] width 33 height 33
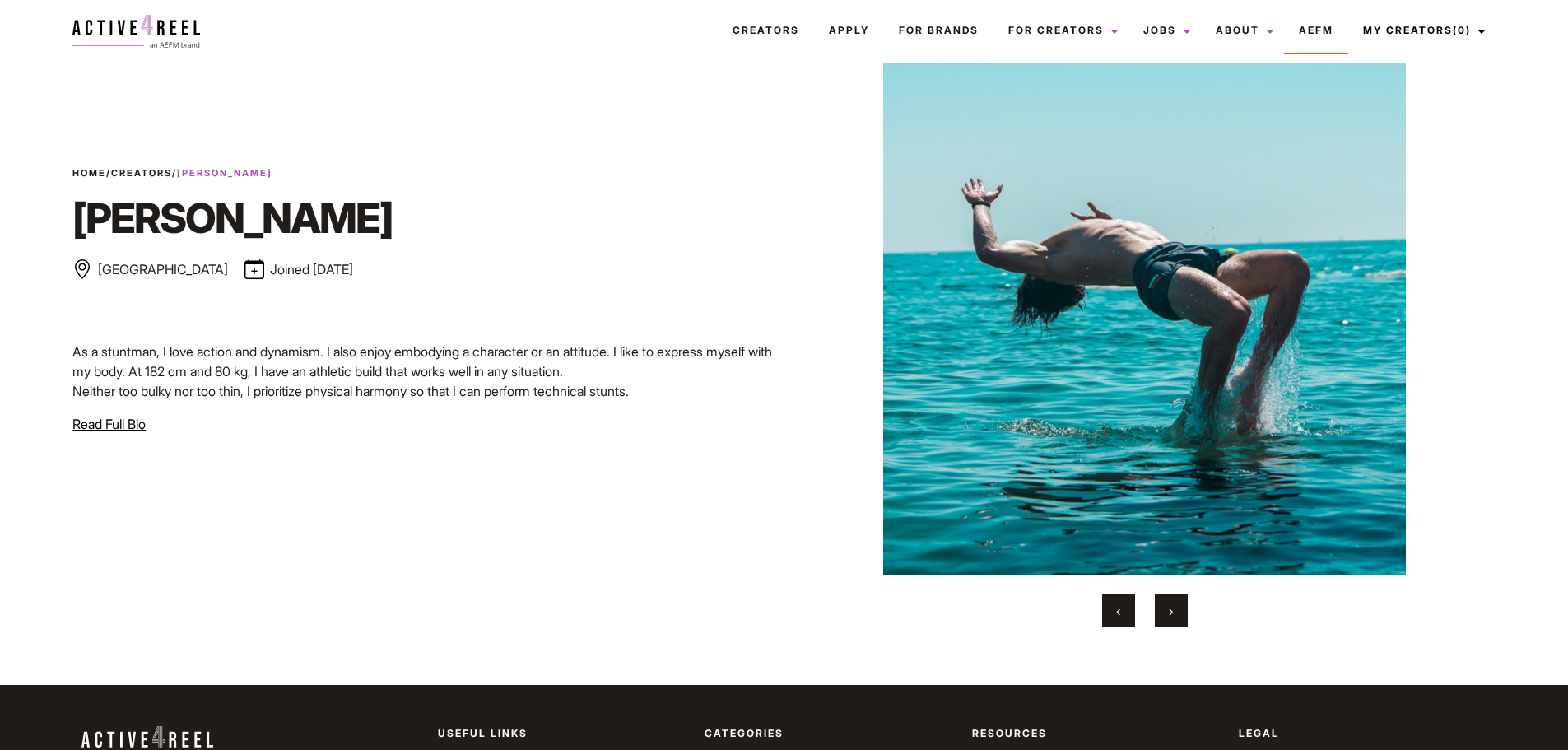
click at [1173, 603] on span "›" at bounding box center [1171, 610] width 4 height 16
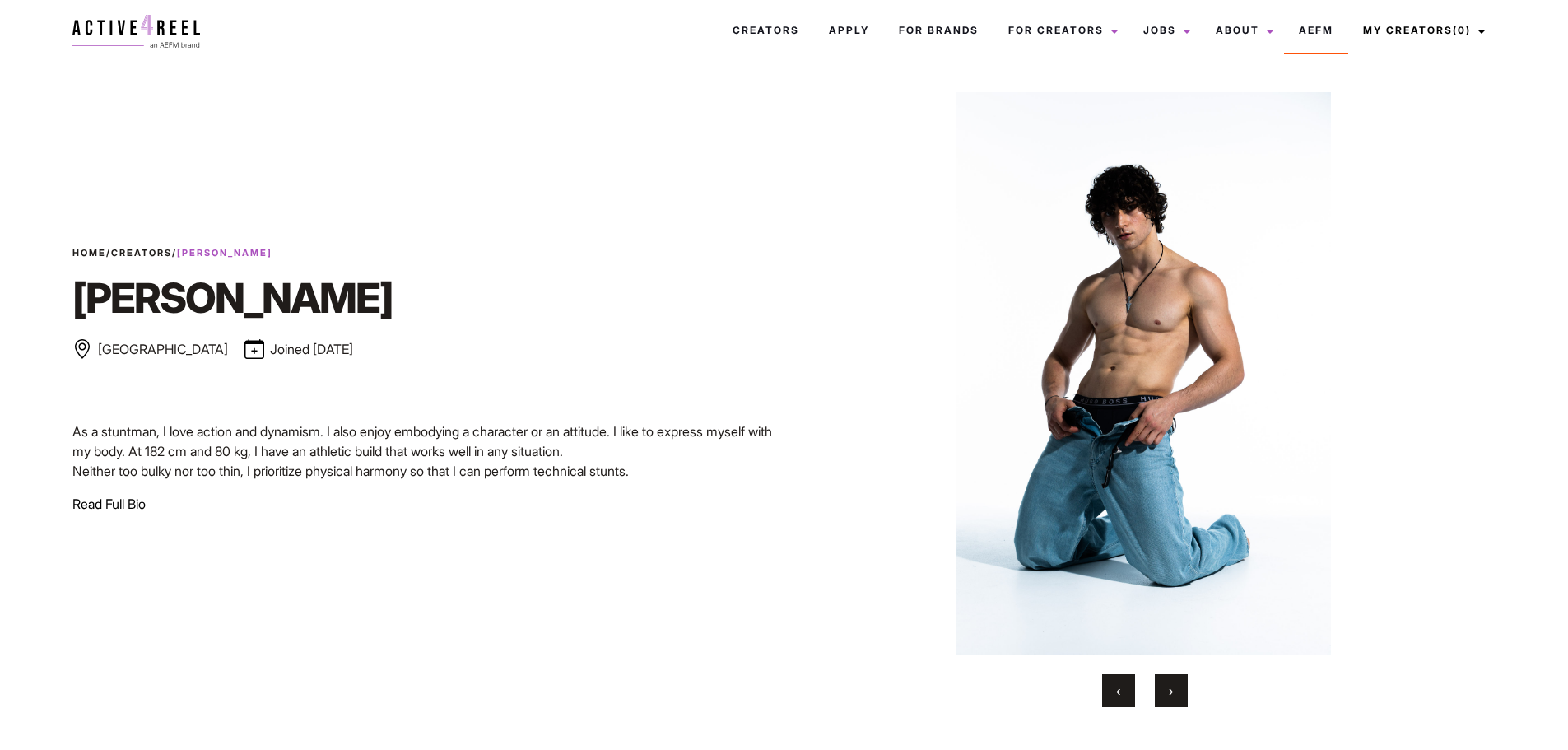
scroll to position [0, 0]
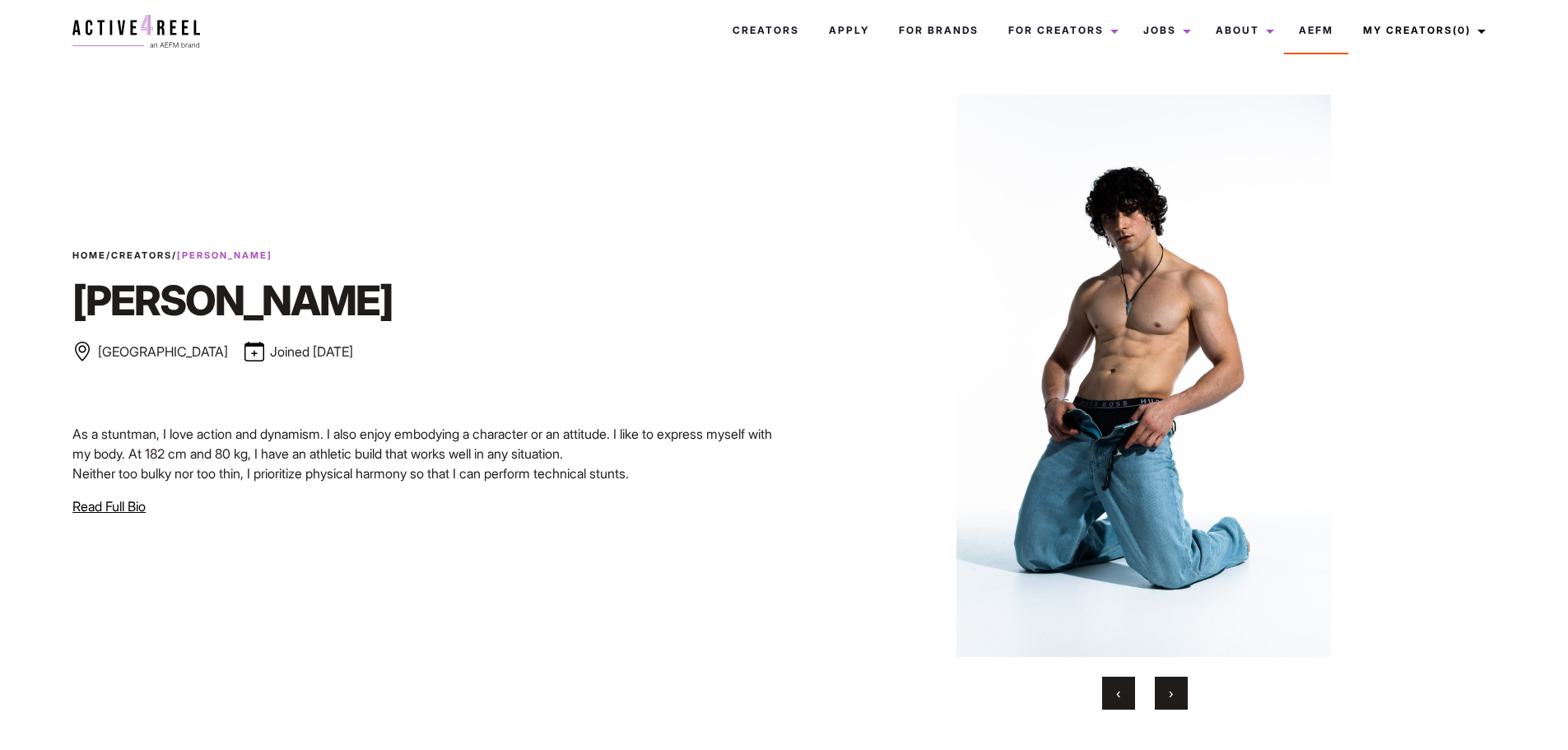
click at [1169, 694] on span "›" at bounding box center [1171, 693] width 4 height 16
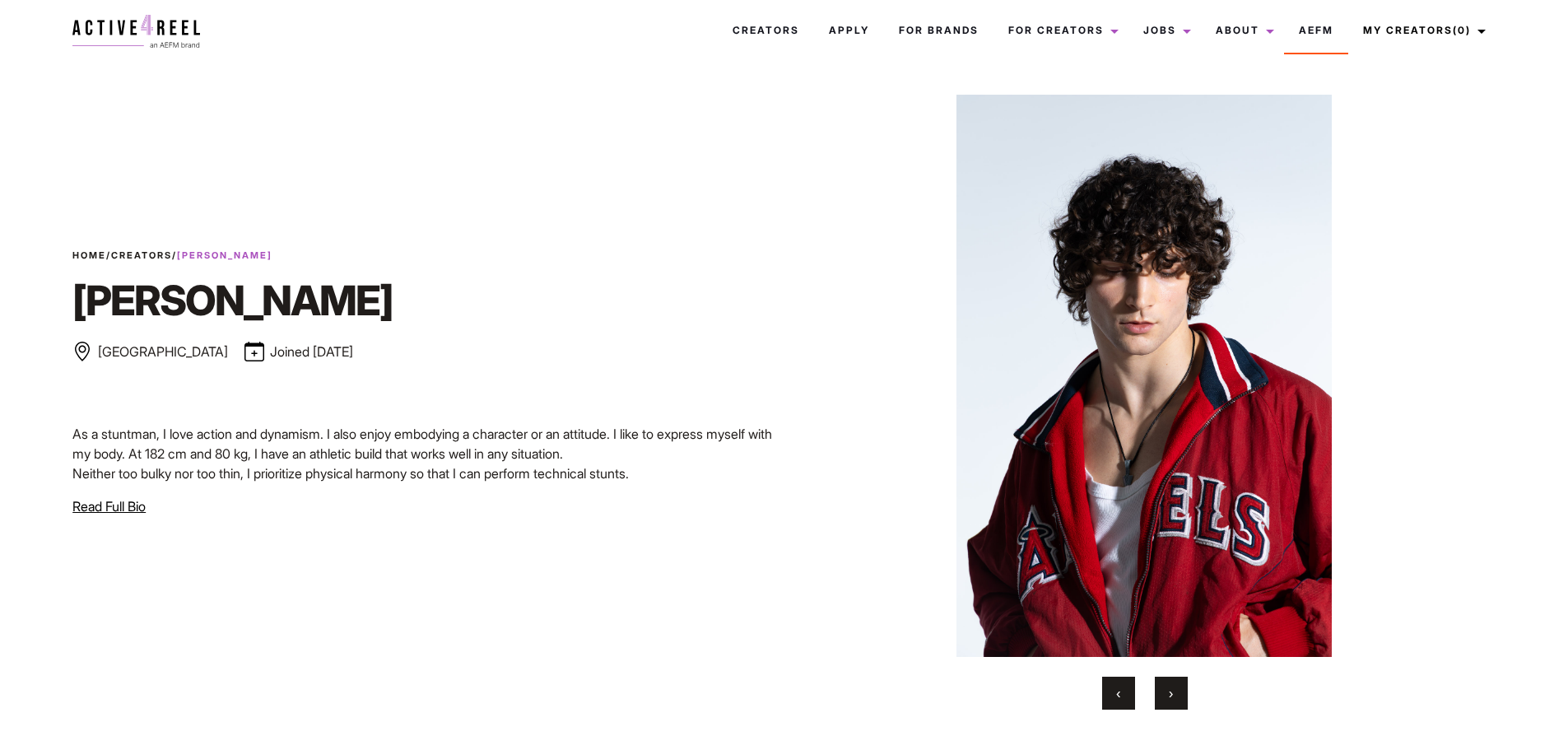
click at [1169, 693] on span "›" at bounding box center [1171, 693] width 4 height 16
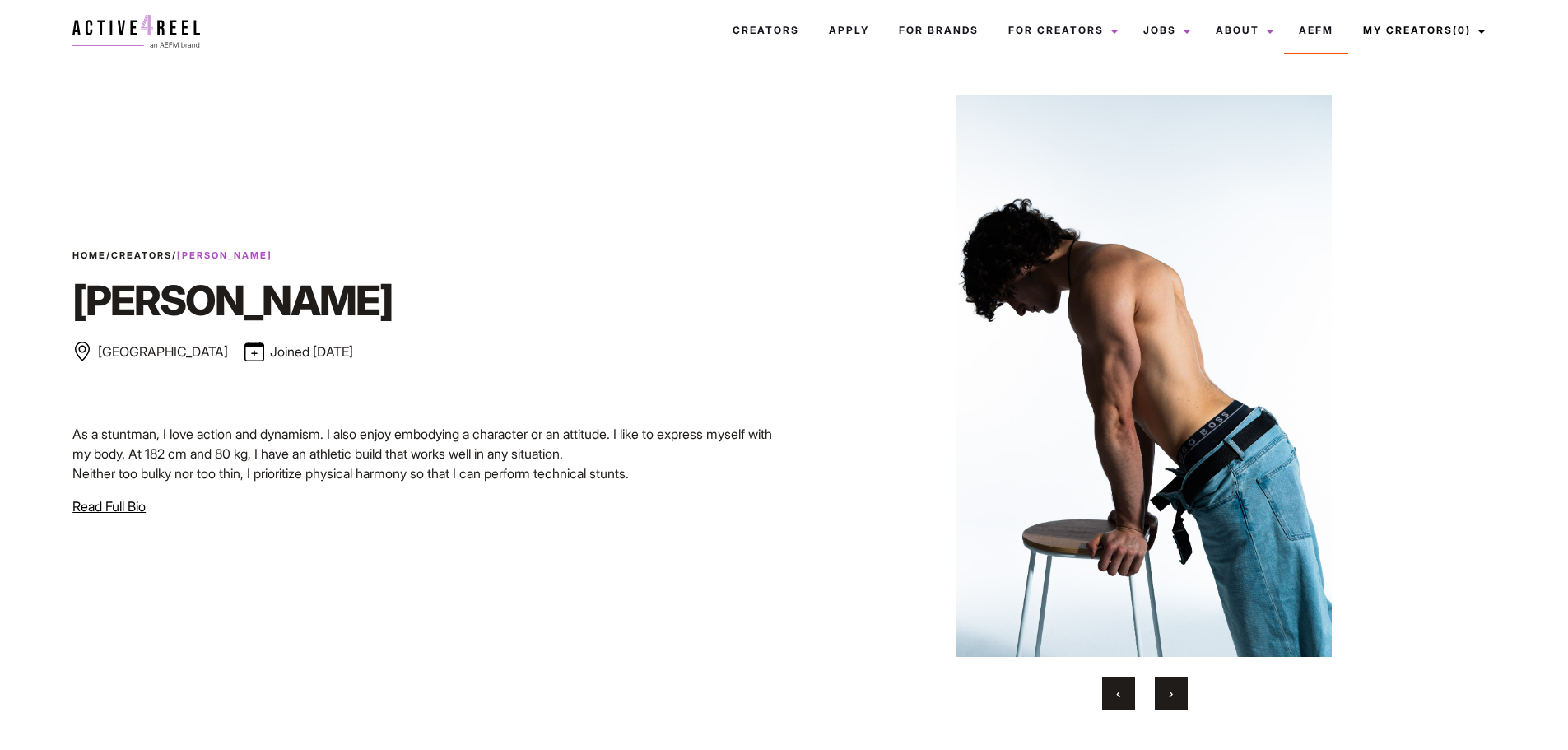
click at [1169, 693] on span "›" at bounding box center [1171, 693] width 4 height 16
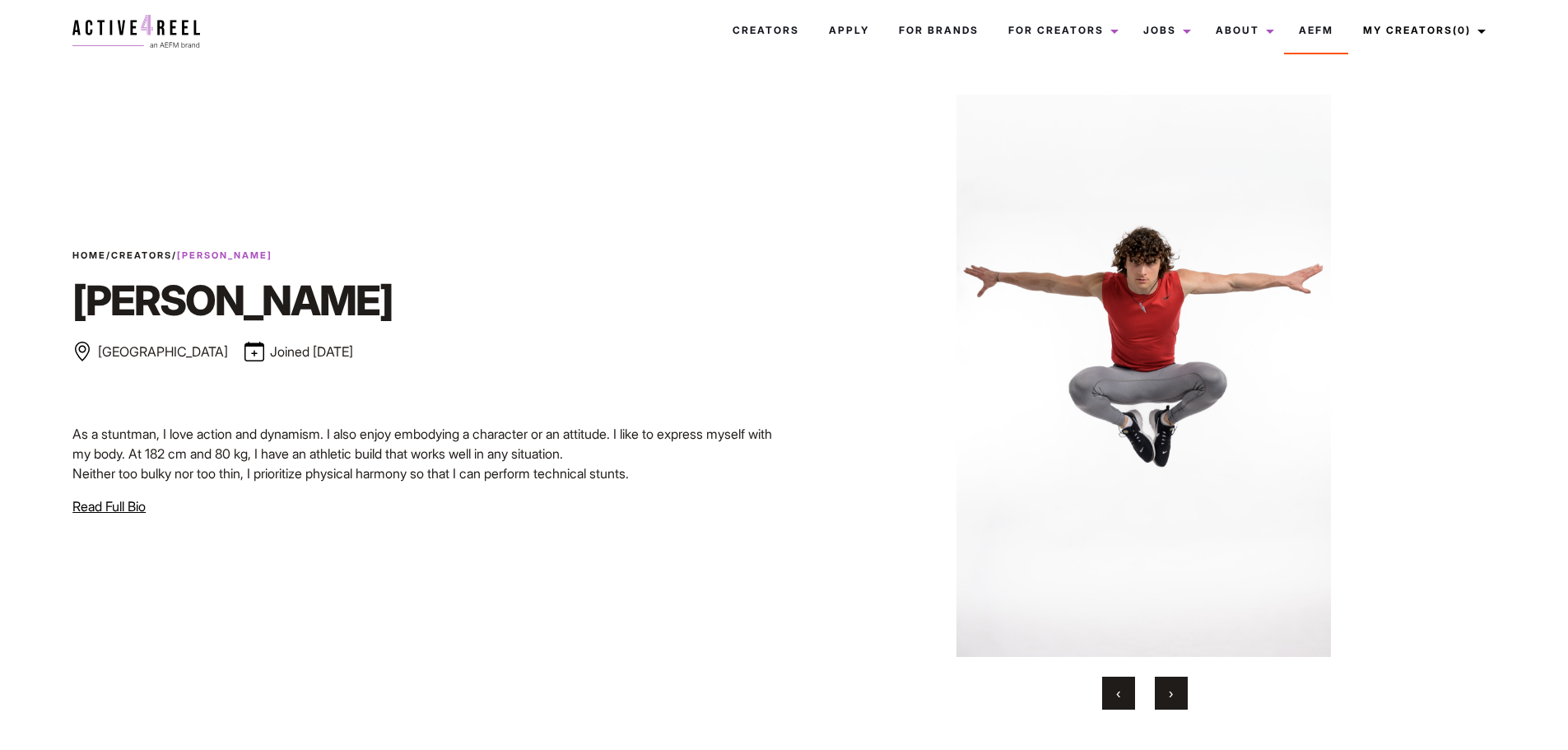
click at [1174, 682] on button "›" at bounding box center [1171, 693] width 33 height 33
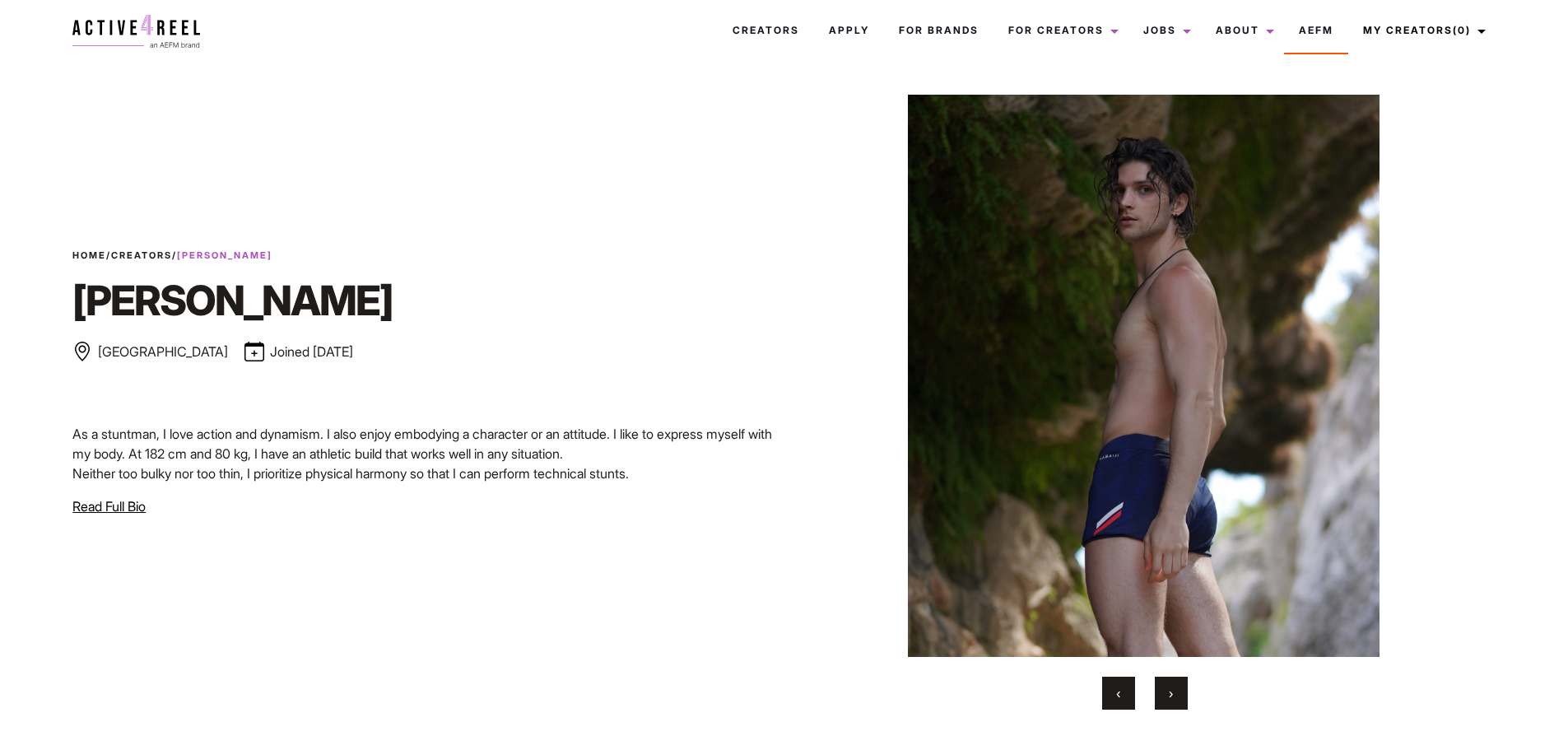
click at [1172, 689] on span "›" at bounding box center [1171, 693] width 4 height 16
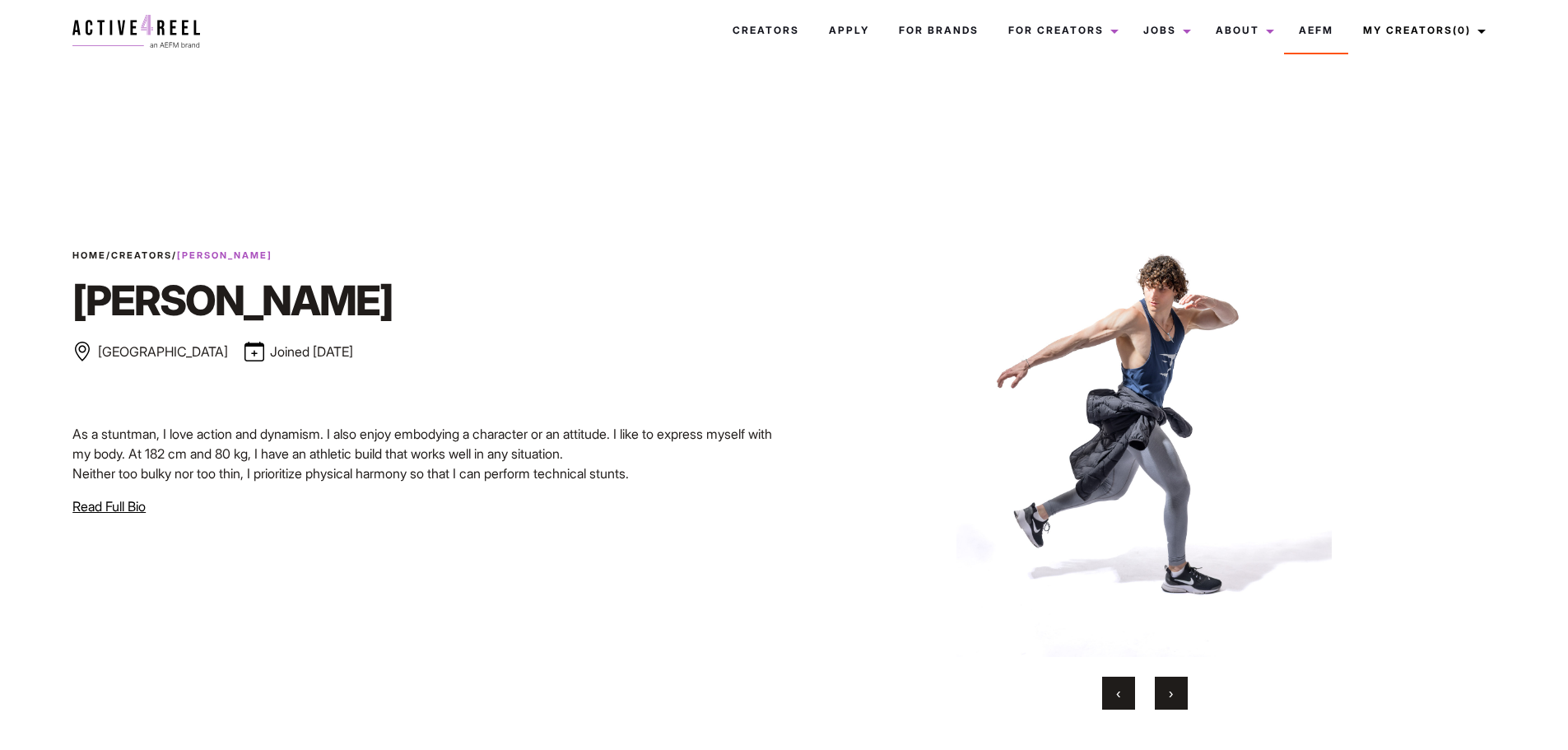
click at [1174, 689] on button "›" at bounding box center [1171, 693] width 33 height 33
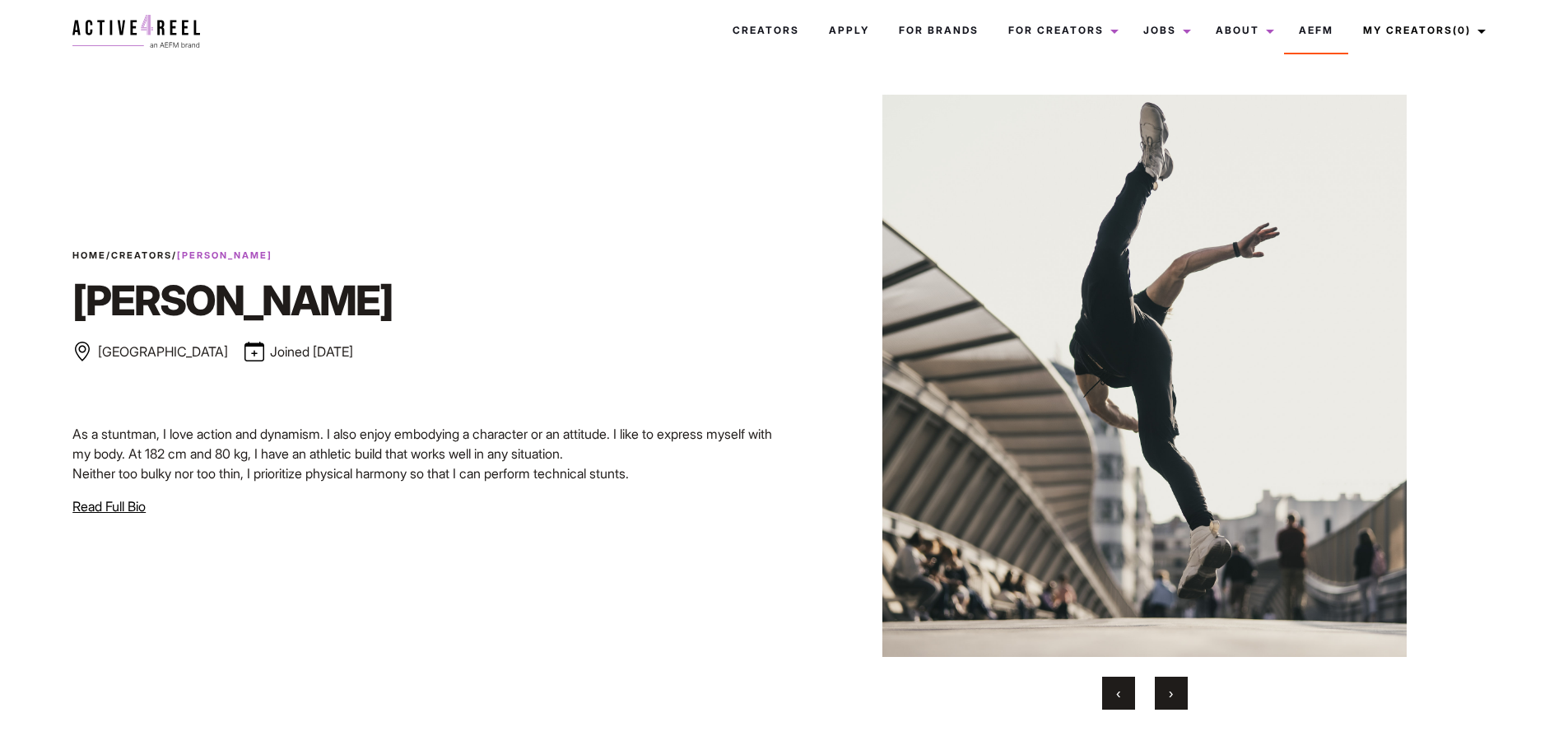
click at [1116, 679] on button "‹" at bounding box center [1118, 693] width 33 height 33
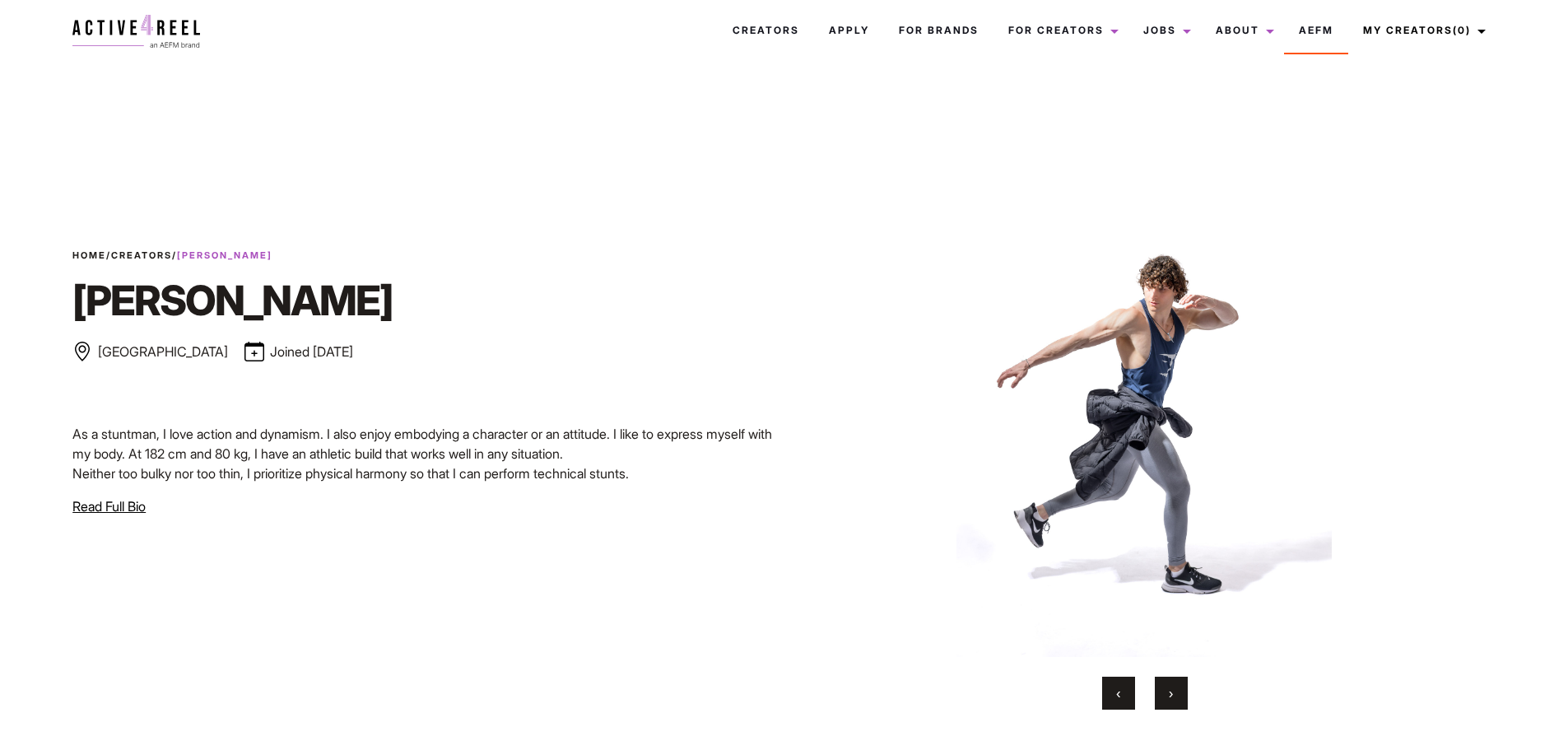
click at [1184, 693] on button "›" at bounding box center [1171, 693] width 33 height 33
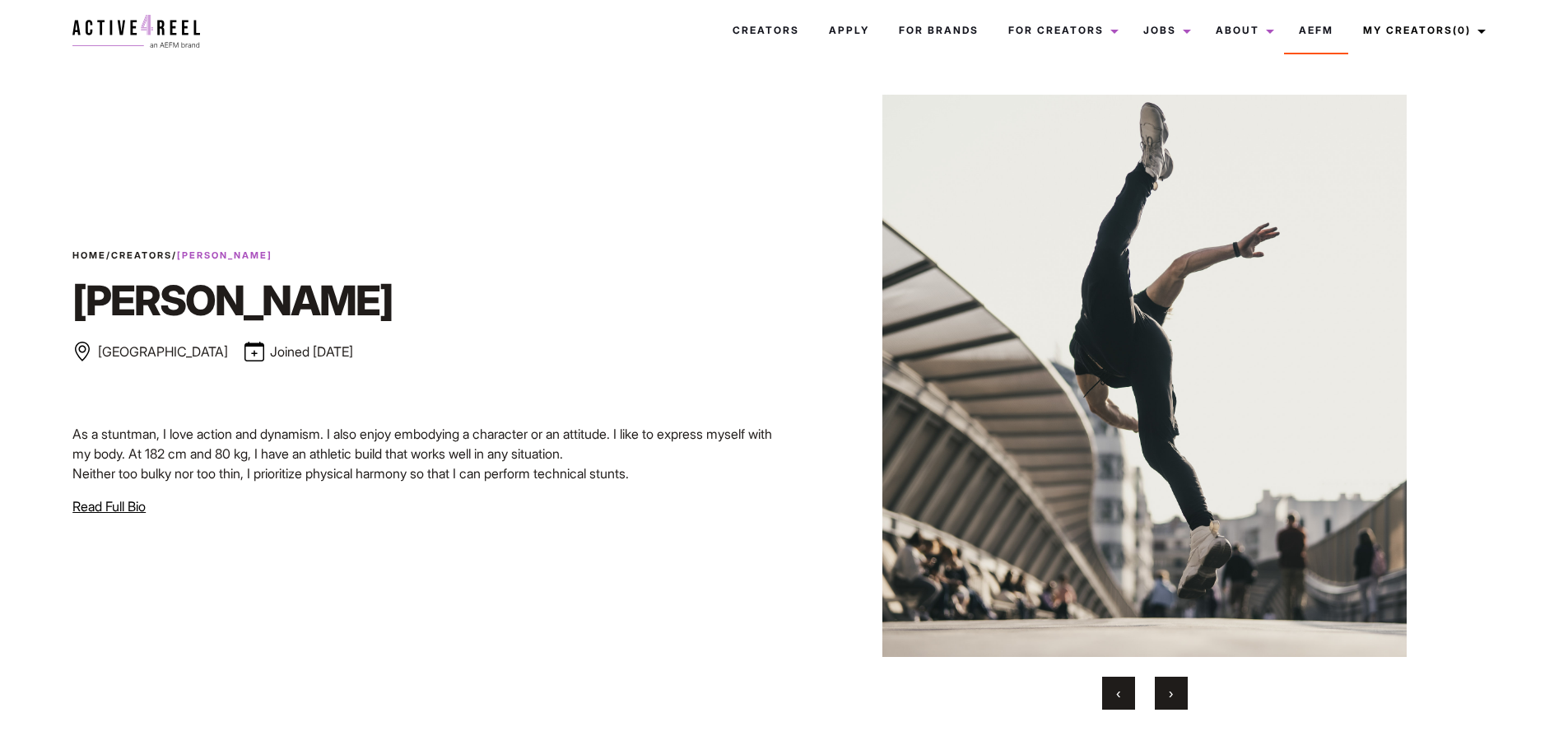
click at [1162, 694] on button "›" at bounding box center [1171, 693] width 33 height 33
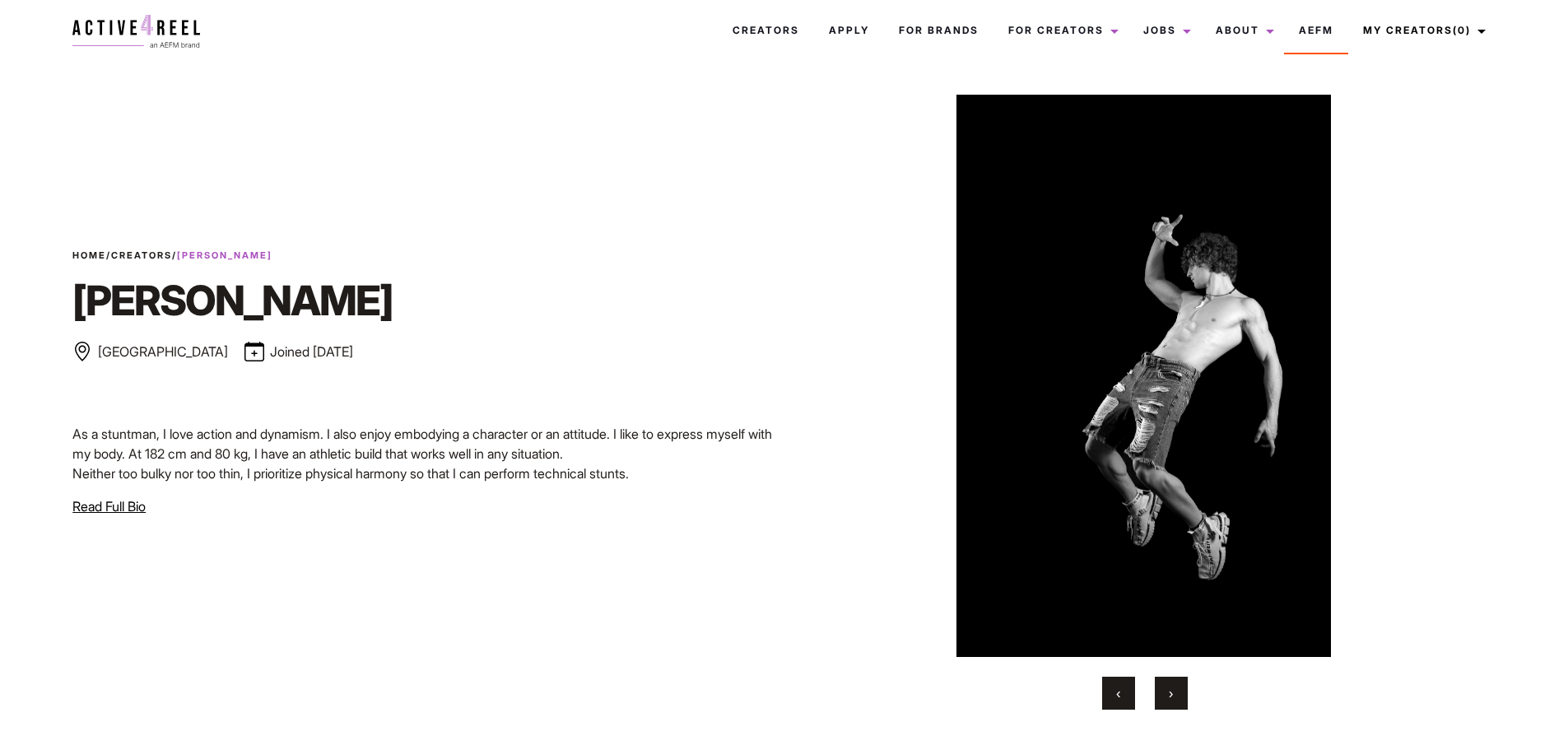
click at [1162, 694] on button "›" at bounding box center [1171, 693] width 33 height 33
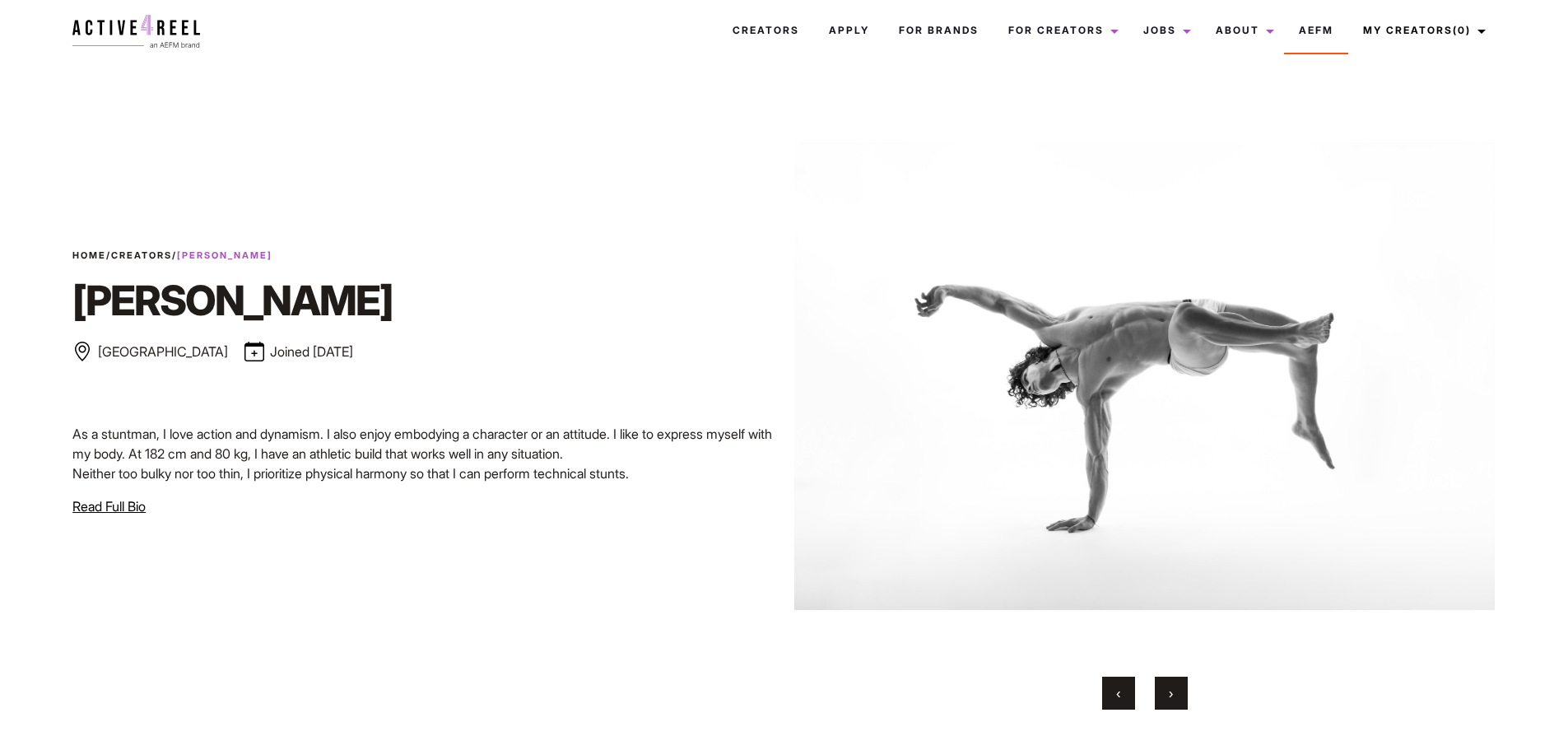
click at [1162, 694] on button "›" at bounding box center [1171, 693] width 33 height 33
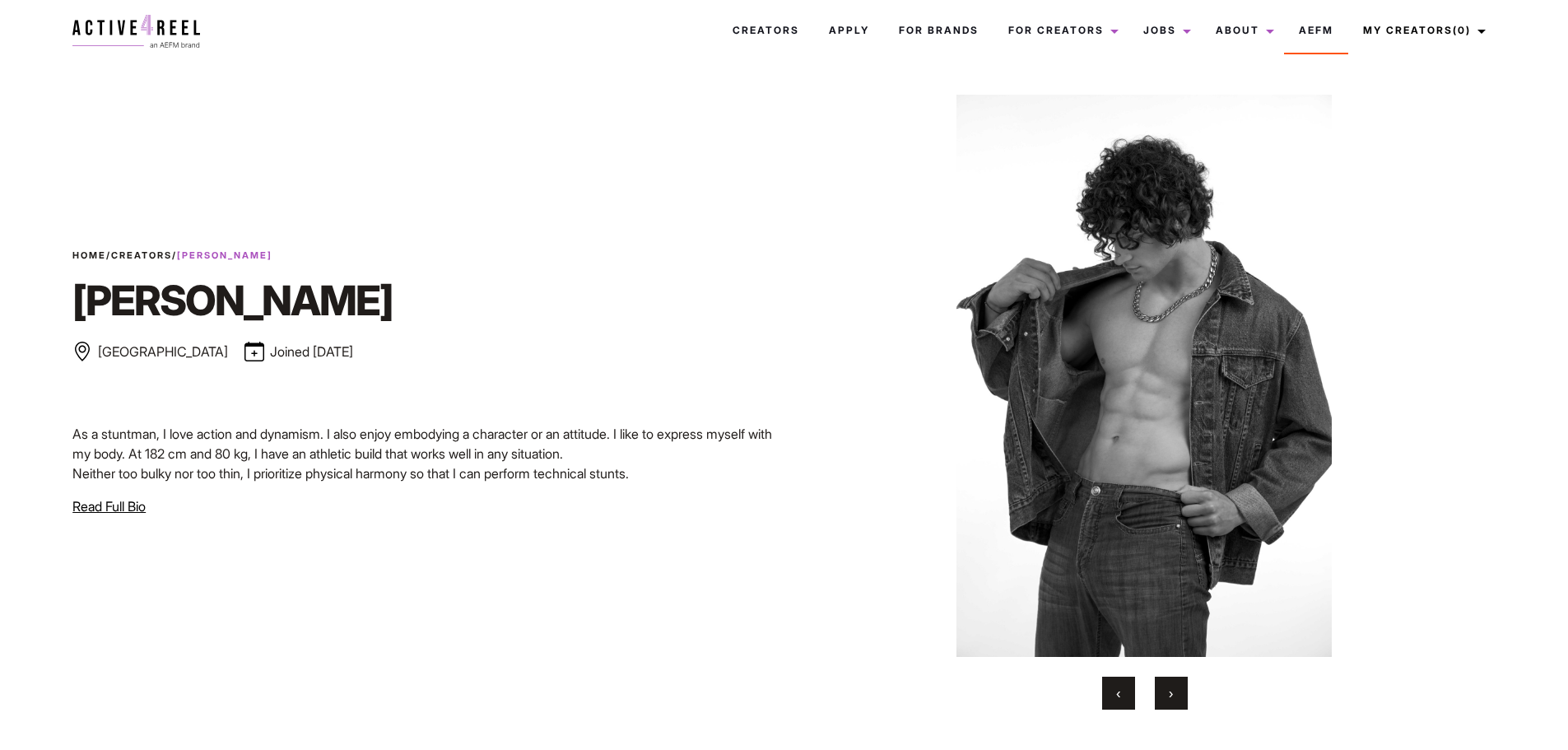
click at [1162, 694] on button "›" at bounding box center [1171, 693] width 33 height 33
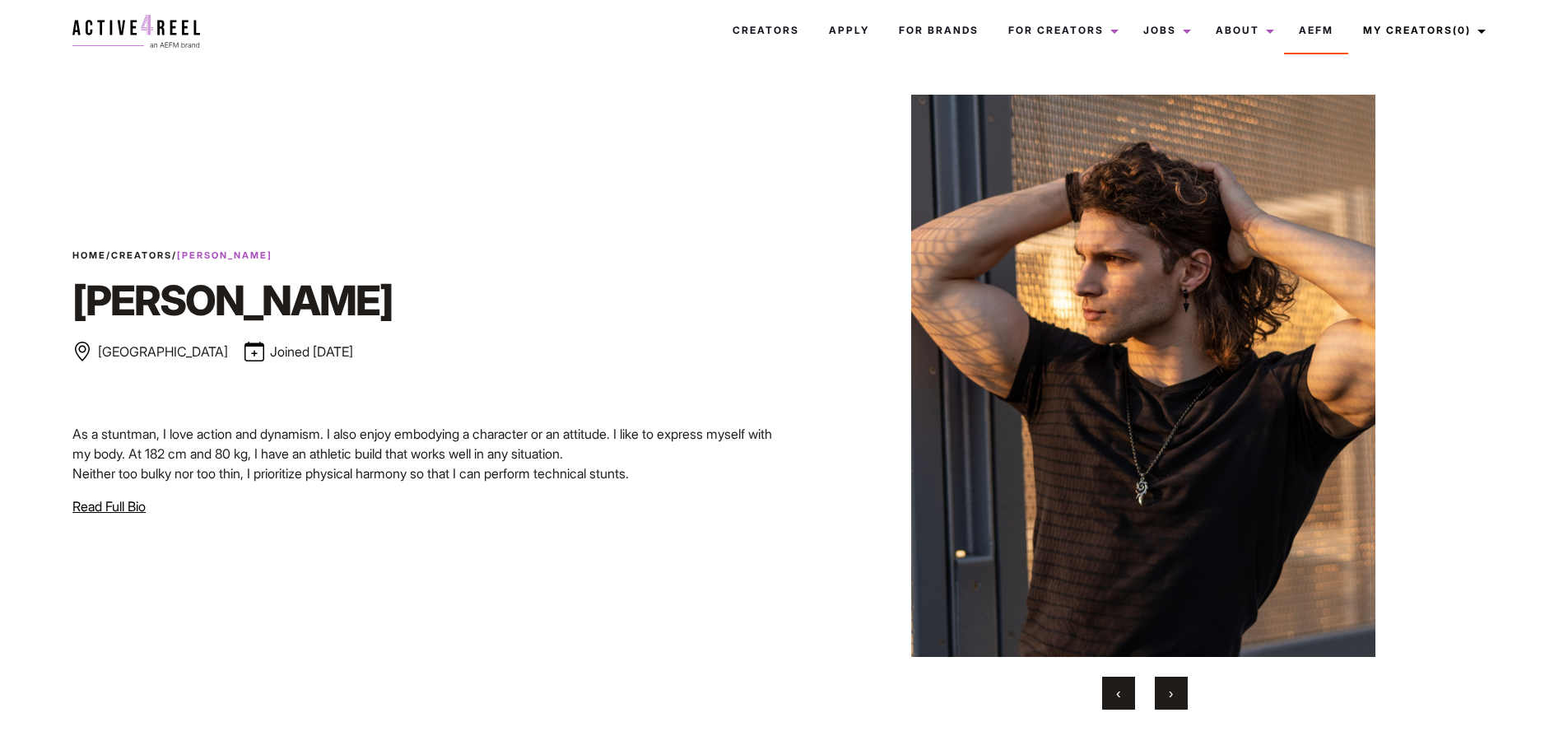
click at [1162, 694] on button "›" at bounding box center [1171, 693] width 33 height 33
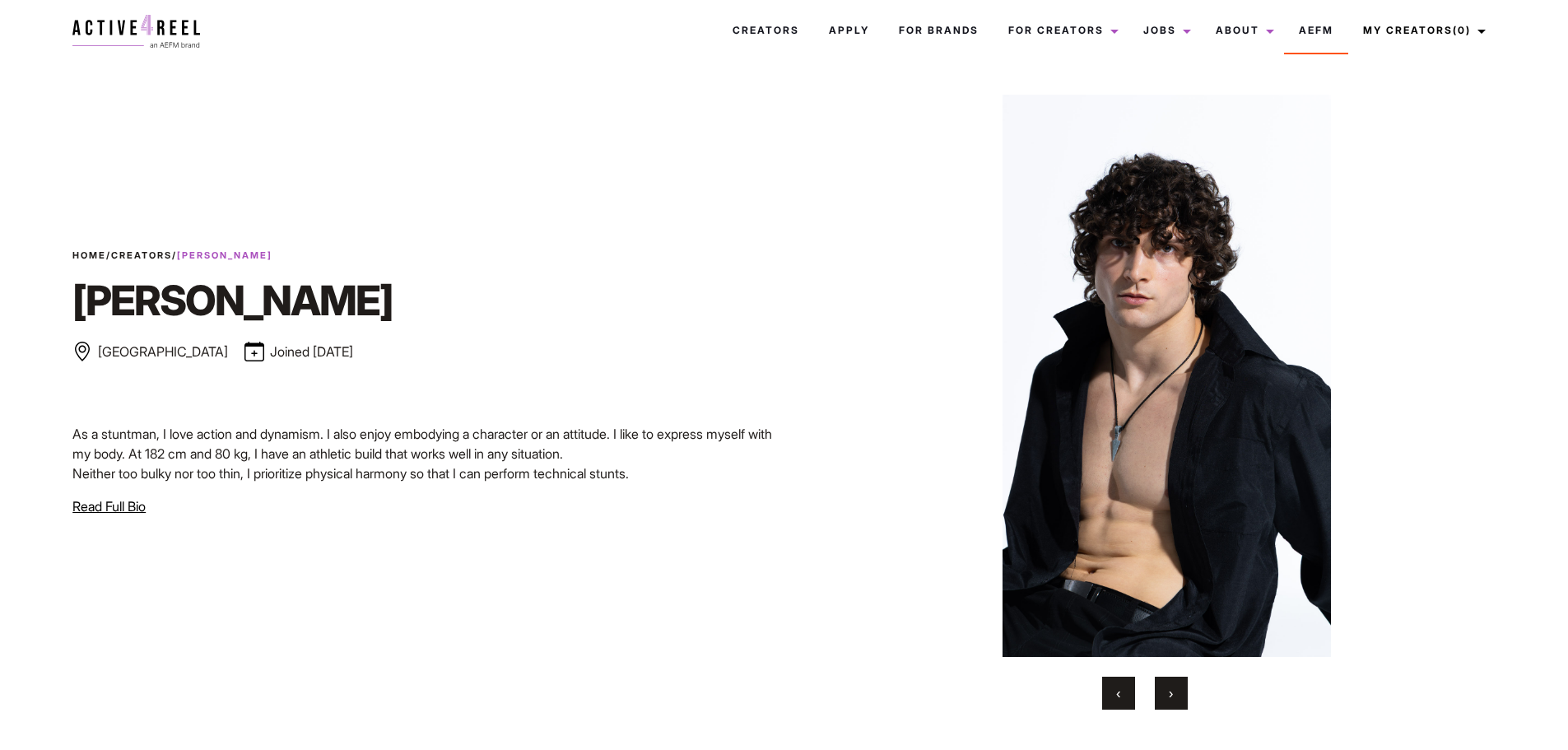
click at [1162, 694] on button "›" at bounding box center [1171, 693] width 33 height 33
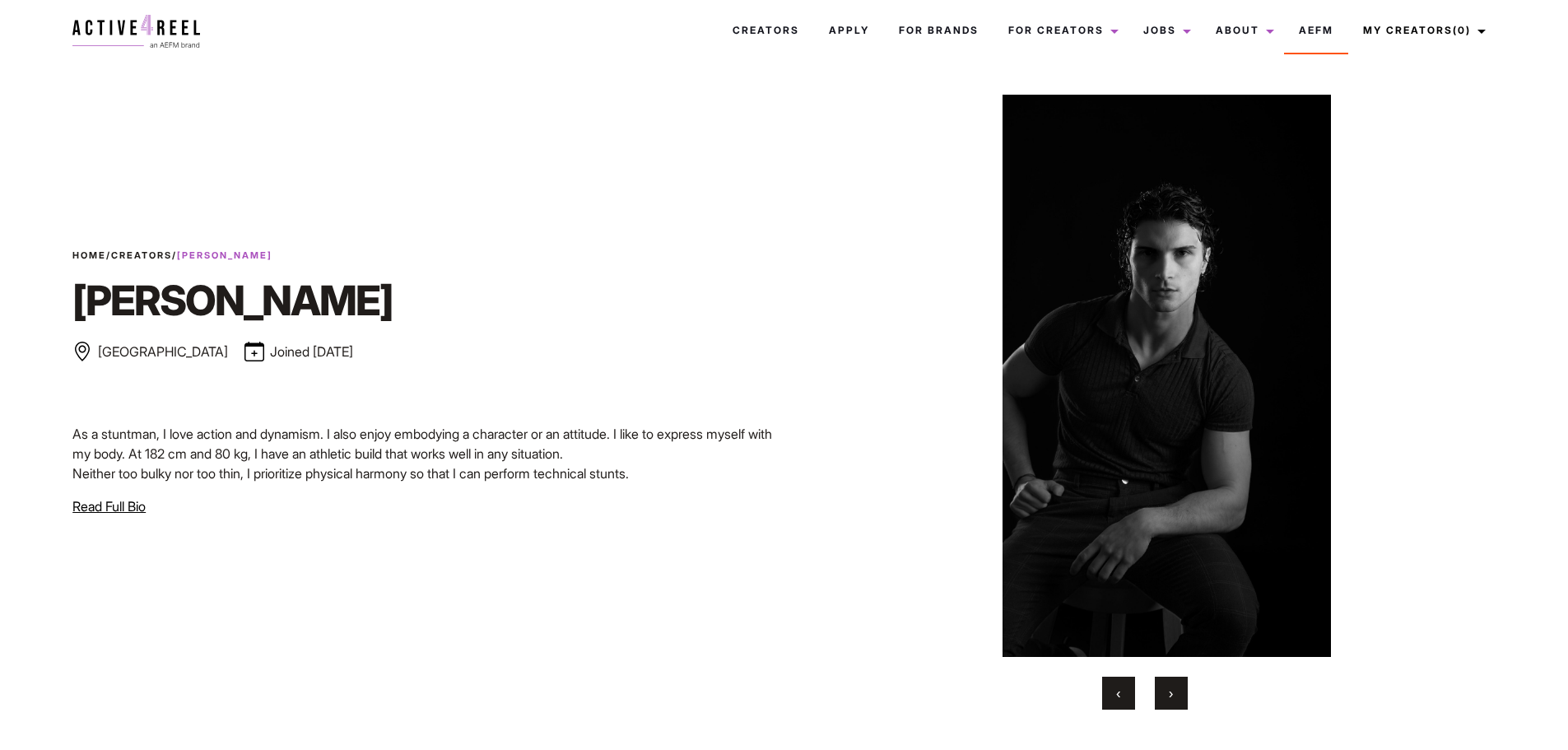
click at [1162, 694] on button "›" at bounding box center [1171, 693] width 33 height 33
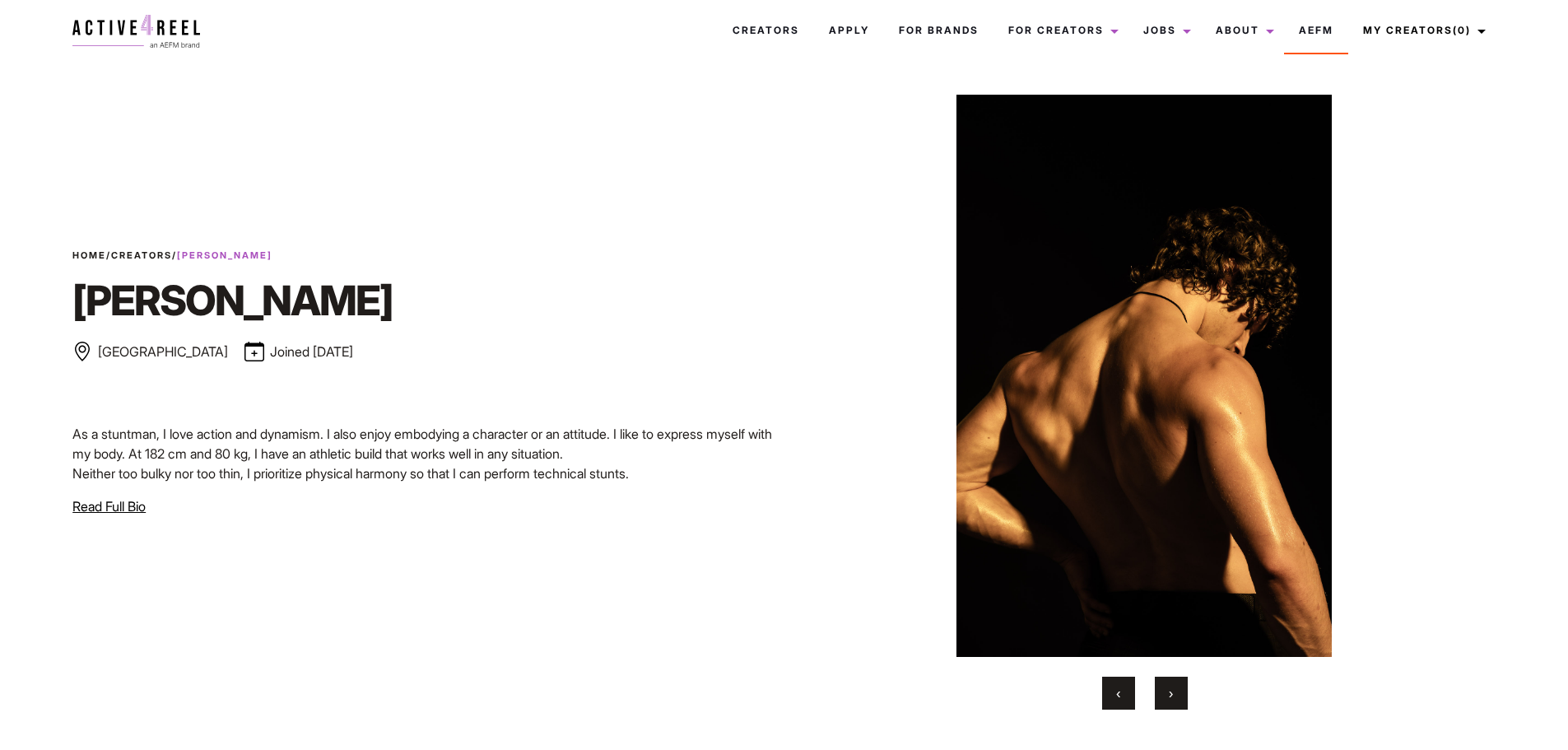
click at [1162, 694] on button "›" at bounding box center [1171, 693] width 33 height 33
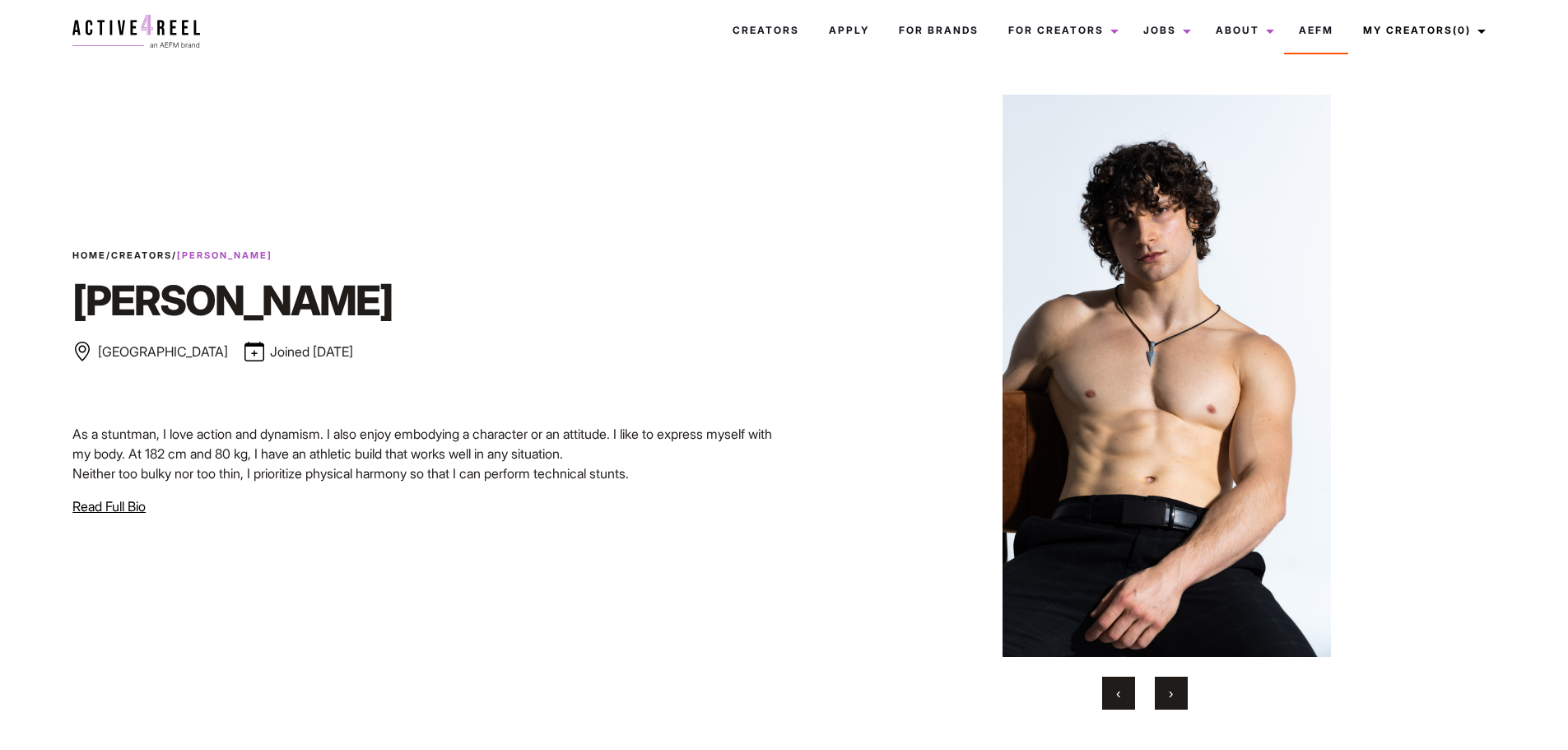
click at [1162, 694] on button "›" at bounding box center [1171, 693] width 33 height 33
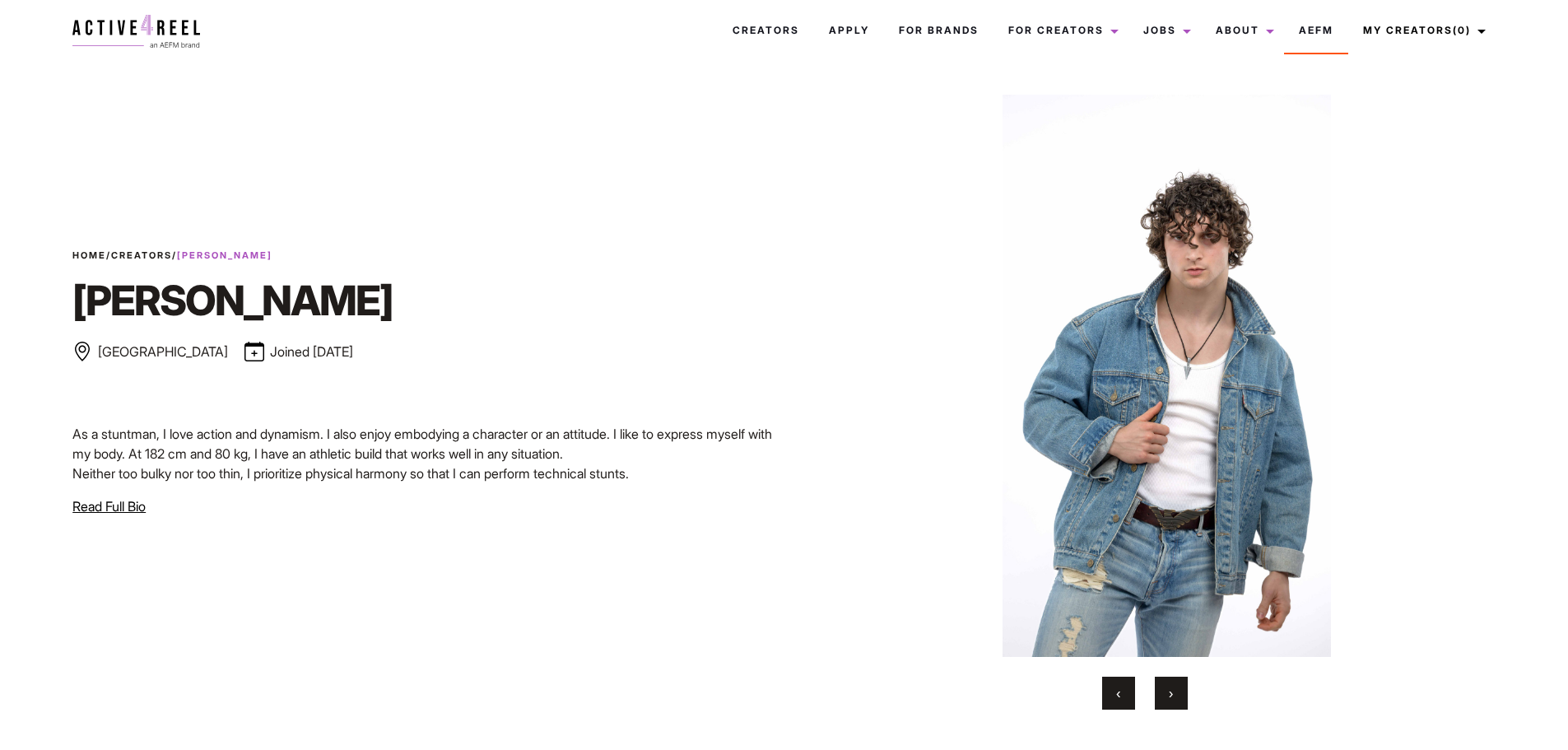
click at [1162, 694] on button "›" at bounding box center [1171, 693] width 33 height 33
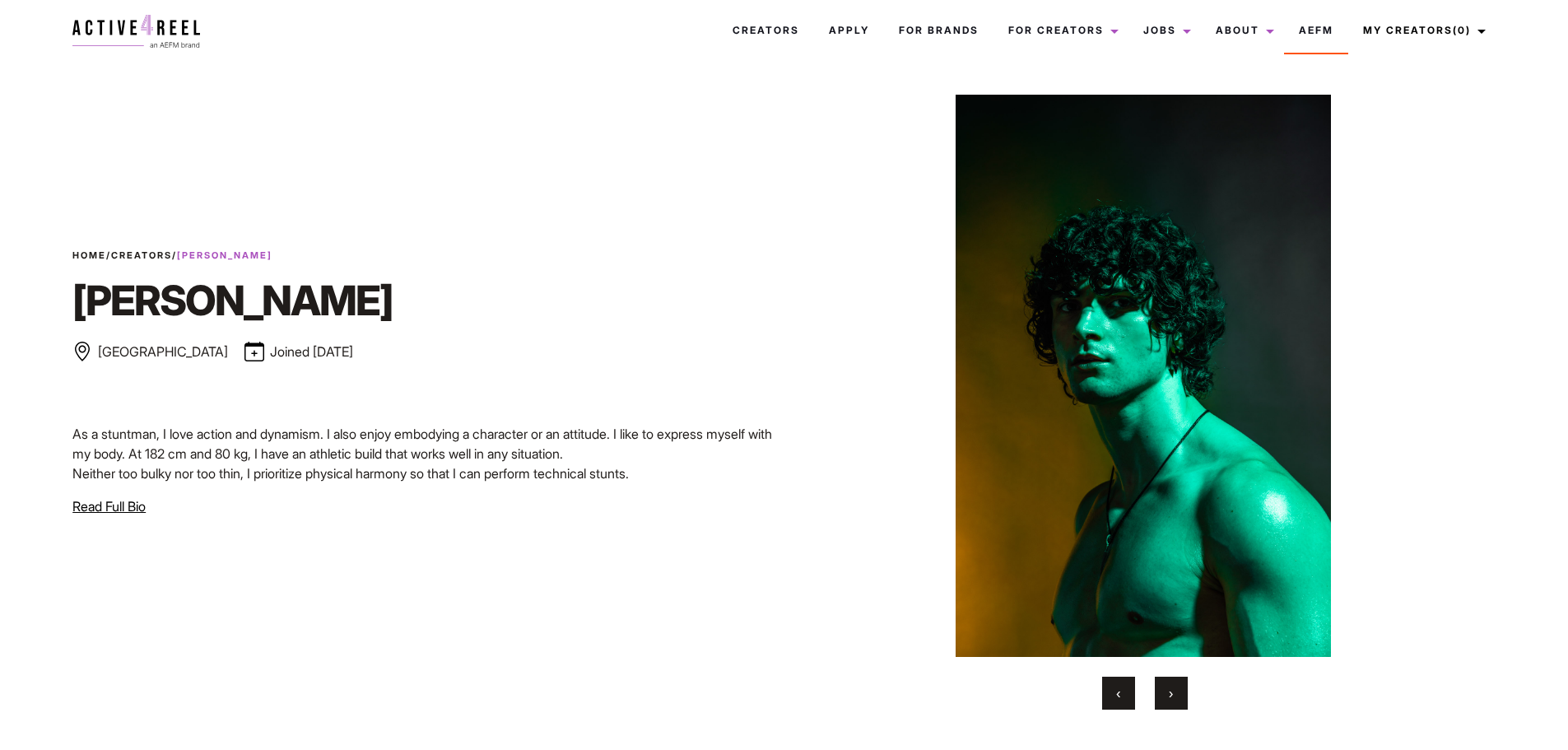
click at [1162, 694] on button "›" at bounding box center [1171, 693] width 33 height 33
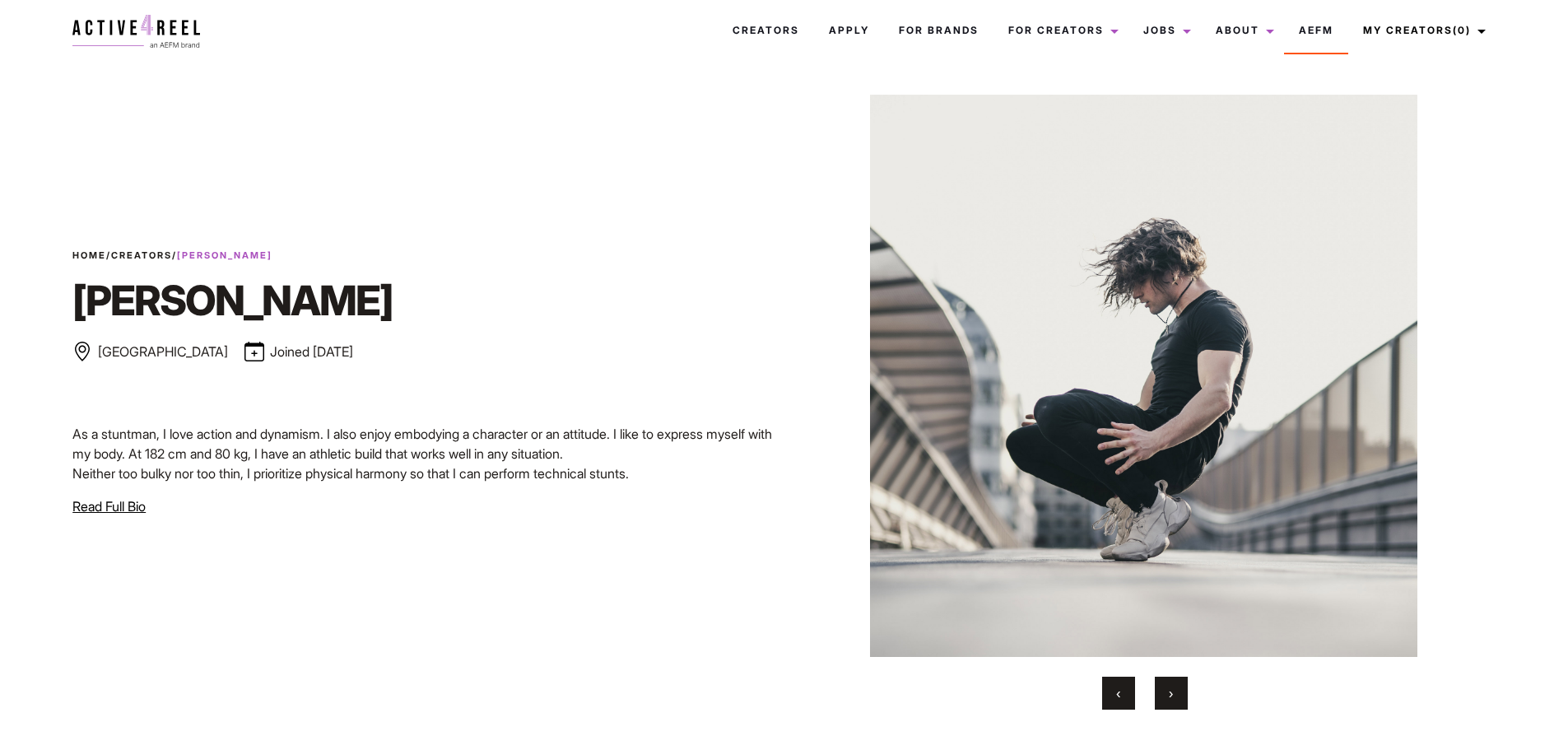
click at [1162, 694] on button "›" at bounding box center [1171, 693] width 33 height 33
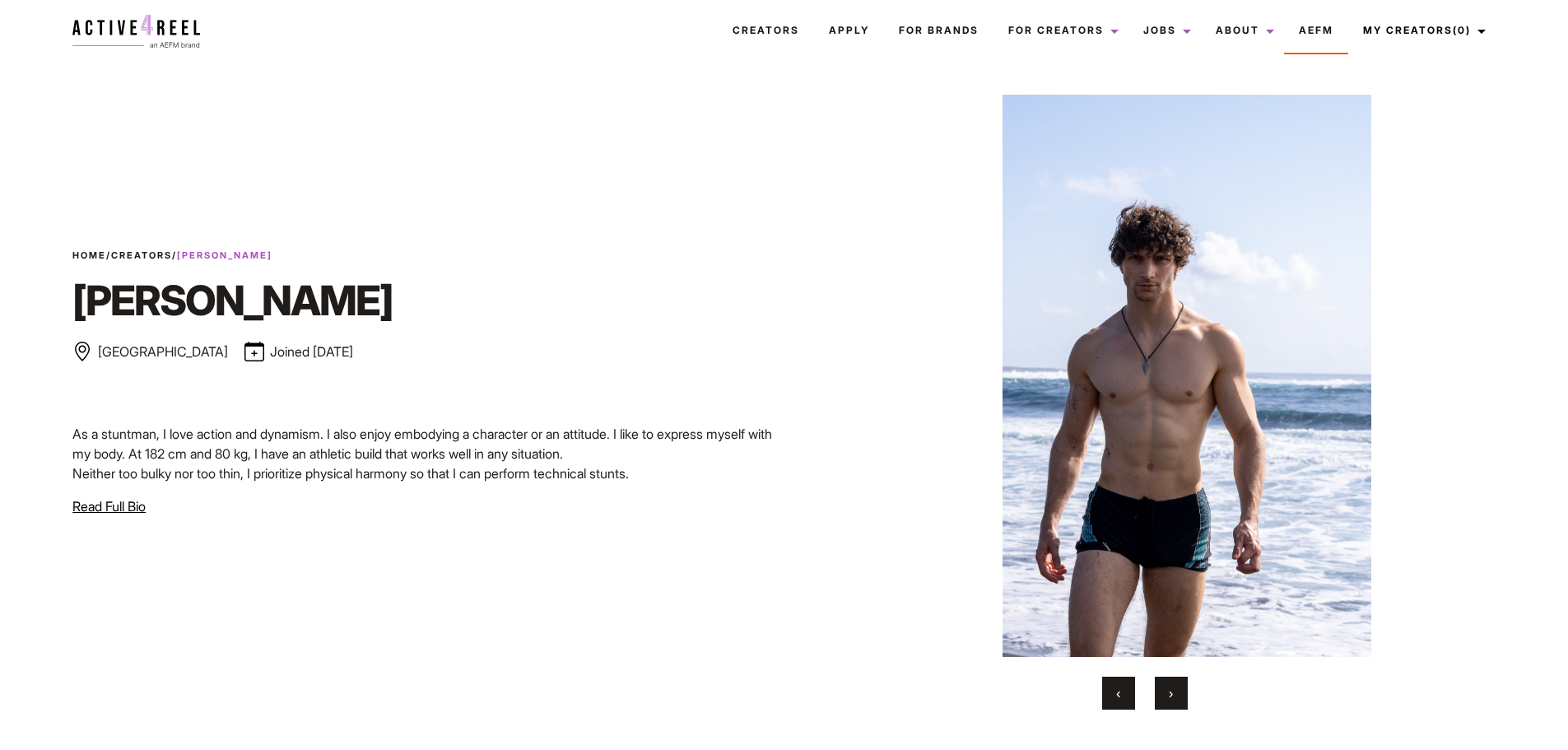
click at [1126, 703] on button "‹" at bounding box center [1118, 693] width 33 height 33
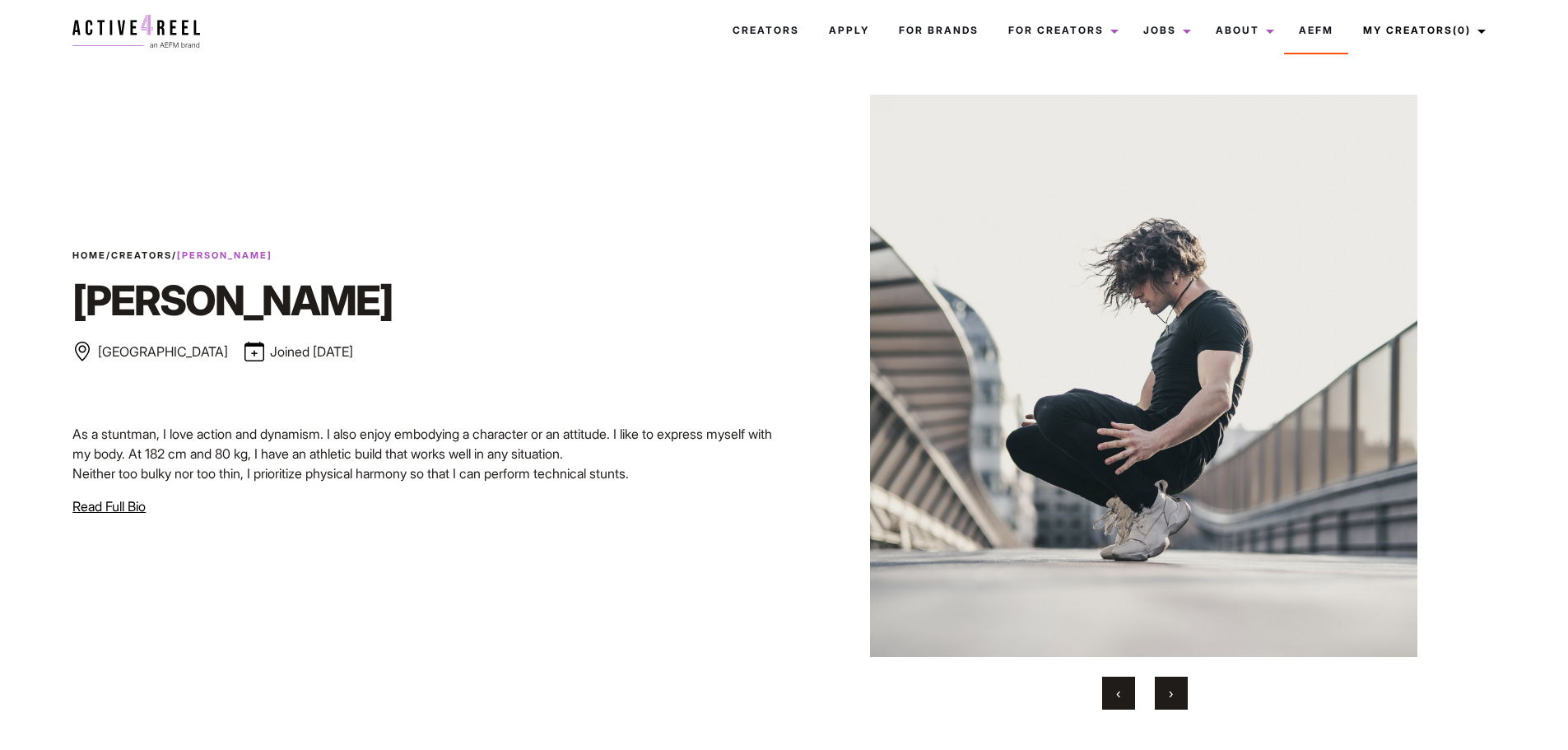
click at [1173, 693] on button "›" at bounding box center [1171, 693] width 33 height 33
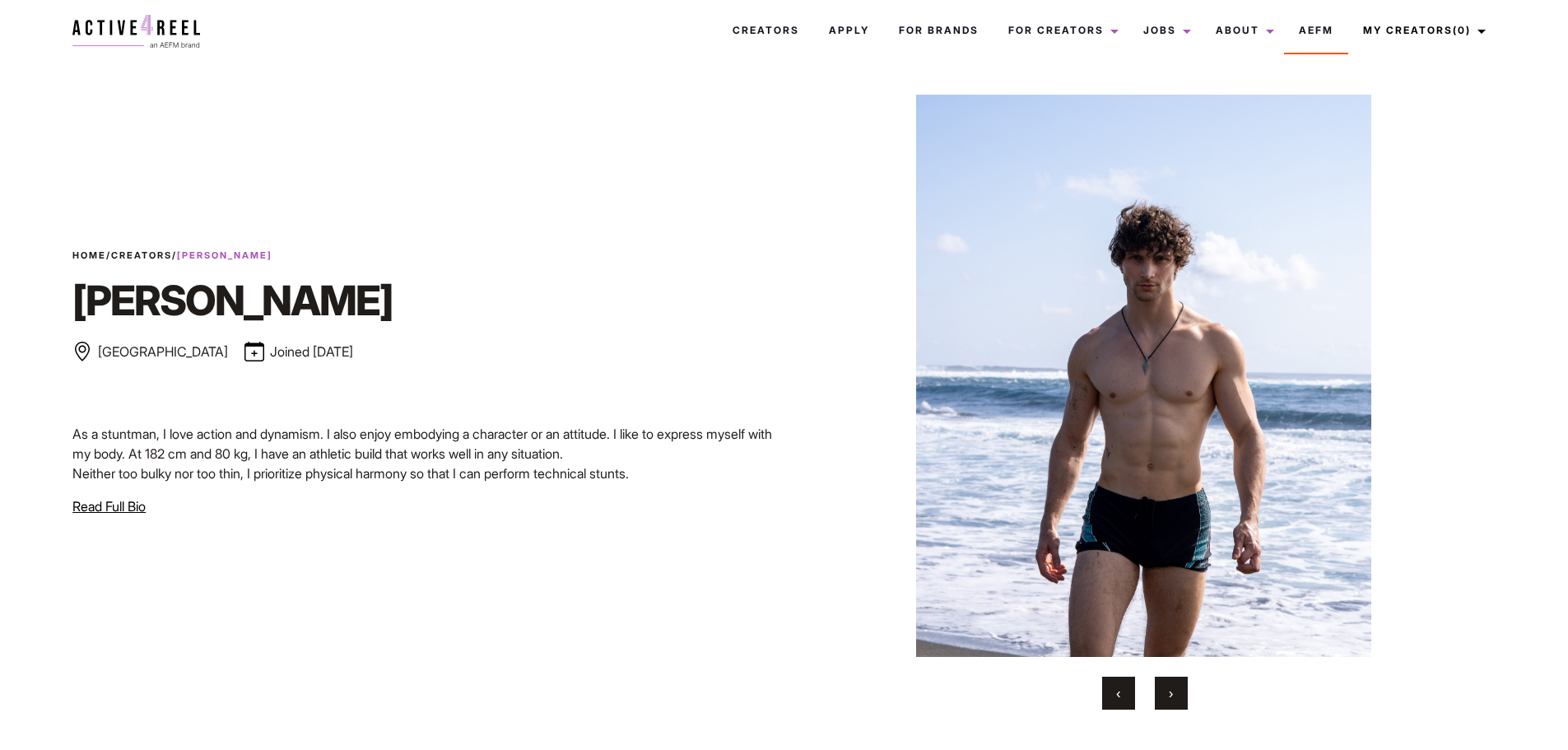
click at [1173, 693] on span "›" at bounding box center [1171, 693] width 4 height 16
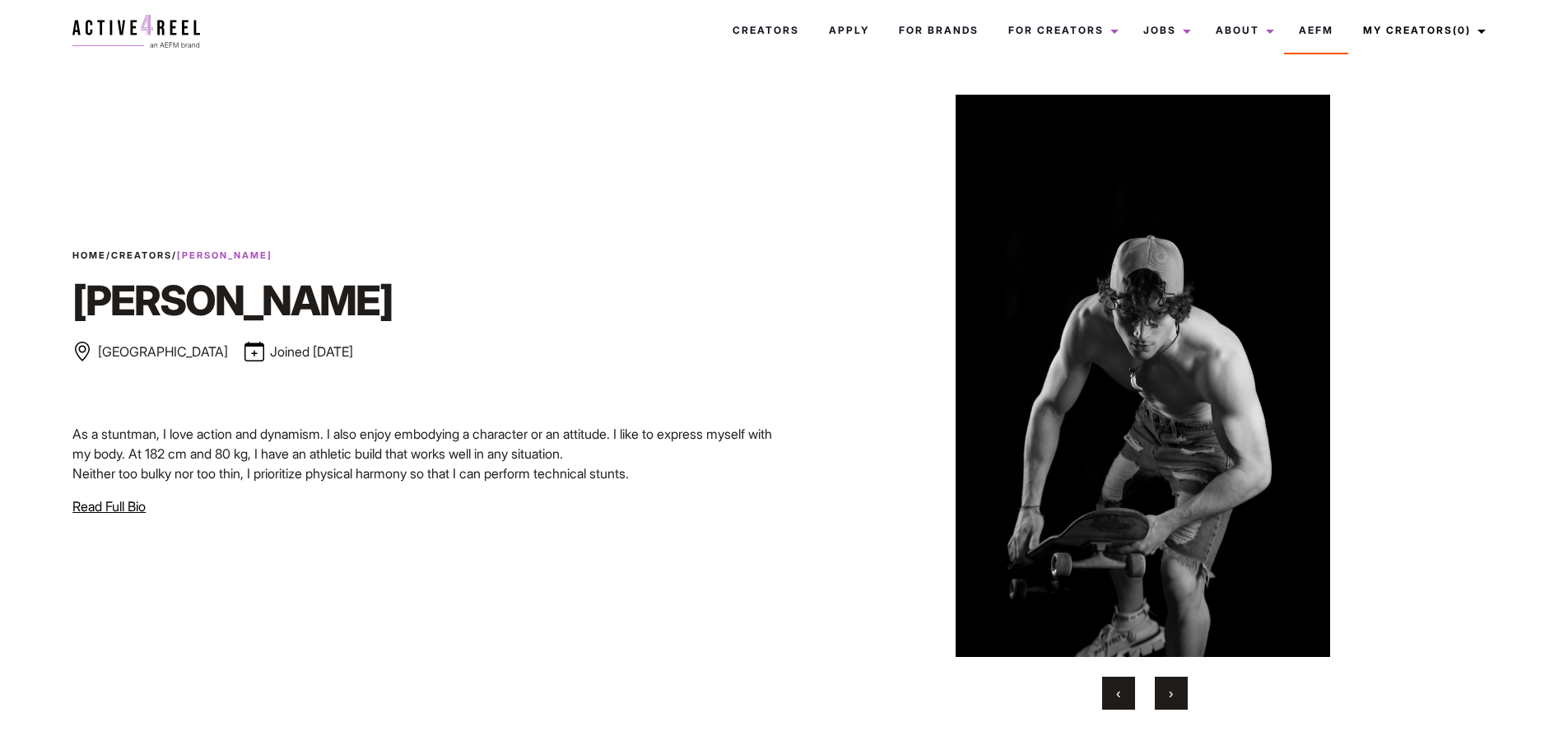
click at [1171, 693] on span "›" at bounding box center [1171, 693] width 4 height 16
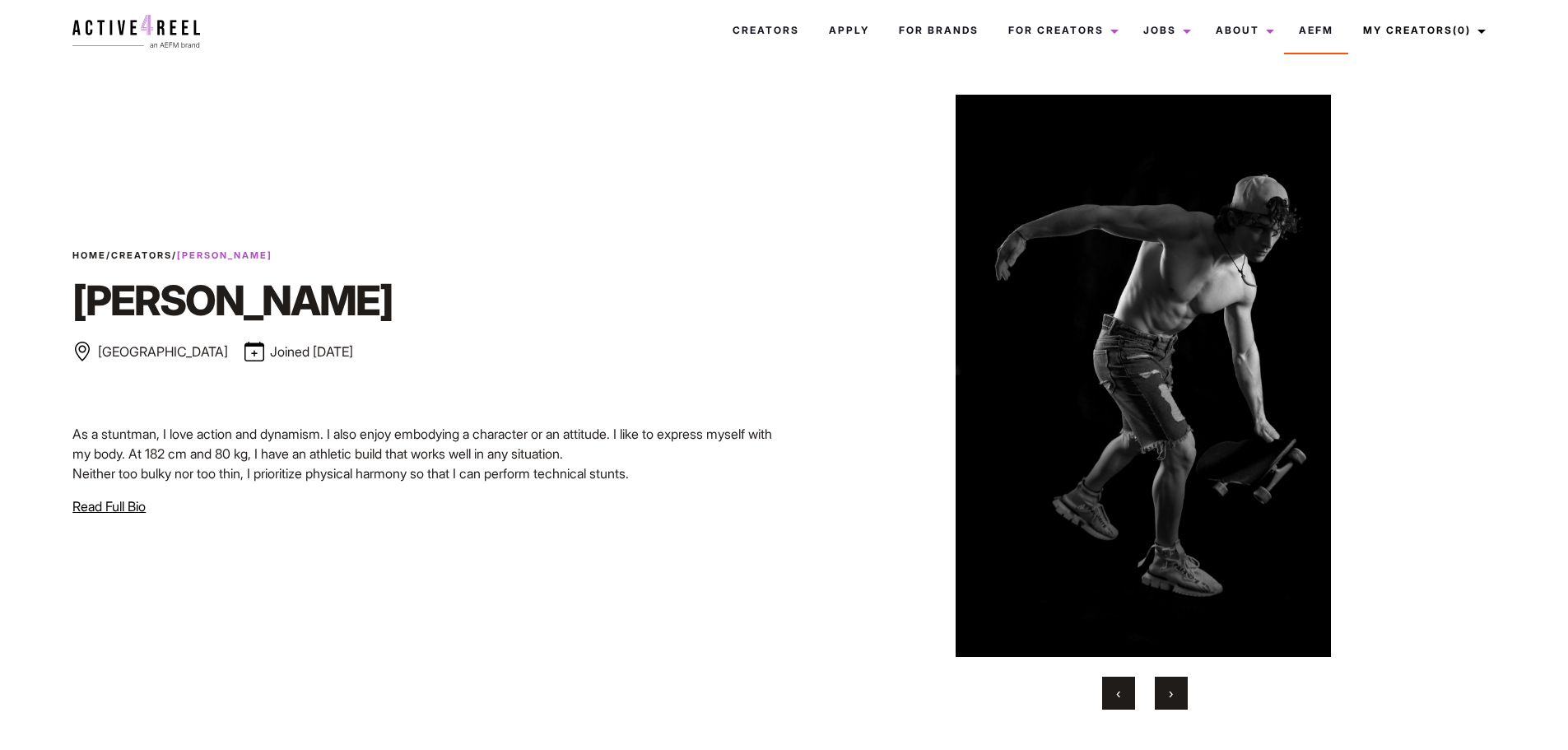
click at [1171, 693] on span "›" at bounding box center [1171, 693] width 4 height 16
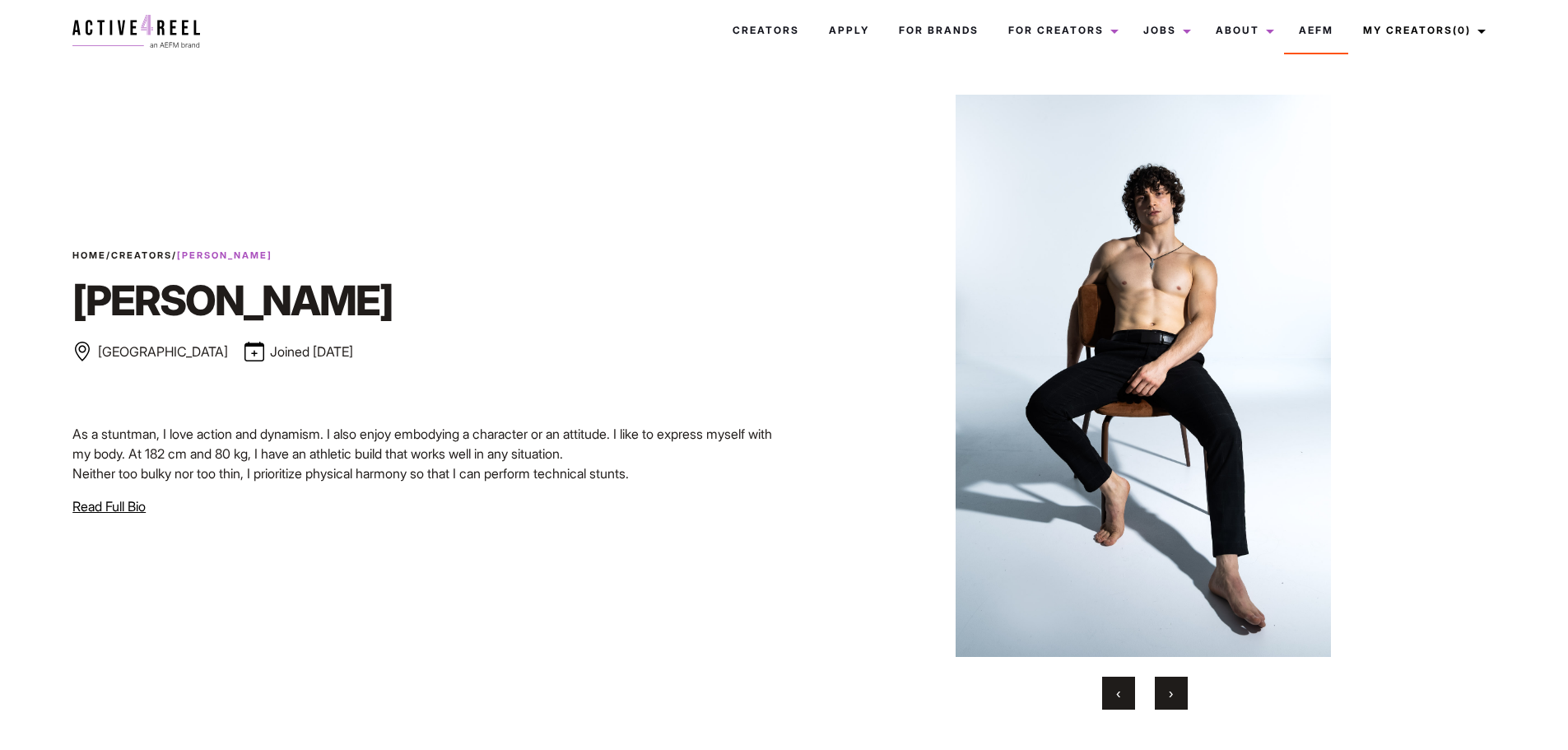
click at [1131, 696] on button "‹" at bounding box center [1118, 693] width 33 height 33
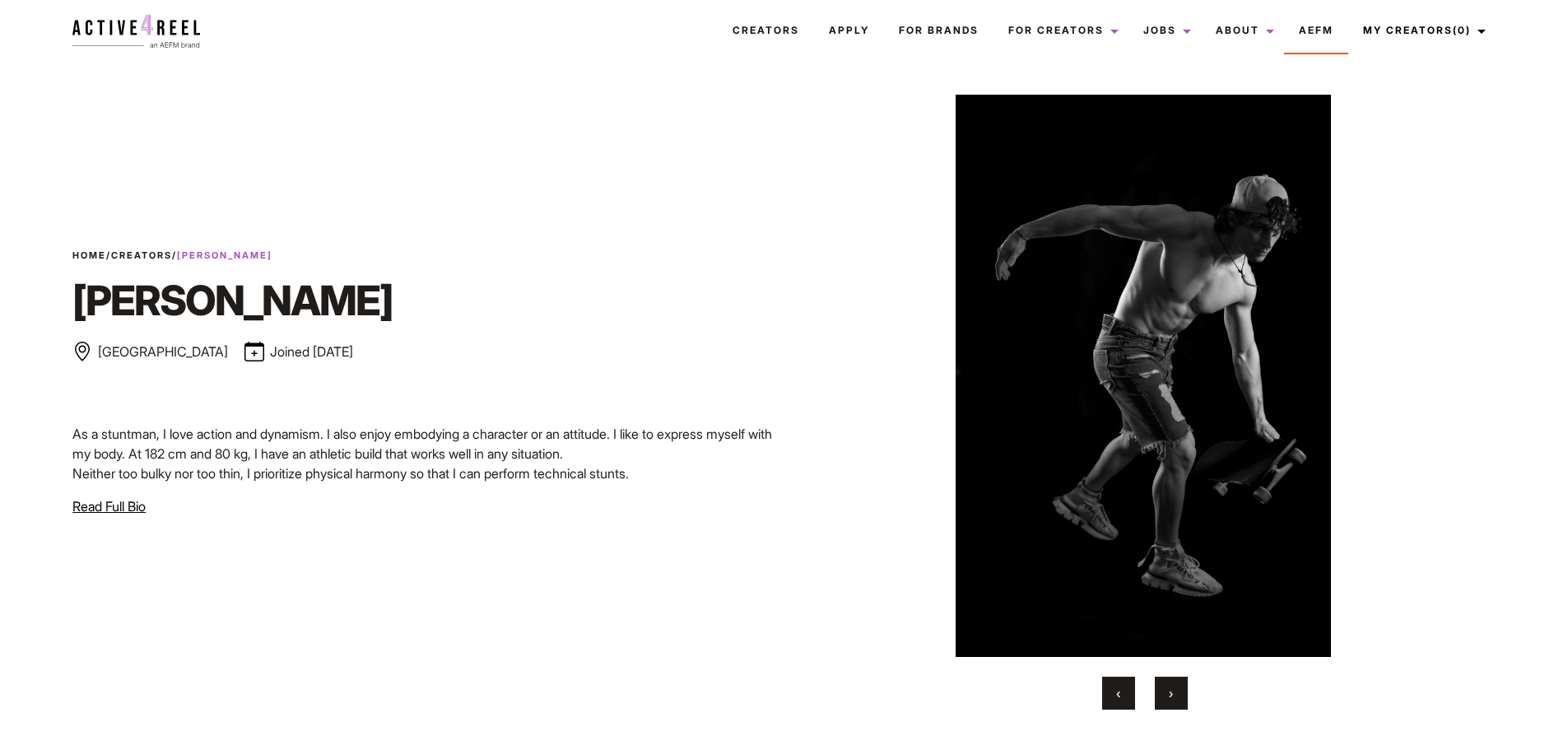
click at [1114, 696] on button "‹" at bounding box center [1118, 693] width 33 height 33
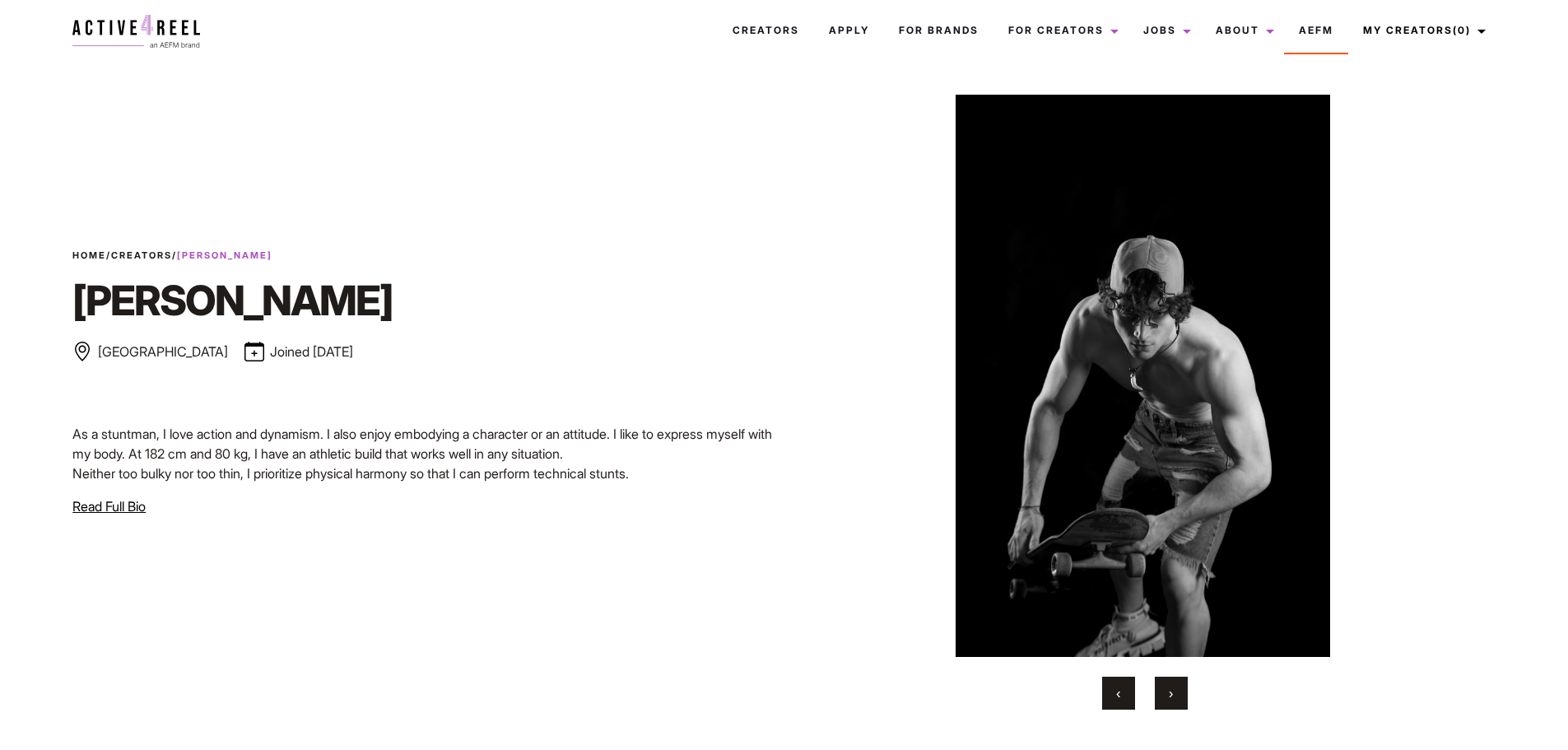
click at [1167, 693] on button "›" at bounding box center [1171, 693] width 33 height 33
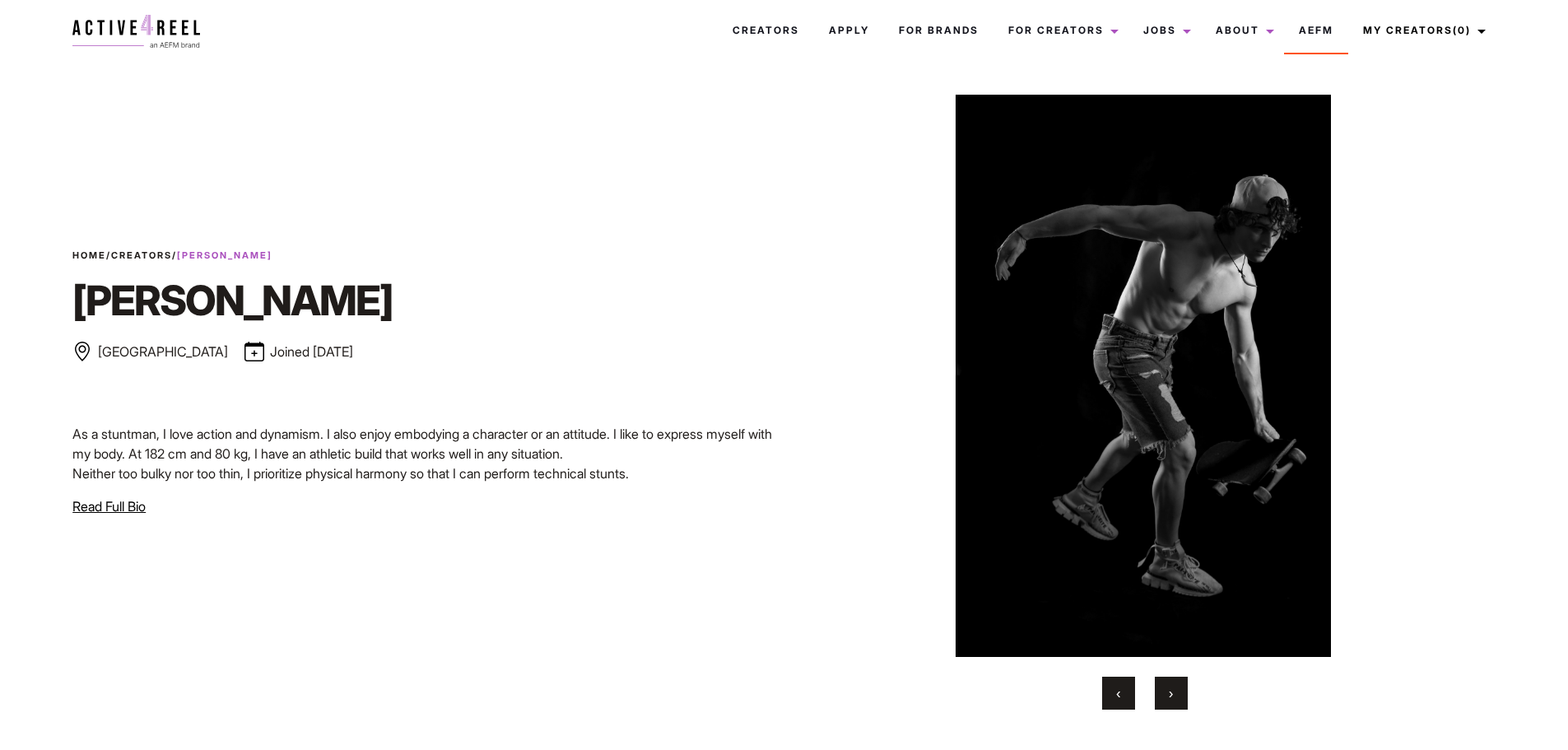
click at [1170, 685] on span "›" at bounding box center [1171, 693] width 4 height 16
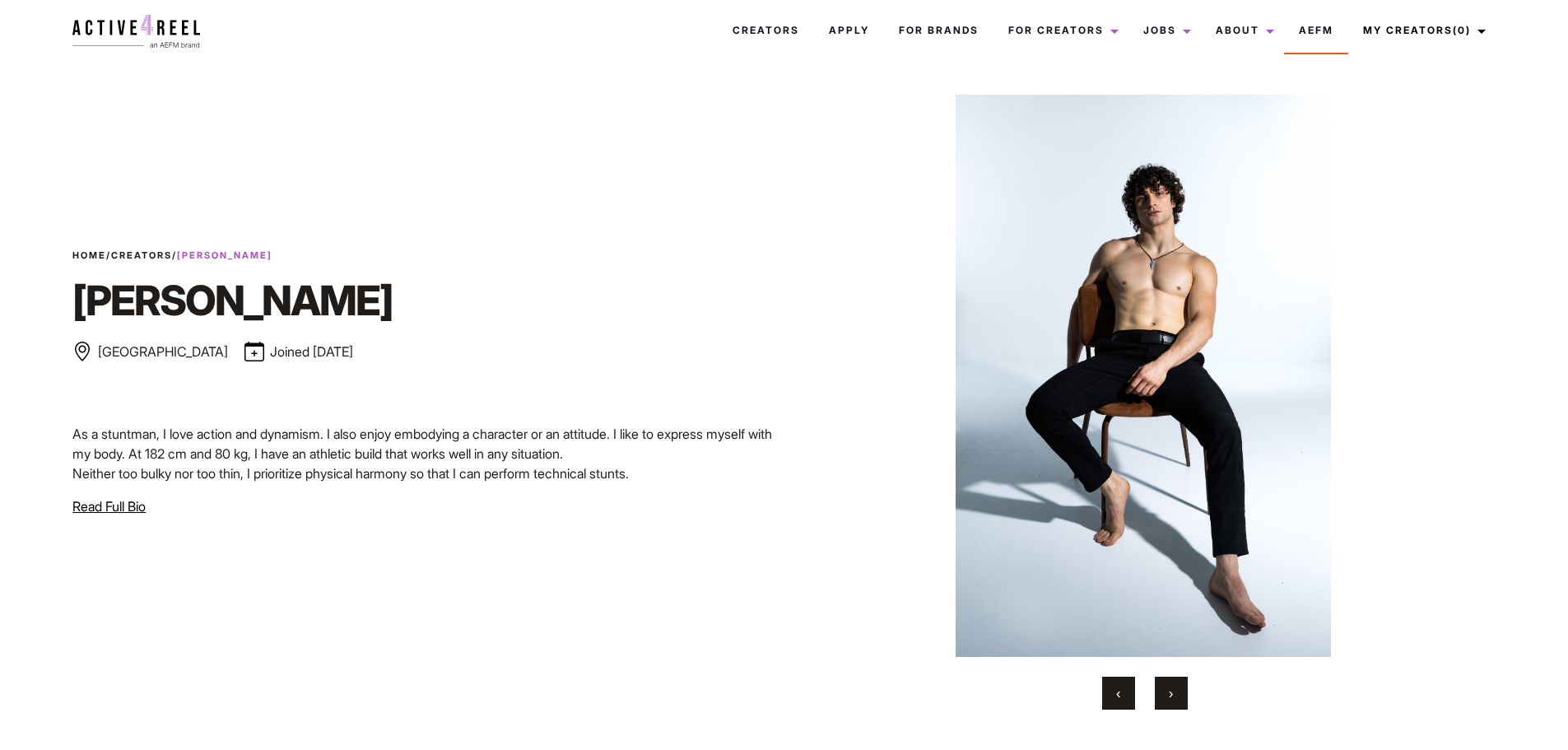
click at [1166, 697] on button "›" at bounding box center [1171, 693] width 33 height 33
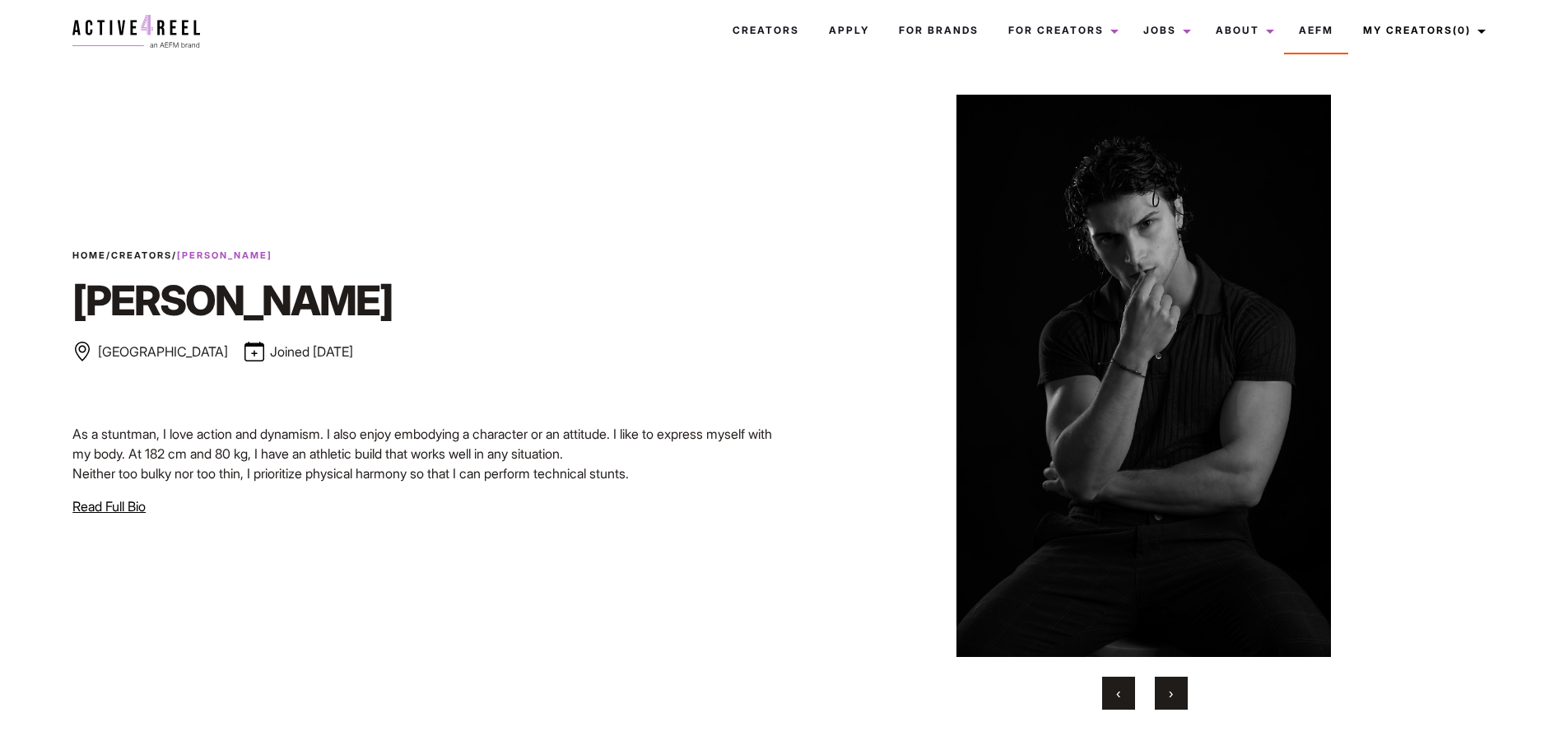
click at [1167, 697] on button "›" at bounding box center [1171, 693] width 33 height 33
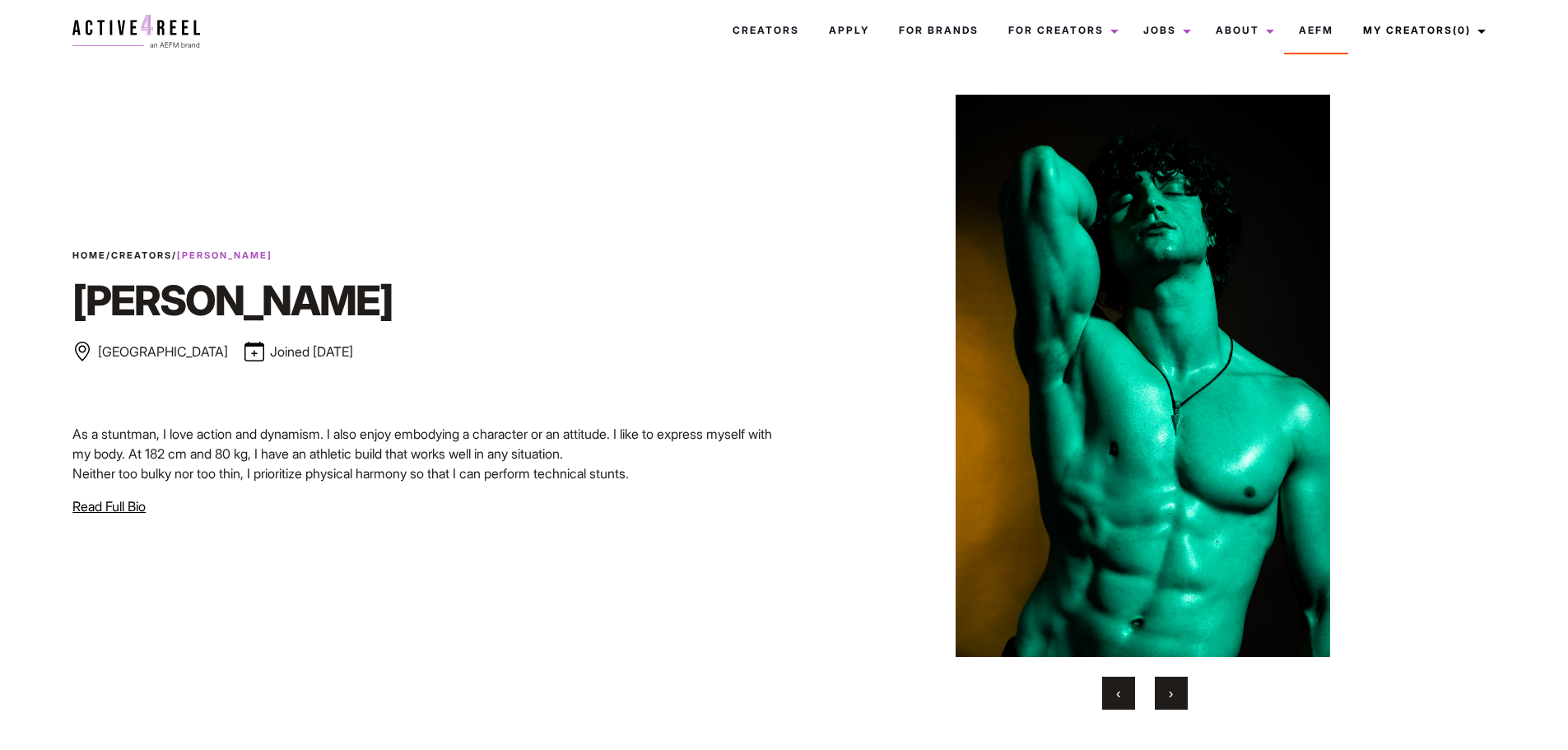
click at [1169, 696] on span "›" at bounding box center [1171, 693] width 4 height 16
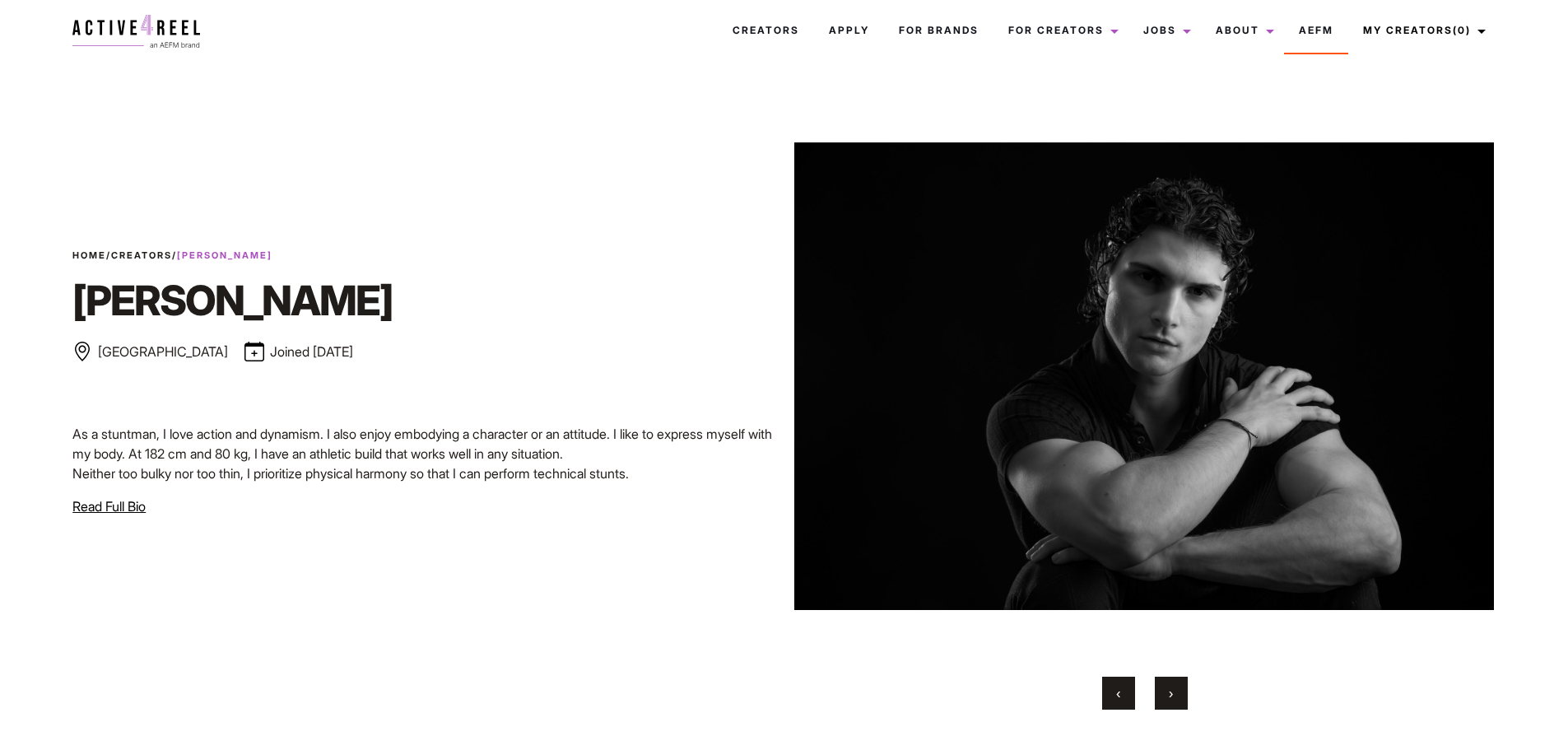
click at [1169, 696] on span "›" at bounding box center [1171, 693] width 4 height 16
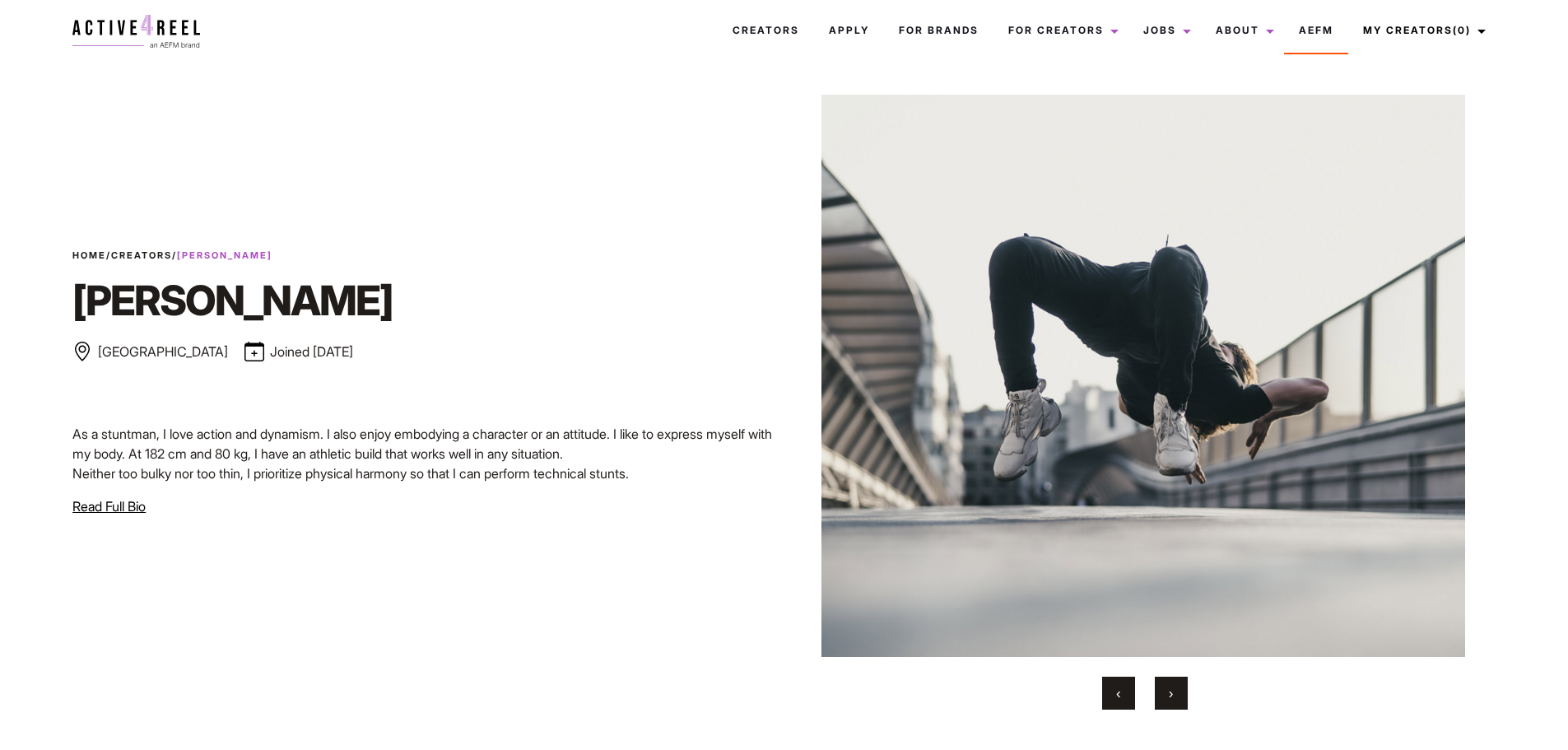
click at [1167, 702] on button "›" at bounding box center [1171, 693] width 33 height 33
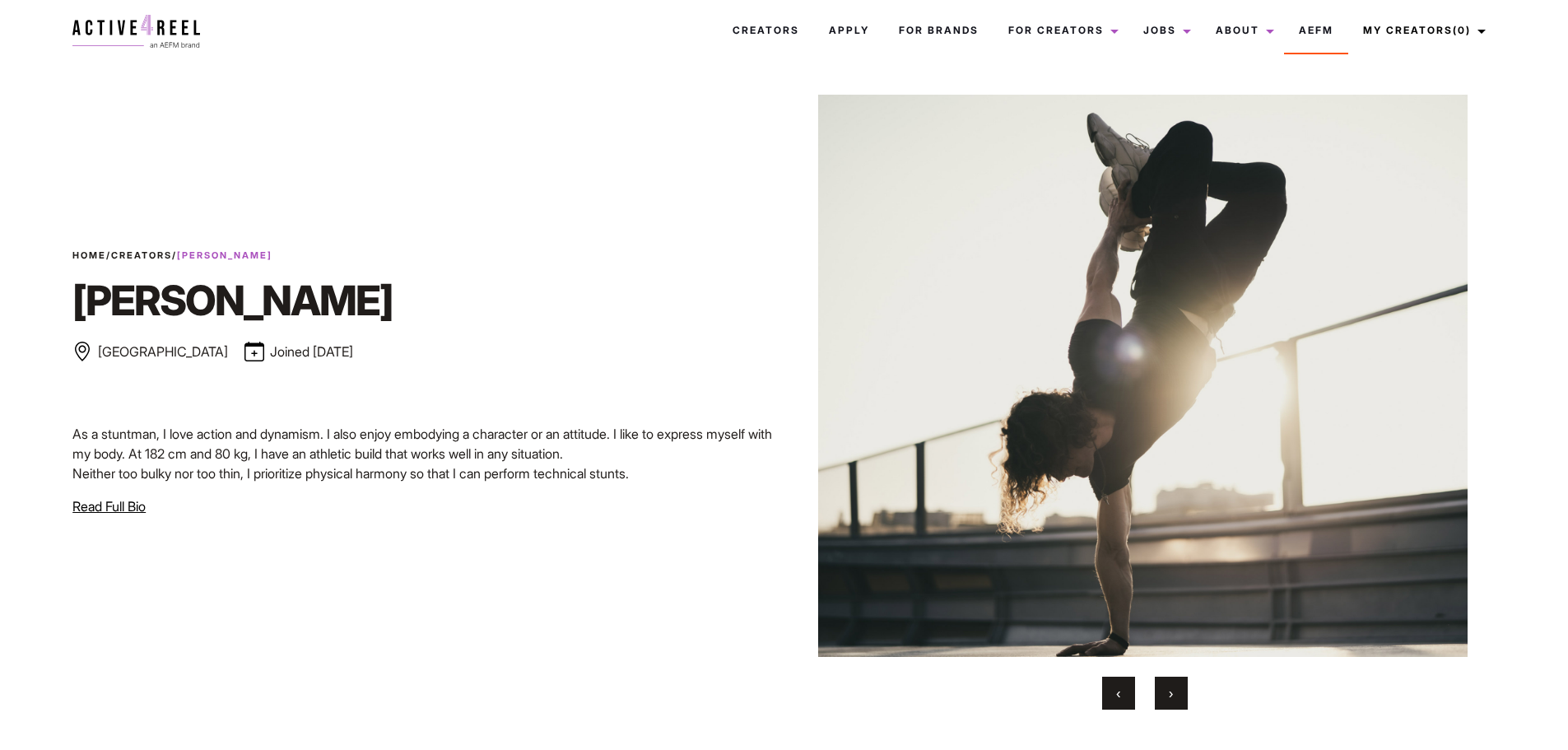
click at [1167, 702] on button "›" at bounding box center [1171, 693] width 33 height 33
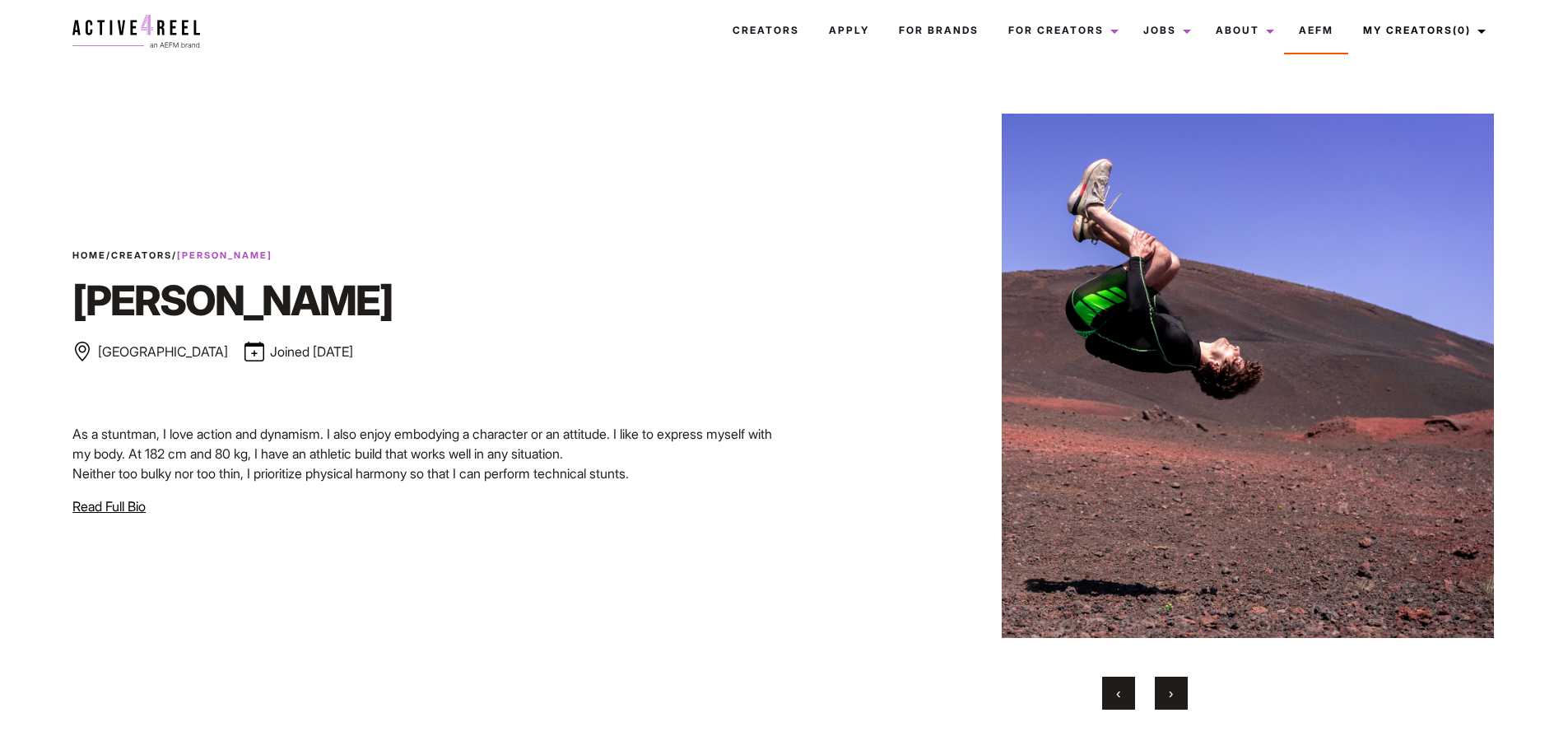
click at [1167, 703] on button "›" at bounding box center [1171, 693] width 33 height 33
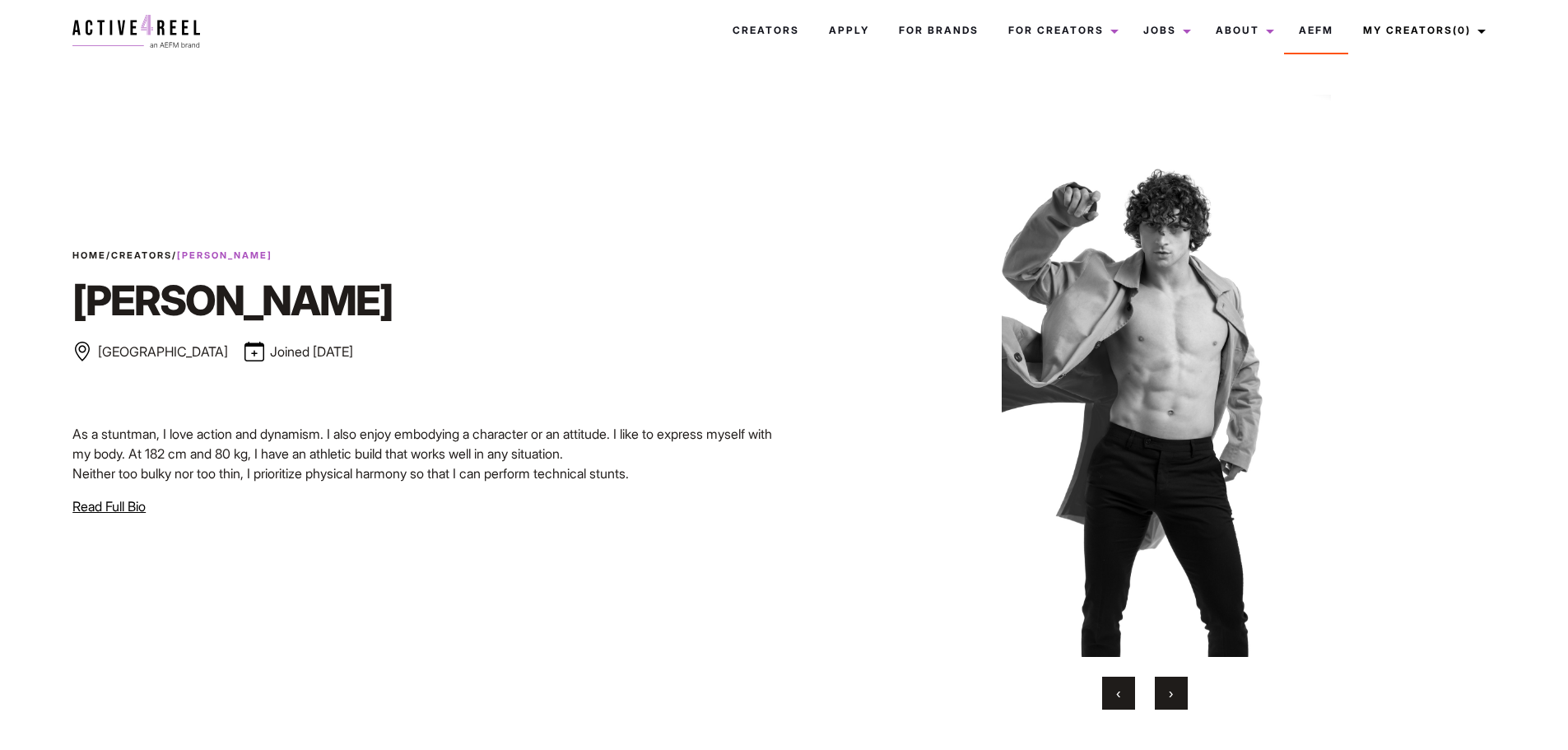
click at [1167, 703] on button "›" at bounding box center [1171, 693] width 33 height 33
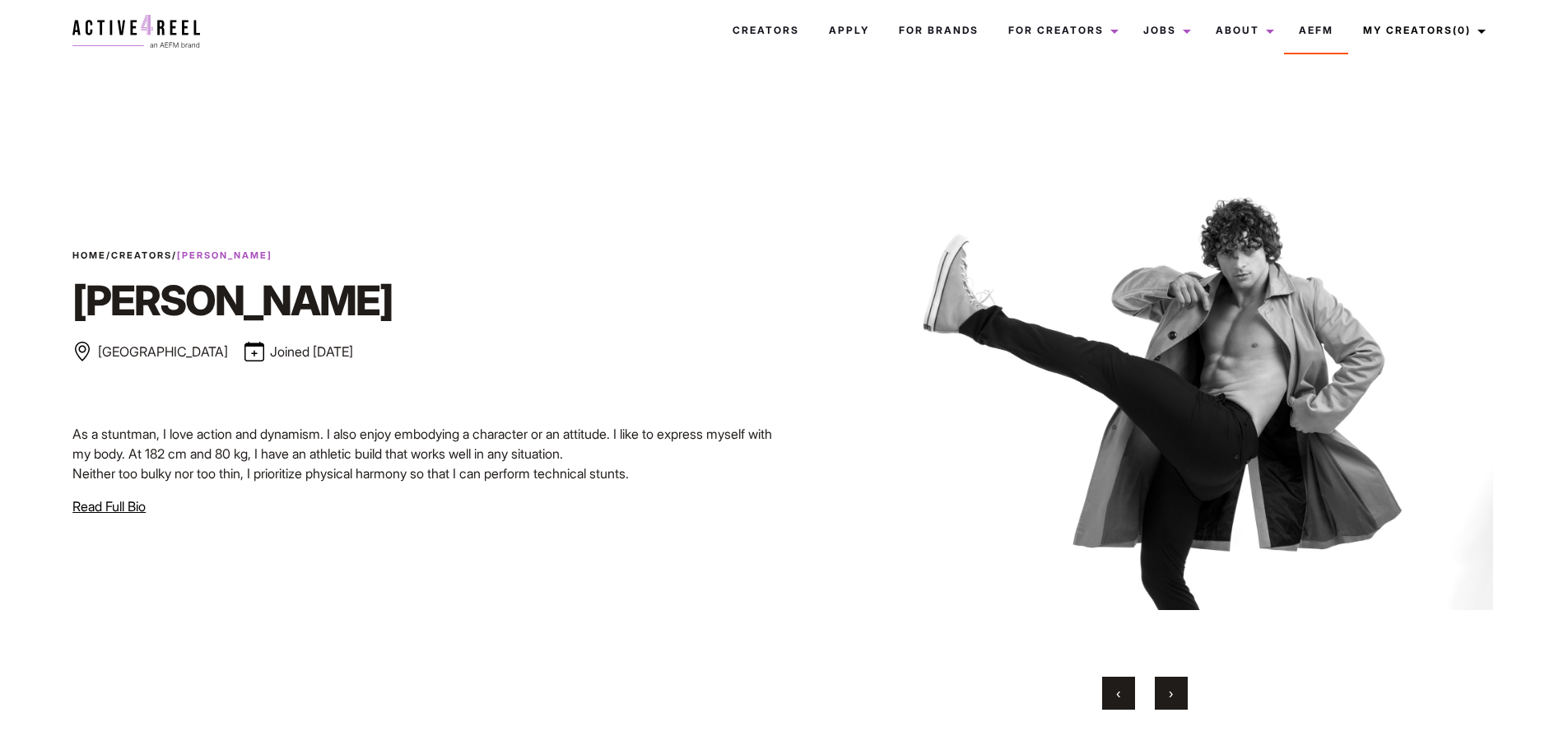
click at [1167, 703] on button "›" at bounding box center [1171, 693] width 33 height 33
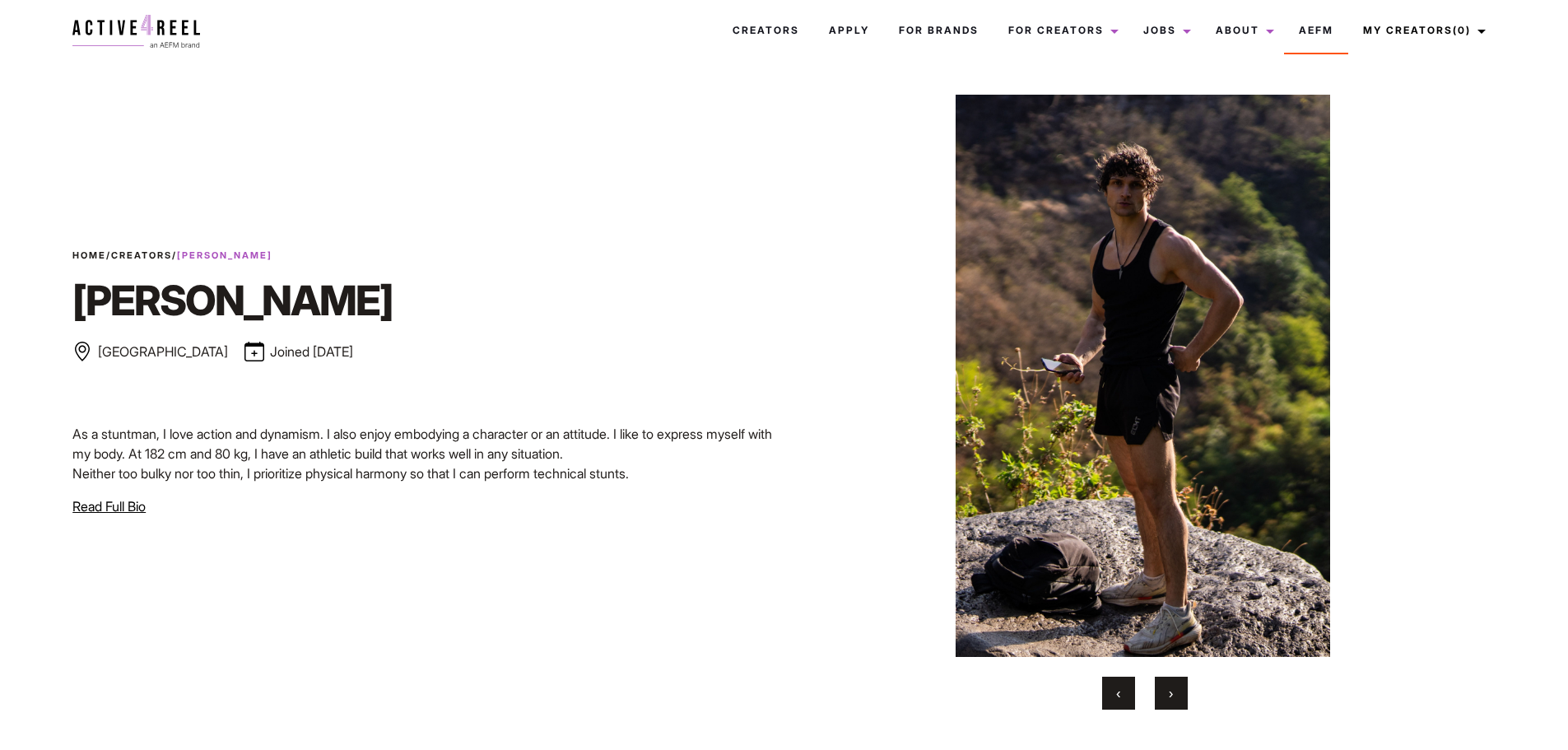
click at [1167, 703] on button "›" at bounding box center [1171, 693] width 33 height 33
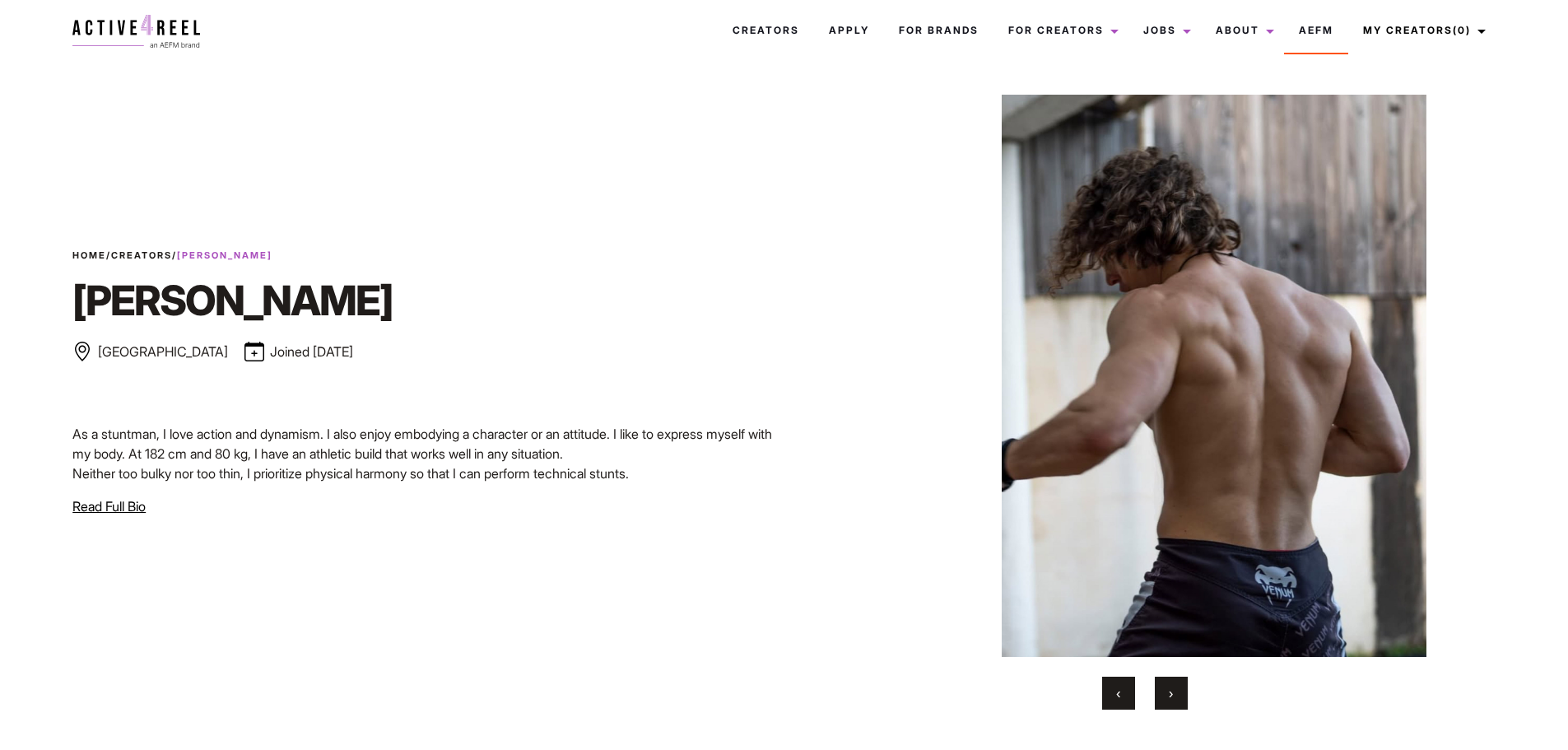
click at [1167, 703] on button "›" at bounding box center [1171, 693] width 33 height 33
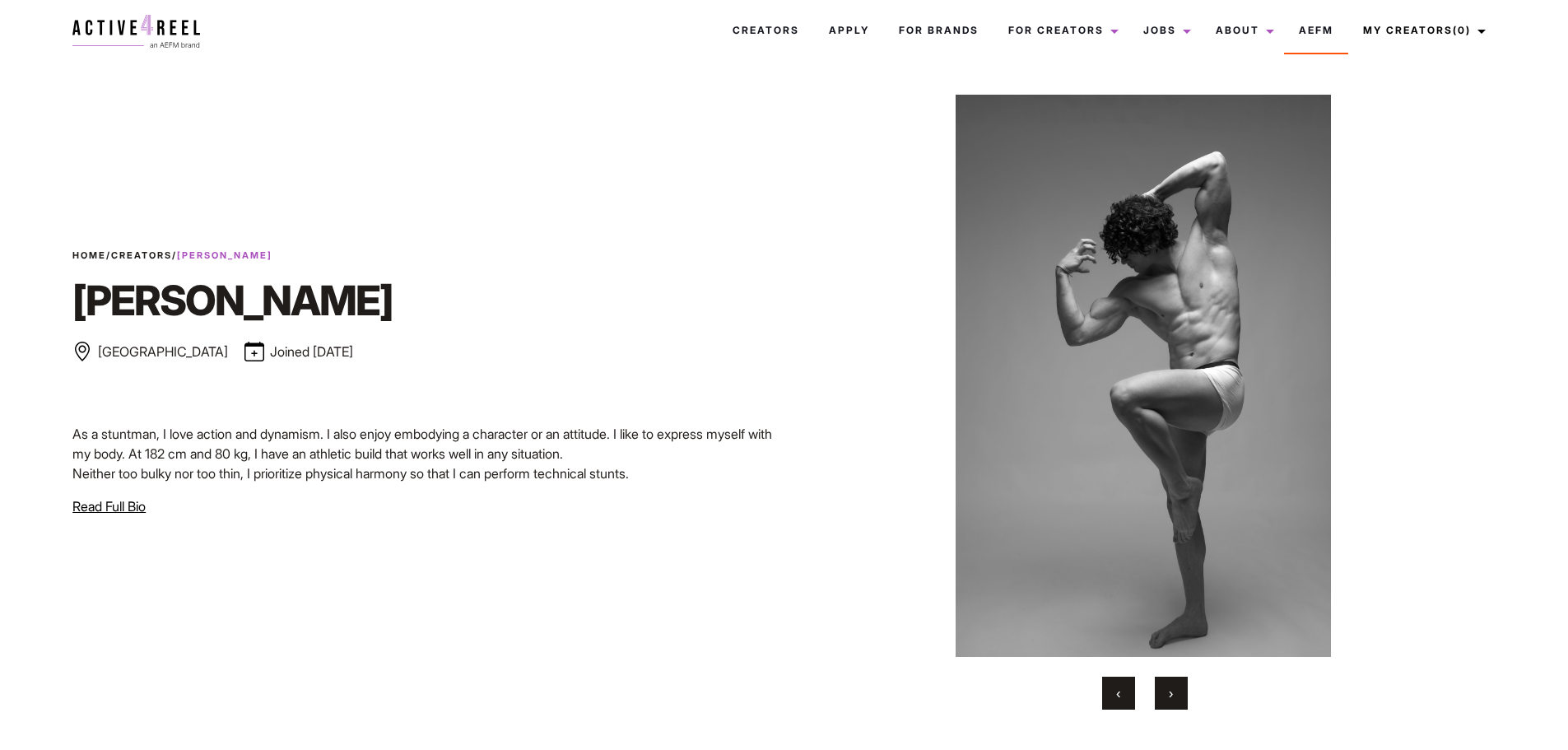
click at [1167, 703] on button "›" at bounding box center [1171, 693] width 33 height 33
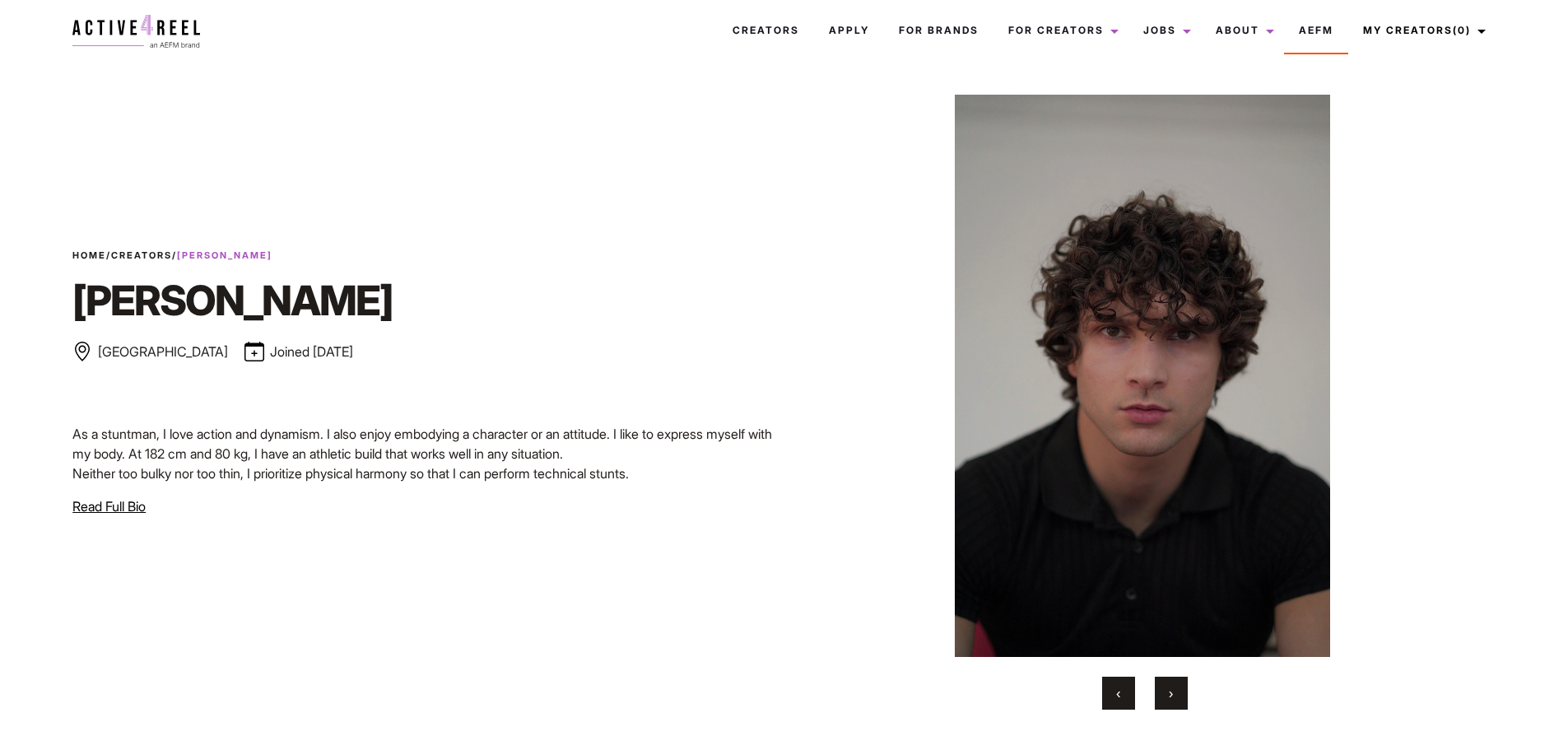
click at [1167, 703] on button "›" at bounding box center [1171, 693] width 33 height 33
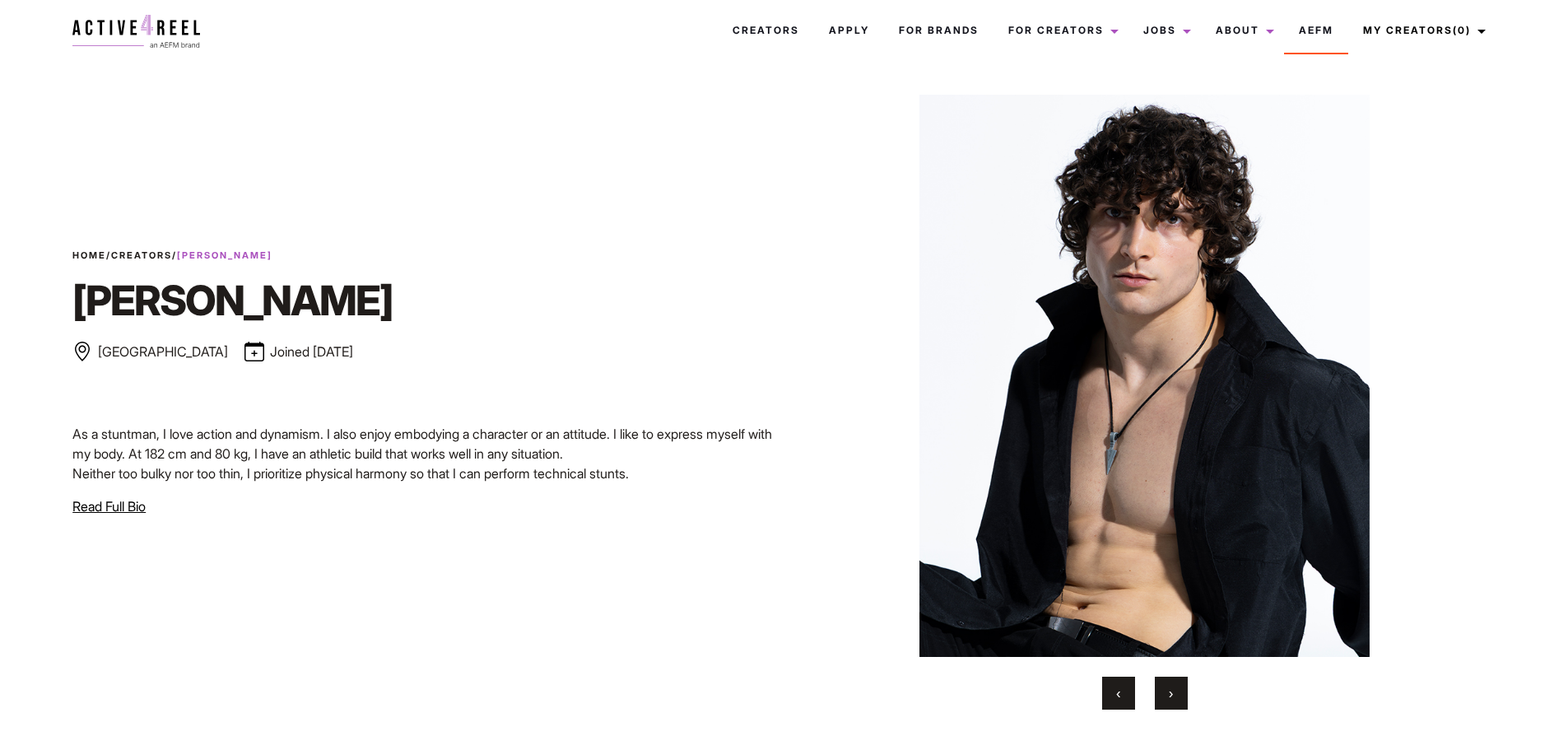
click at [1167, 703] on button "›" at bounding box center [1171, 693] width 33 height 33
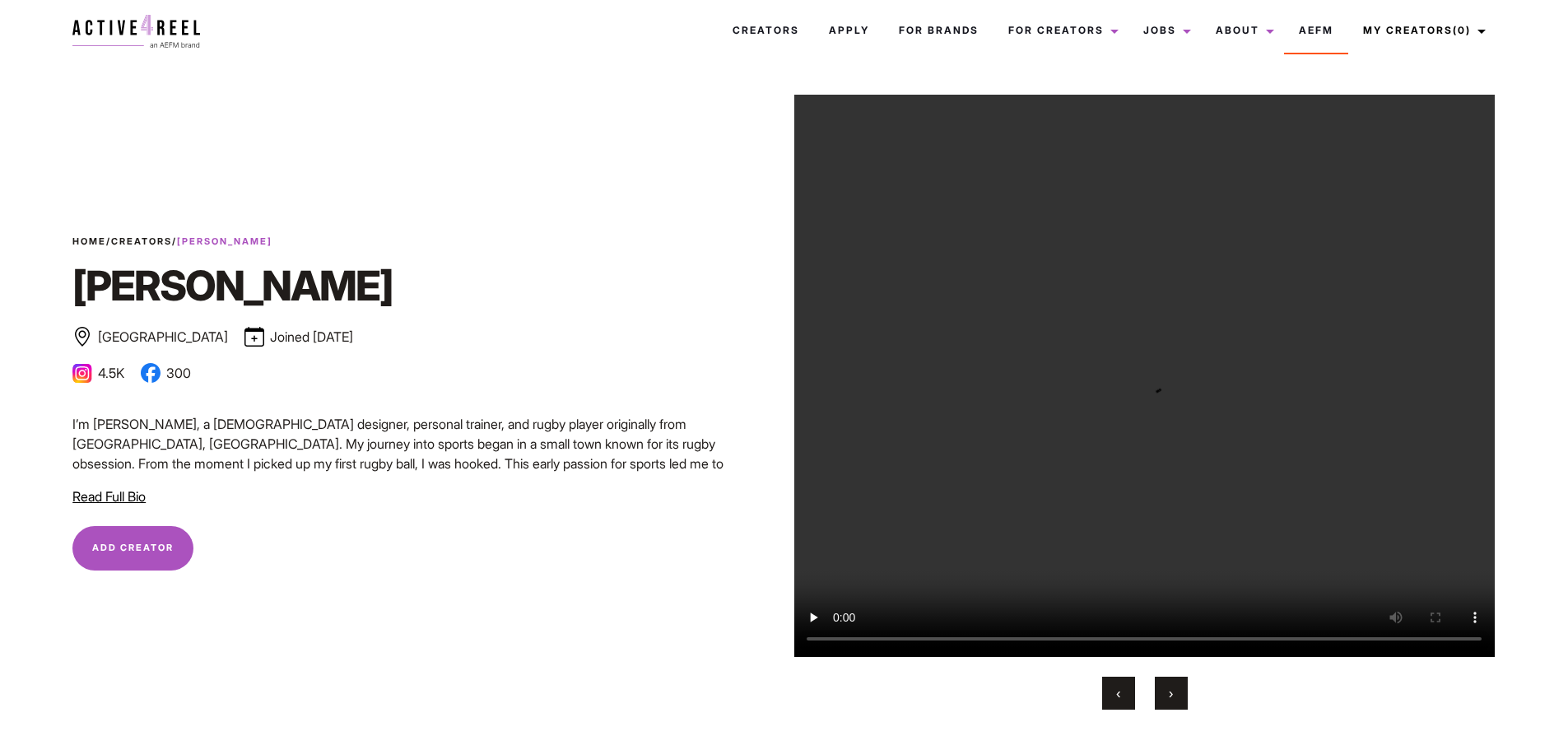
click at [143, 538] on button "Add Creator Remove Creator" at bounding box center [133, 548] width 121 height 45
click at [167, 539] on button "Add Creator Remove Creator" at bounding box center [145, 548] width 145 height 45
click at [108, 499] on span "Read Full Bio" at bounding box center [109, 496] width 73 height 16
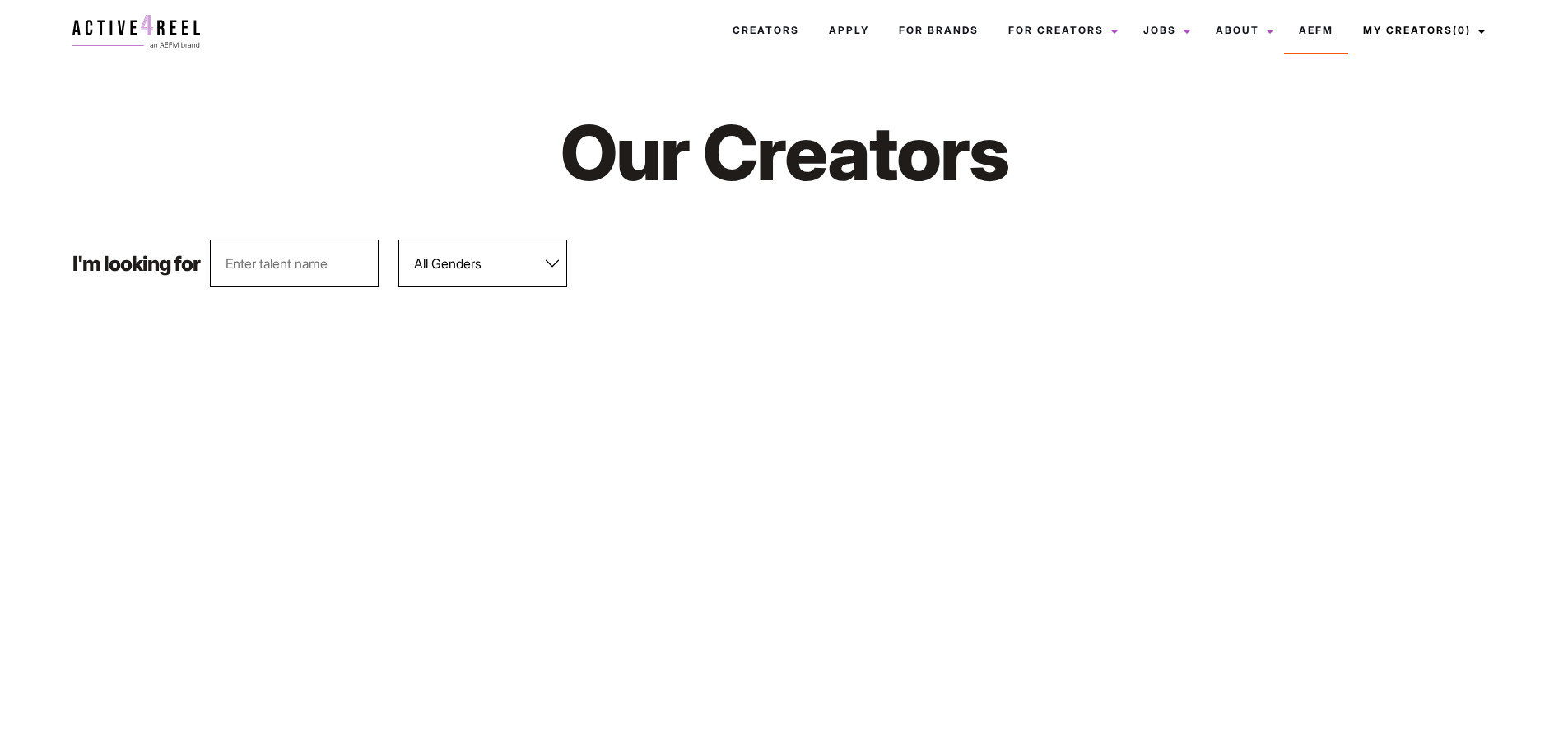
scroll to position [1391, 0]
